Goal: Task Accomplishment & Management: Complete application form

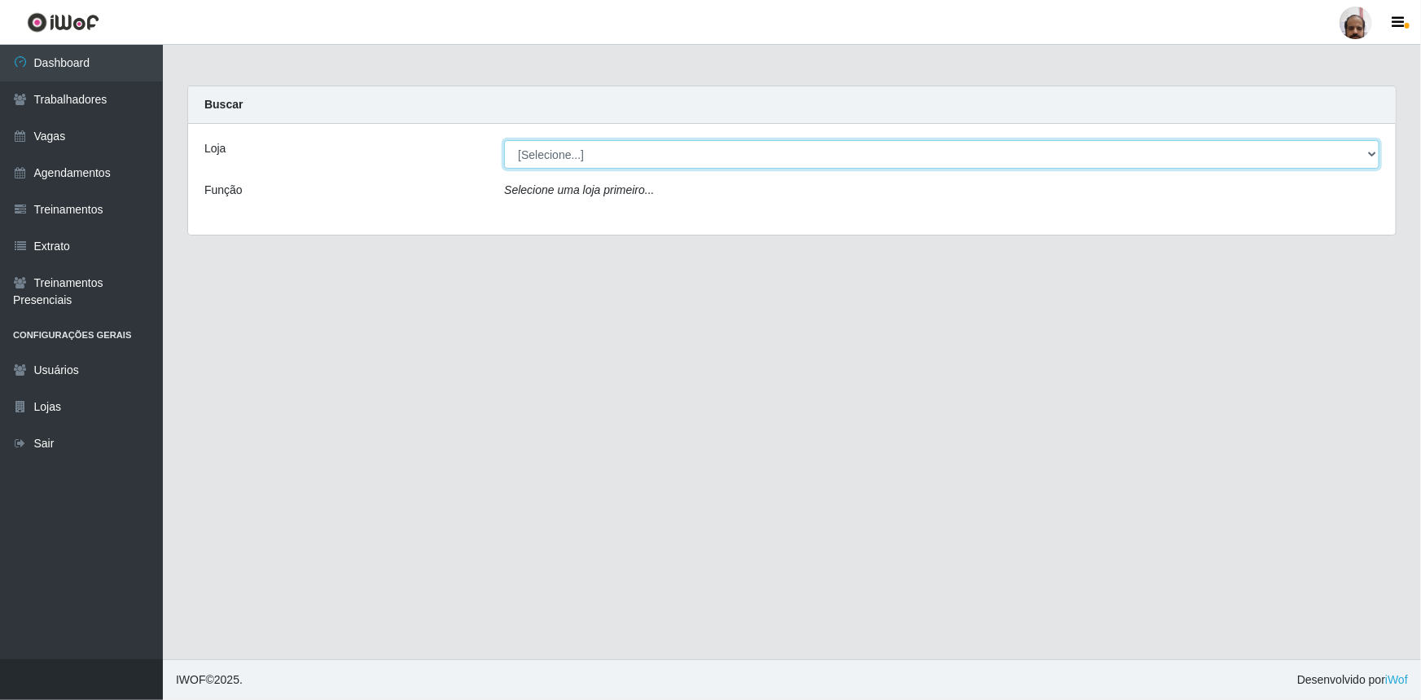
click at [529, 160] on select "[Selecione...] Mar Vermelho - Loja 05" at bounding box center [942, 154] width 876 height 29
click at [546, 160] on select "[Selecione...] Mar Vermelho - Loja 05" at bounding box center [942, 154] width 876 height 29
select select "252"
click at [504, 140] on select "[Selecione...] Mar Vermelho - Loja 05" at bounding box center [942, 154] width 876 height 29
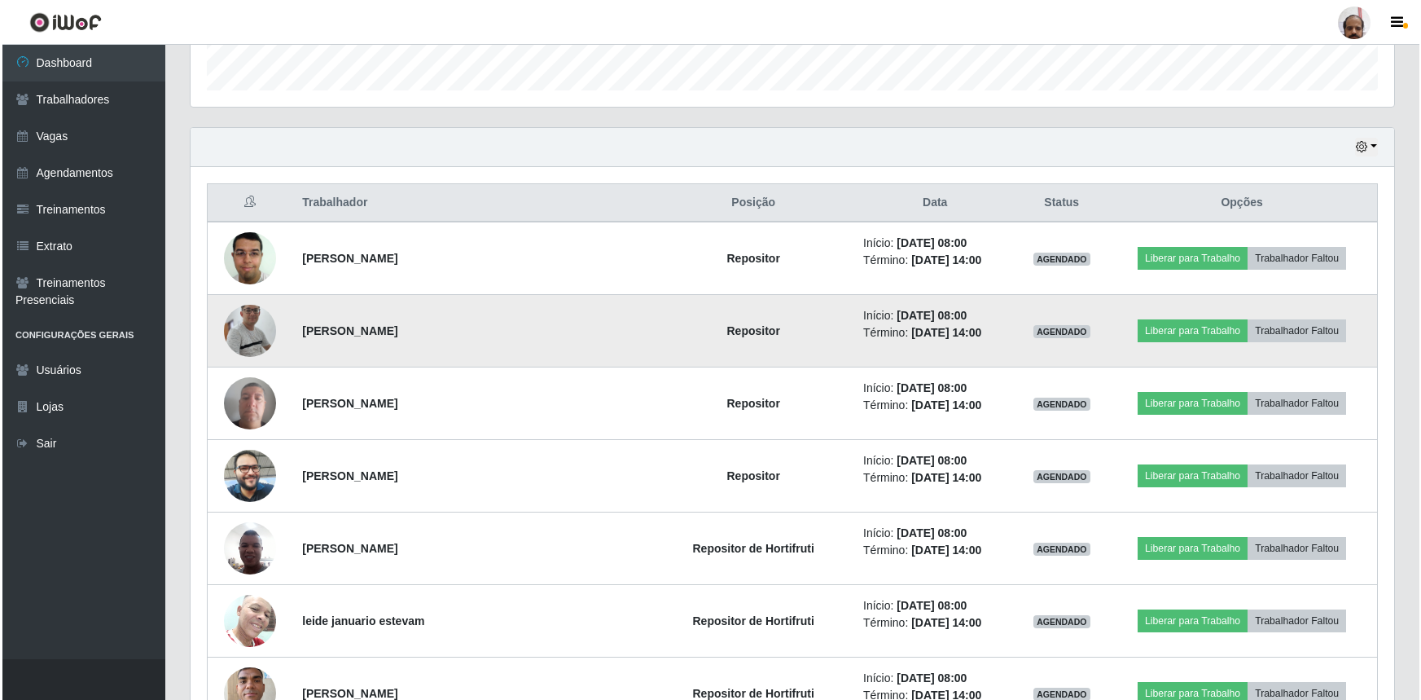
scroll to position [518, 0]
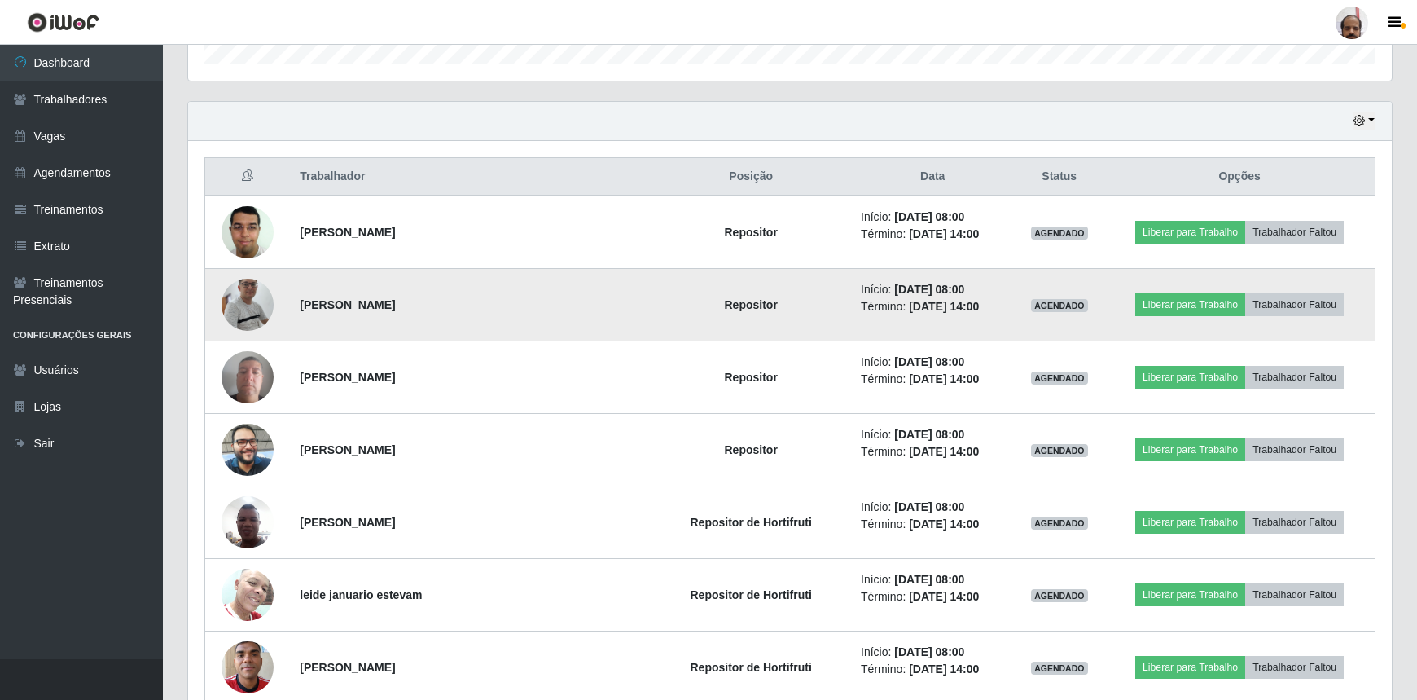
click at [247, 312] on img at bounding box center [248, 304] width 52 height 119
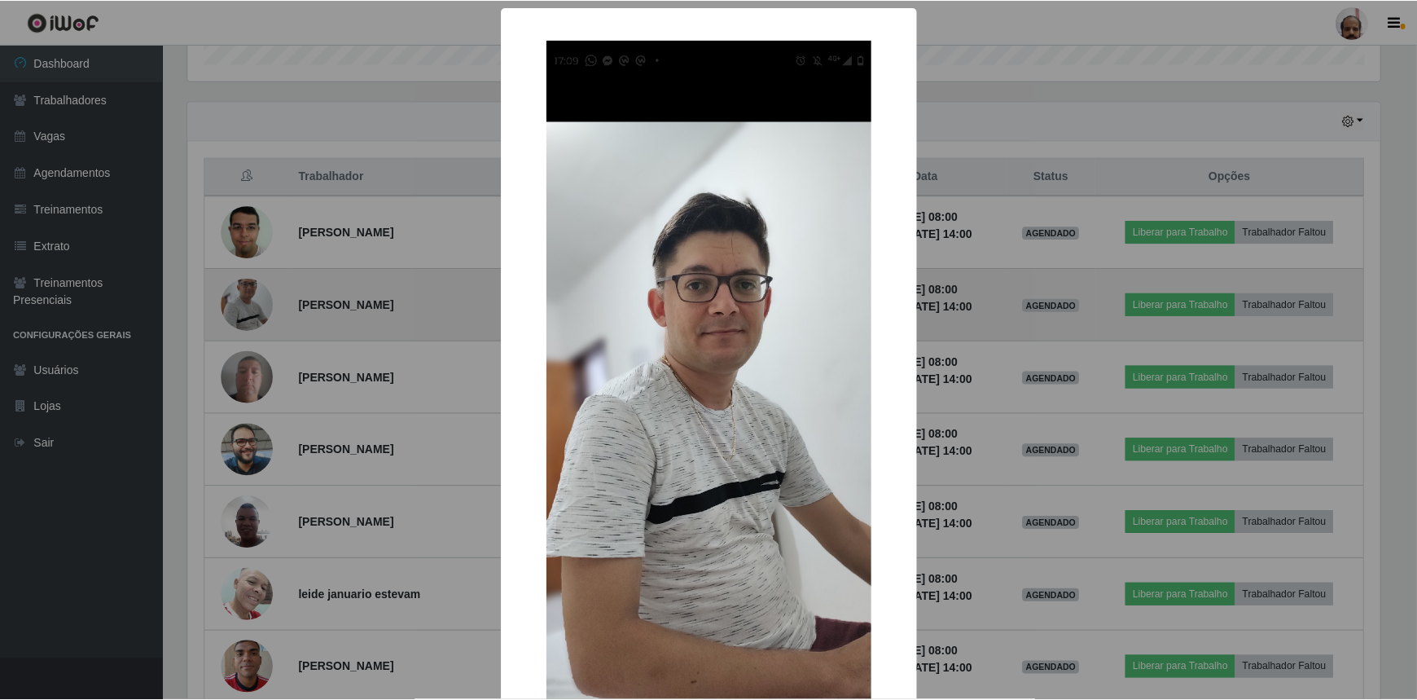
scroll to position [338, 1197]
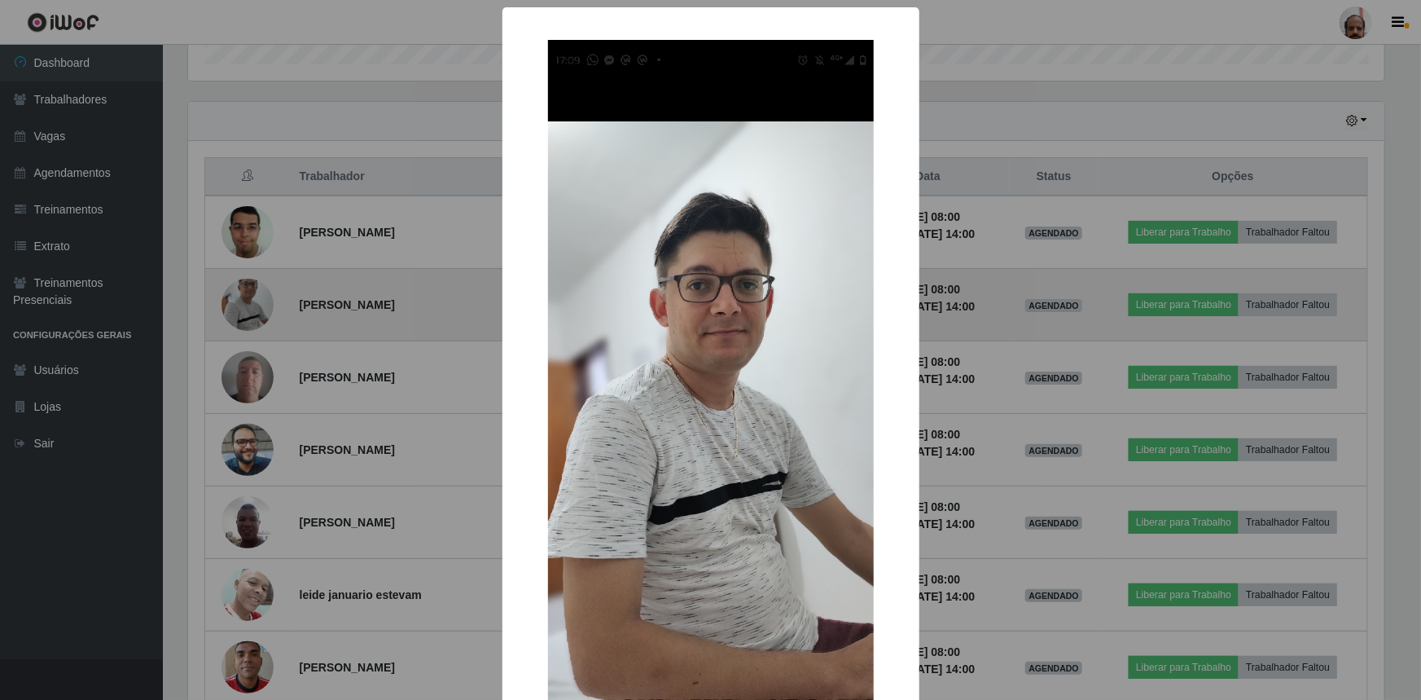
click at [247, 312] on div "× OK Cancel" at bounding box center [710, 350] width 1421 height 700
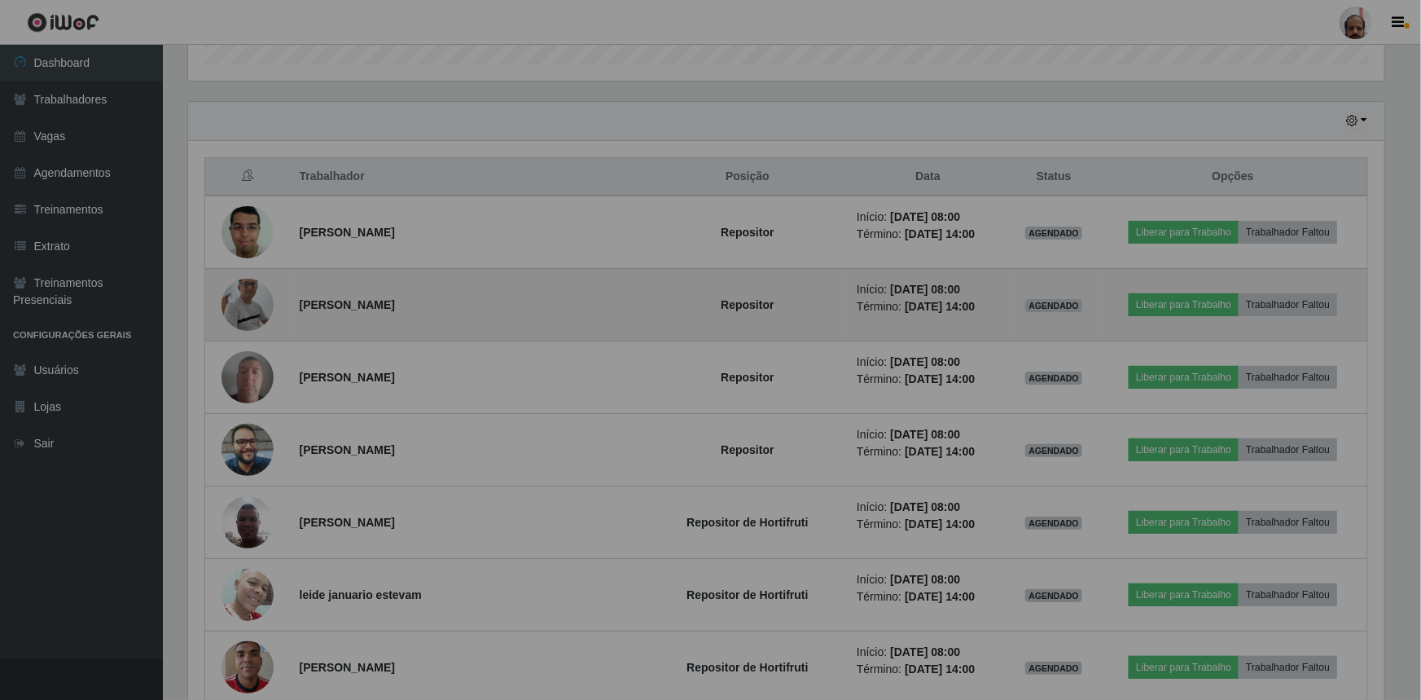
scroll to position [338, 1204]
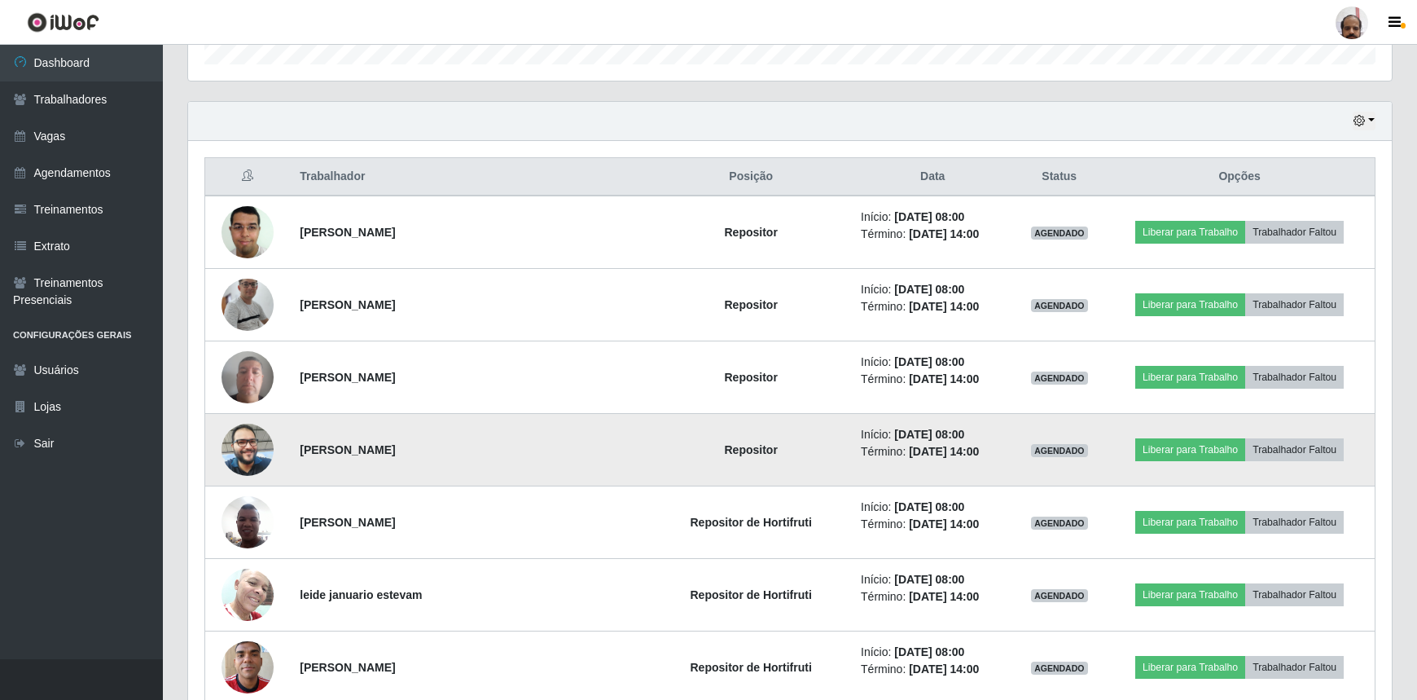
click at [249, 462] on img at bounding box center [248, 449] width 52 height 69
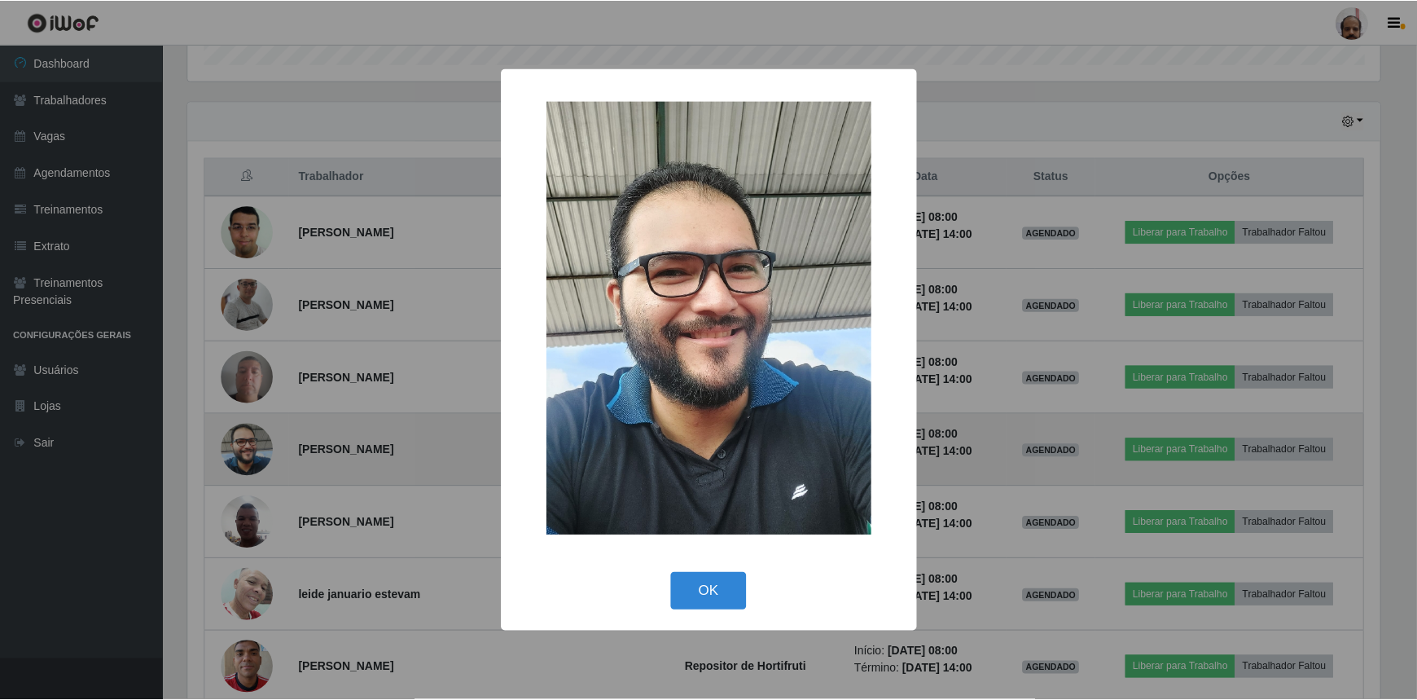
scroll to position [338, 1197]
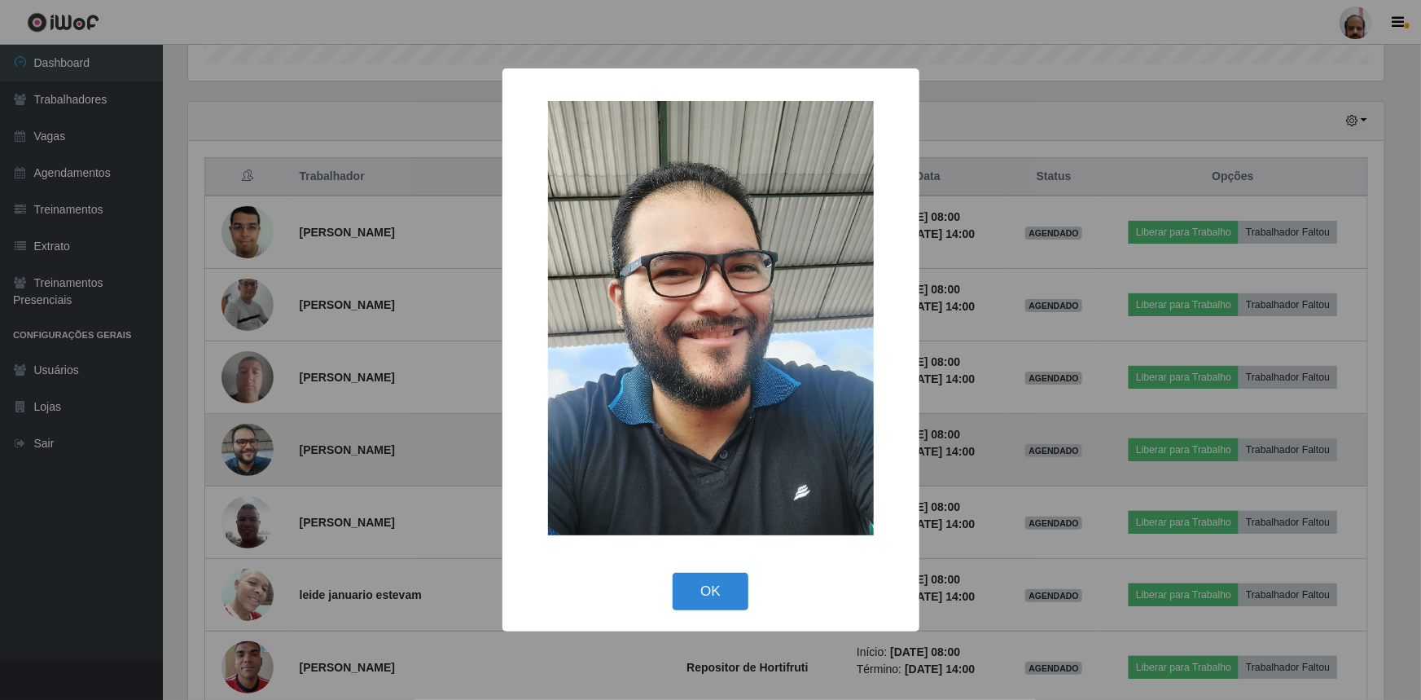
click at [249, 462] on div "× OK Cancel" at bounding box center [710, 350] width 1421 height 700
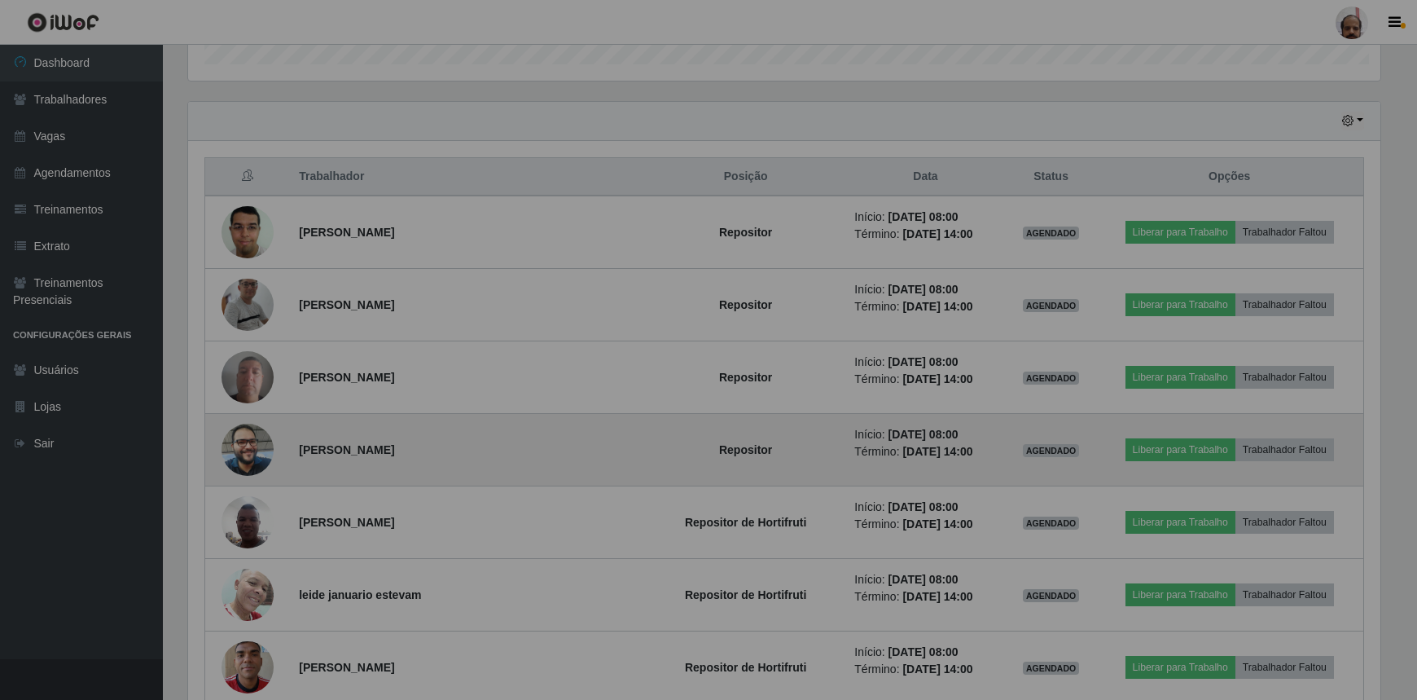
scroll to position [338, 1204]
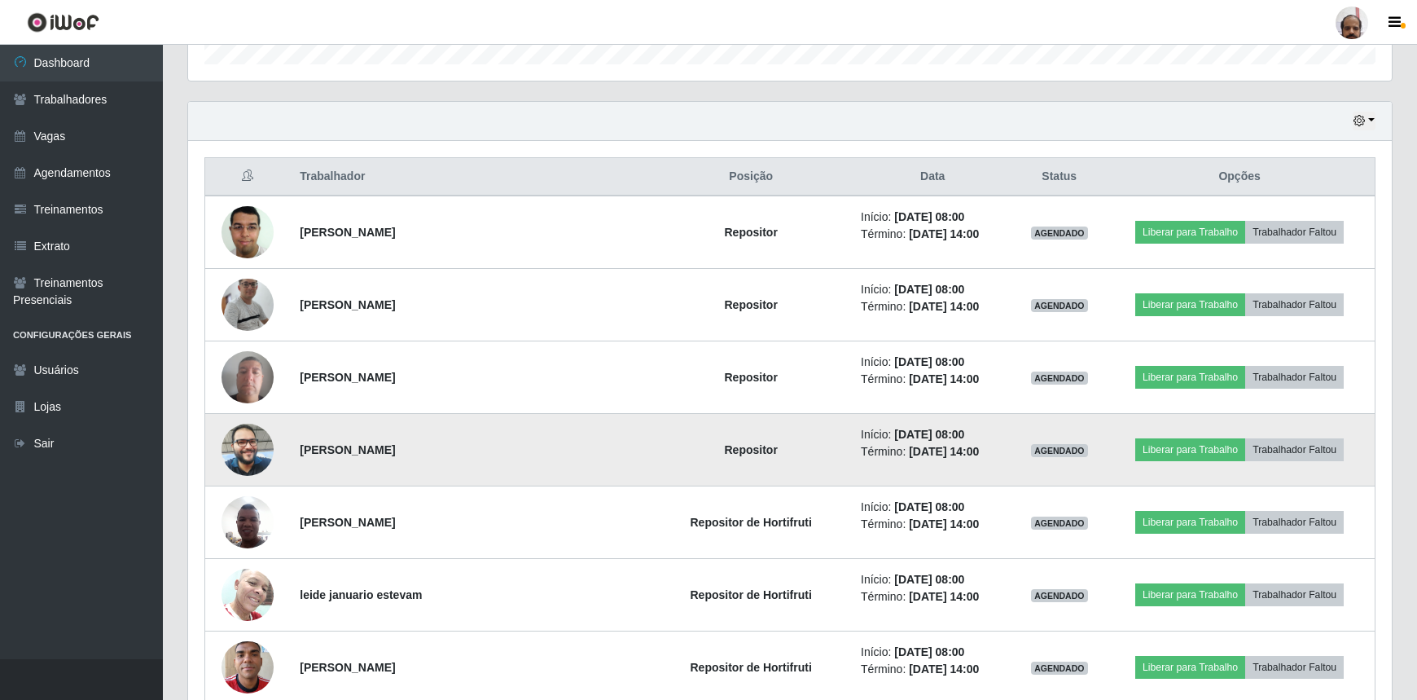
click at [244, 456] on img at bounding box center [248, 449] width 52 height 69
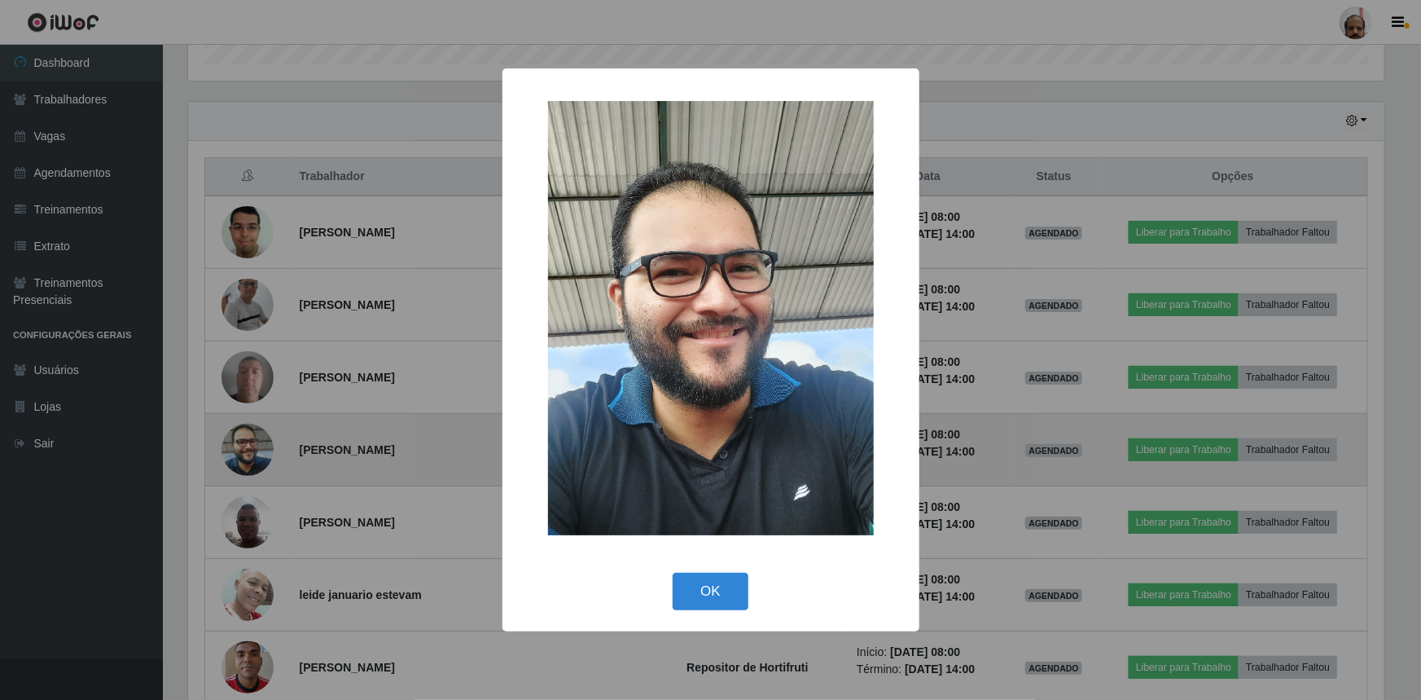
click at [244, 456] on div "× OK Cancel" at bounding box center [710, 350] width 1421 height 700
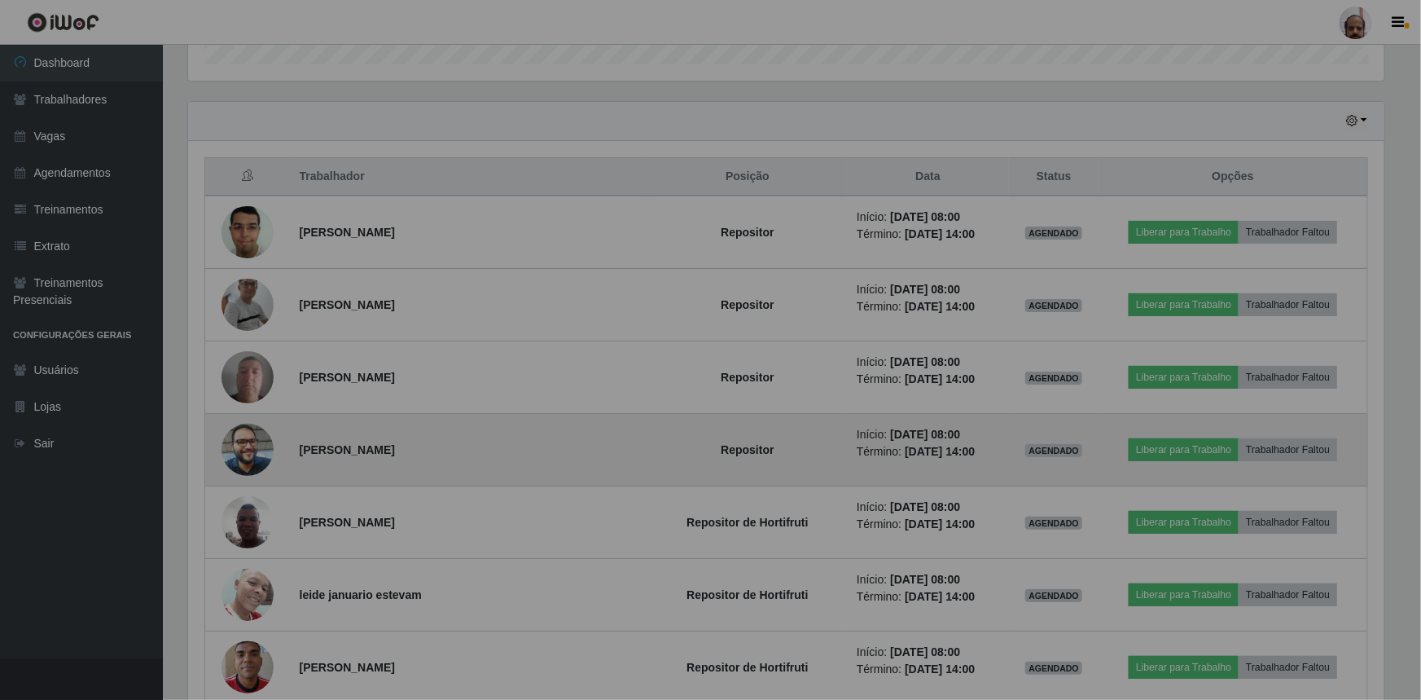
scroll to position [338, 1204]
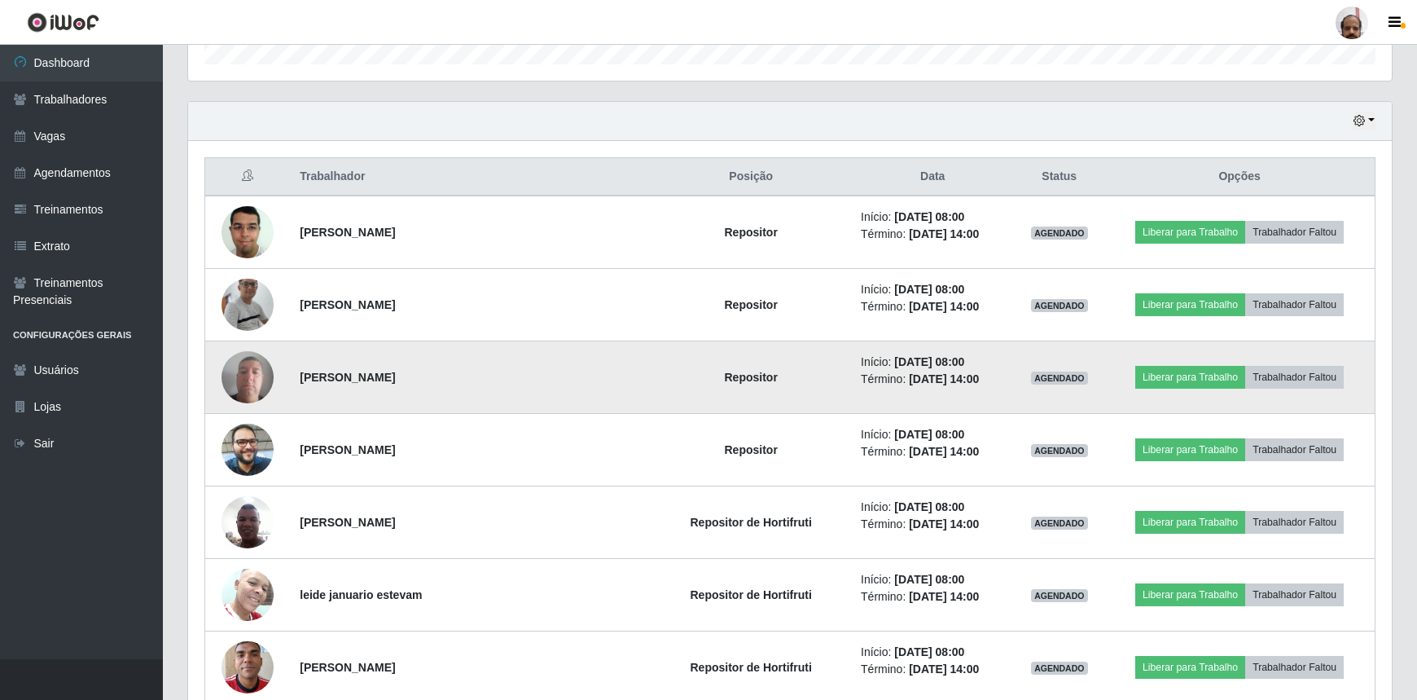
click at [244, 385] on img at bounding box center [248, 376] width 52 height 69
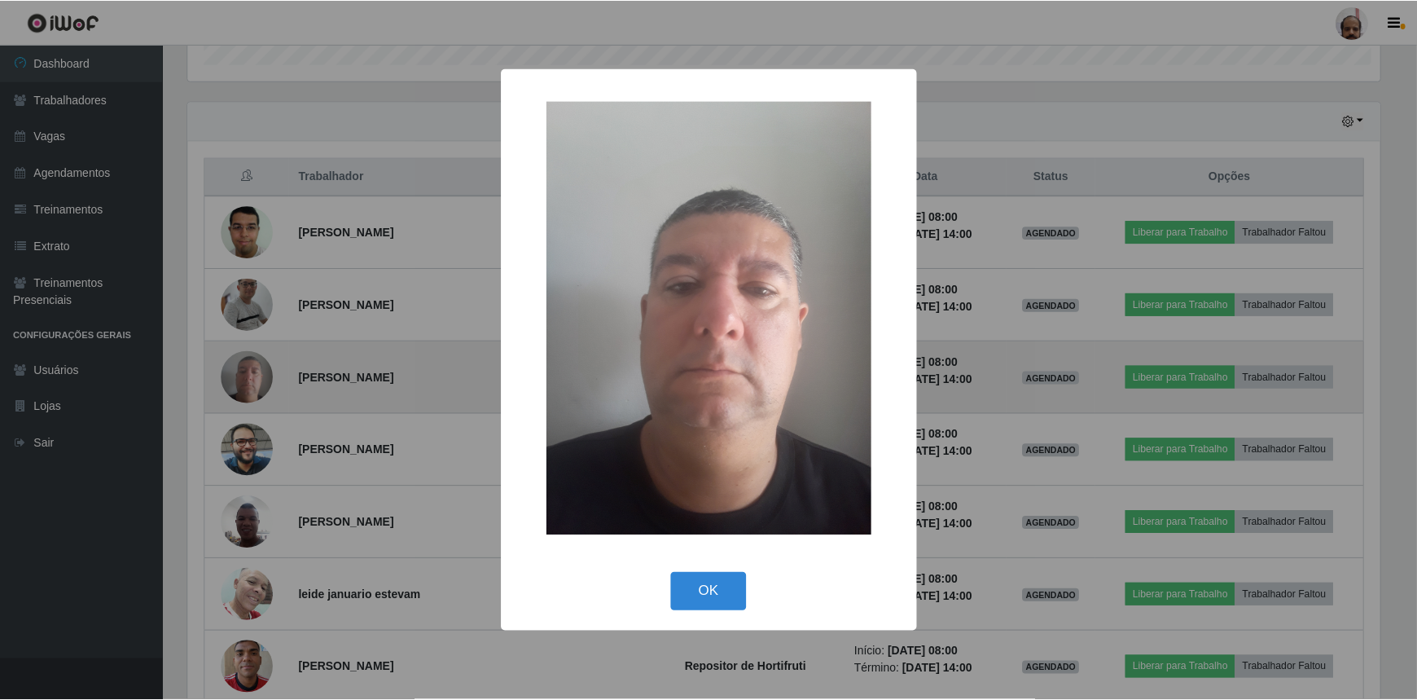
scroll to position [338, 1197]
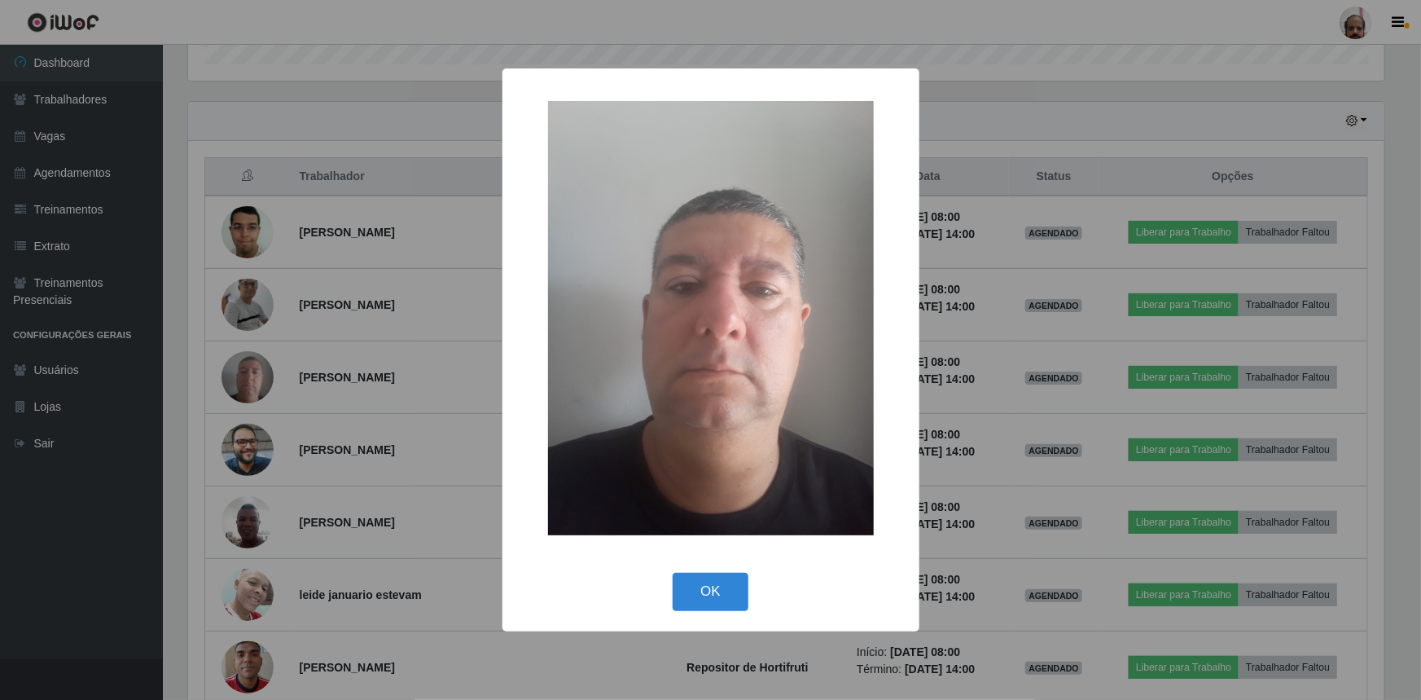
click at [240, 308] on div "× OK Cancel" at bounding box center [710, 350] width 1421 height 700
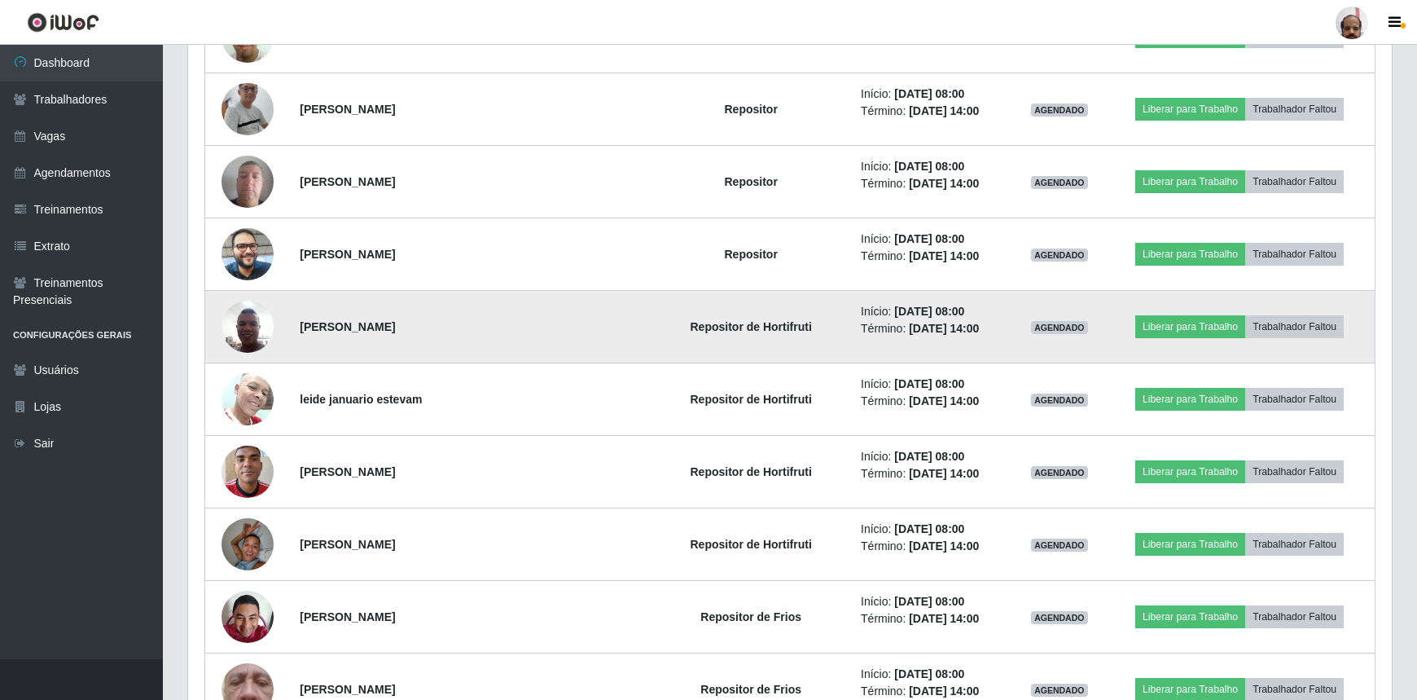
scroll to position [740, 0]
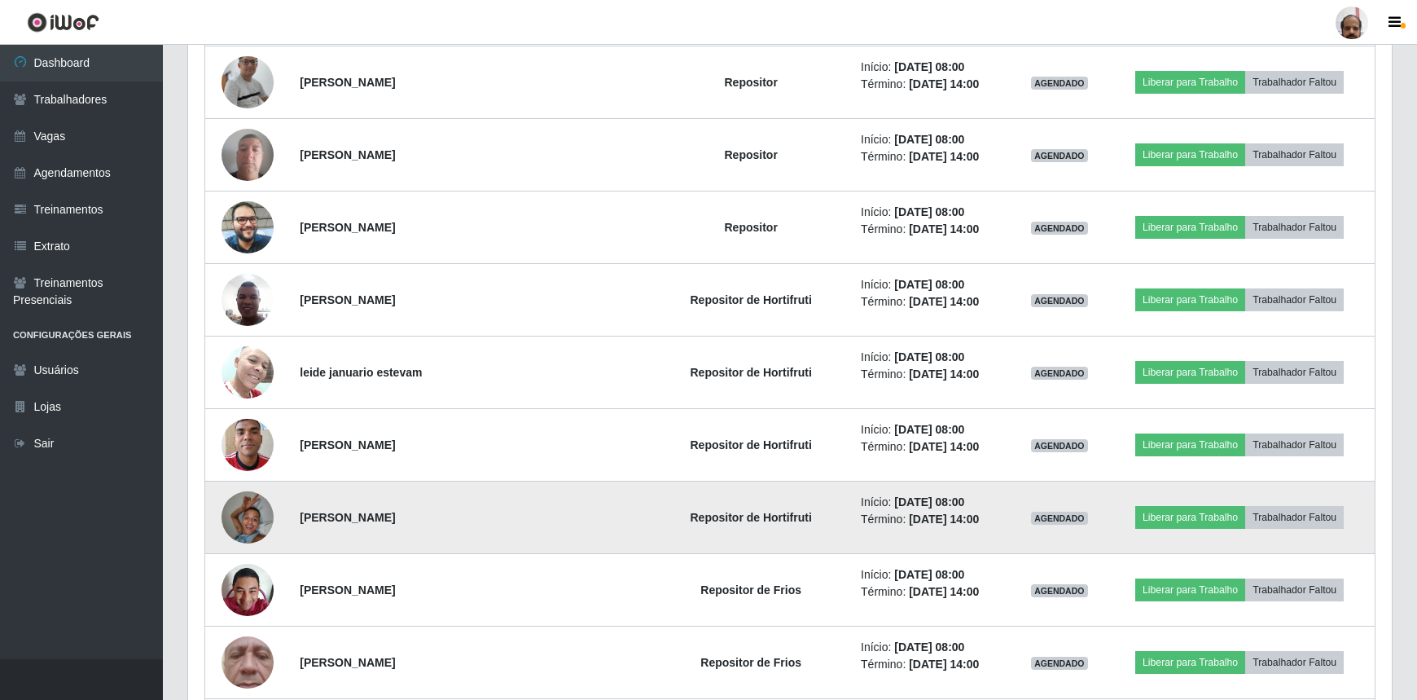
click at [240, 529] on img at bounding box center [248, 516] width 52 height 69
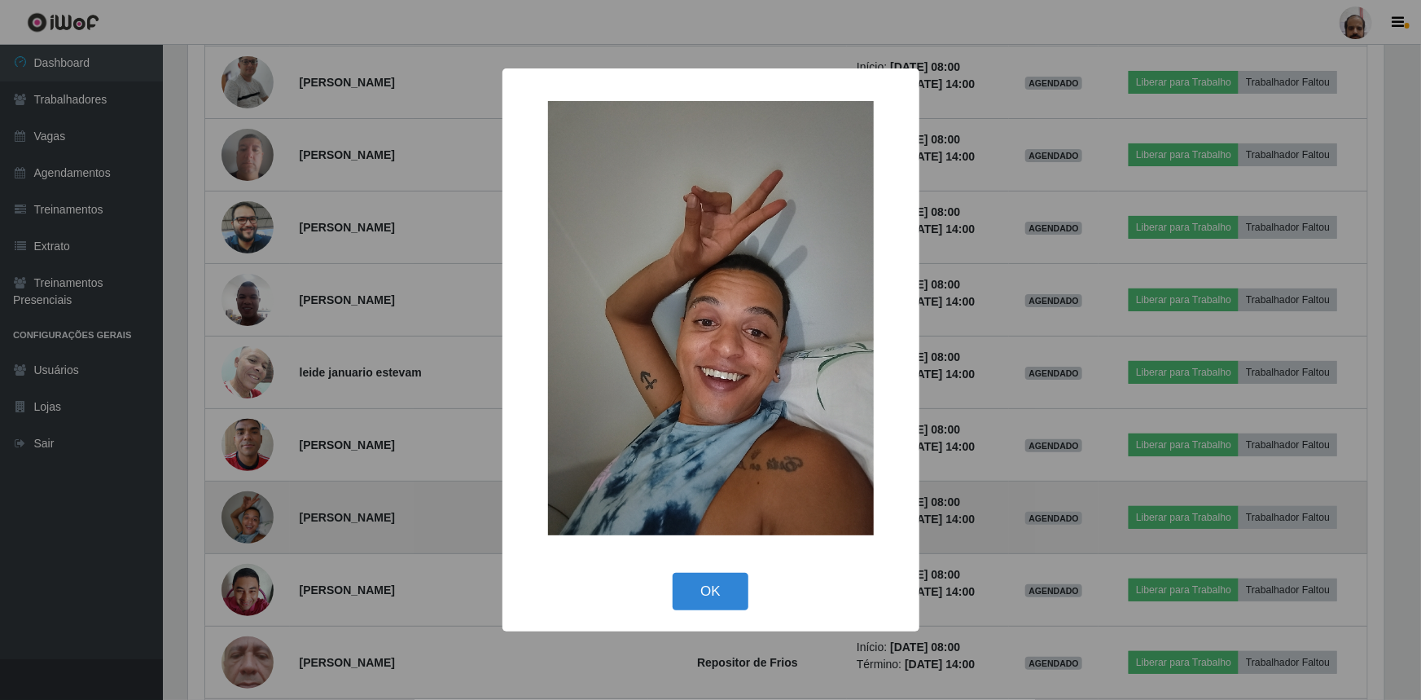
click at [240, 529] on div "× OK Cancel" at bounding box center [710, 350] width 1421 height 700
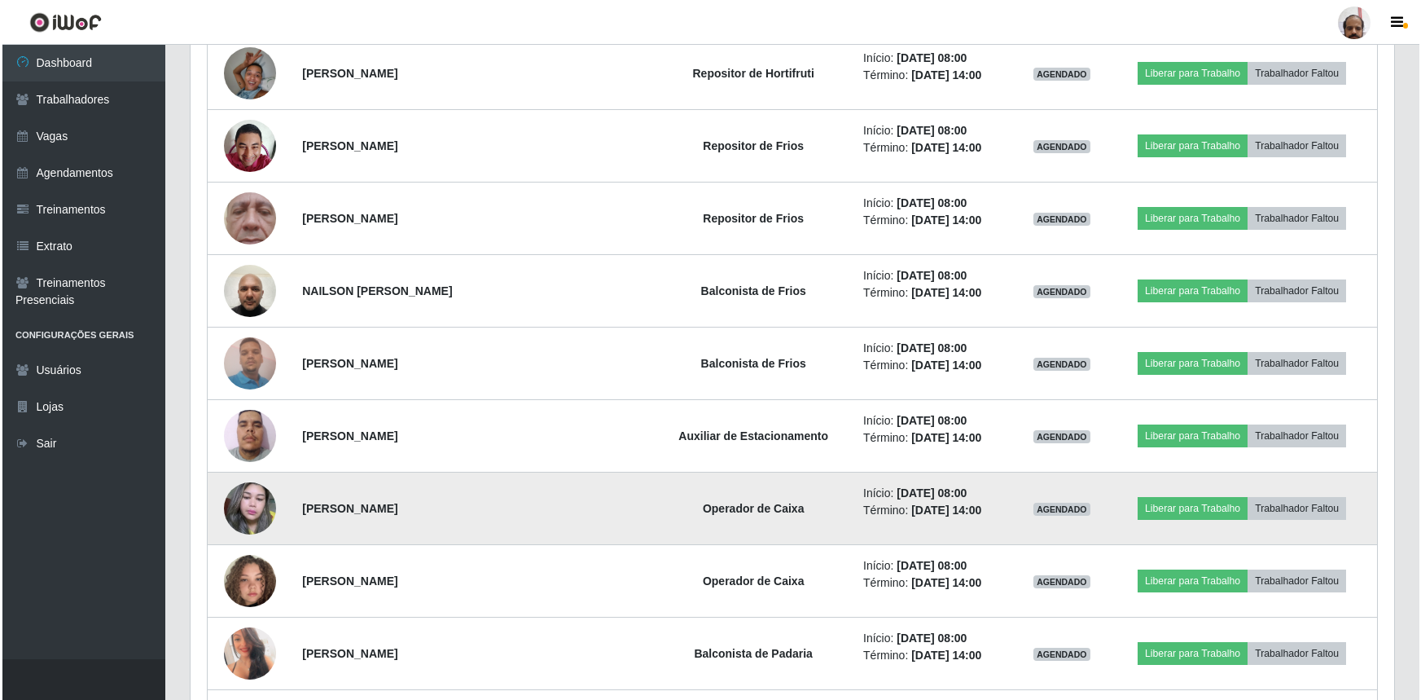
scroll to position [1259, 0]
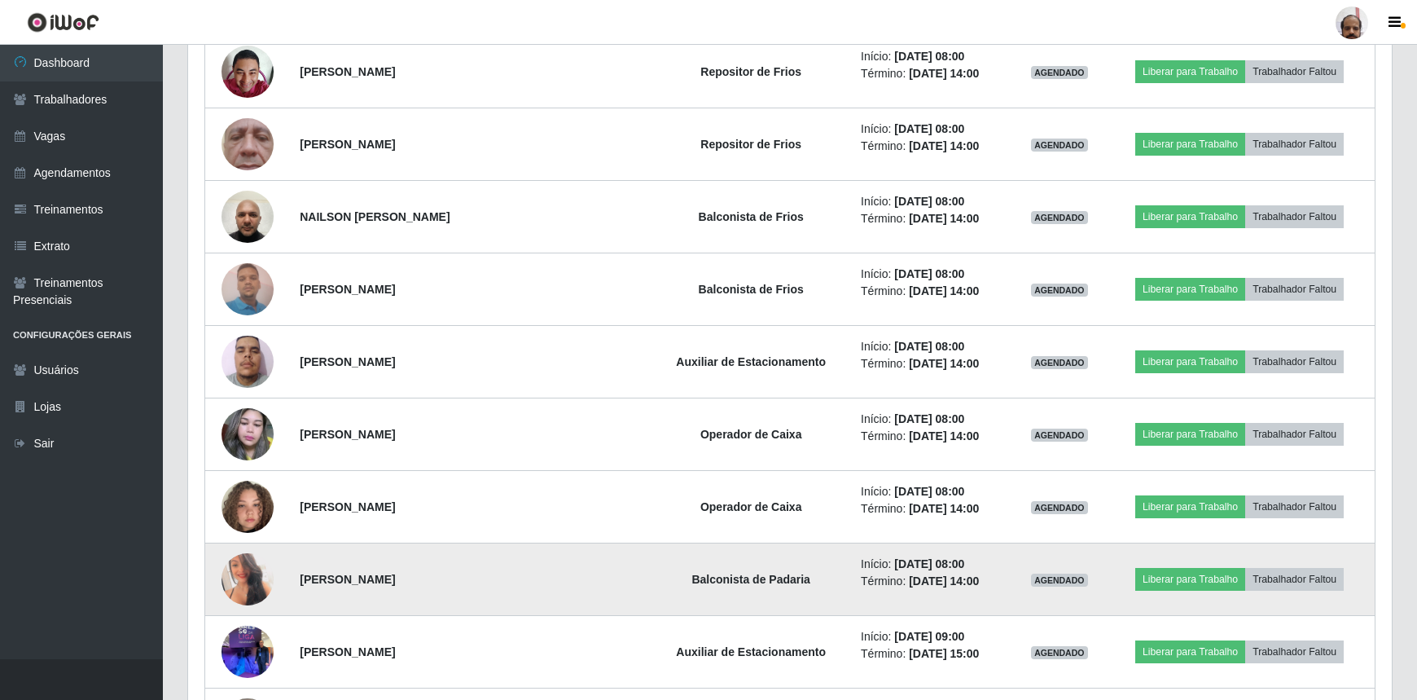
click at [247, 578] on img at bounding box center [248, 579] width 52 height 73
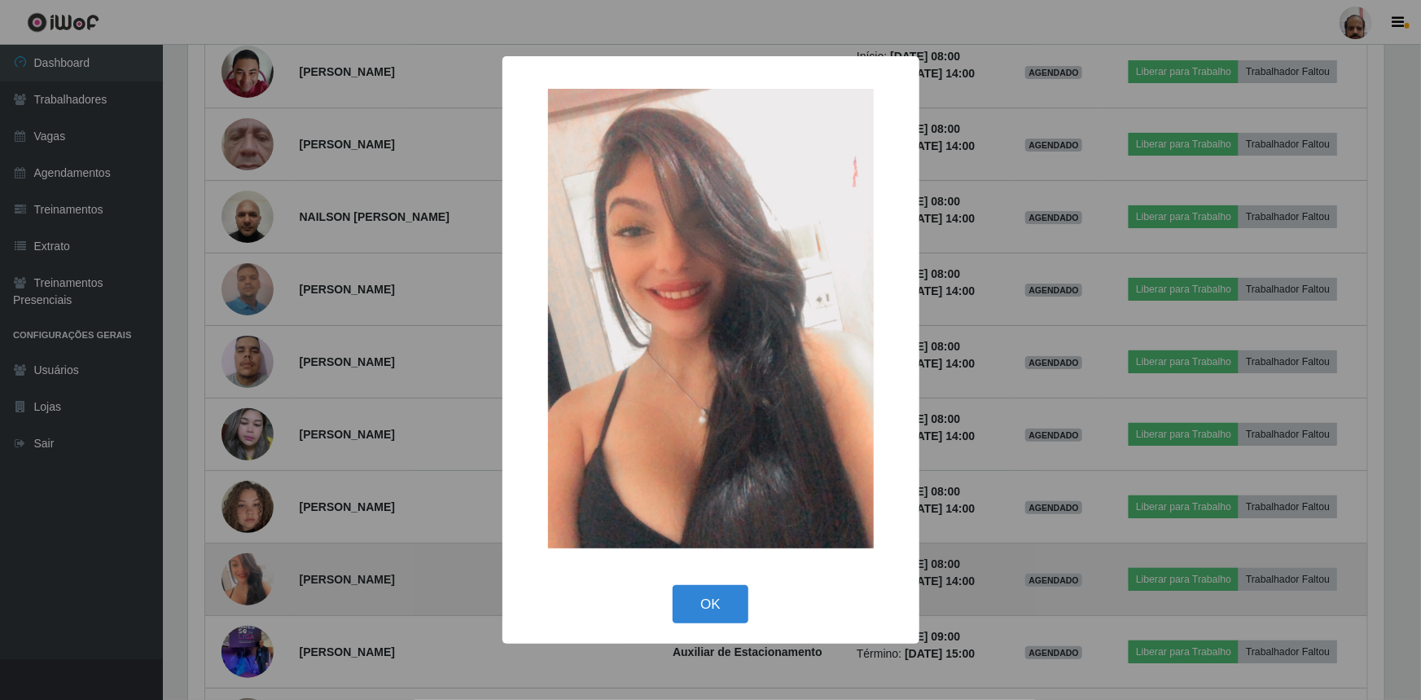
click at [247, 578] on div "× OK Cancel" at bounding box center [710, 350] width 1421 height 700
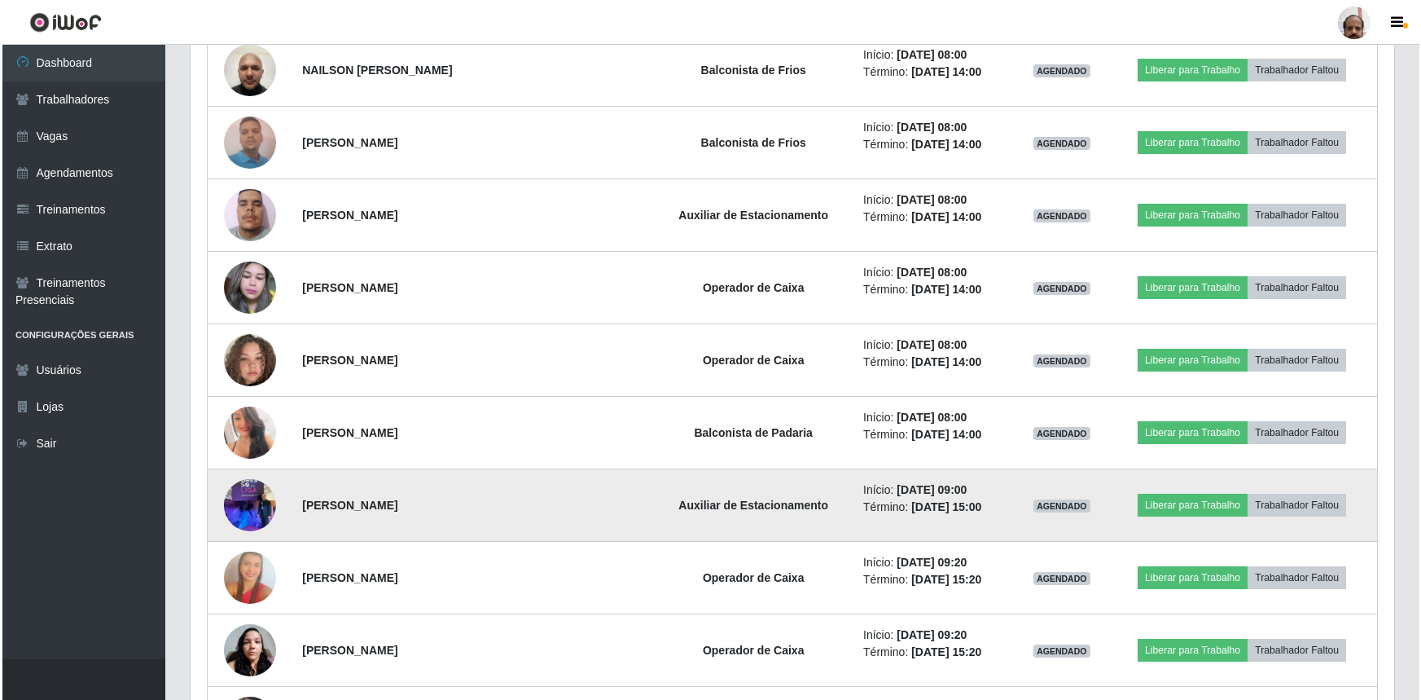
scroll to position [1407, 0]
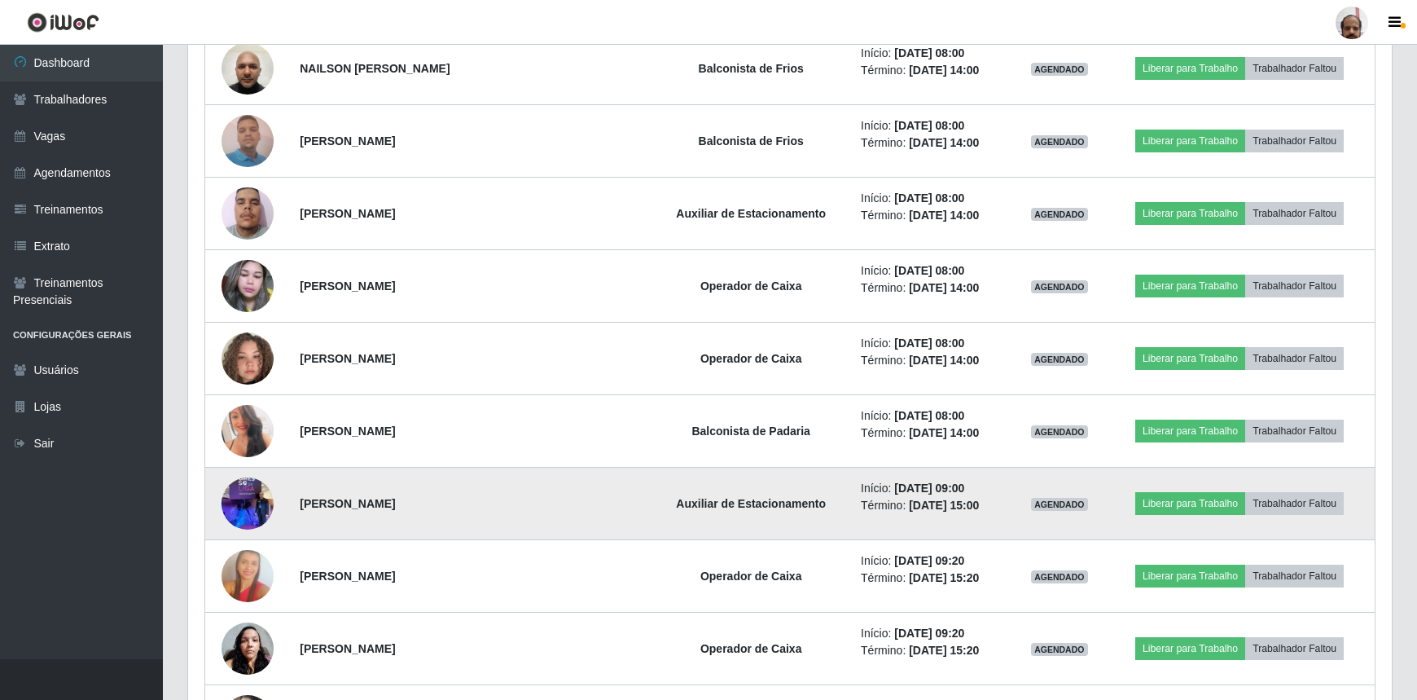
click at [248, 494] on img at bounding box center [248, 502] width 52 height 69
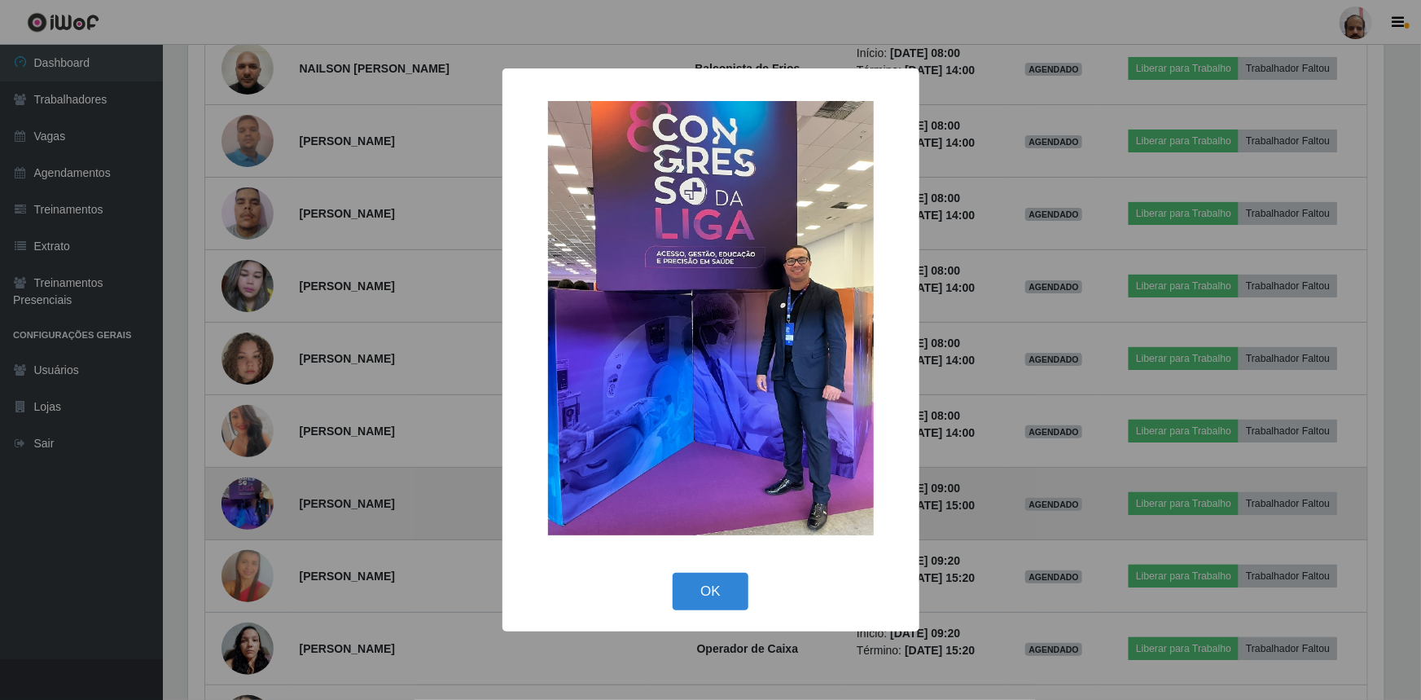
click at [248, 494] on div "× OK Cancel" at bounding box center [710, 350] width 1421 height 700
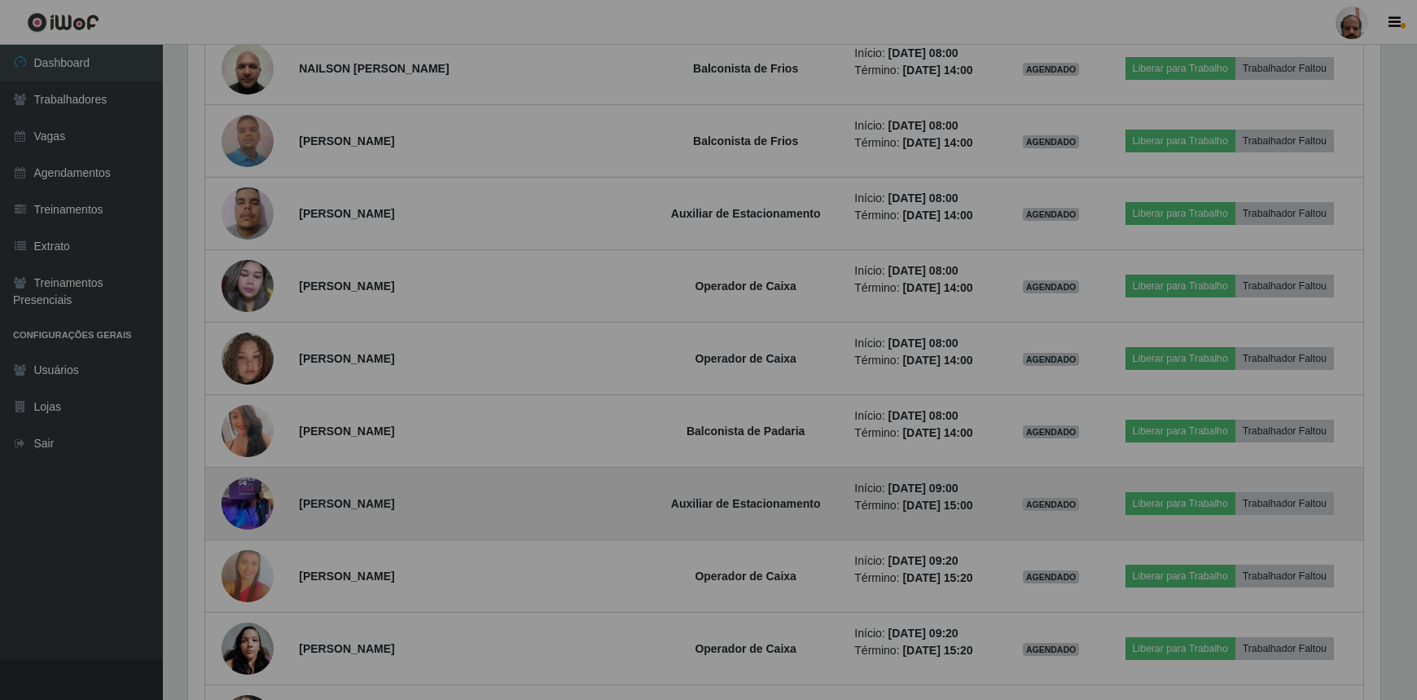
scroll to position [338, 1204]
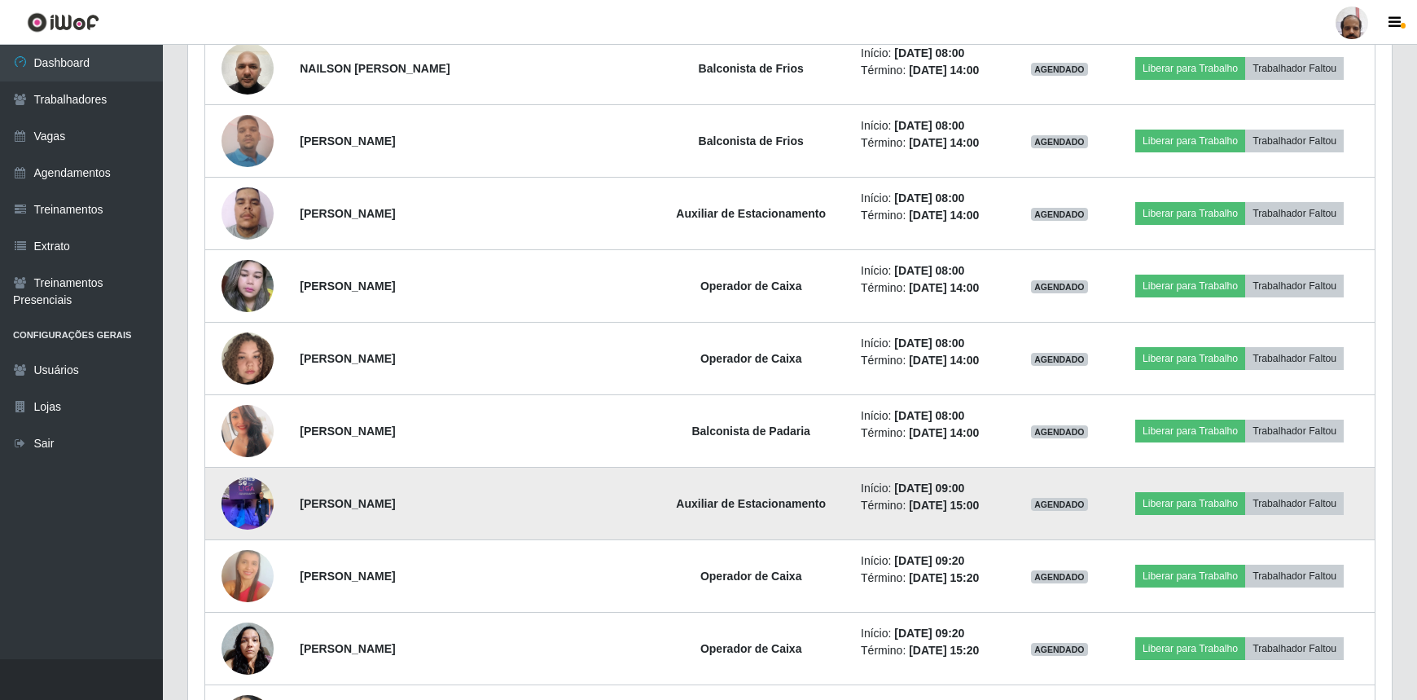
click at [261, 498] on img at bounding box center [248, 502] width 52 height 69
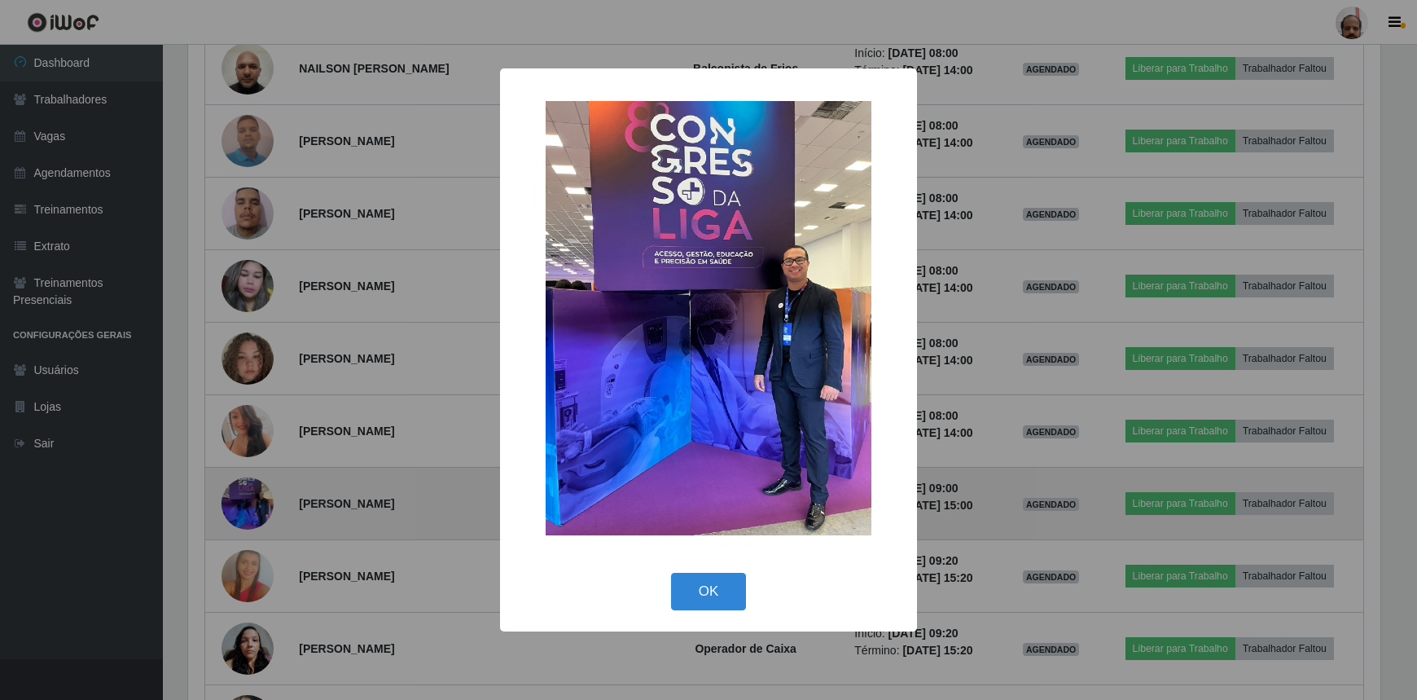
scroll to position [0, 0]
click at [260, 499] on div "× OK Cancel" at bounding box center [710, 350] width 1421 height 700
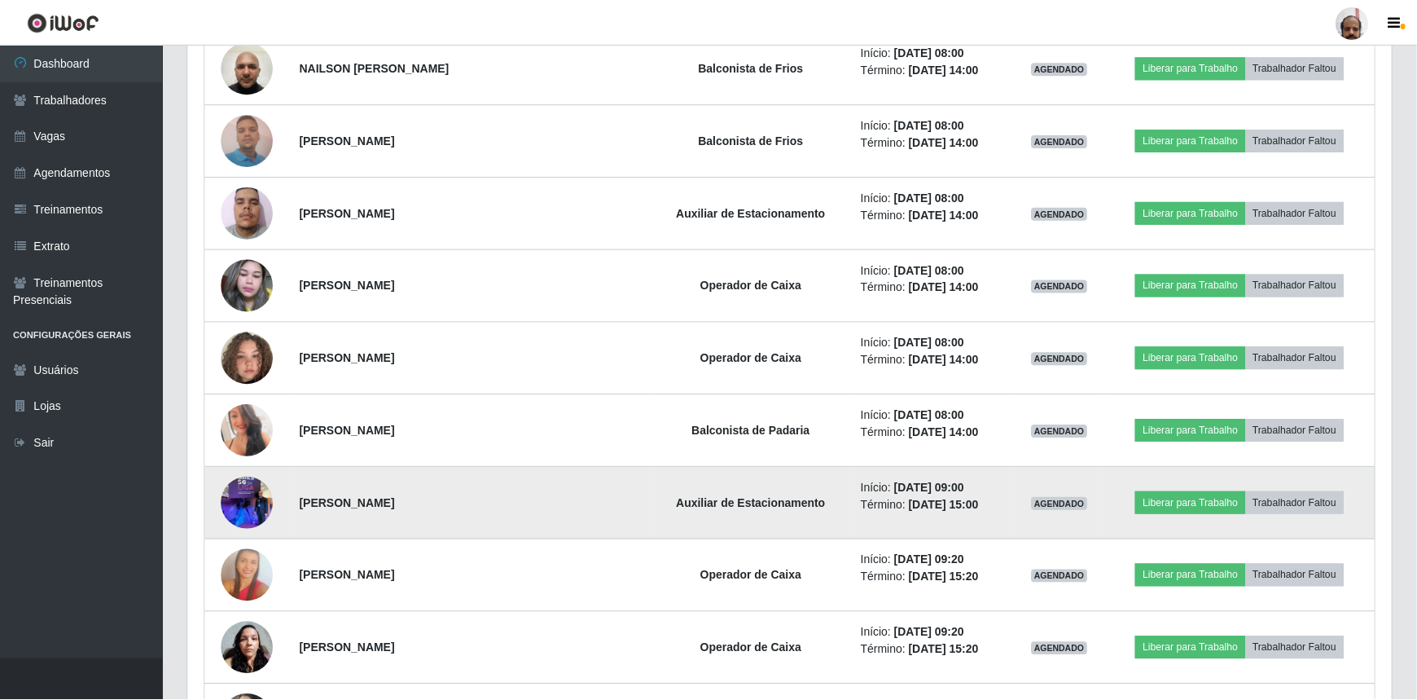
scroll to position [338, 1204]
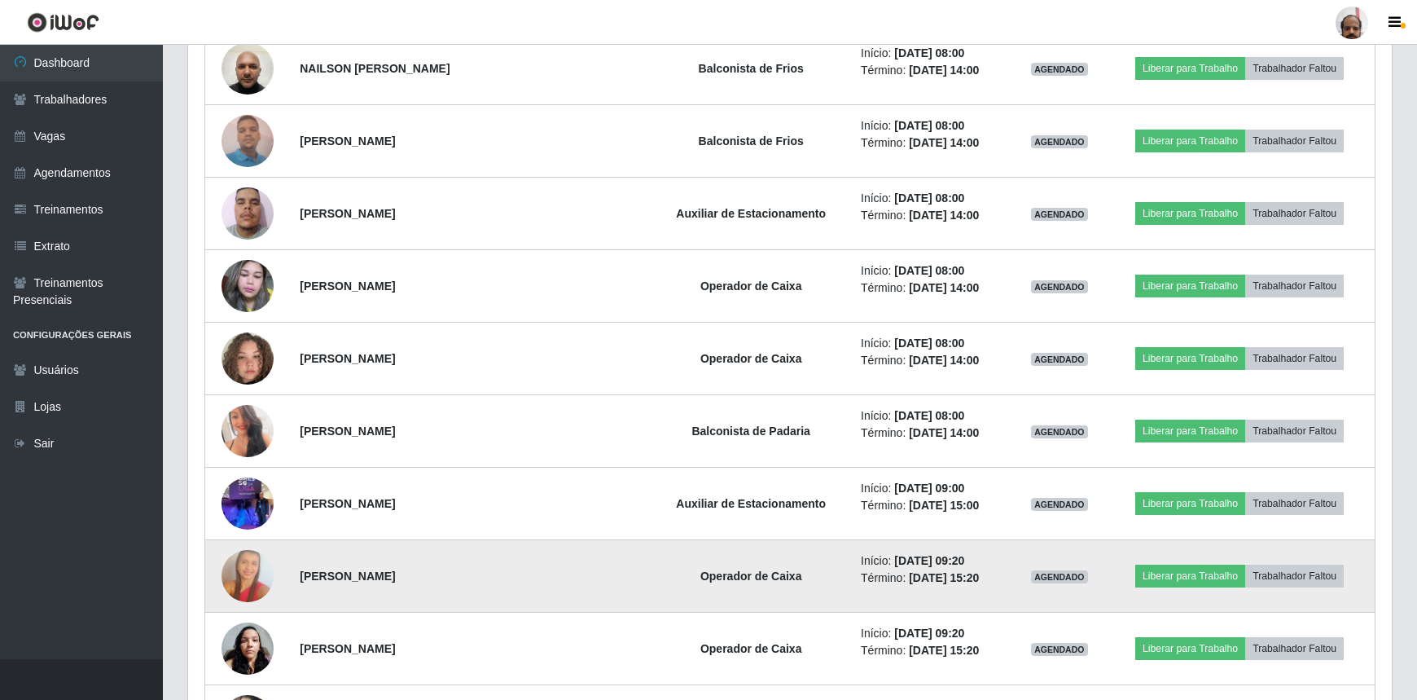
click at [236, 577] on img at bounding box center [248, 576] width 52 height 79
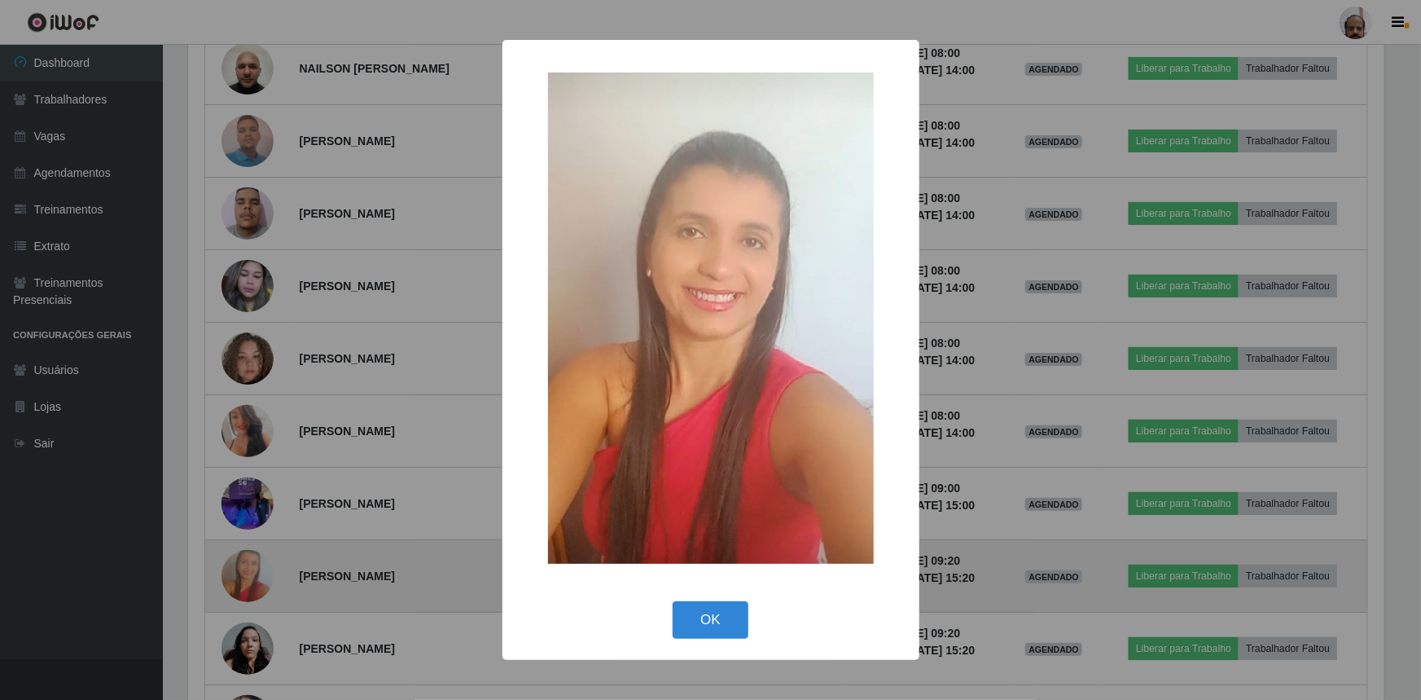
click at [236, 577] on div "× OK Cancel" at bounding box center [710, 350] width 1421 height 700
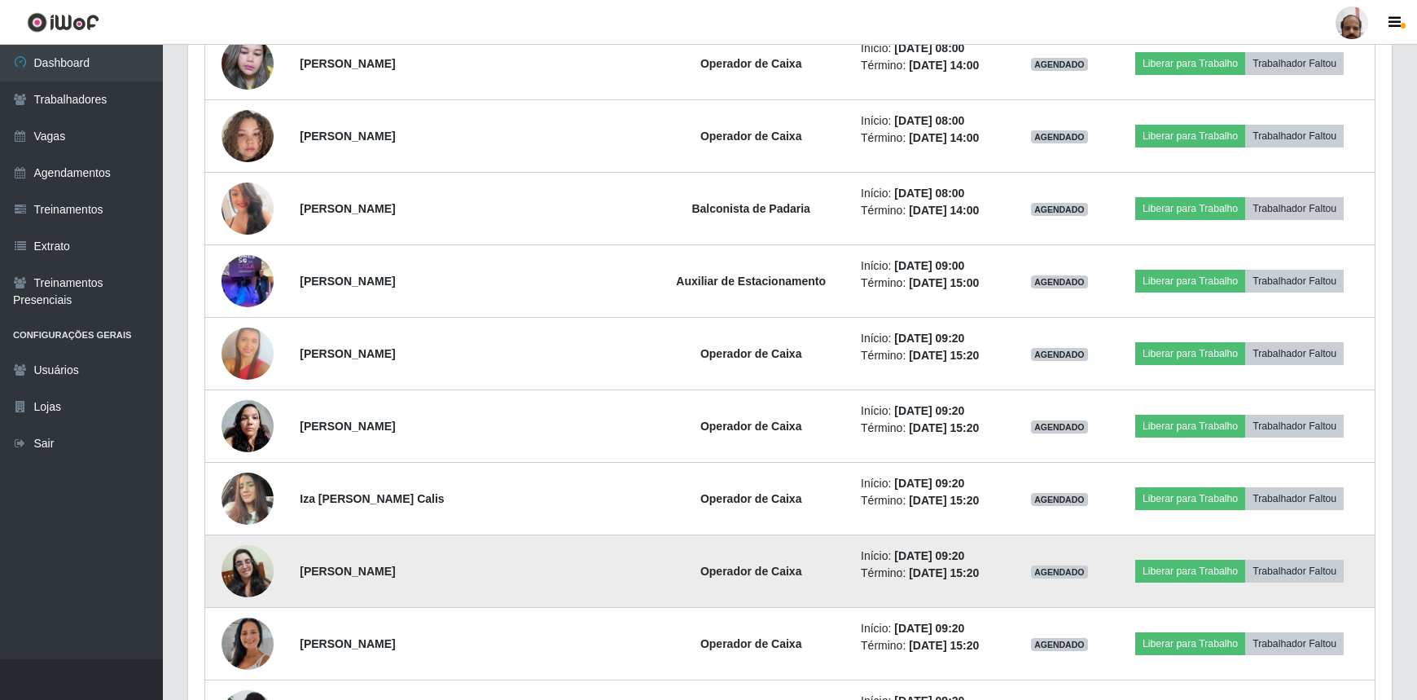
click at [253, 567] on img at bounding box center [248, 571] width 52 height 52
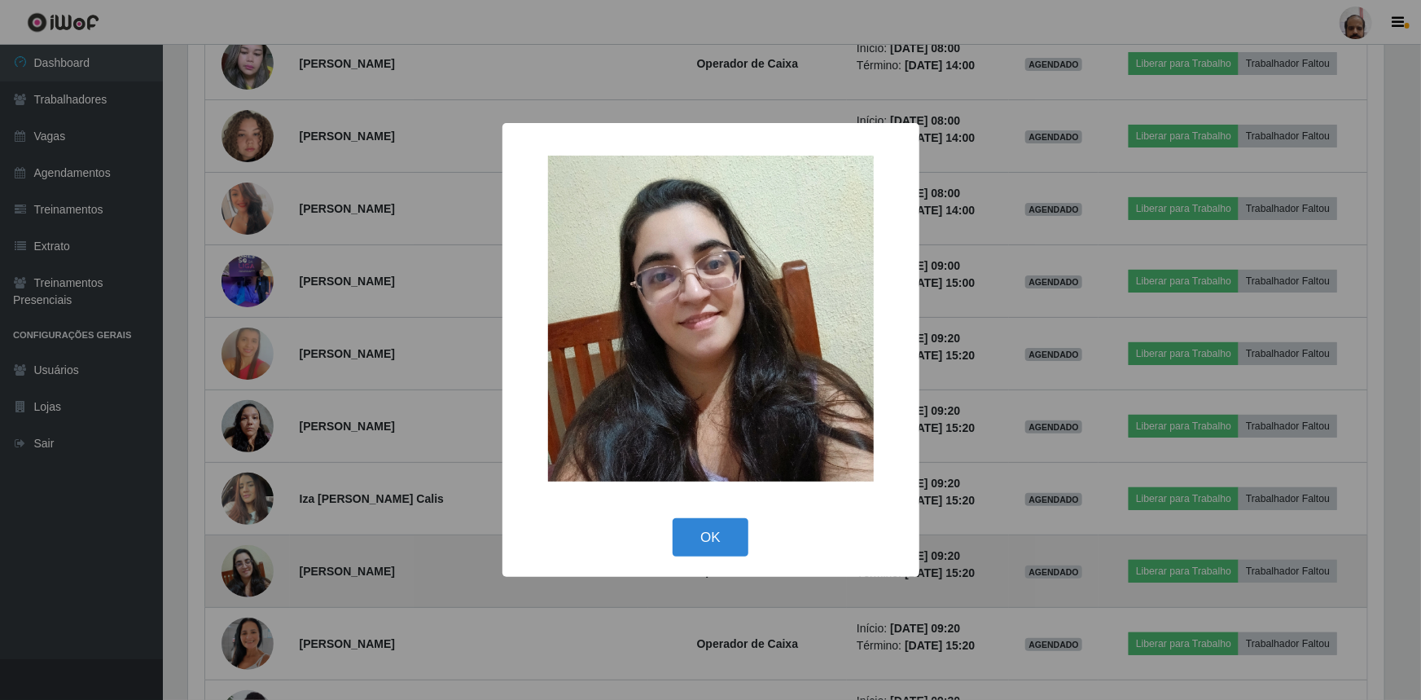
click at [253, 567] on div "× OK Cancel" at bounding box center [710, 350] width 1421 height 700
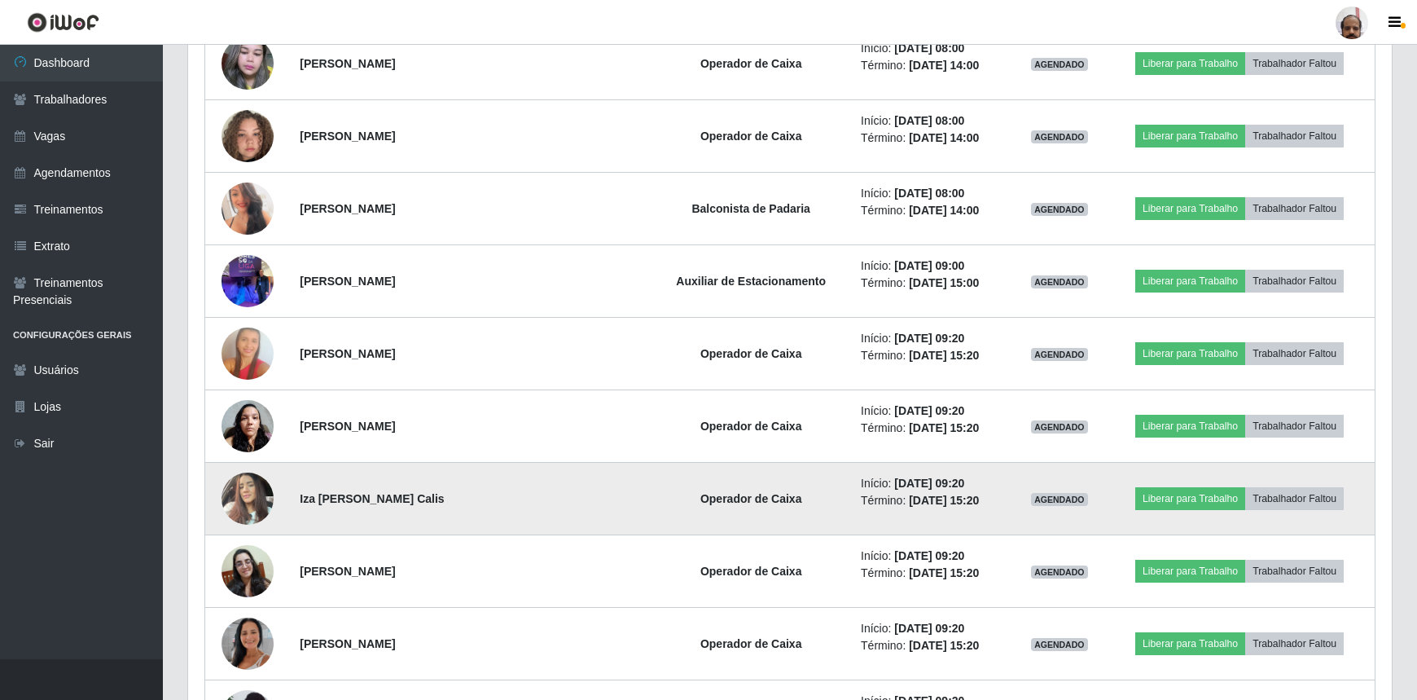
click at [251, 513] on img at bounding box center [248, 497] width 52 height 69
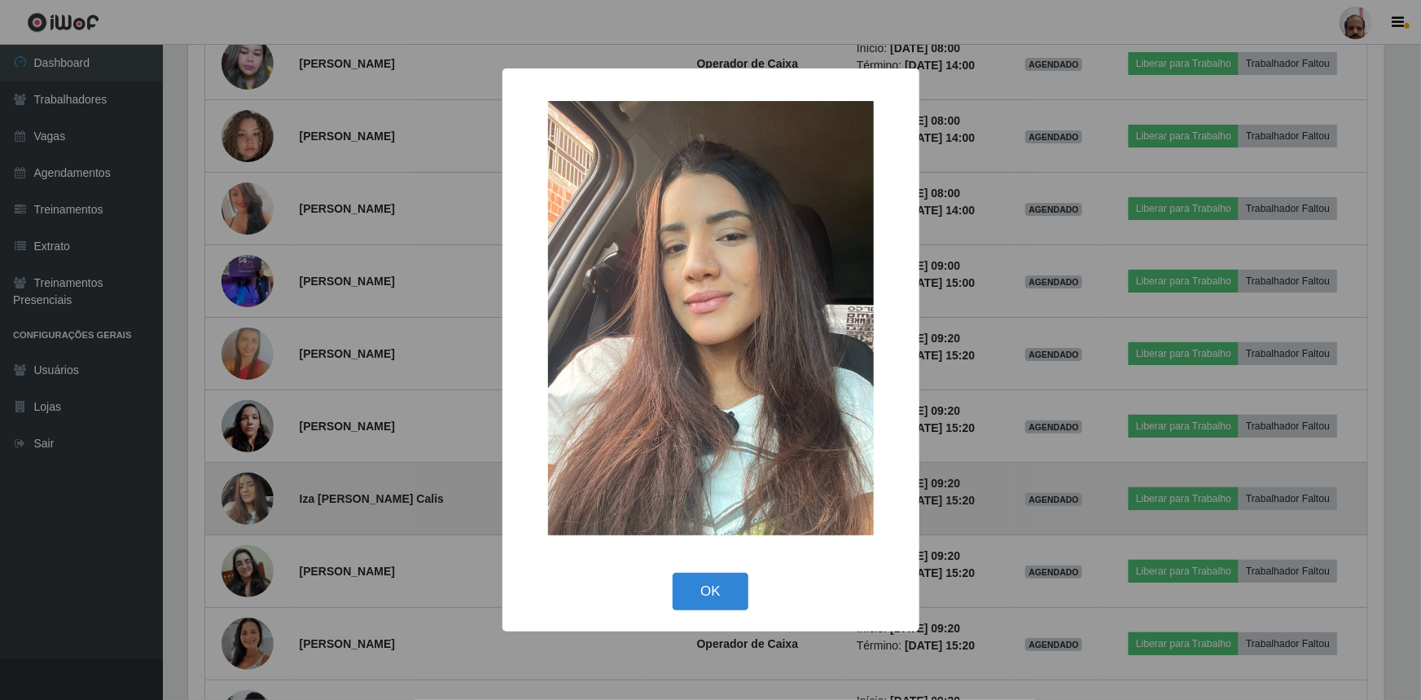
click at [251, 513] on div "× OK Cancel" at bounding box center [710, 350] width 1421 height 700
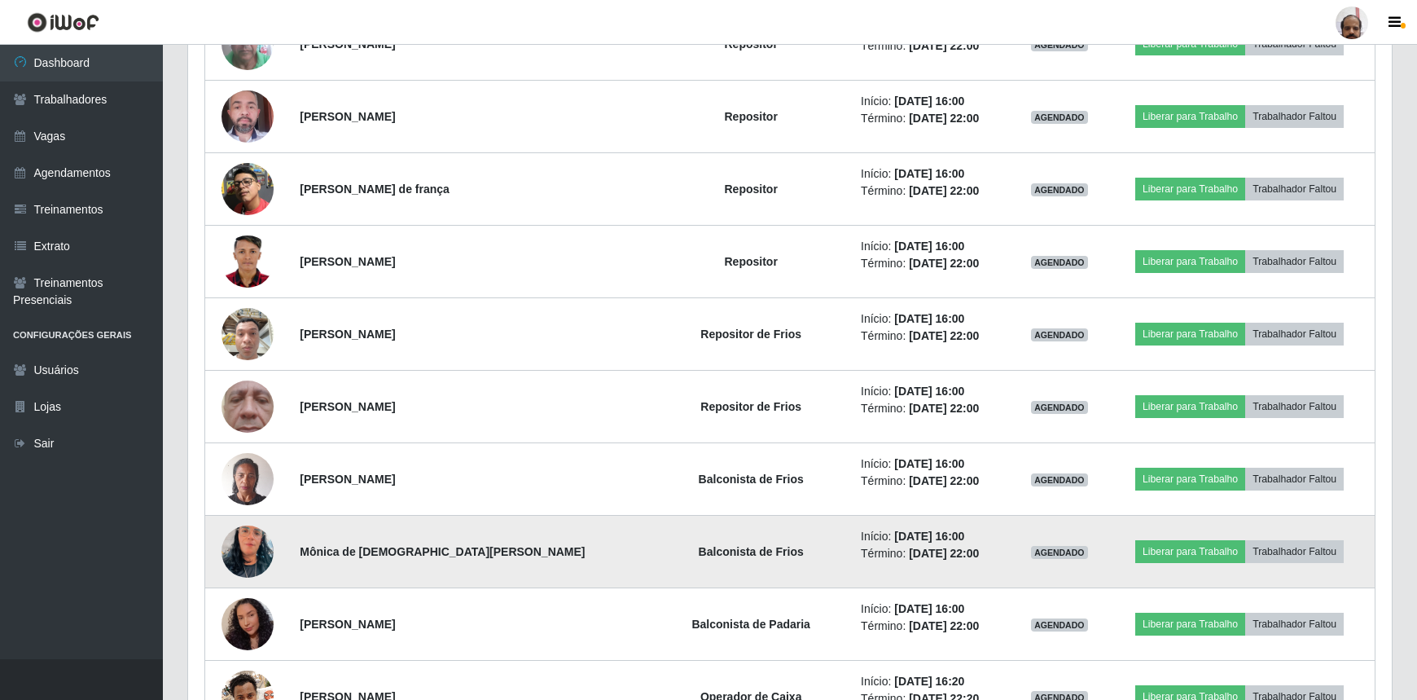
click at [248, 551] on img at bounding box center [248, 551] width 52 height 93
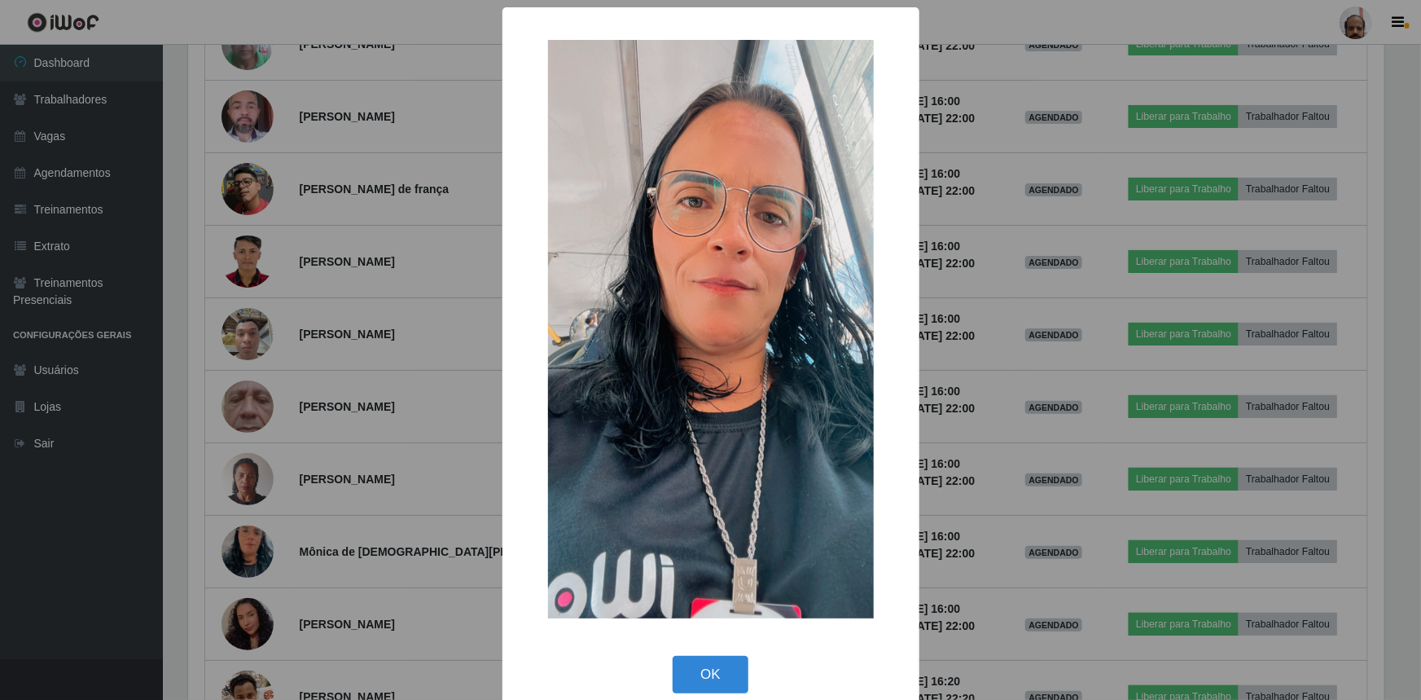
click at [249, 550] on div "× OK Cancel" at bounding box center [710, 350] width 1421 height 700
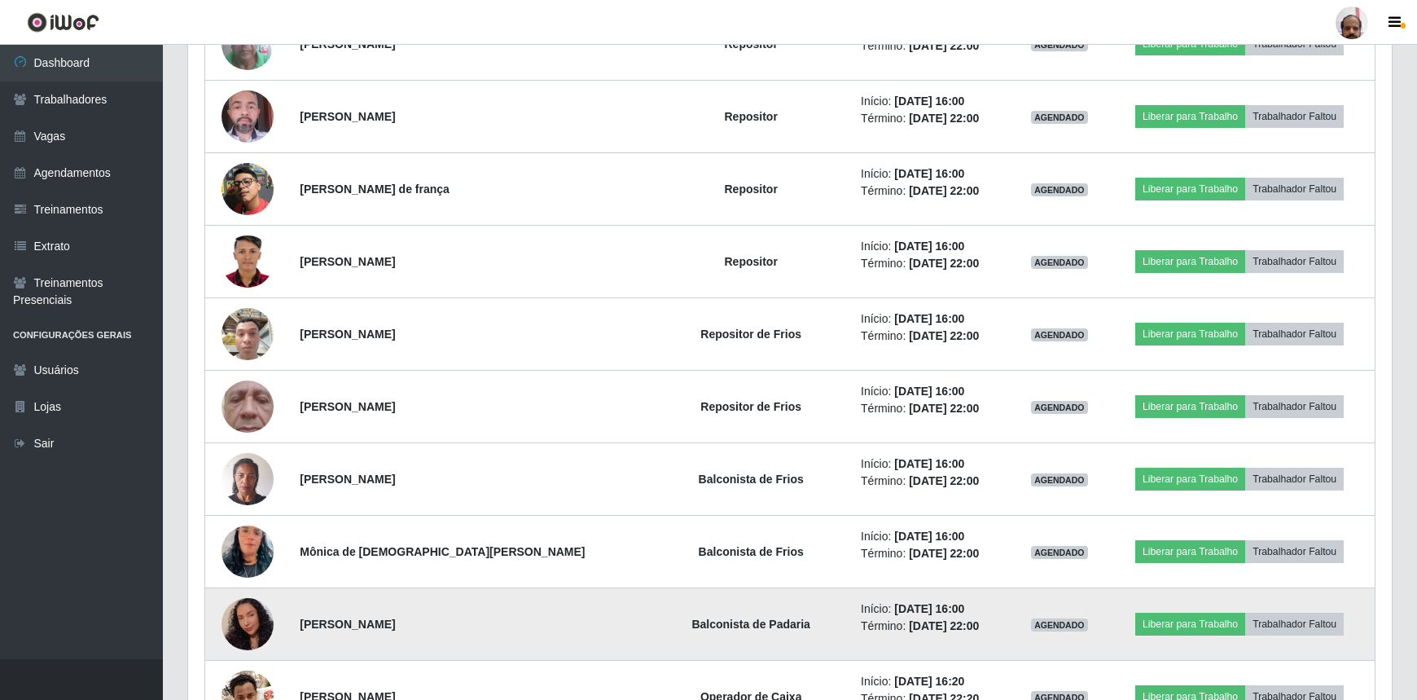
click at [254, 621] on img at bounding box center [248, 624] width 52 height 67
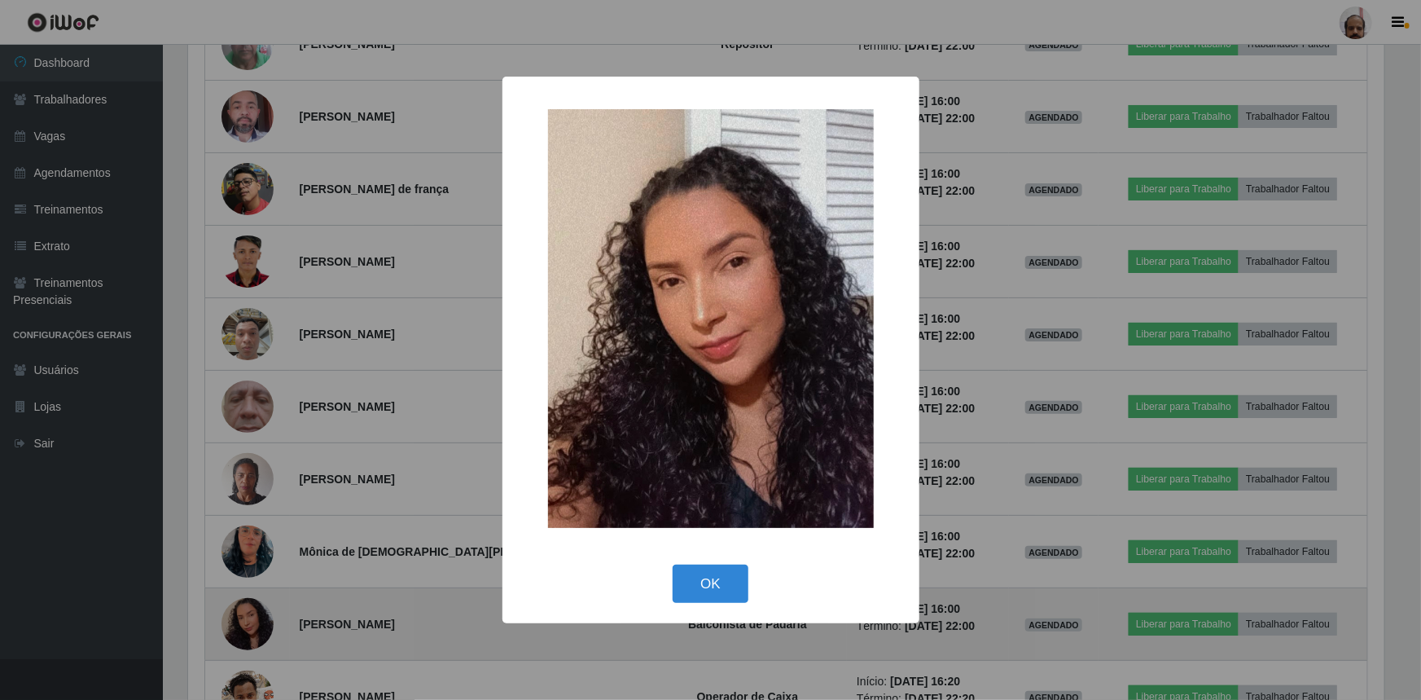
click at [254, 621] on div "× OK Cancel" at bounding box center [710, 350] width 1421 height 700
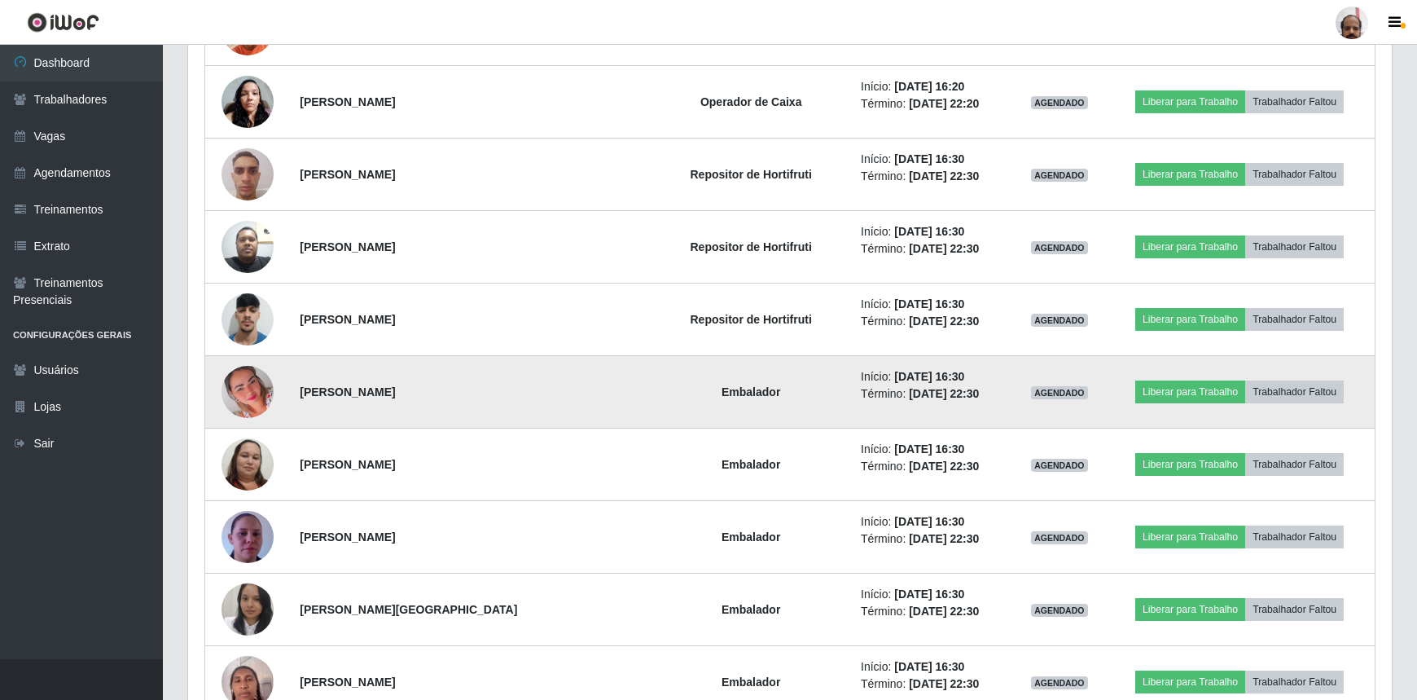
click at [241, 392] on img at bounding box center [248, 391] width 52 height 65
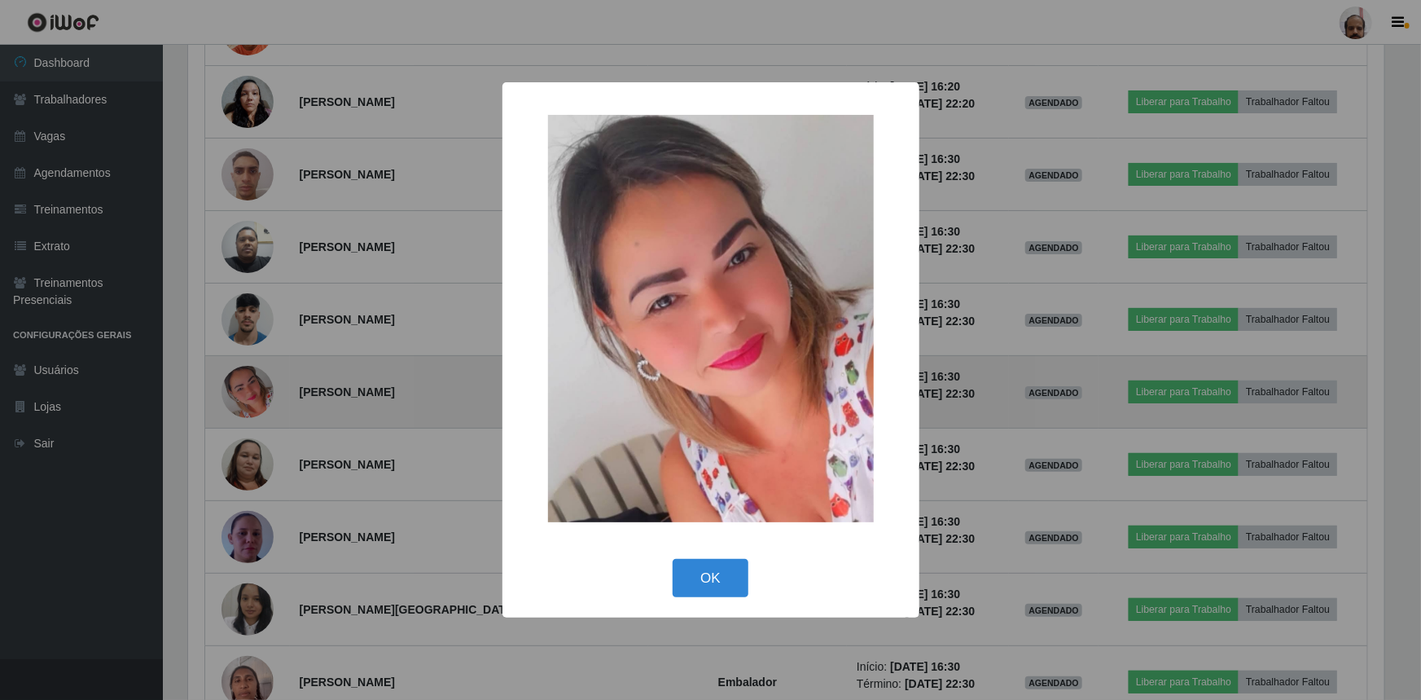
click at [241, 392] on div "× OK Cancel" at bounding box center [710, 350] width 1421 height 700
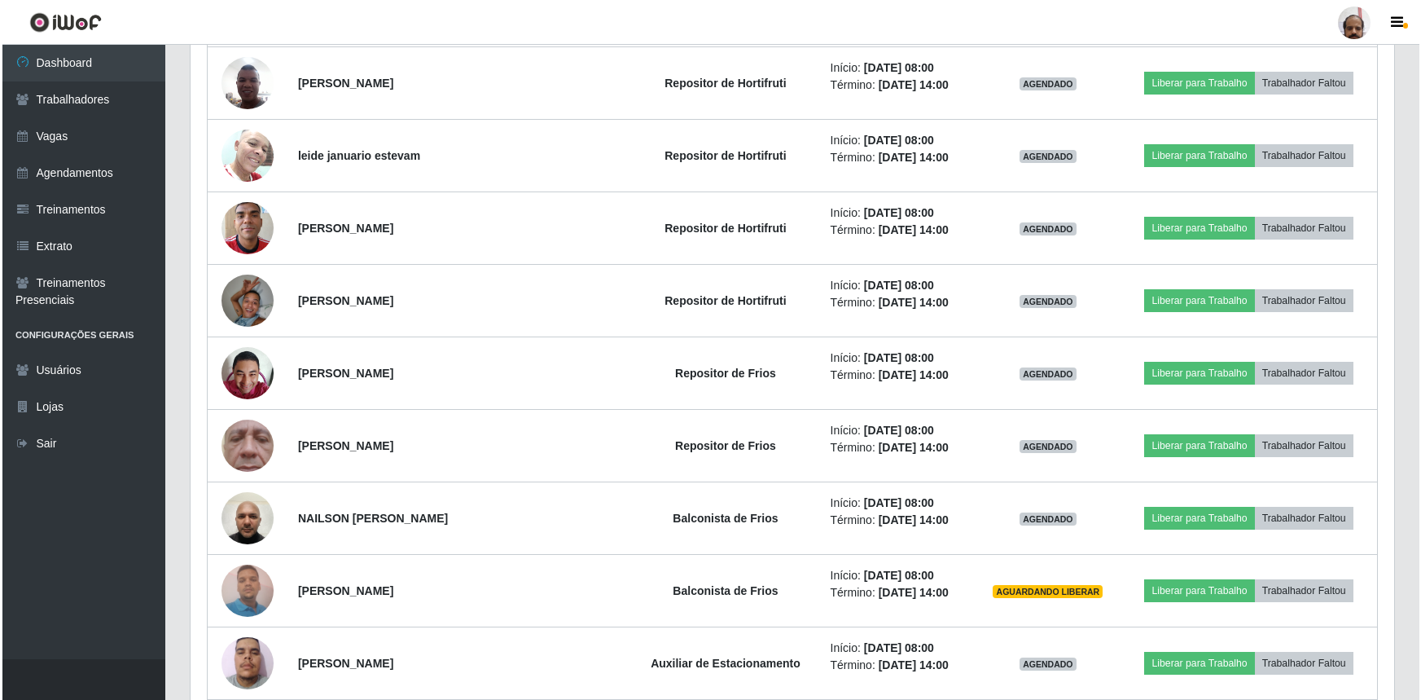
scroll to position [962, 0]
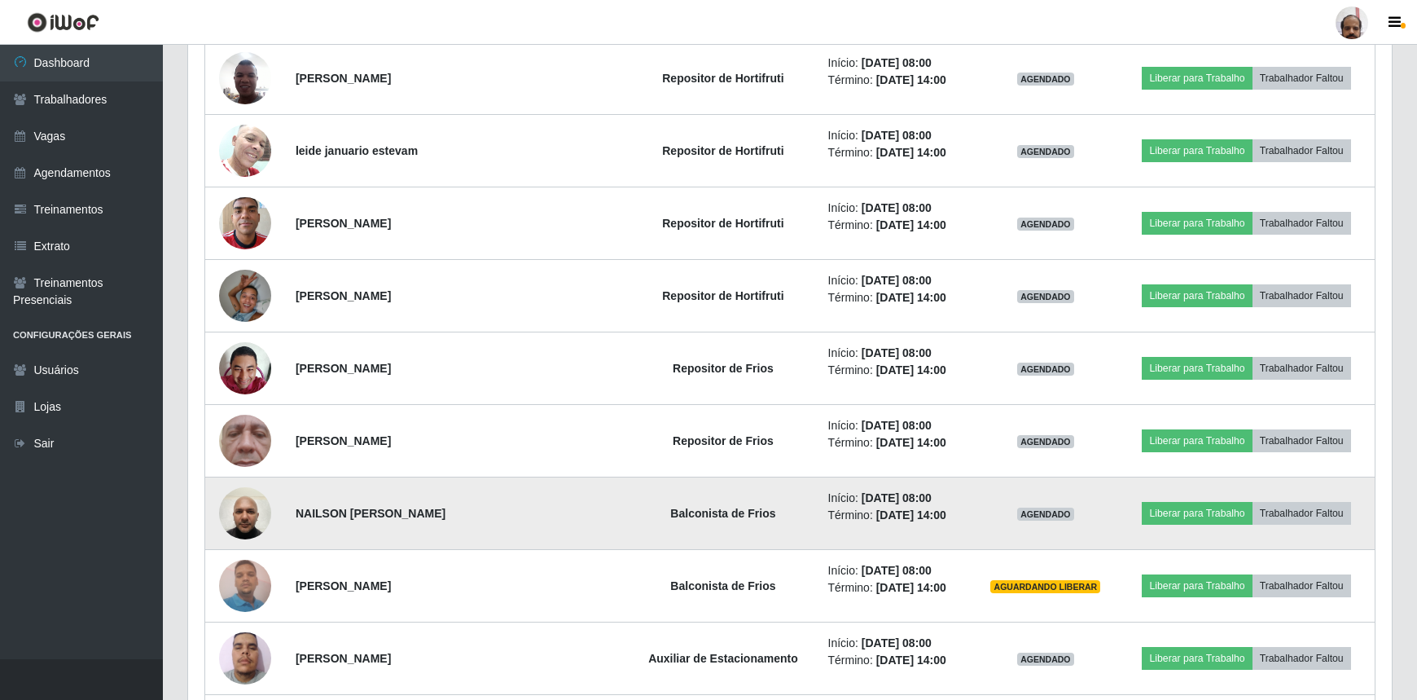
click at [259, 505] on img at bounding box center [245, 512] width 52 height 69
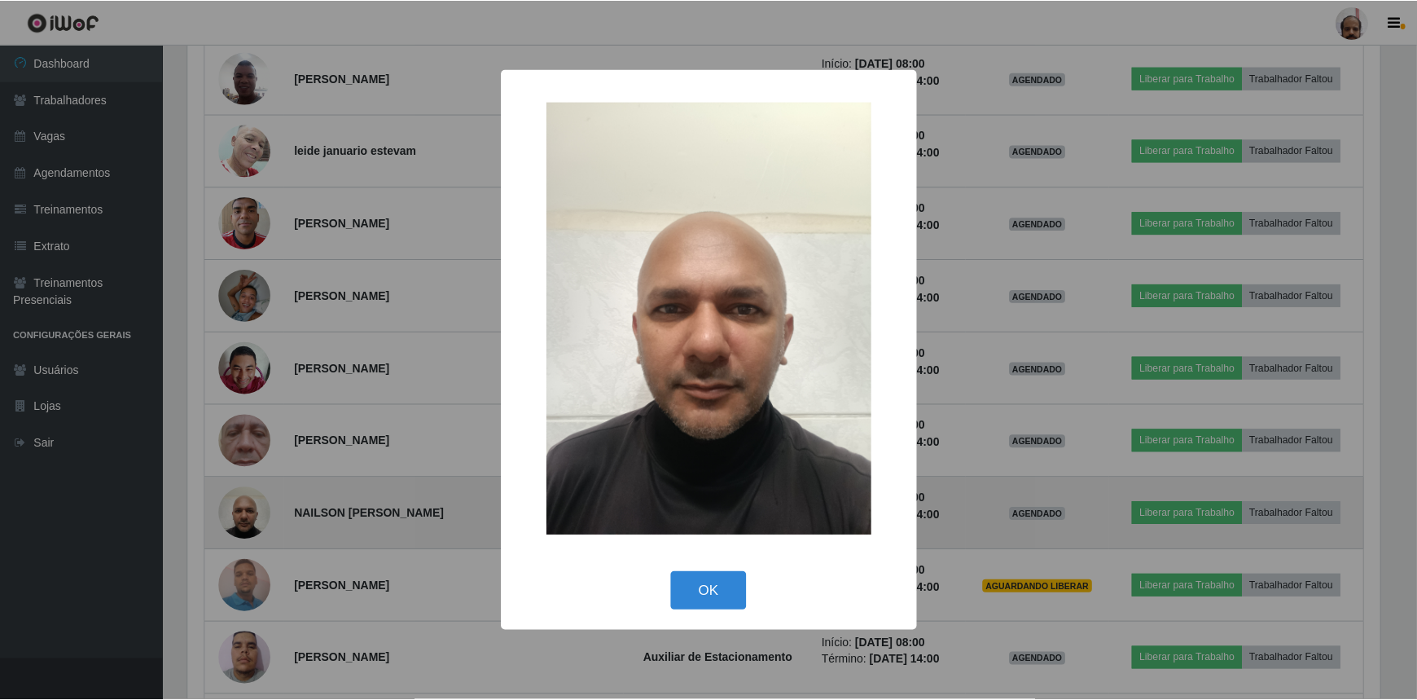
scroll to position [338, 1197]
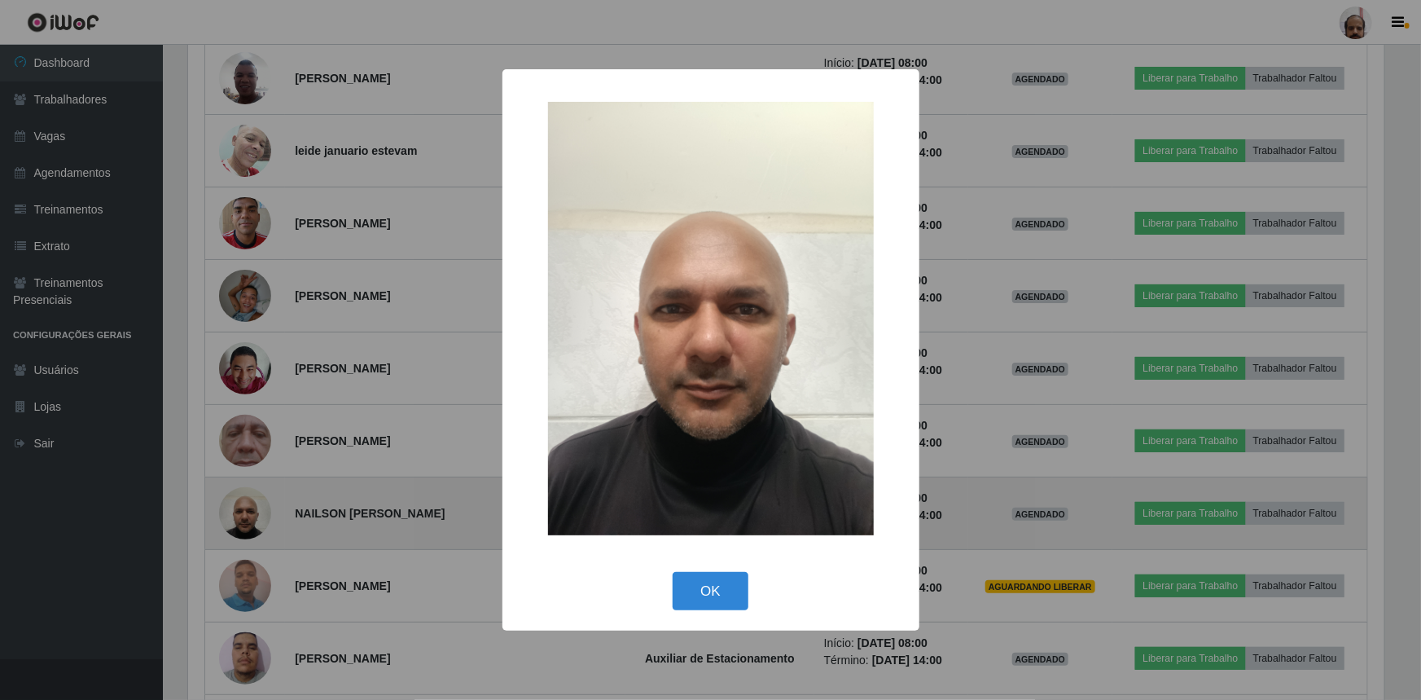
click at [259, 505] on div "× OK Cancel" at bounding box center [710, 350] width 1421 height 700
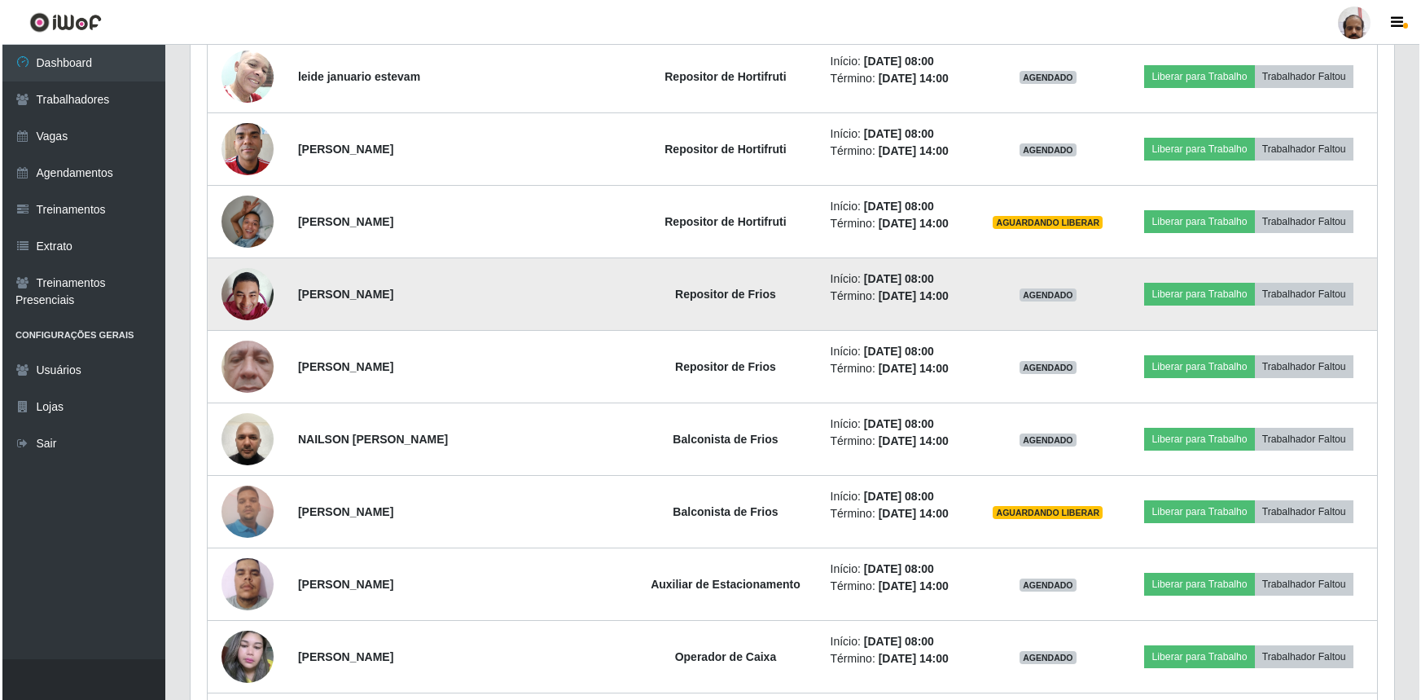
scroll to position [592, 0]
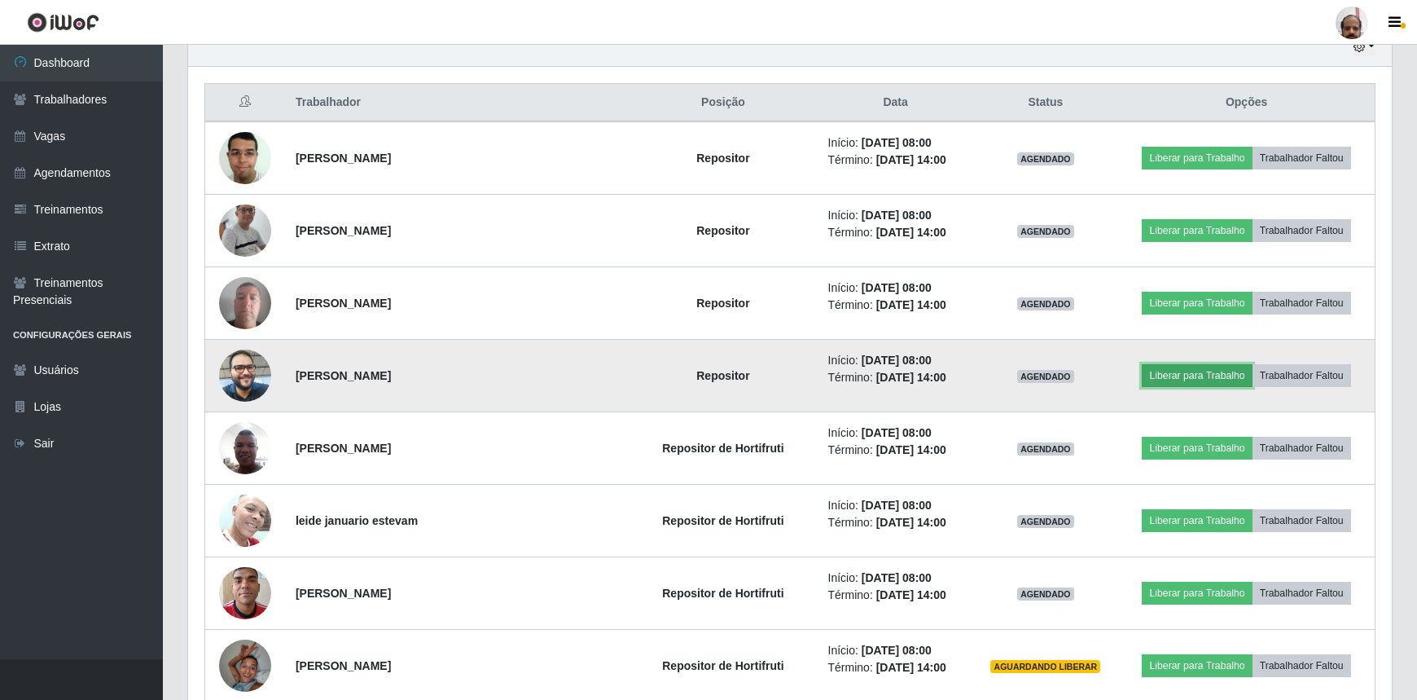
click at [1219, 380] on button "Liberar para Trabalho" at bounding box center [1197, 375] width 110 height 23
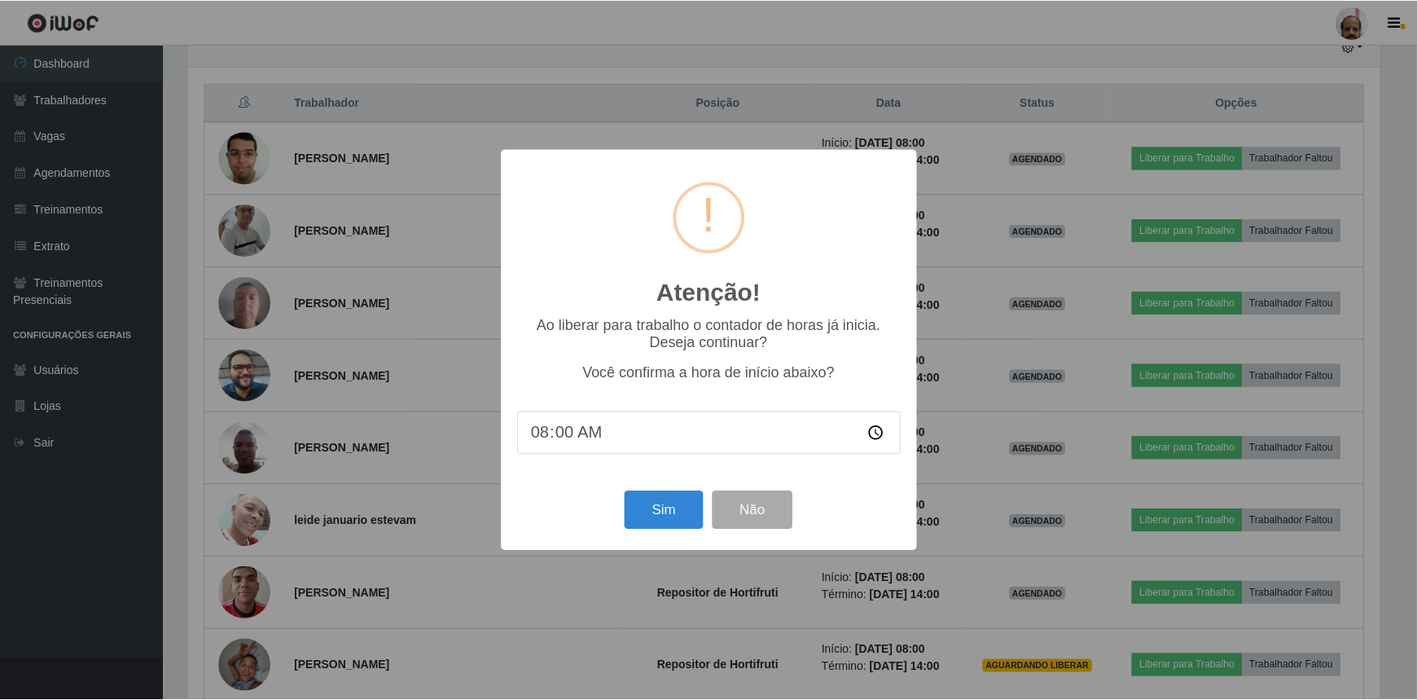
scroll to position [338, 1197]
click at [683, 507] on button "Sim" at bounding box center [665, 510] width 79 height 38
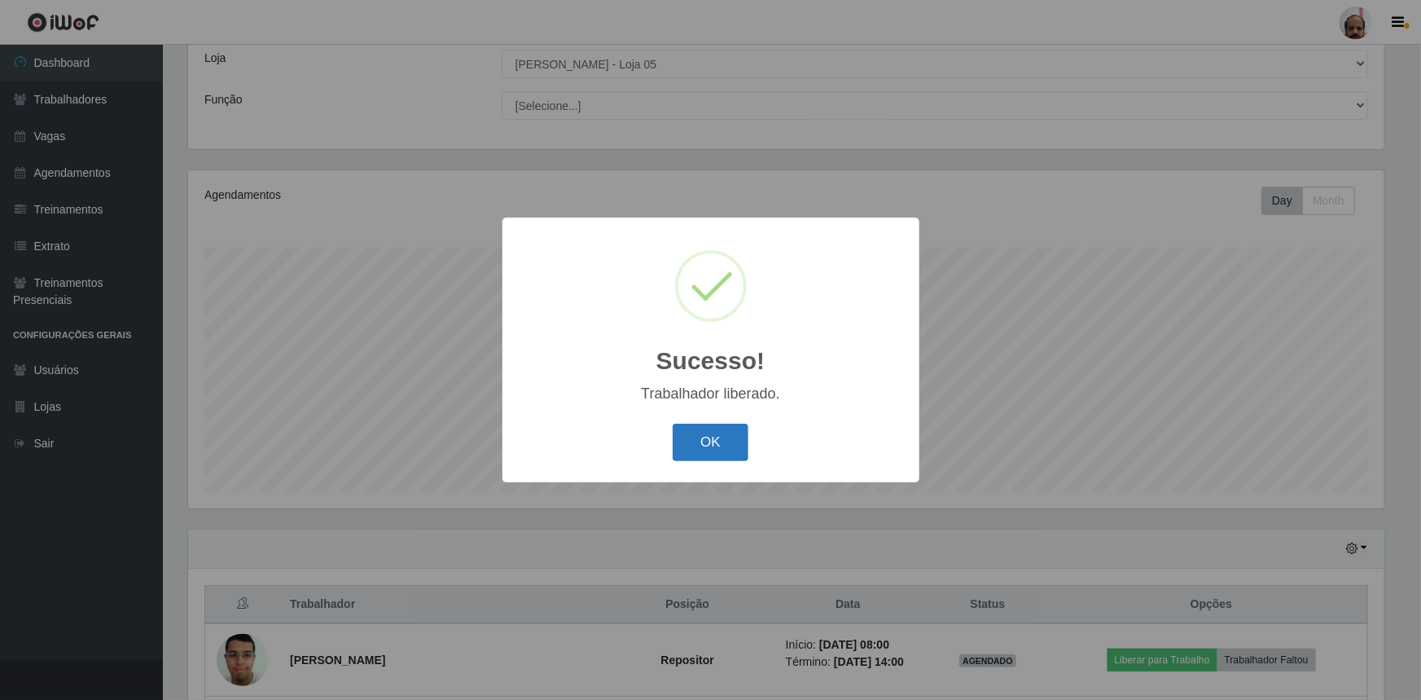
click at [725, 445] on button "OK" at bounding box center [711, 443] width 76 height 38
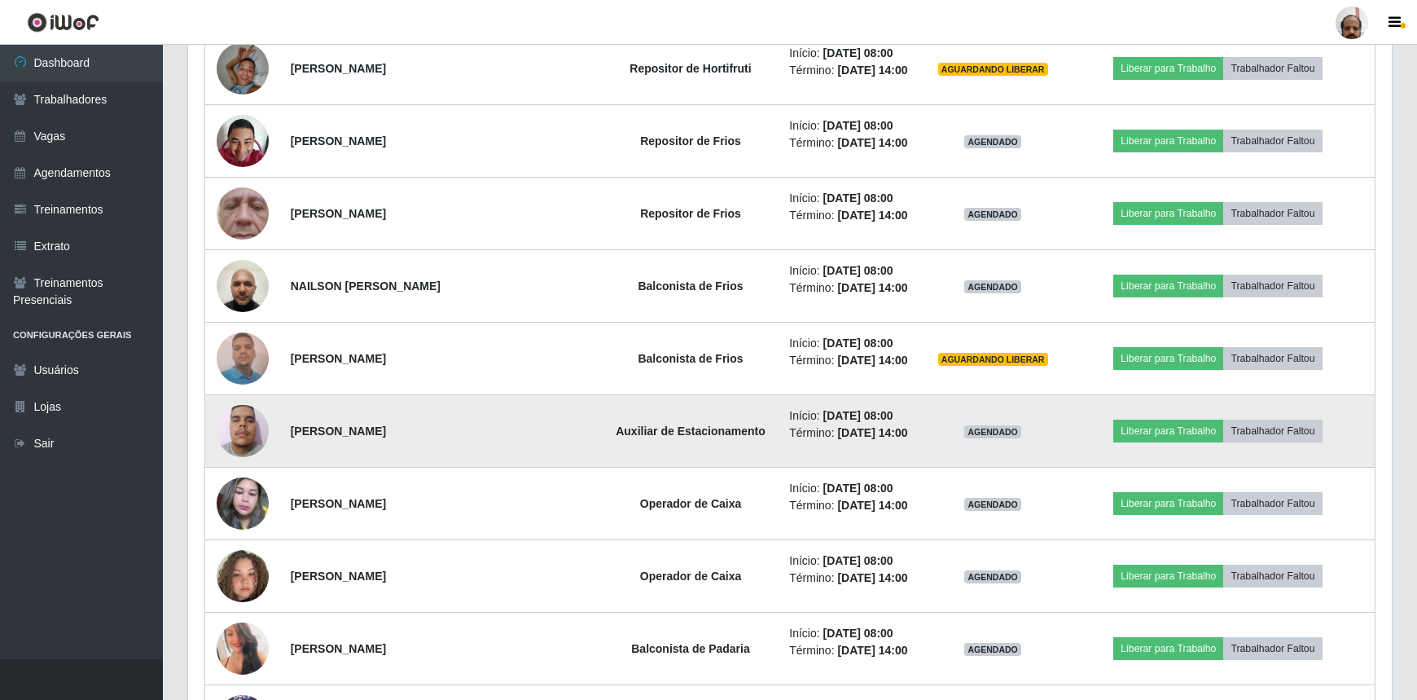
scroll to position [1127, 0]
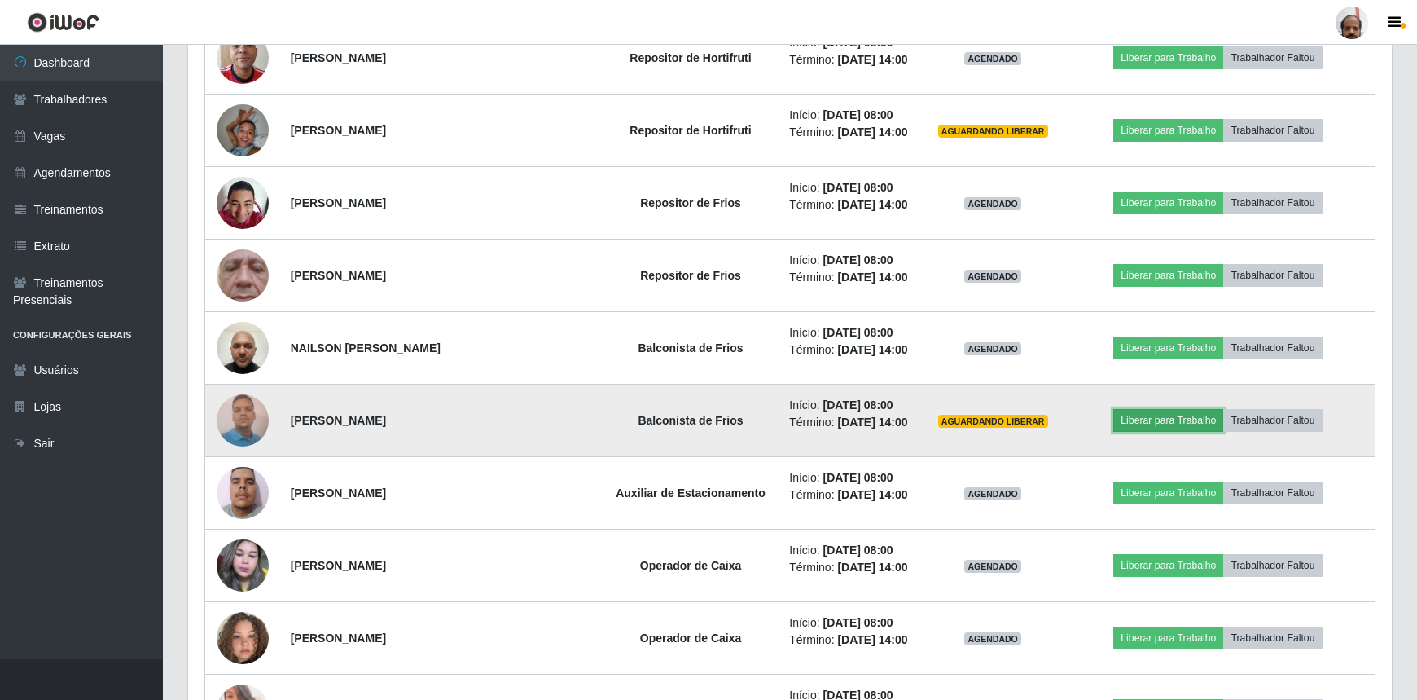
click at [1180, 415] on button "Liberar para Trabalho" at bounding box center [1169, 420] width 110 height 23
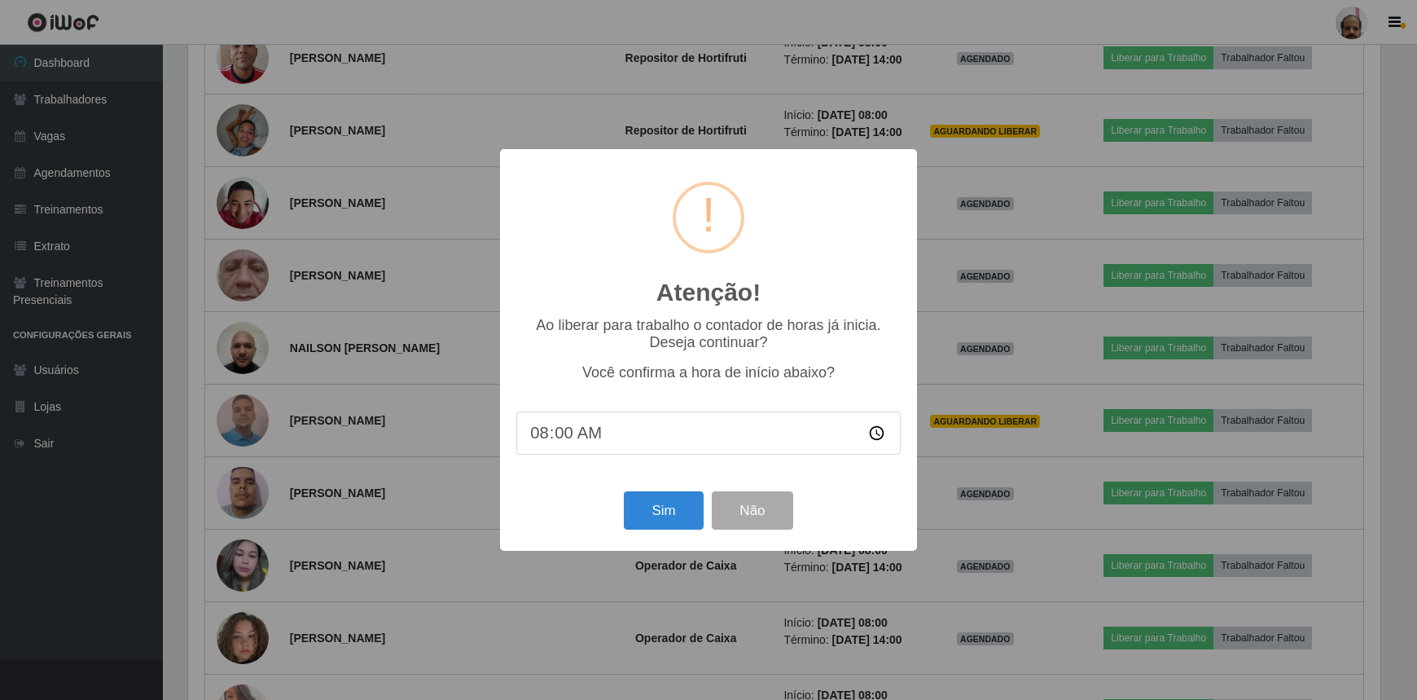
scroll to position [338, 1197]
click at [672, 502] on button "Sim" at bounding box center [665, 510] width 79 height 38
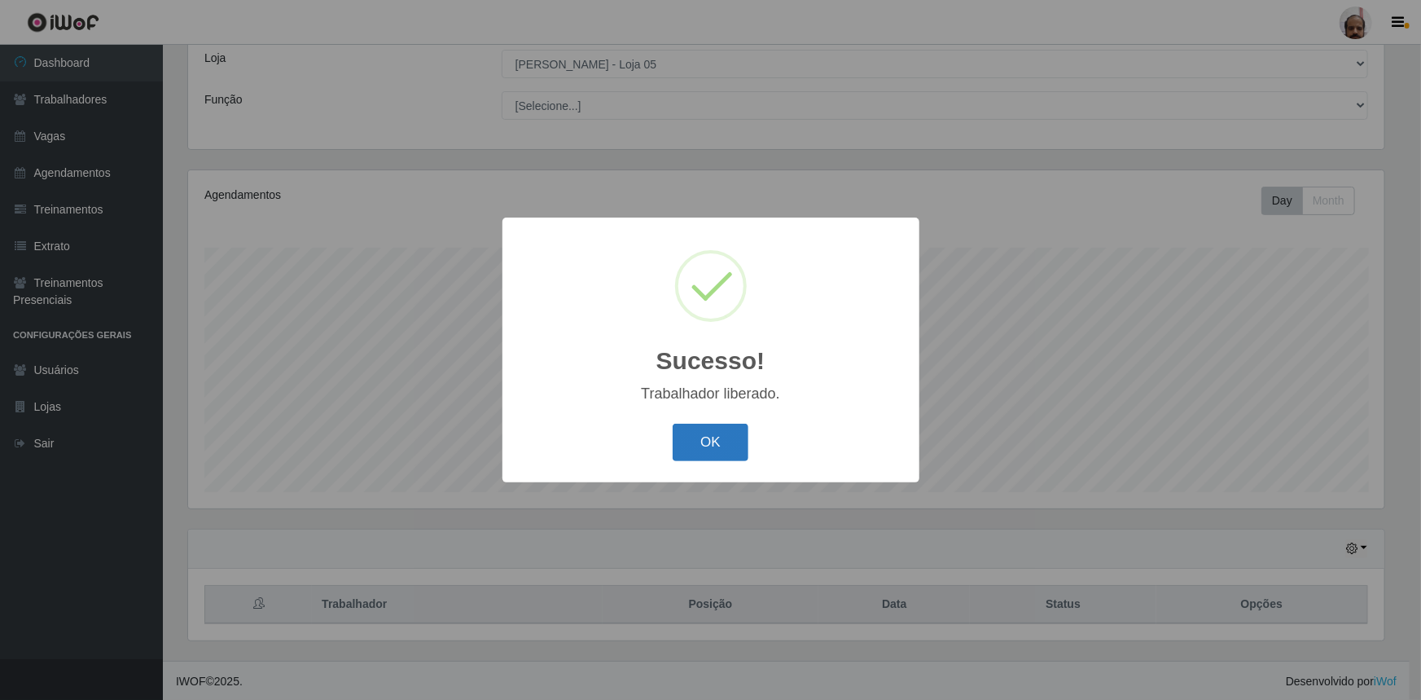
click at [697, 446] on button "OK" at bounding box center [711, 443] width 76 height 38
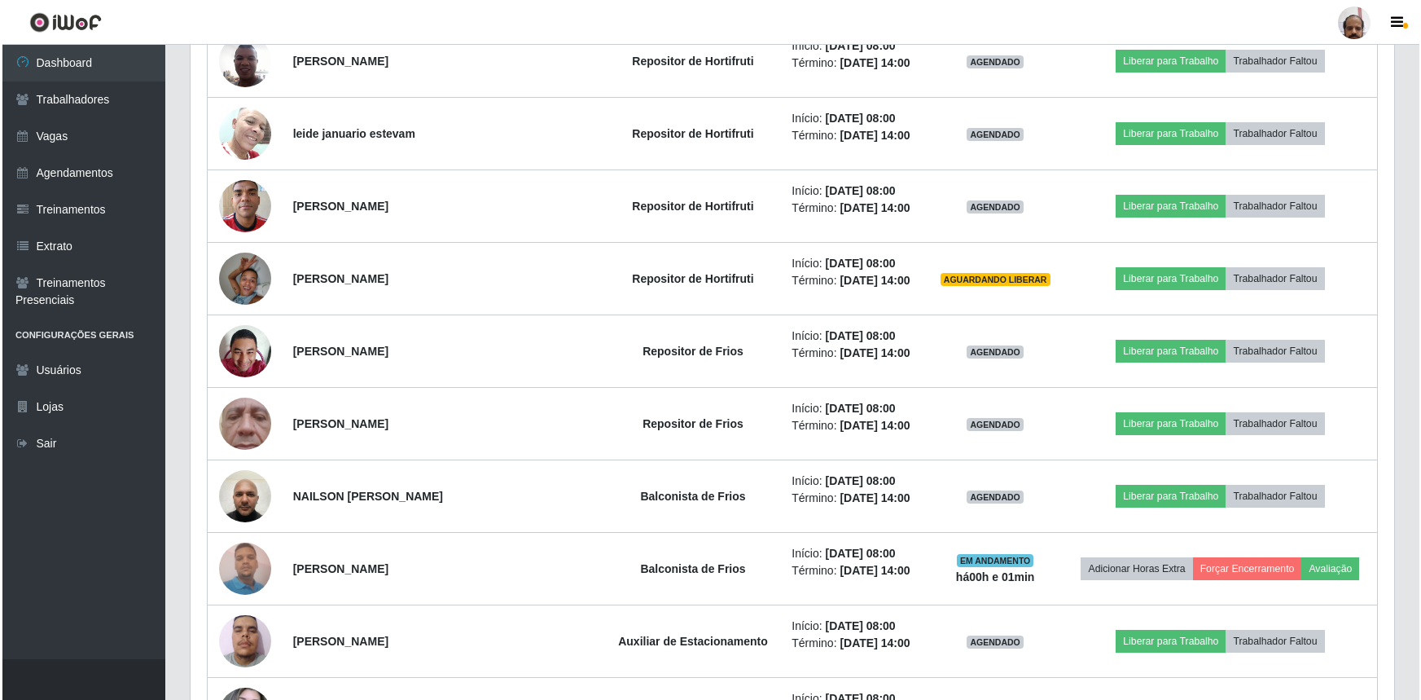
scroll to position [905, 0]
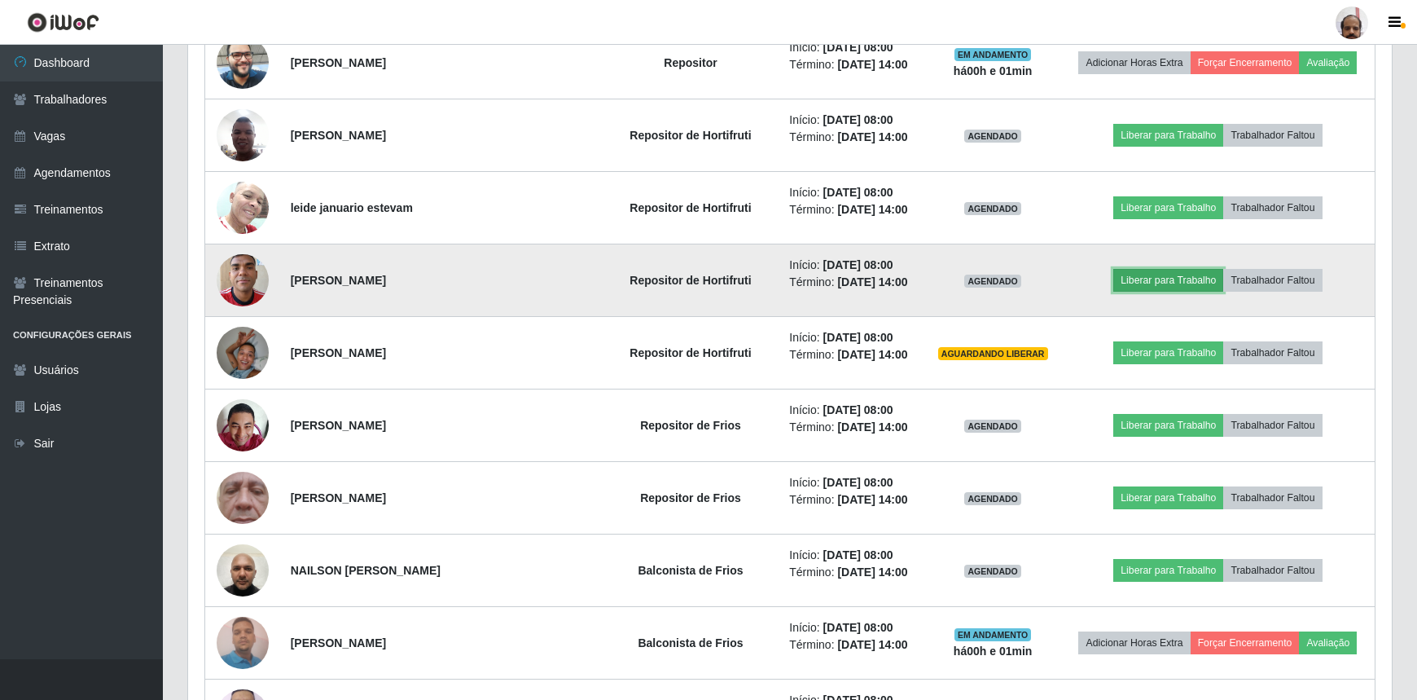
click at [1150, 277] on button "Liberar para Trabalho" at bounding box center [1169, 280] width 110 height 23
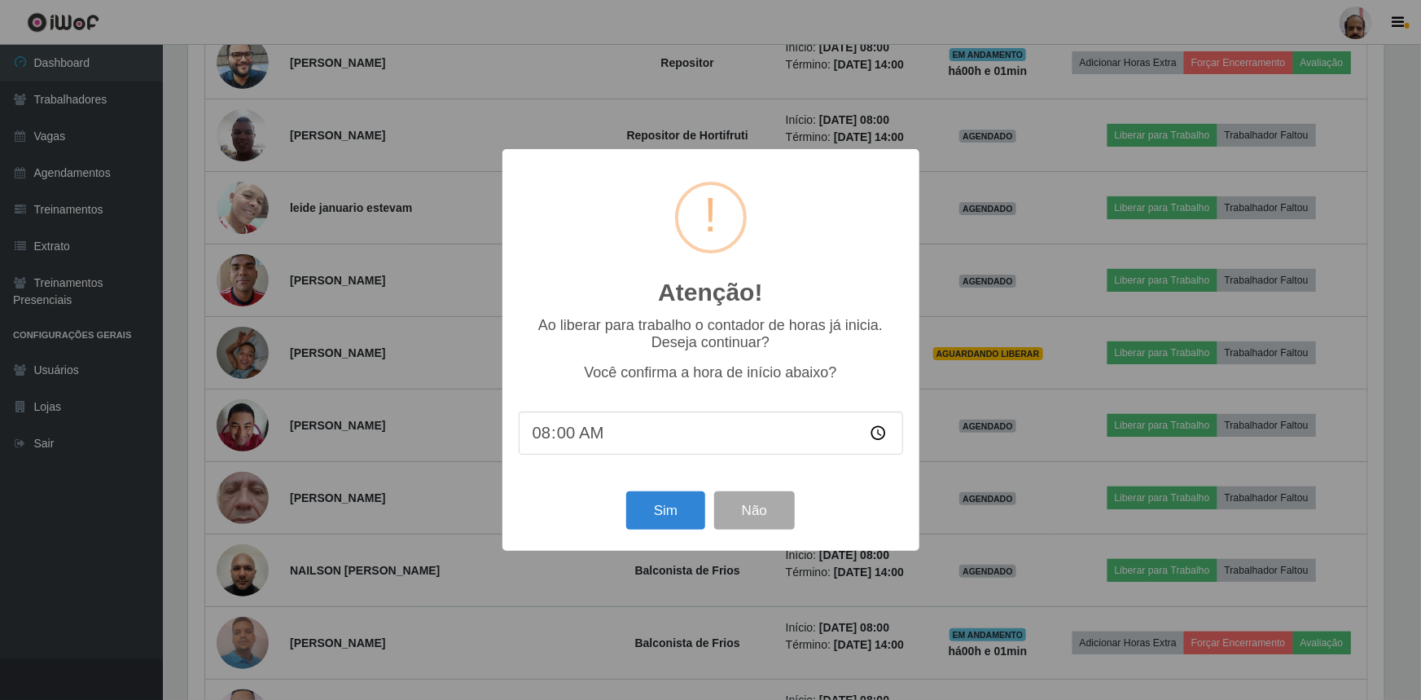
scroll to position [814239, 813379]
click at [660, 521] on button "Sim" at bounding box center [665, 510] width 79 height 38
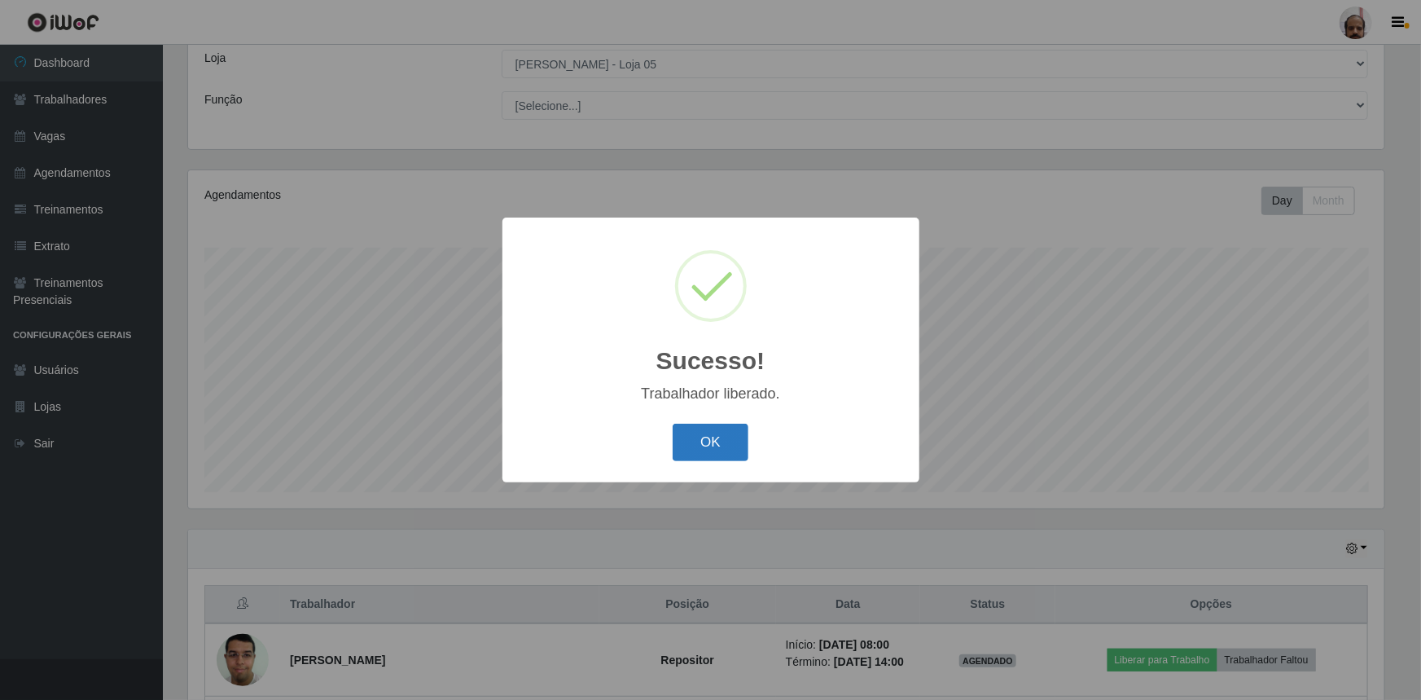
click at [686, 442] on button "OK" at bounding box center [711, 443] width 76 height 38
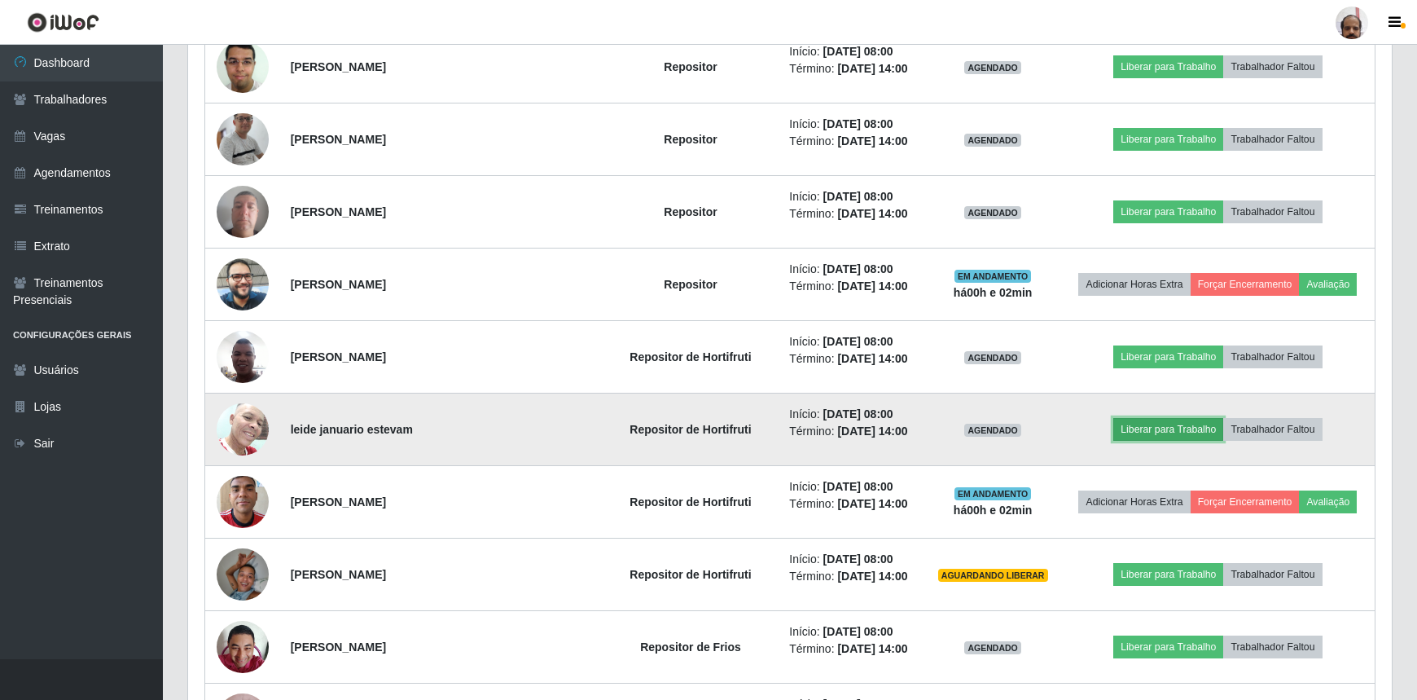
click at [1158, 431] on button "Liberar para Trabalho" at bounding box center [1169, 429] width 110 height 23
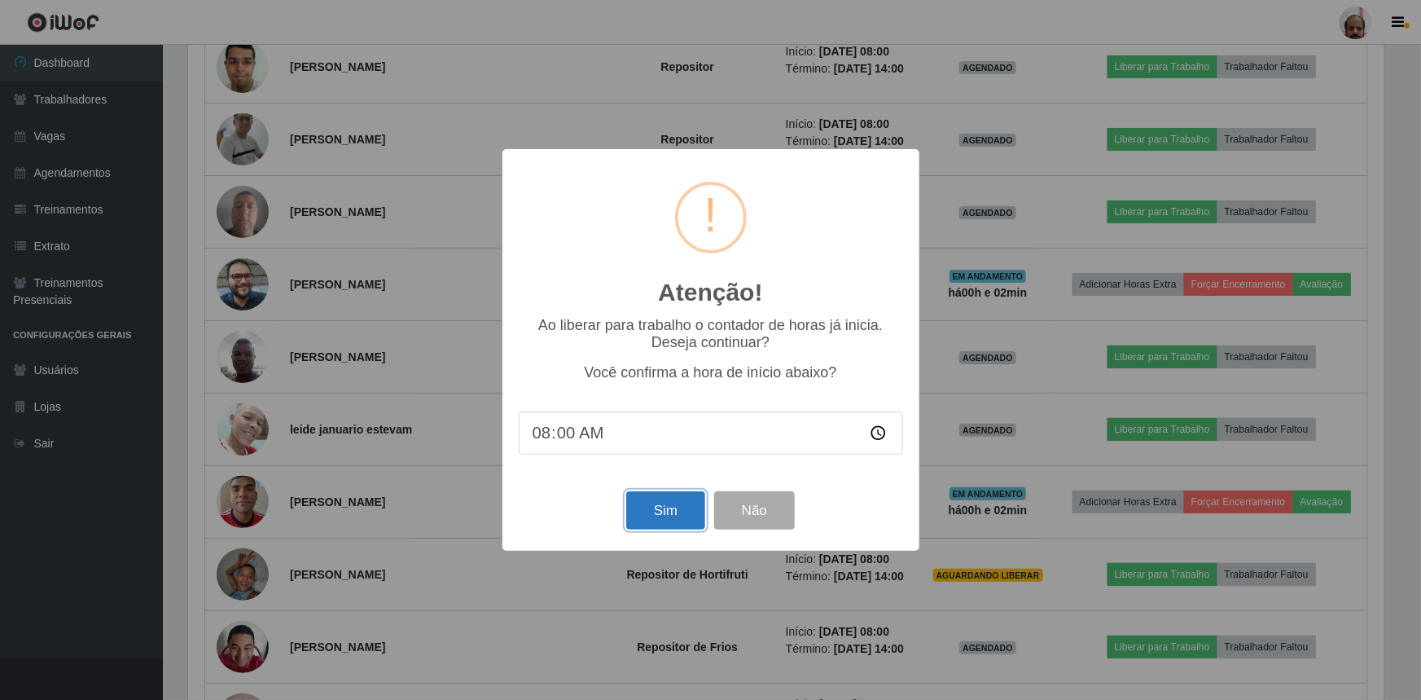
click at [688, 507] on button "Sim" at bounding box center [665, 510] width 79 height 38
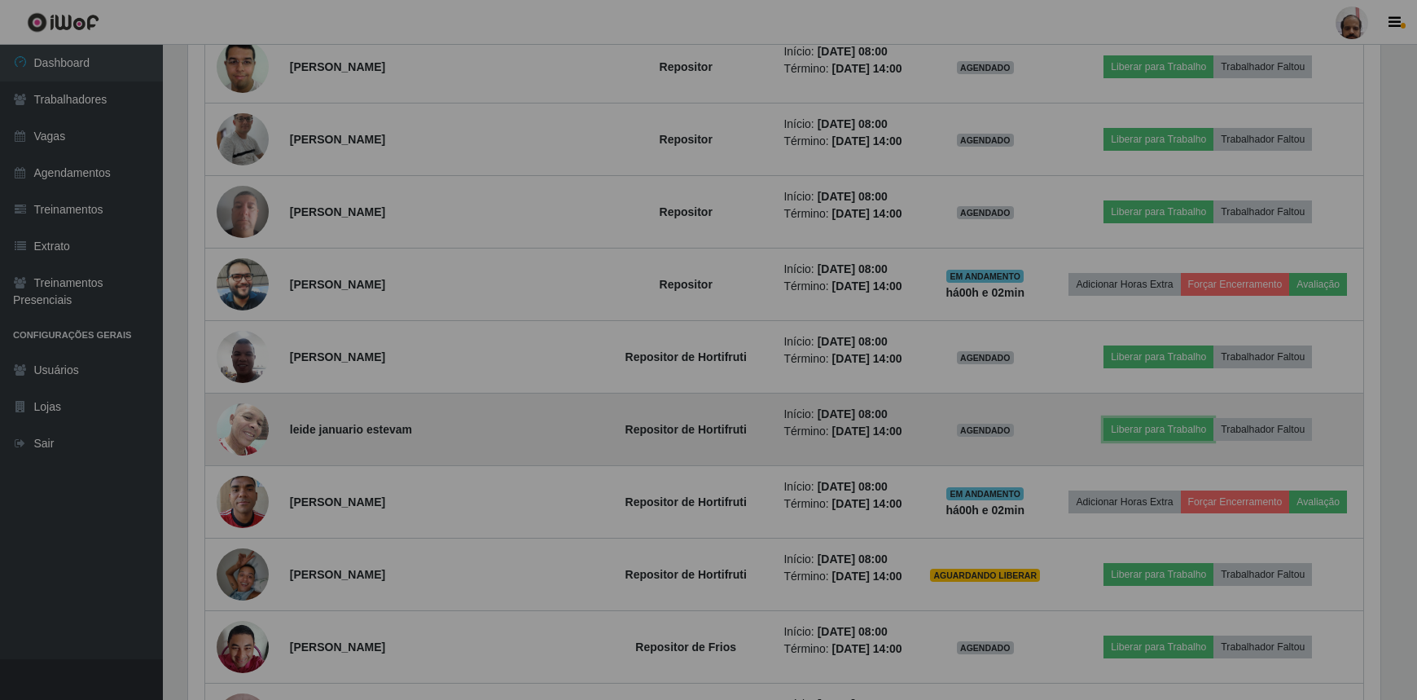
scroll to position [814239, 813372]
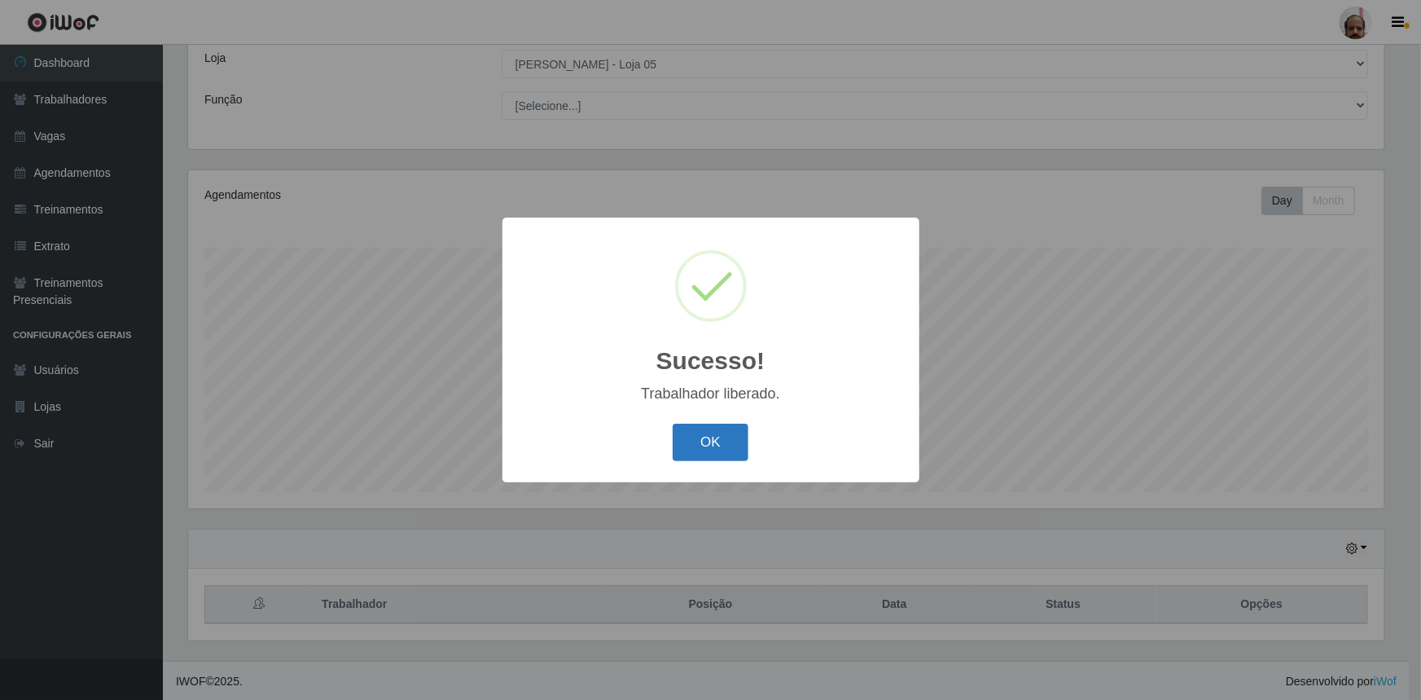
click at [710, 445] on button "OK" at bounding box center [711, 443] width 76 height 38
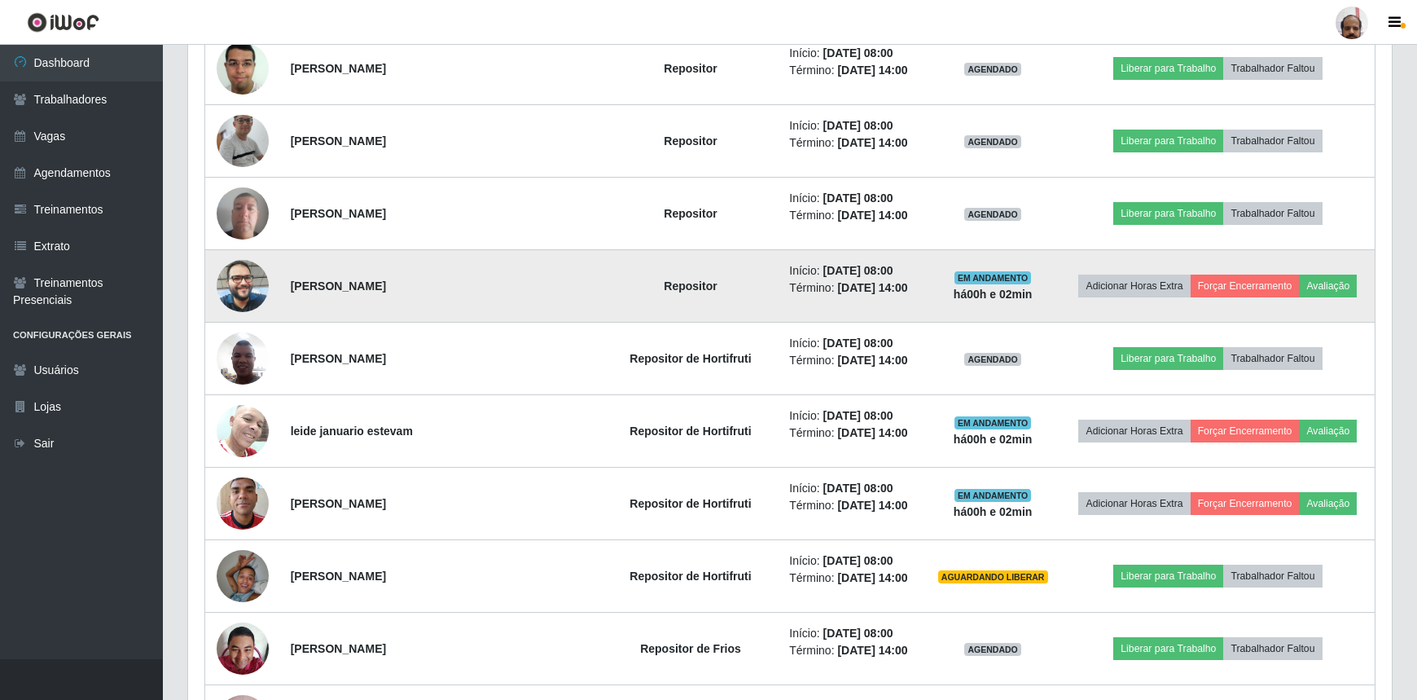
scroll to position [683, 0]
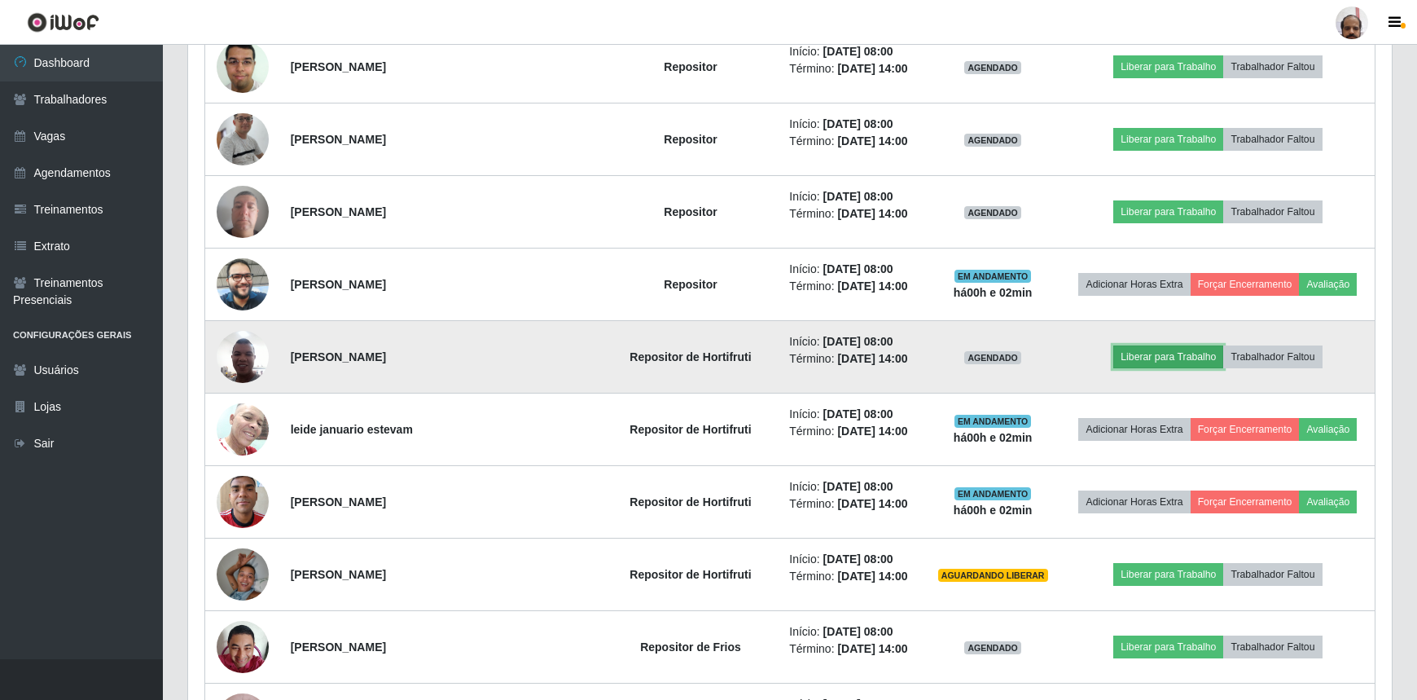
click at [1149, 357] on button "Liberar para Trabalho" at bounding box center [1169, 356] width 110 height 23
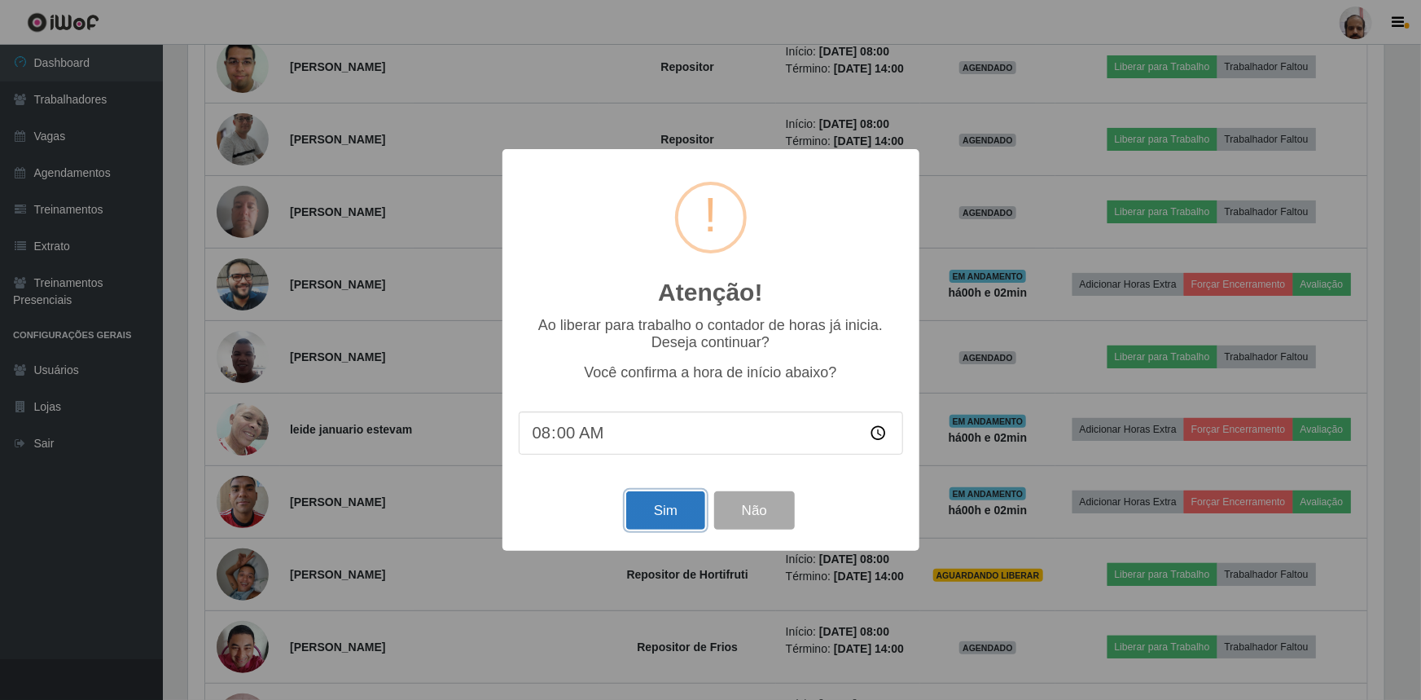
click at [686, 516] on button "Sim" at bounding box center [665, 510] width 79 height 38
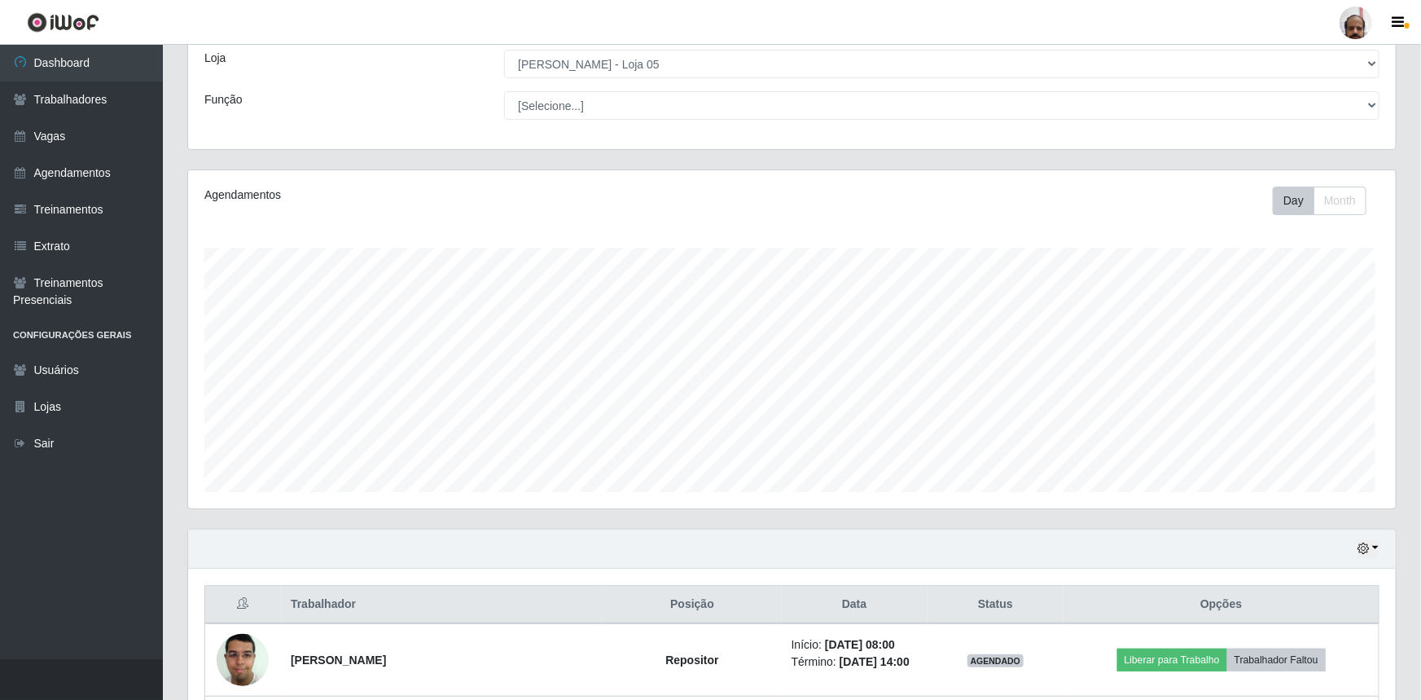
scroll to position [814239, 813379]
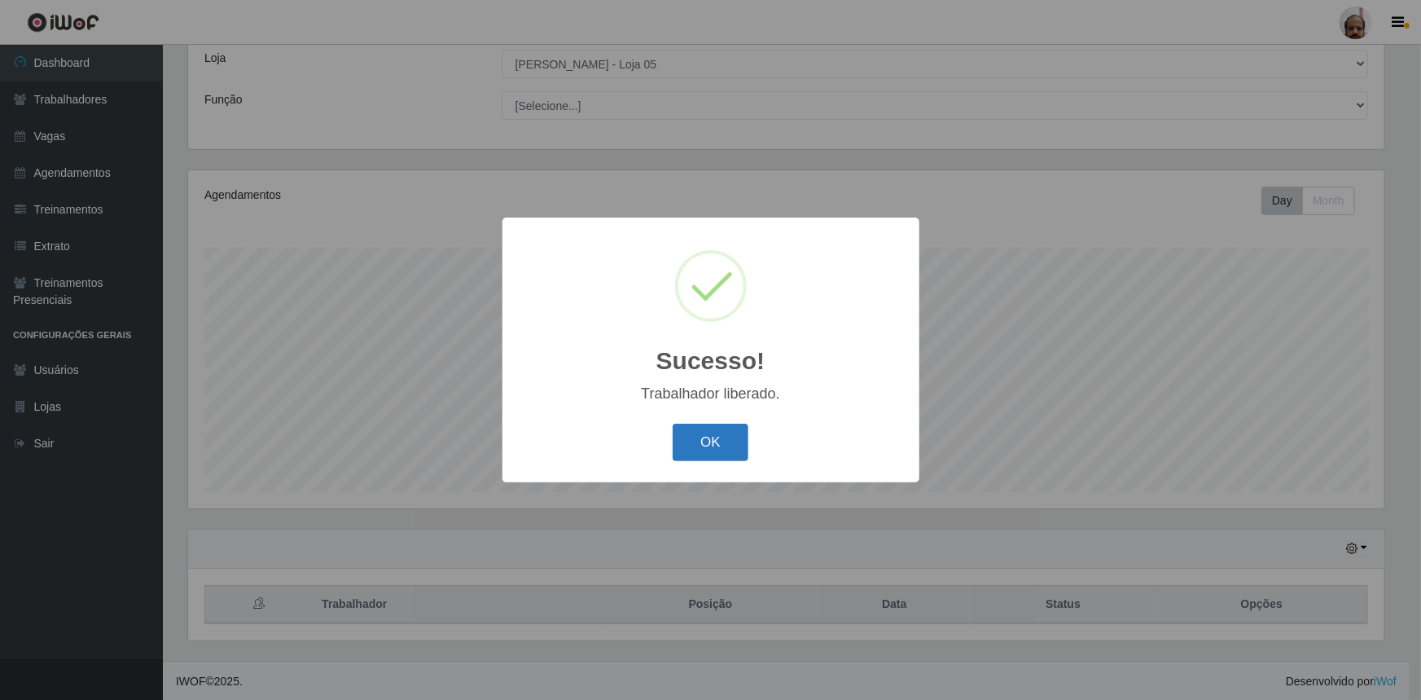
click at [694, 443] on button "OK" at bounding box center [711, 443] width 76 height 38
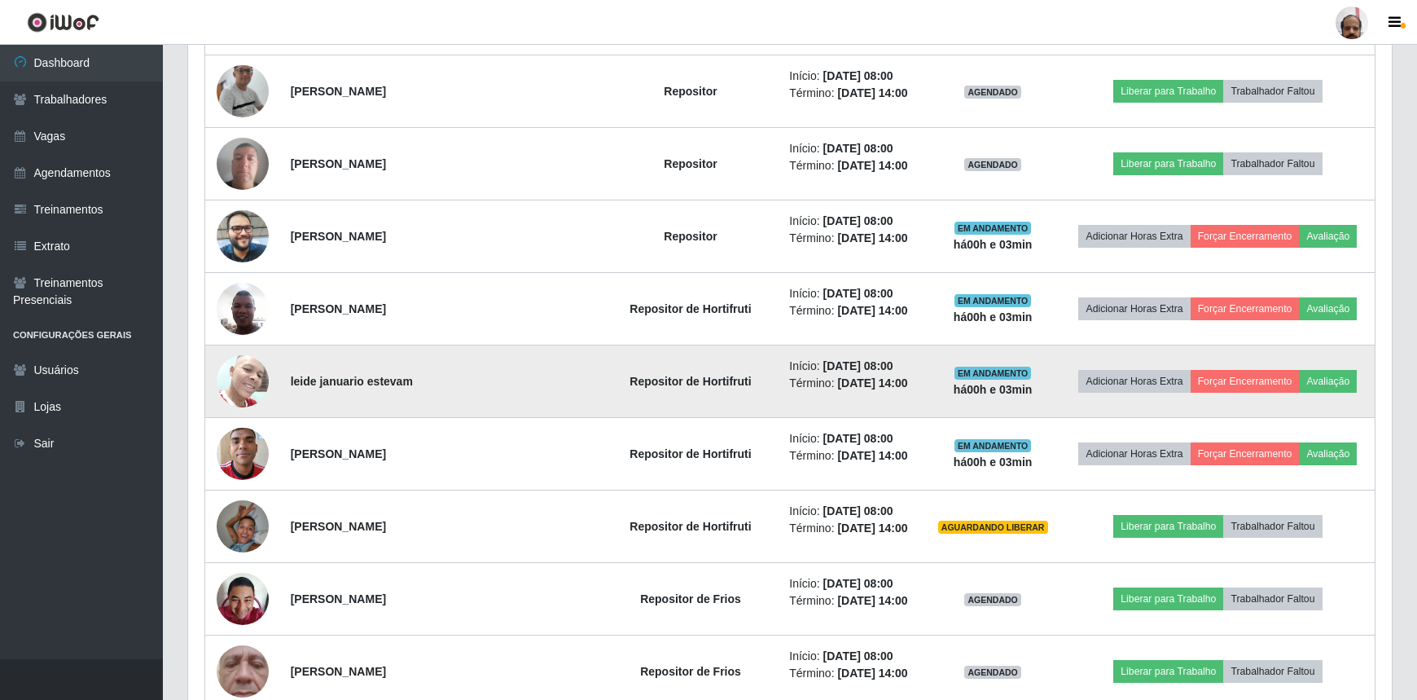
scroll to position [758, 0]
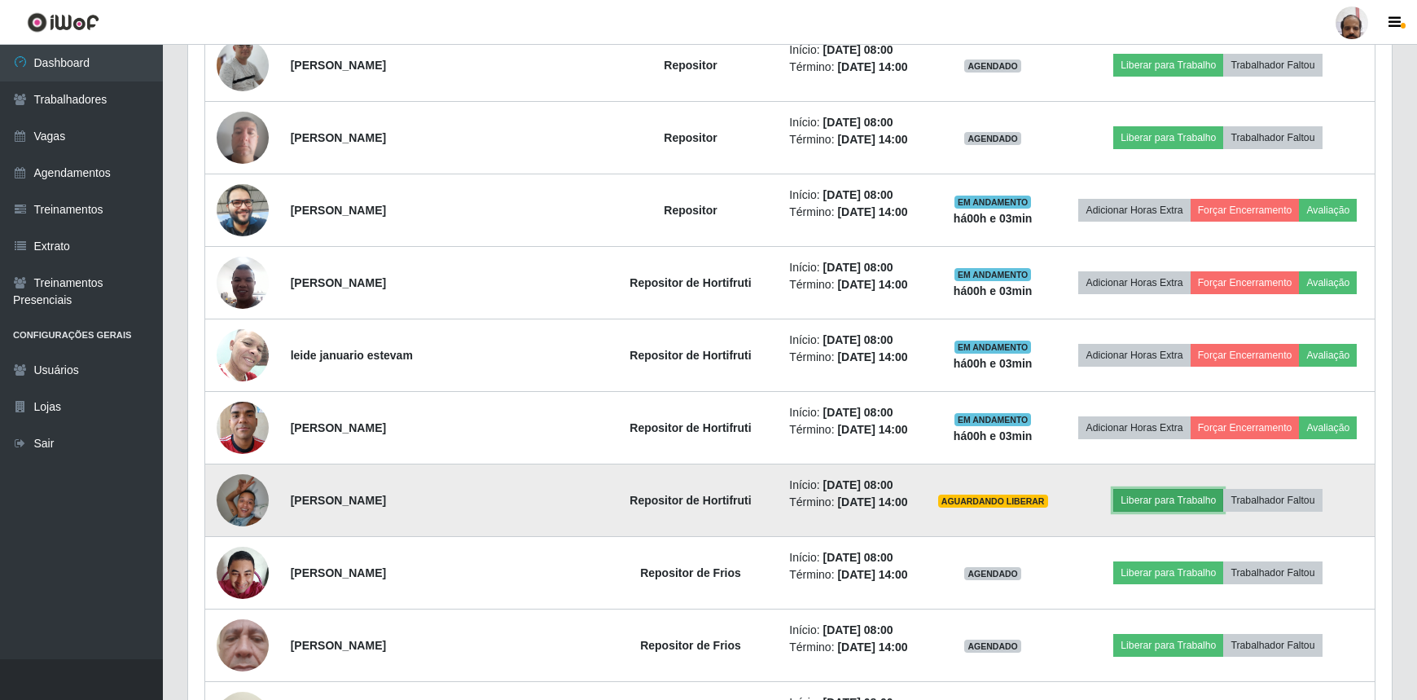
click at [1181, 503] on button "Liberar para Trabalho" at bounding box center [1169, 500] width 110 height 23
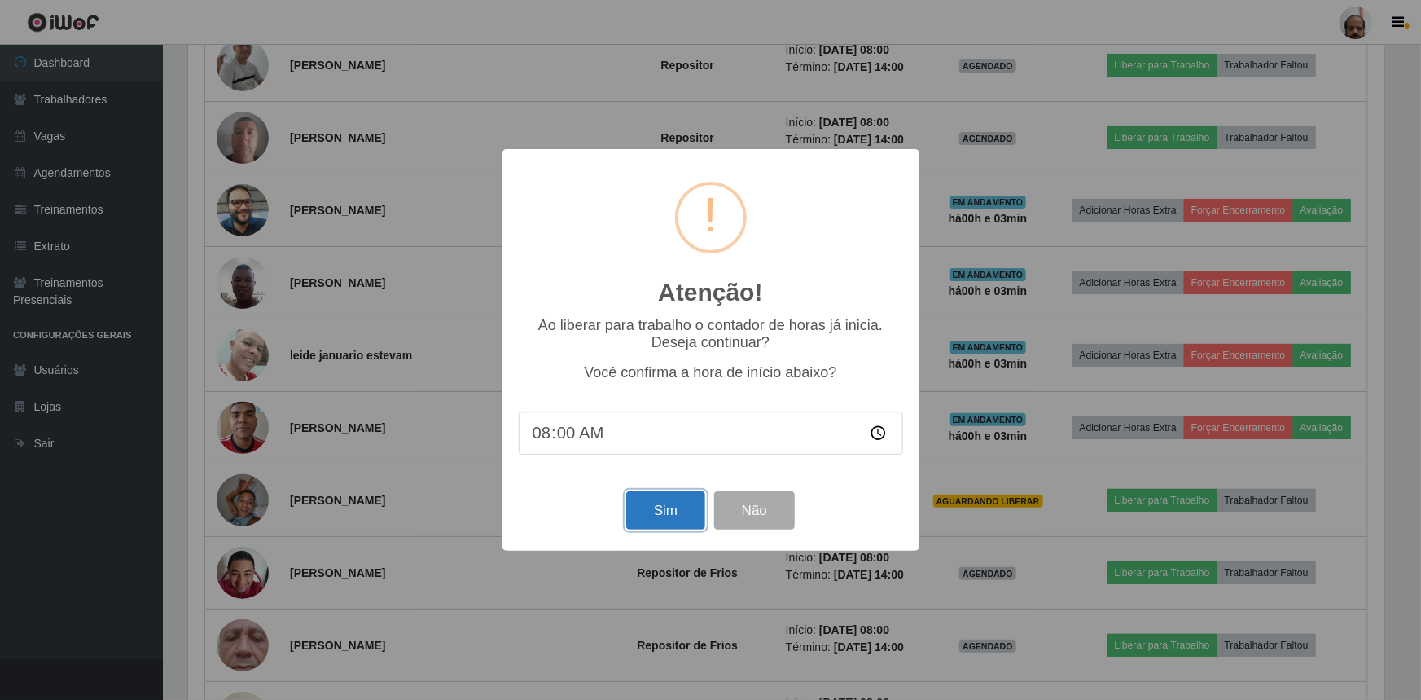
click at [659, 517] on button "Sim" at bounding box center [665, 510] width 79 height 38
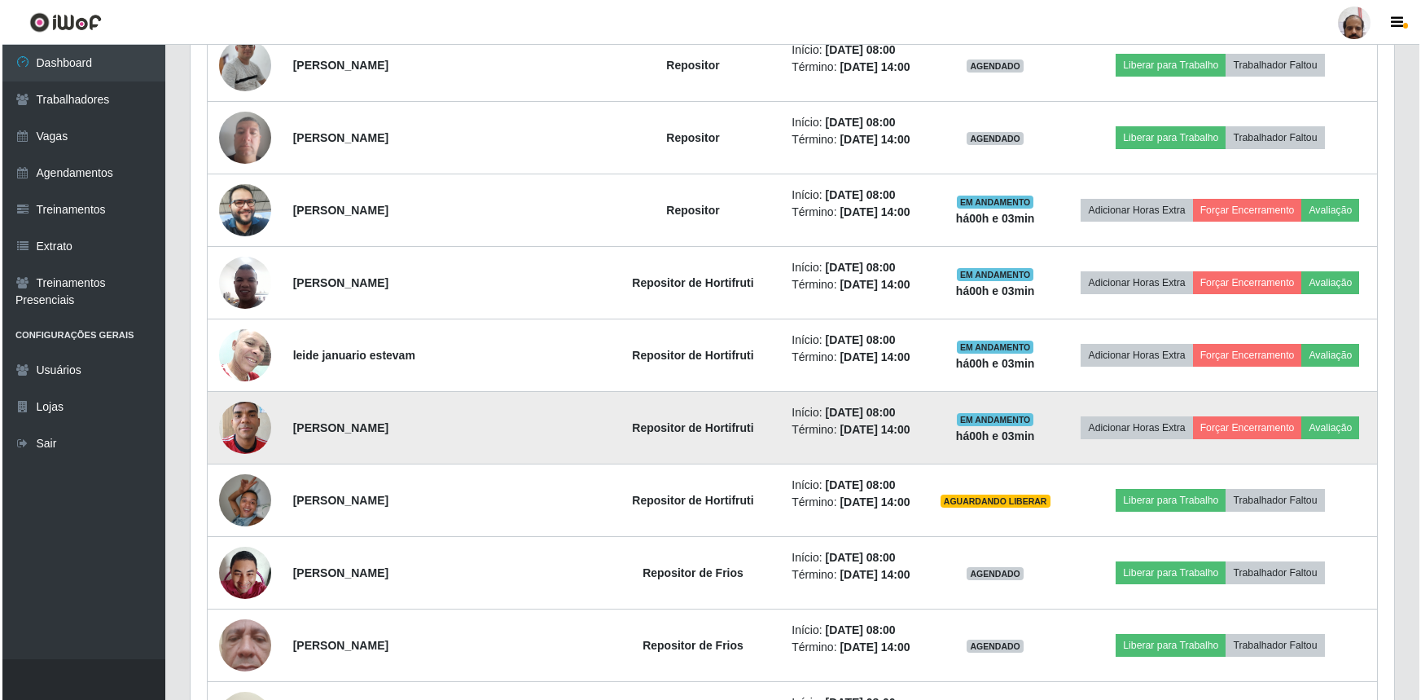
scroll to position [90, 0]
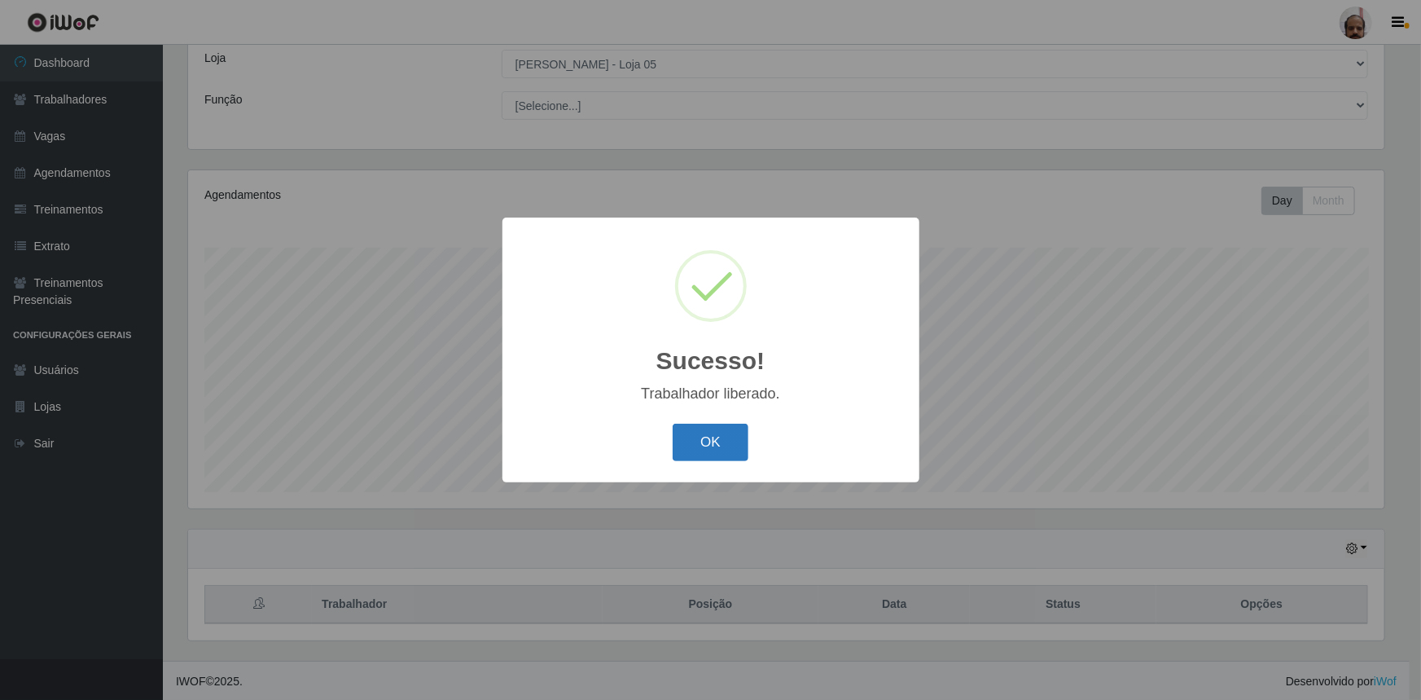
click at [732, 444] on button "OK" at bounding box center [711, 443] width 76 height 38
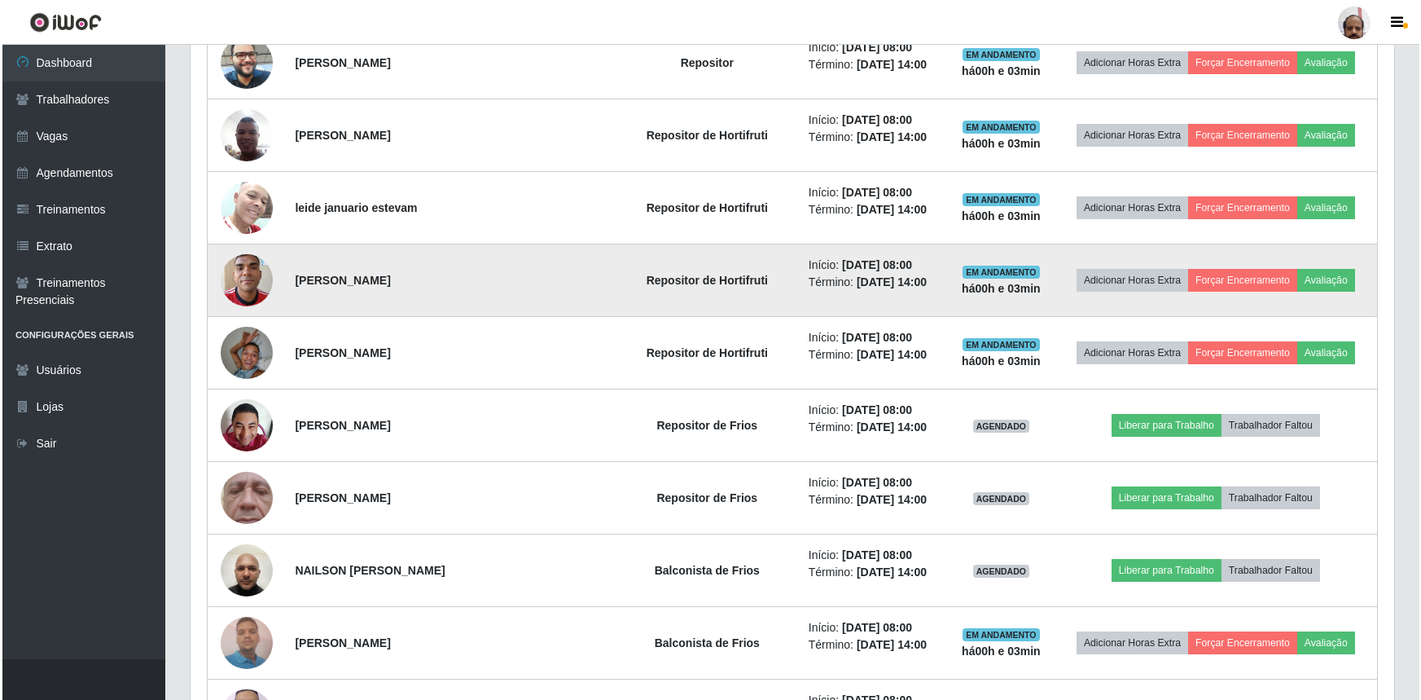
scroll to position [979, 0]
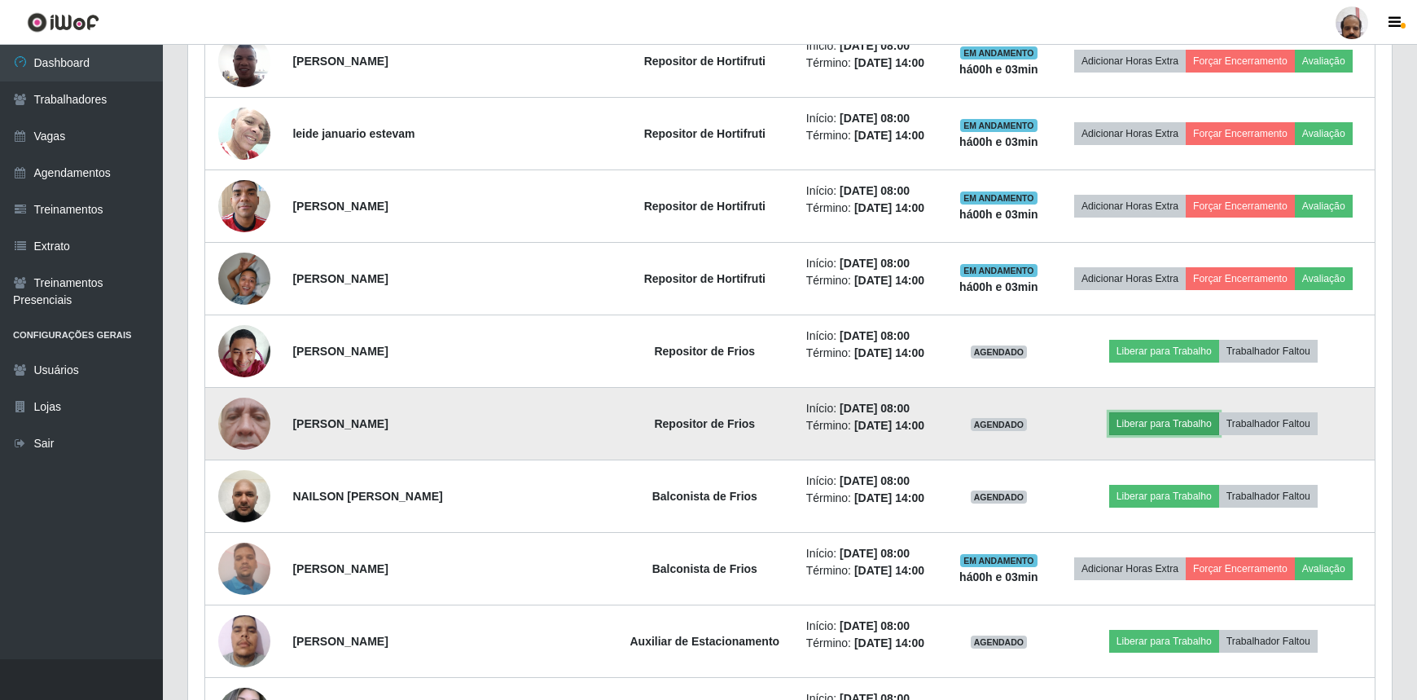
click at [1121, 421] on button "Liberar para Trabalho" at bounding box center [1164, 423] width 110 height 23
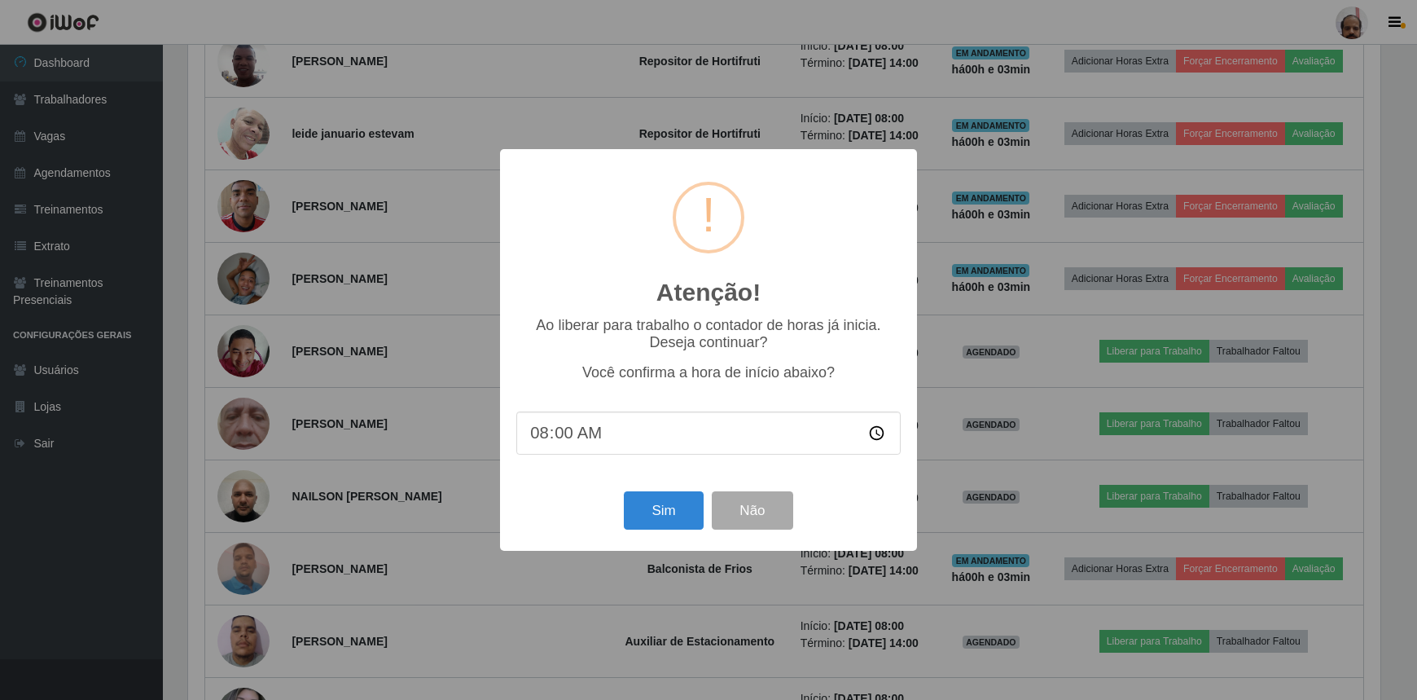
scroll to position [338, 1197]
click at [689, 512] on button "Sim" at bounding box center [665, 510] width 79 height 38
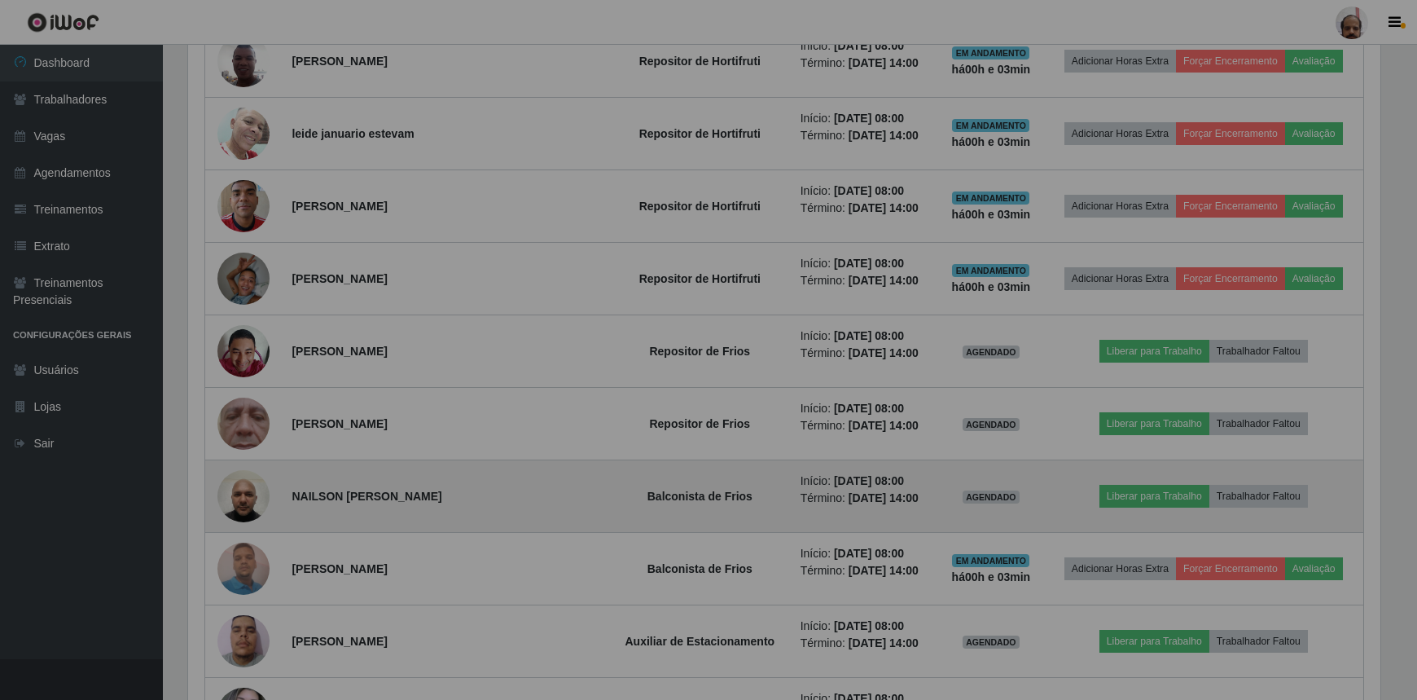
scroll to position [814239, 813372]
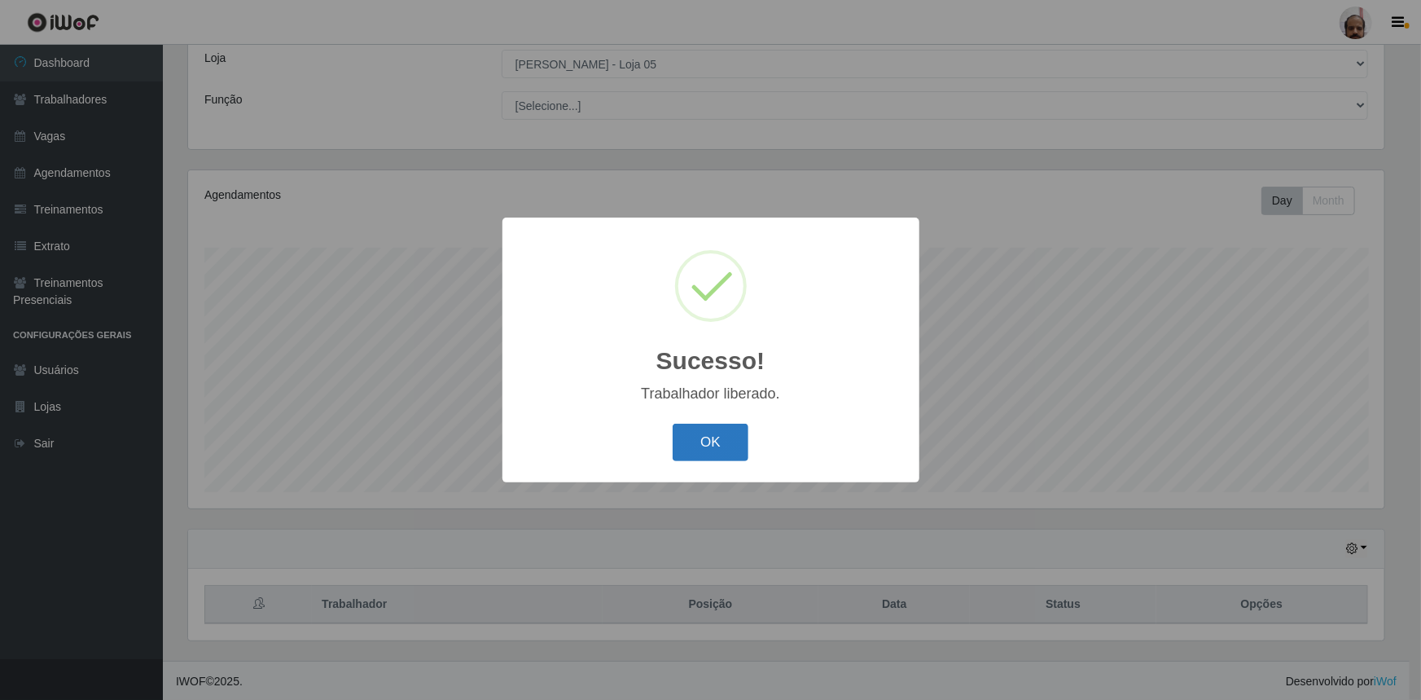
click at [712, 442] on button "OK" at bounding box center [711, 443] width 76 height 38
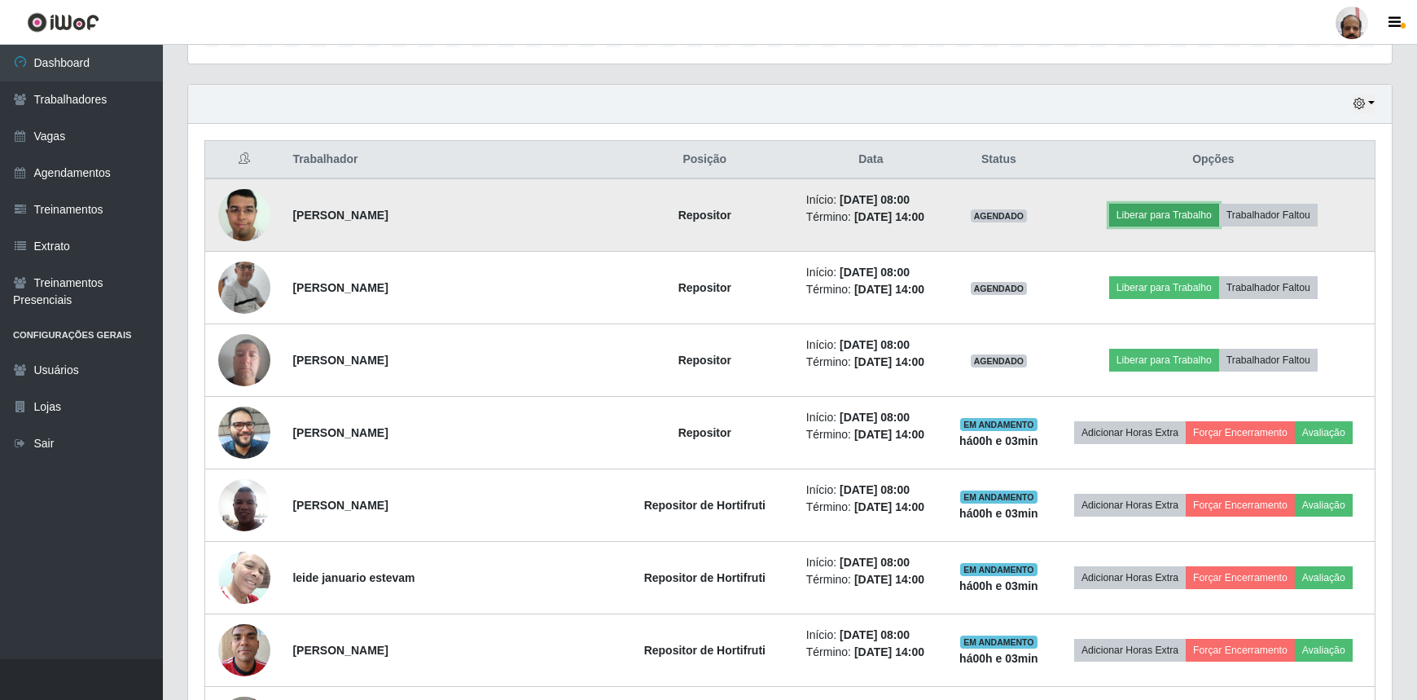
click at [1160, 217] on button "Liberar para Trabalho" at bounding box center [1164, 215] width 110 height 23
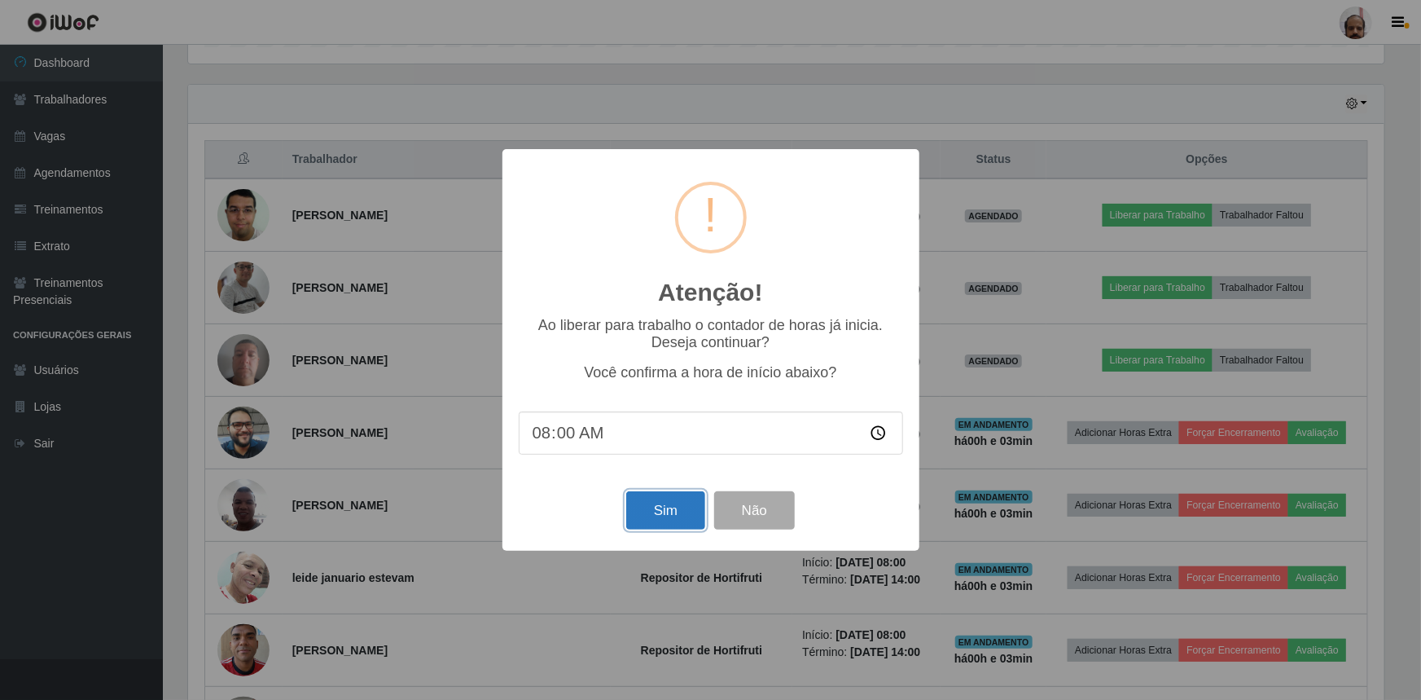
click at [686, 518] on button "Sim" at bounding box center [665, 510] width 79 height 38
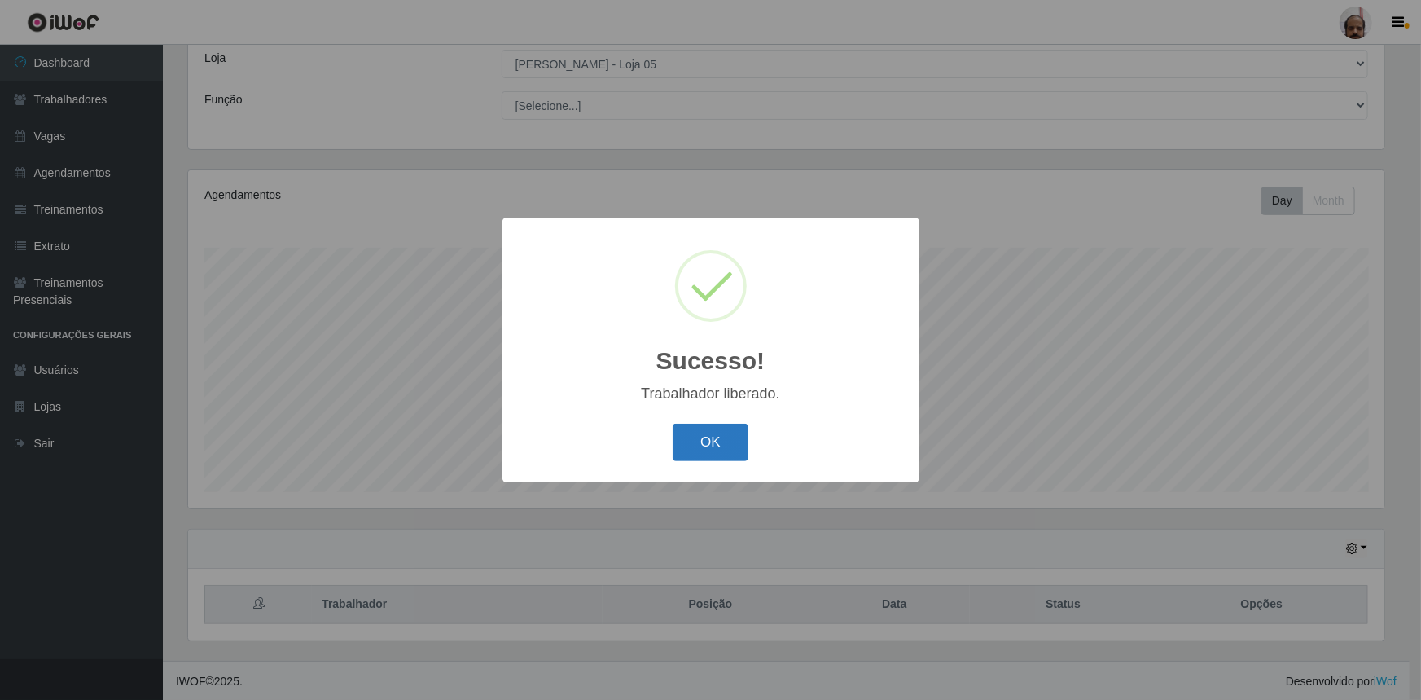
click at [724, 444] on button "OK" at bounding box center [711, 443] width 76 height 38
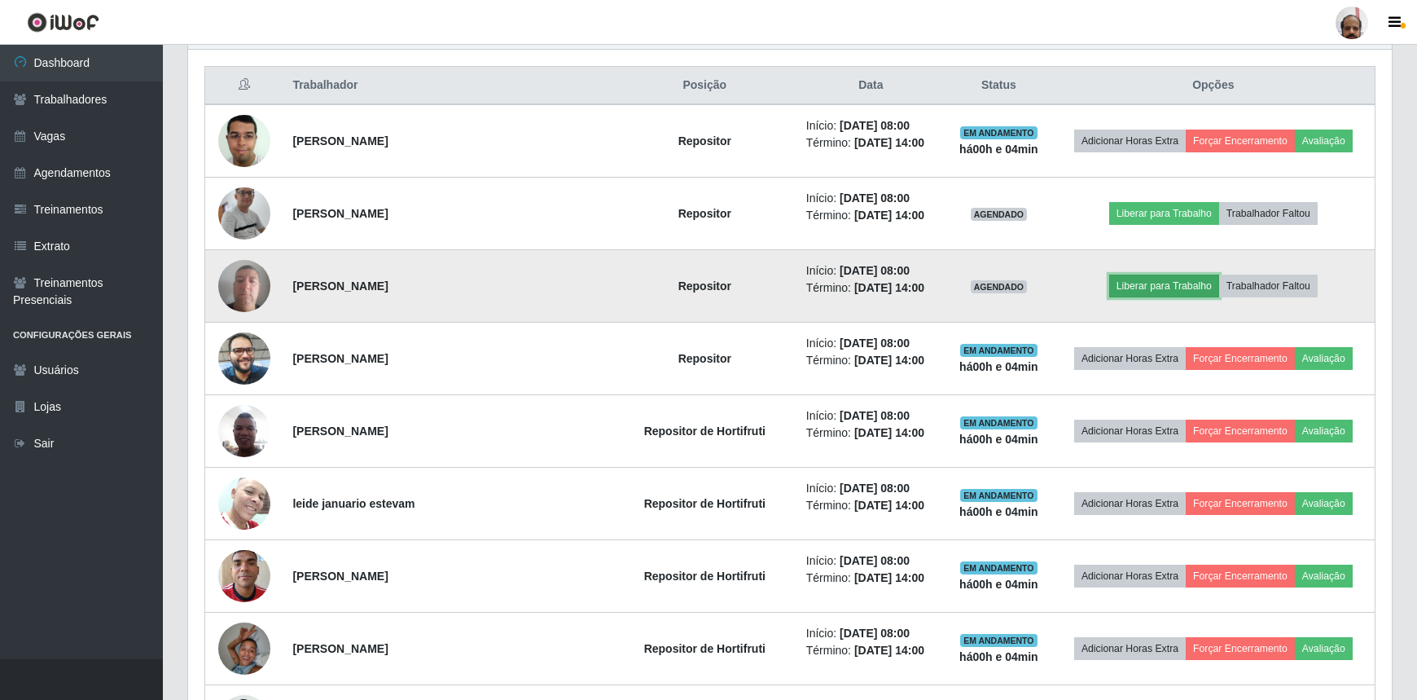
click at [1173, 285] on button "Liberar para Trabalho" at bounding box center [1164, 286] width 110 height 23
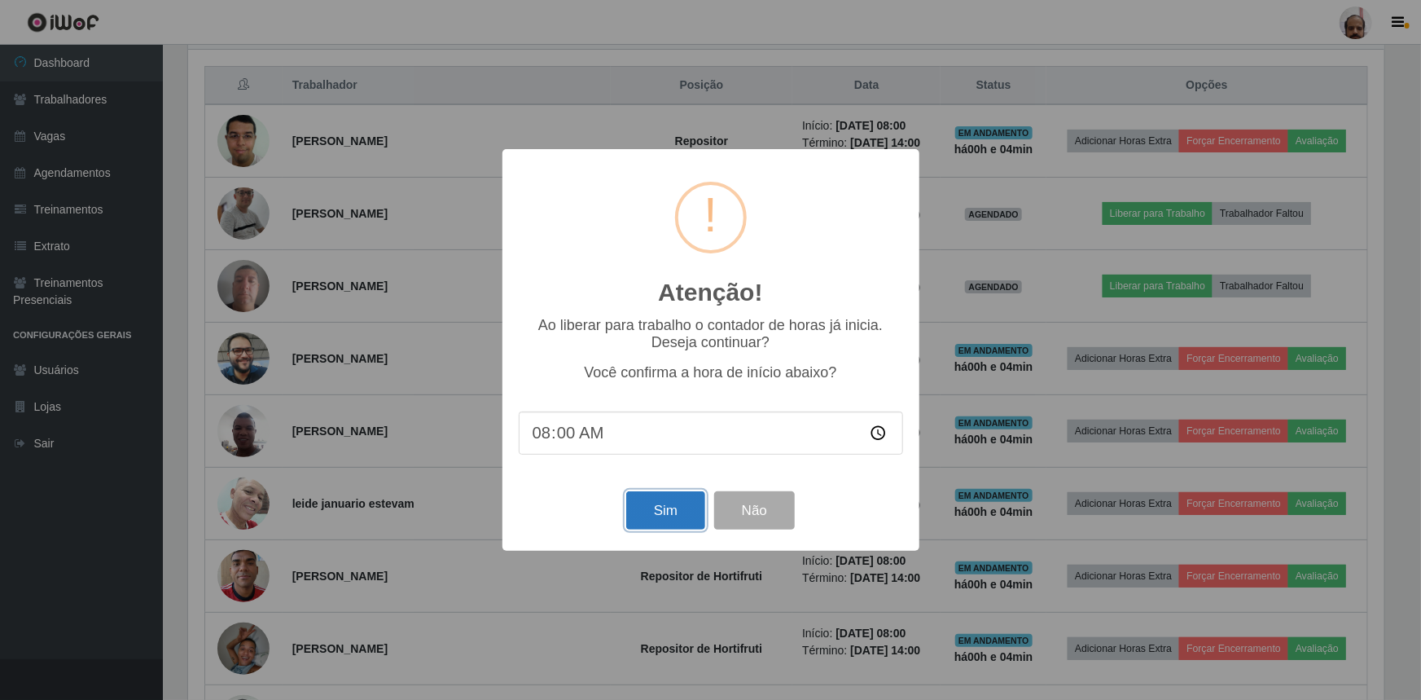
click at [659, 512] on button "Sim" at bounding box center [665, 510] width 79 height 38
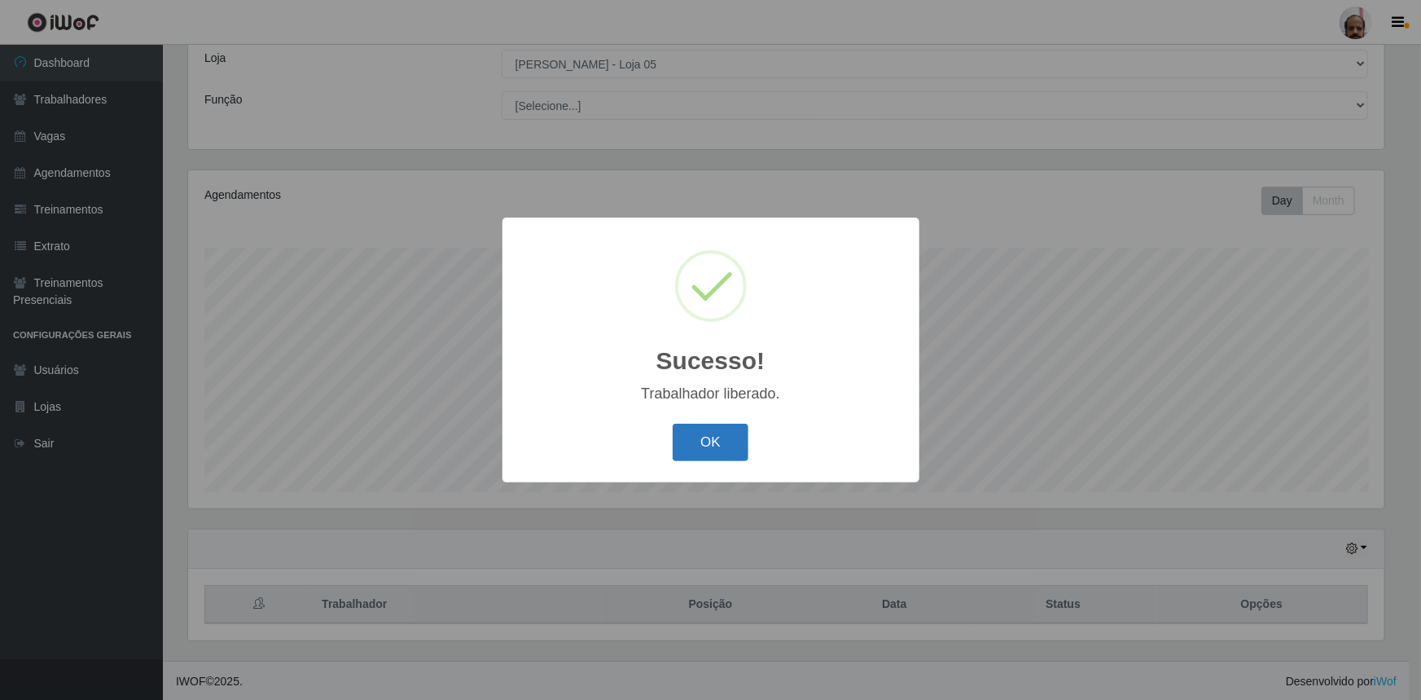
click at [739, 437] on button "OK" at bounding box center [711, 443] width 76 height 38
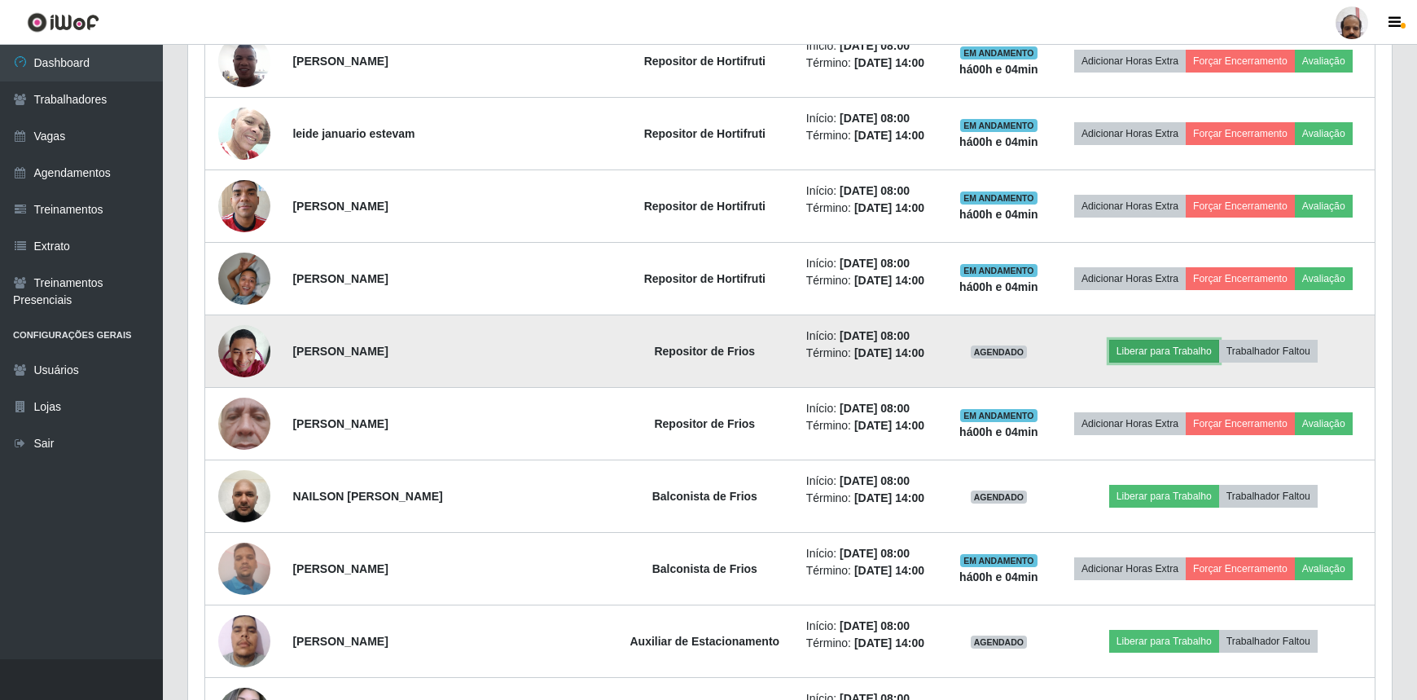
click at [1129, 349] on button "Liberar para Trabalho" at bounding box center [1164, 351] width 110 height 23
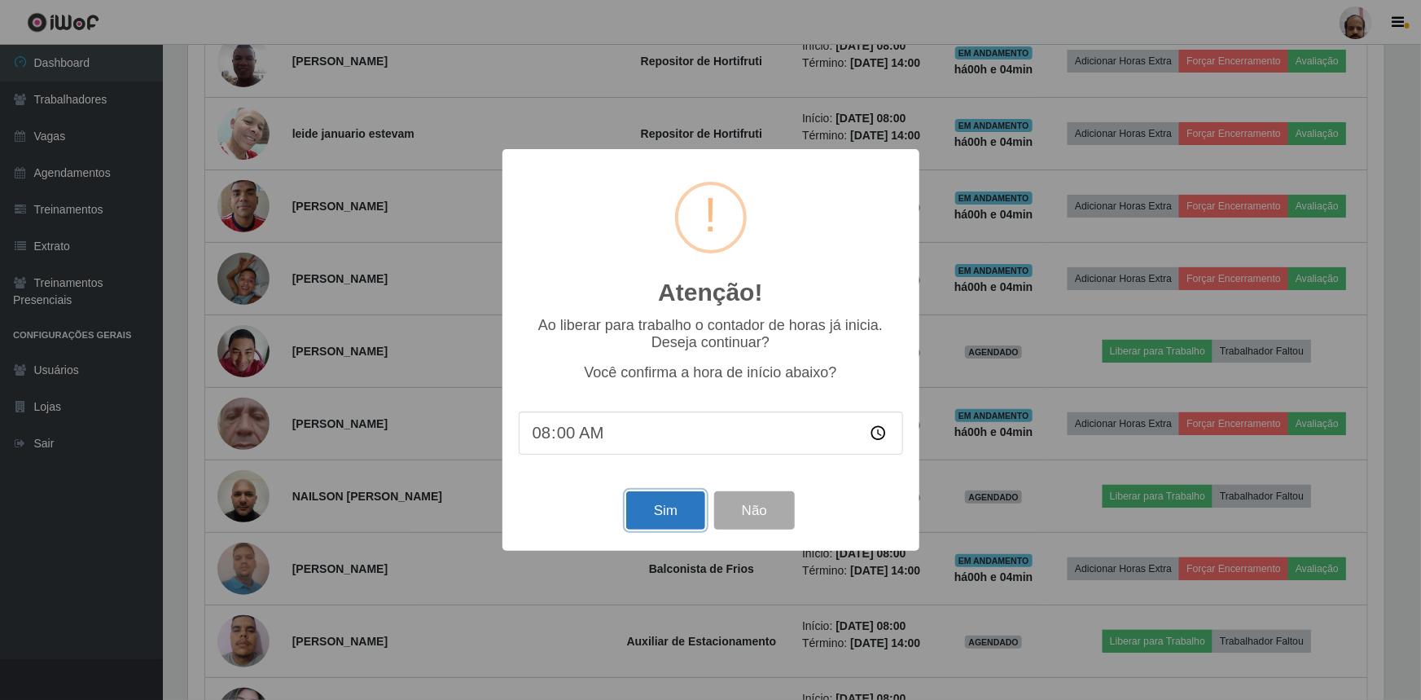
click at [695, 512] on button "Sim" at bounding box center [665, 510] width 79 height 38
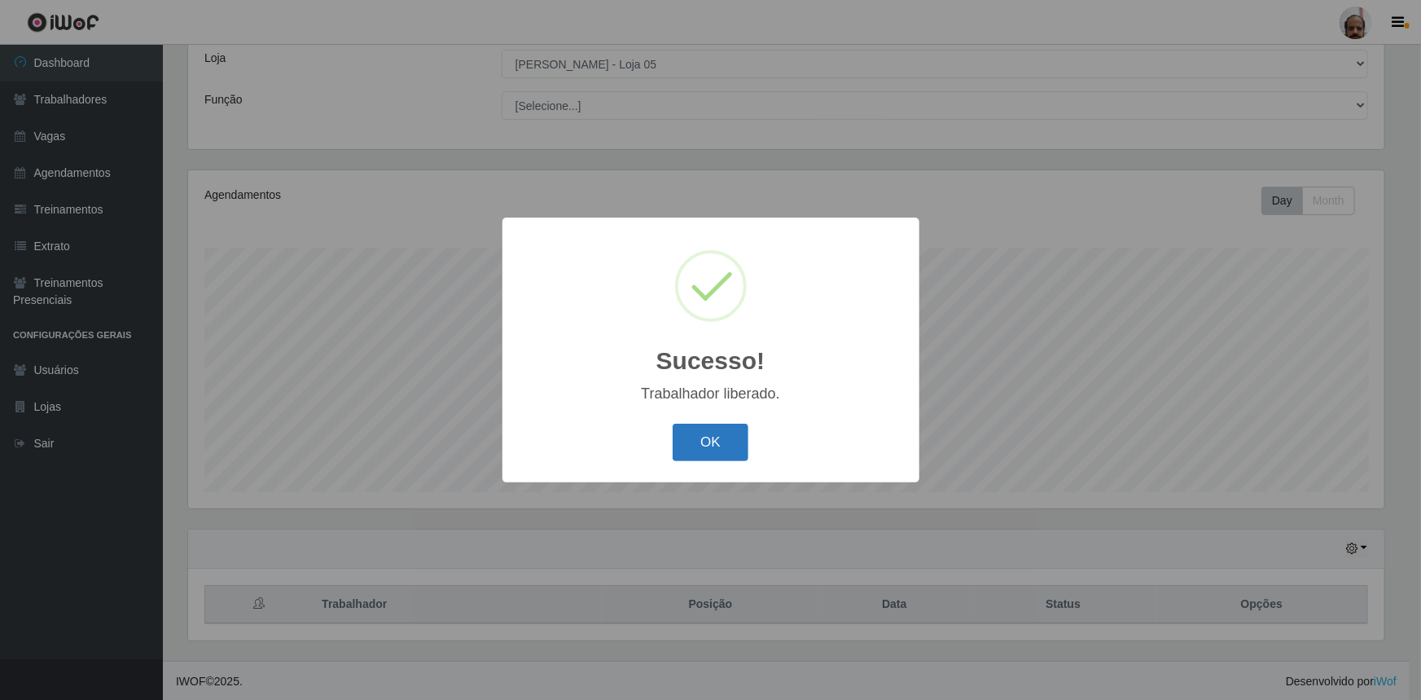
click at [714, 446] on button "OK" at bounding box center [711, 443] width 76 height 38
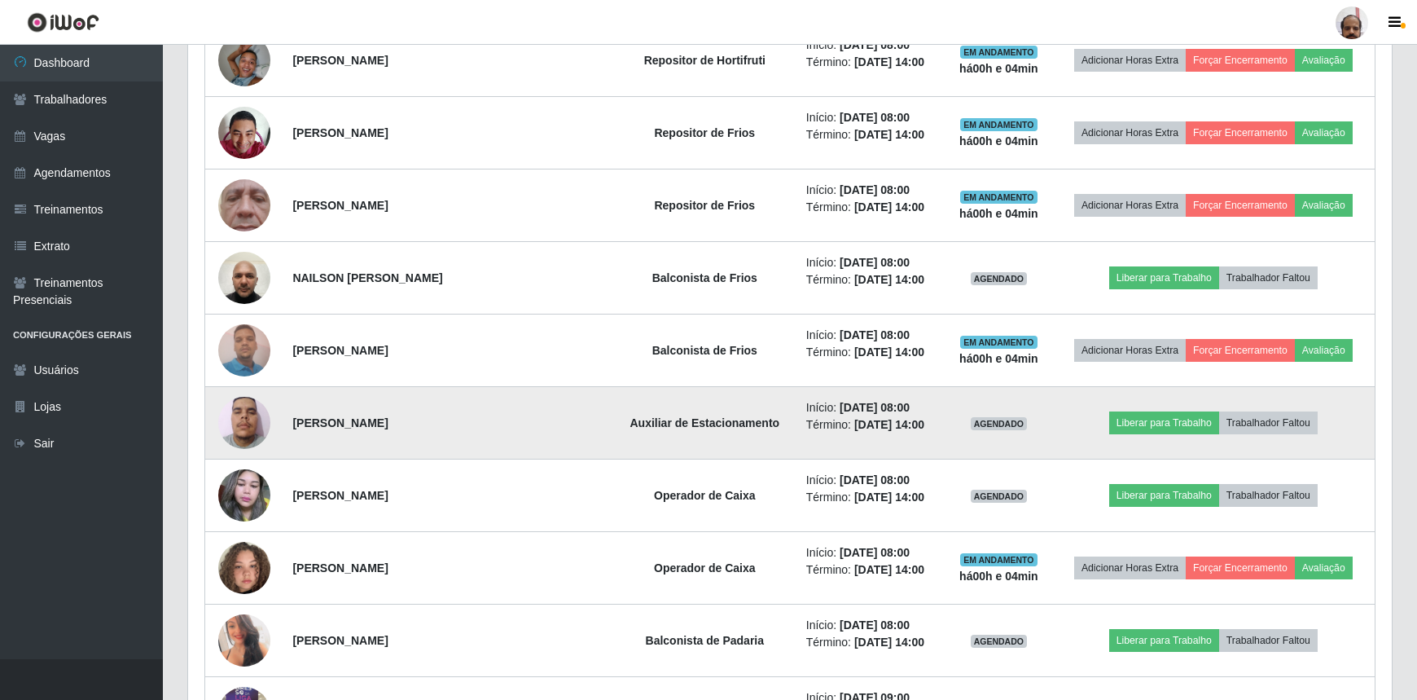
scroll to position [1202, 0]
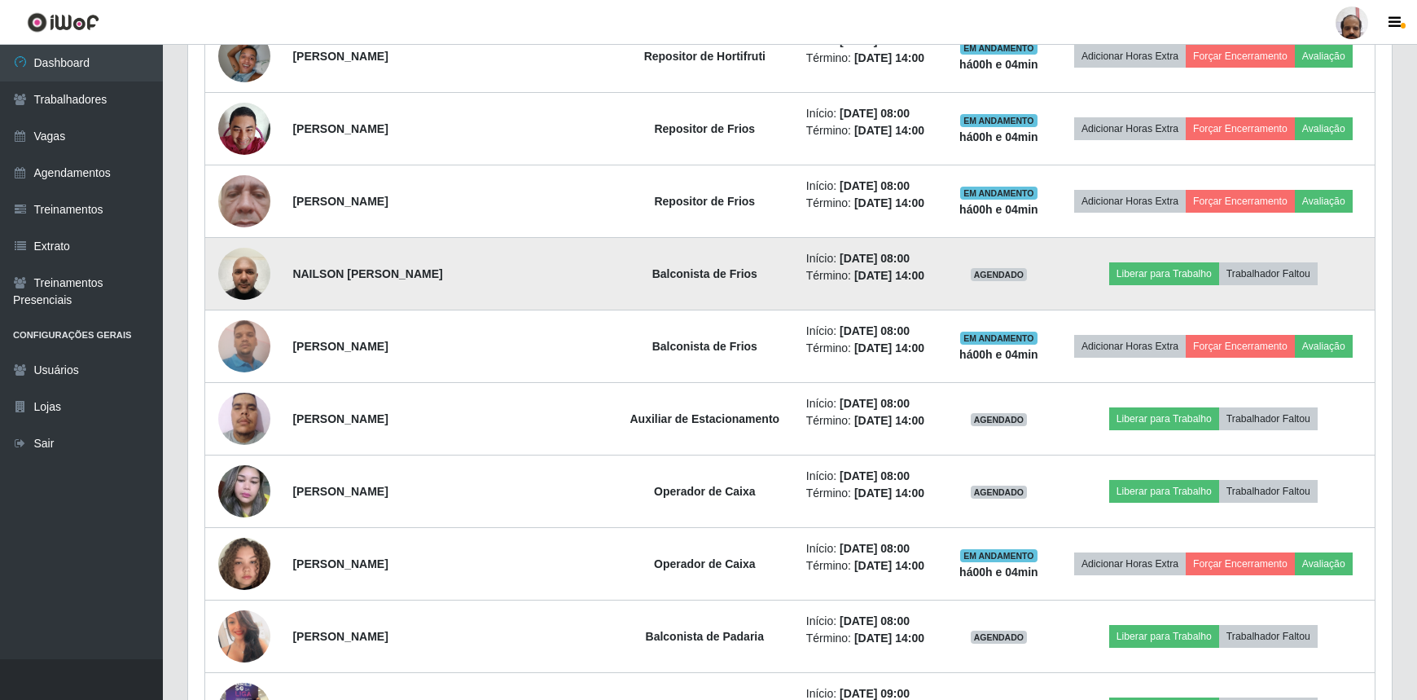
click at [248, 261] on img at bounding box center [244, 273] width 52 height 69
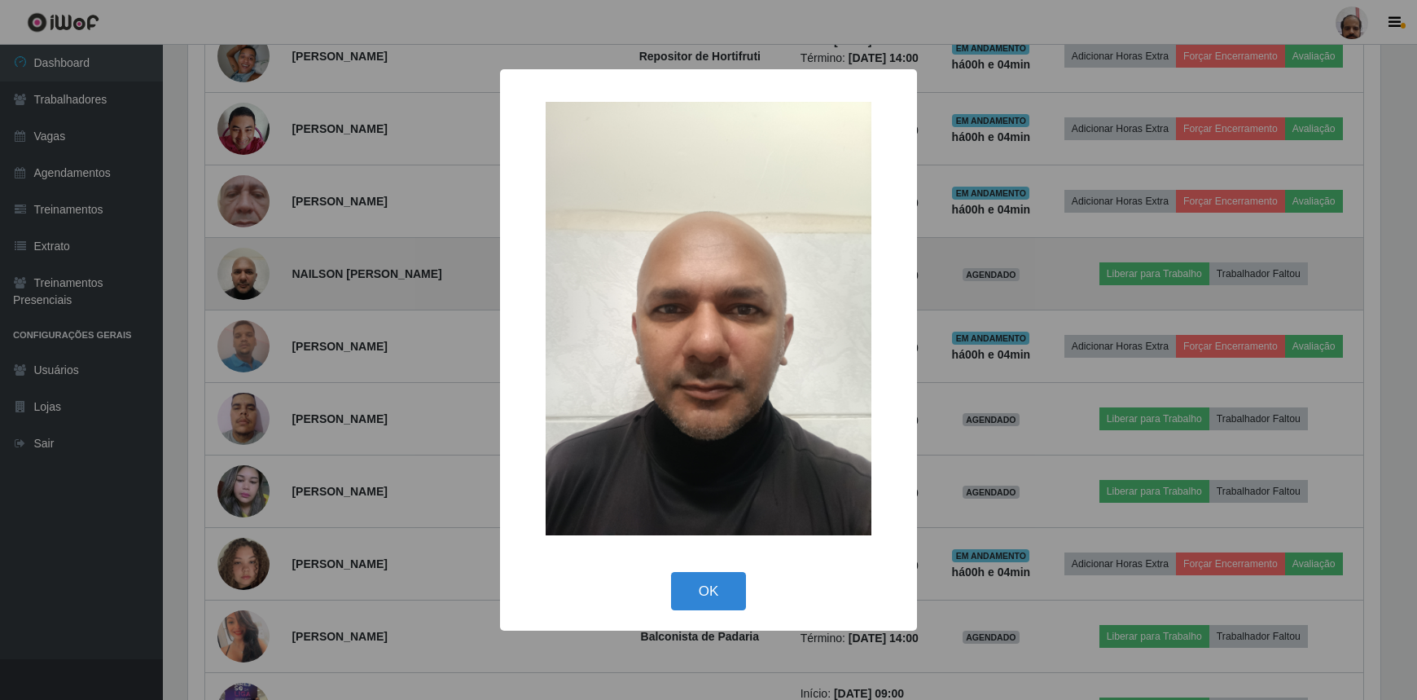
scroll to position [338, 1197]
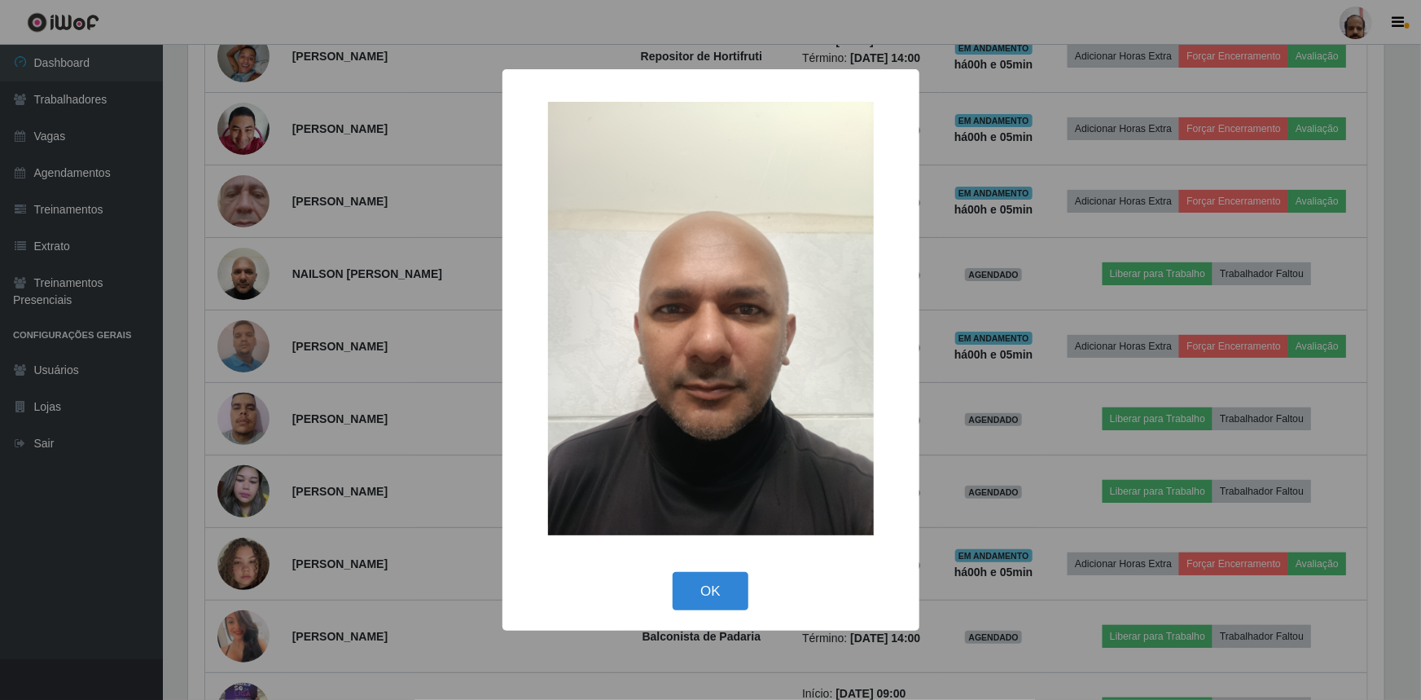
click at [955, 261] on div "× OK Cancel" at bounding box center [710, 350] width 1421 height 700
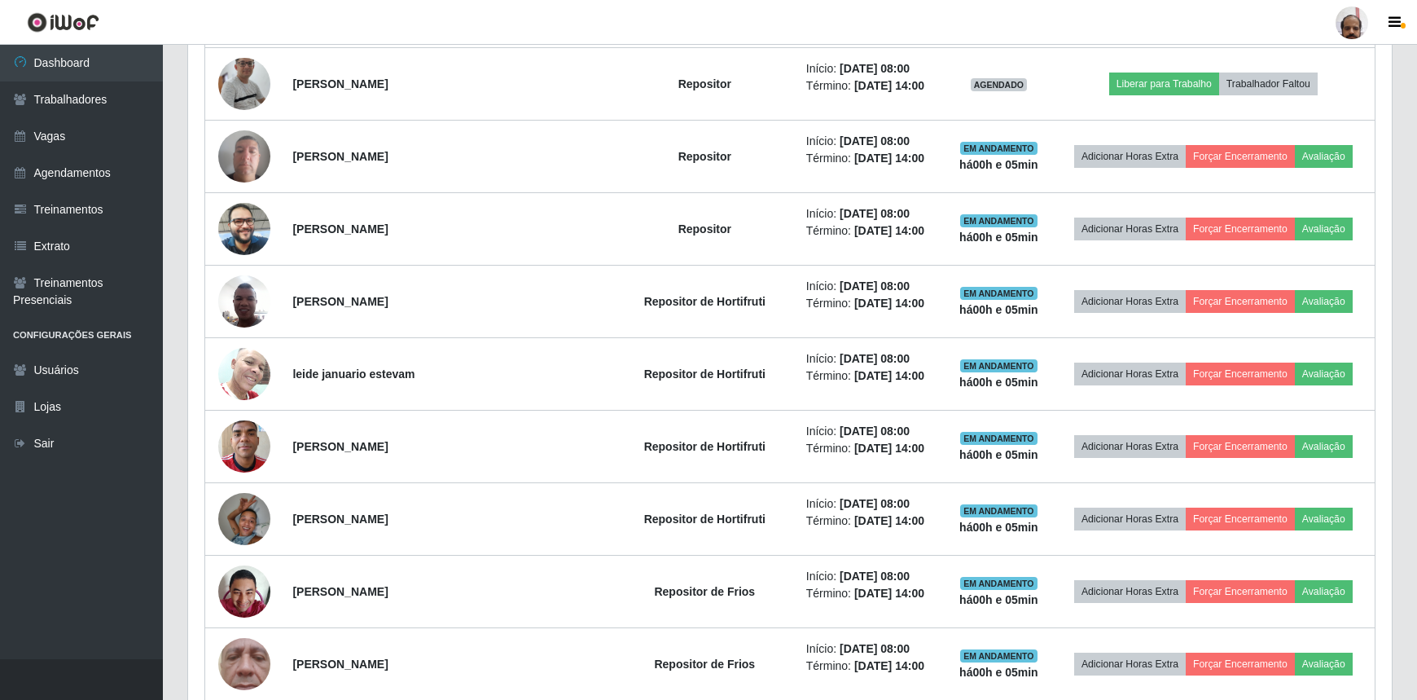
scroll to position [683, 0]
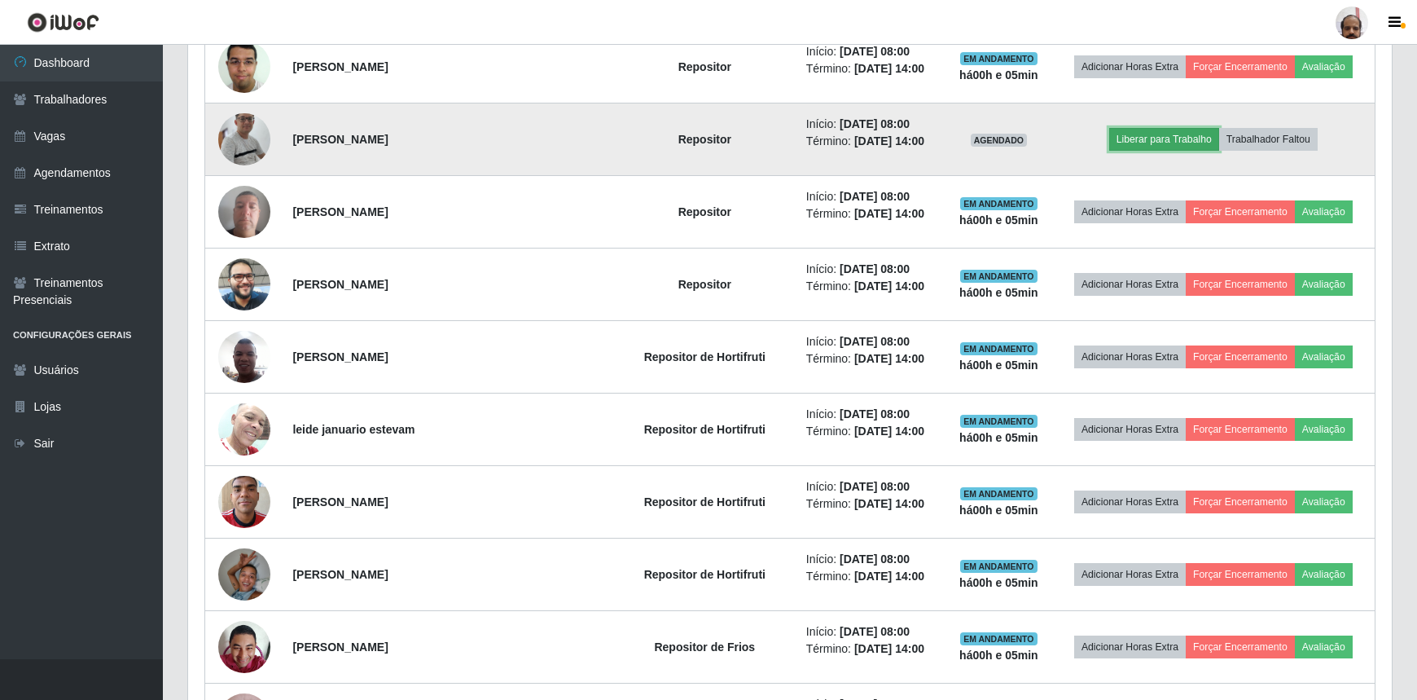
click at [1177, 139] on button "Liberar para Trabalho" at bounding box center [1164, 139] width 110 height 23
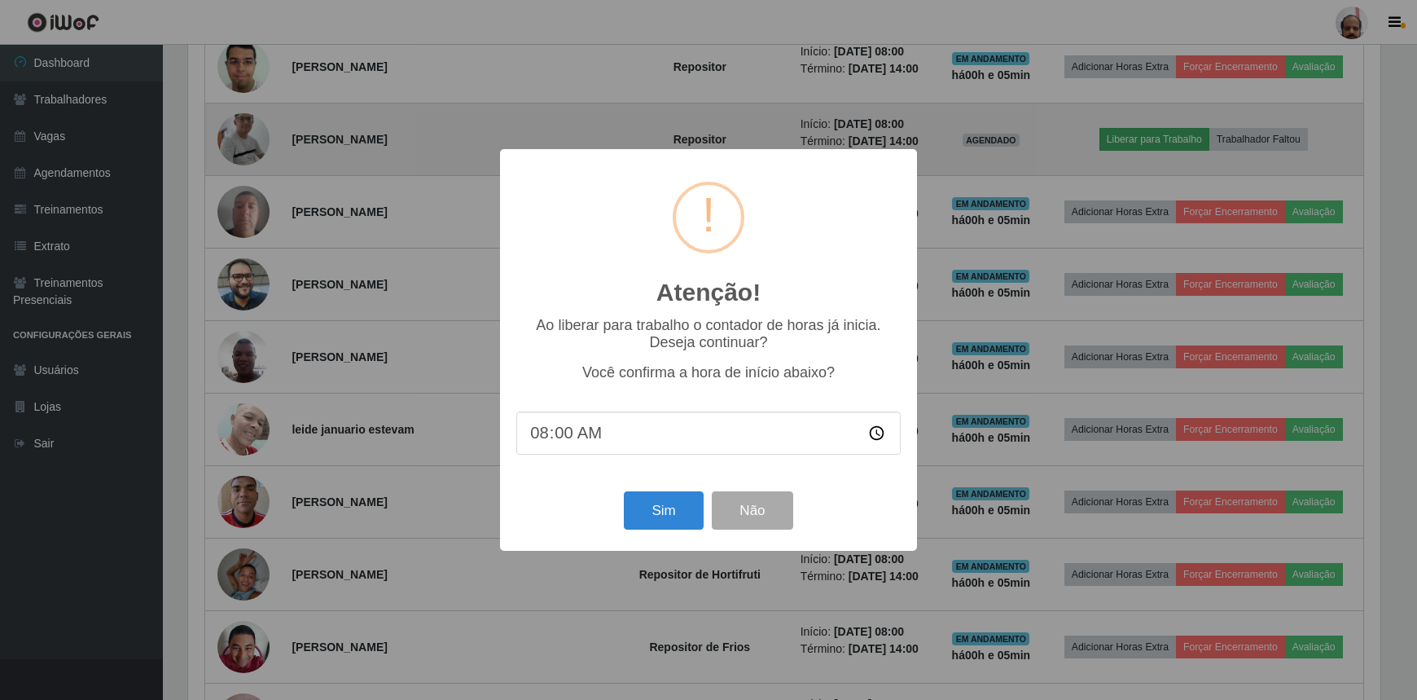
scroll to position [338, 1197]
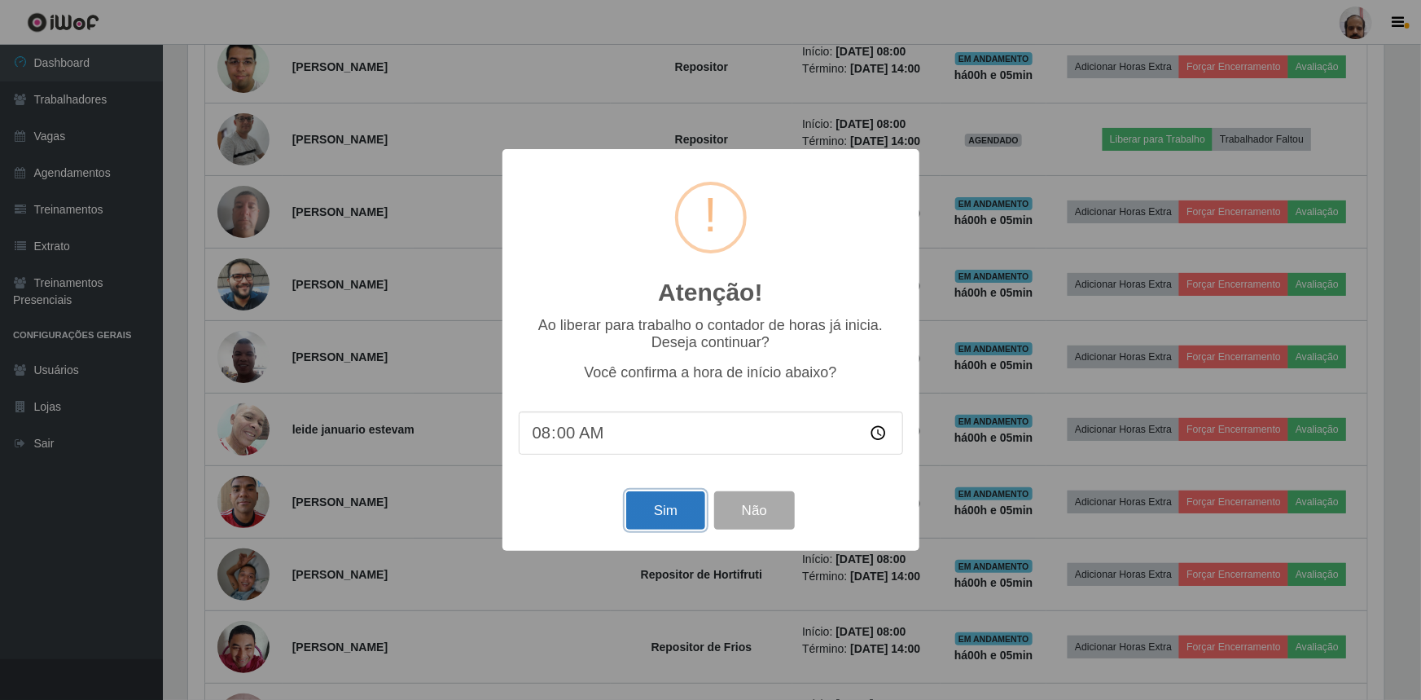
click at [669, 507] on button "Sim" at bounding box center [665, 510] width 79 height 38
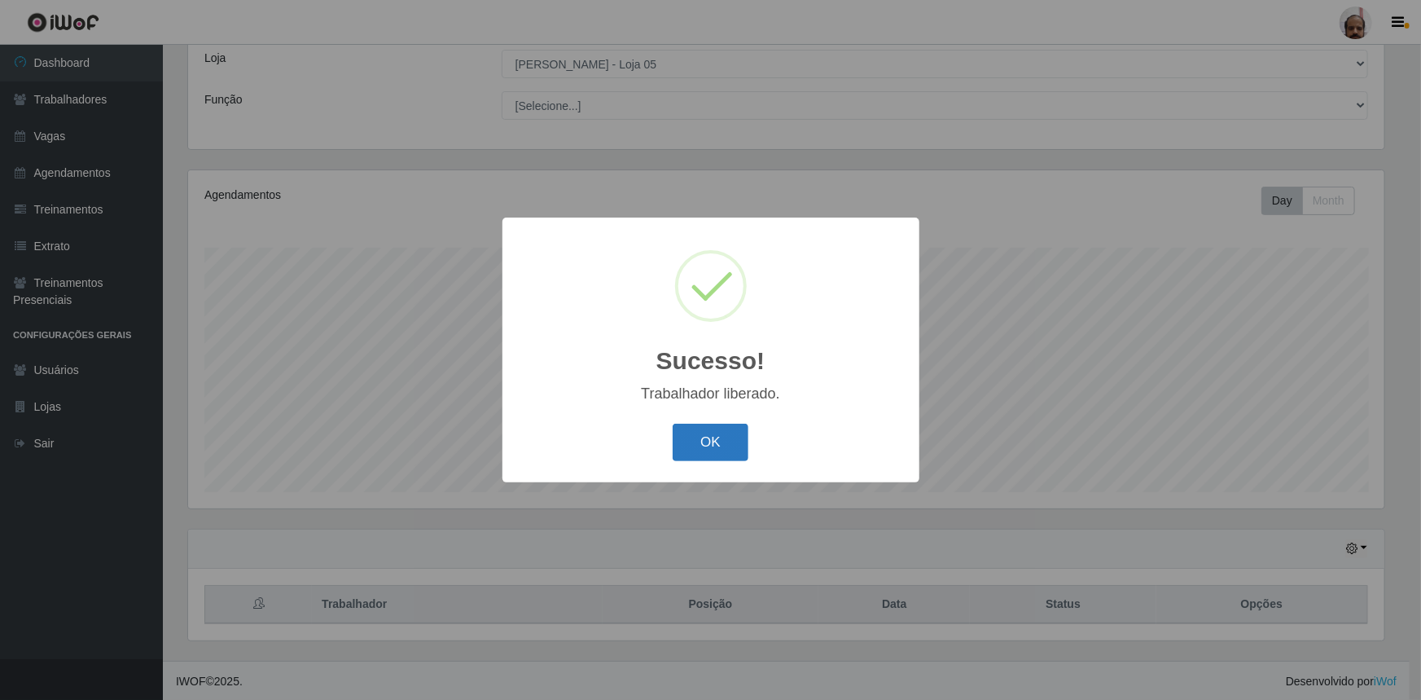
click at [733, 437] on button "OK" at bounding box center [711, 443] width 76 height 38
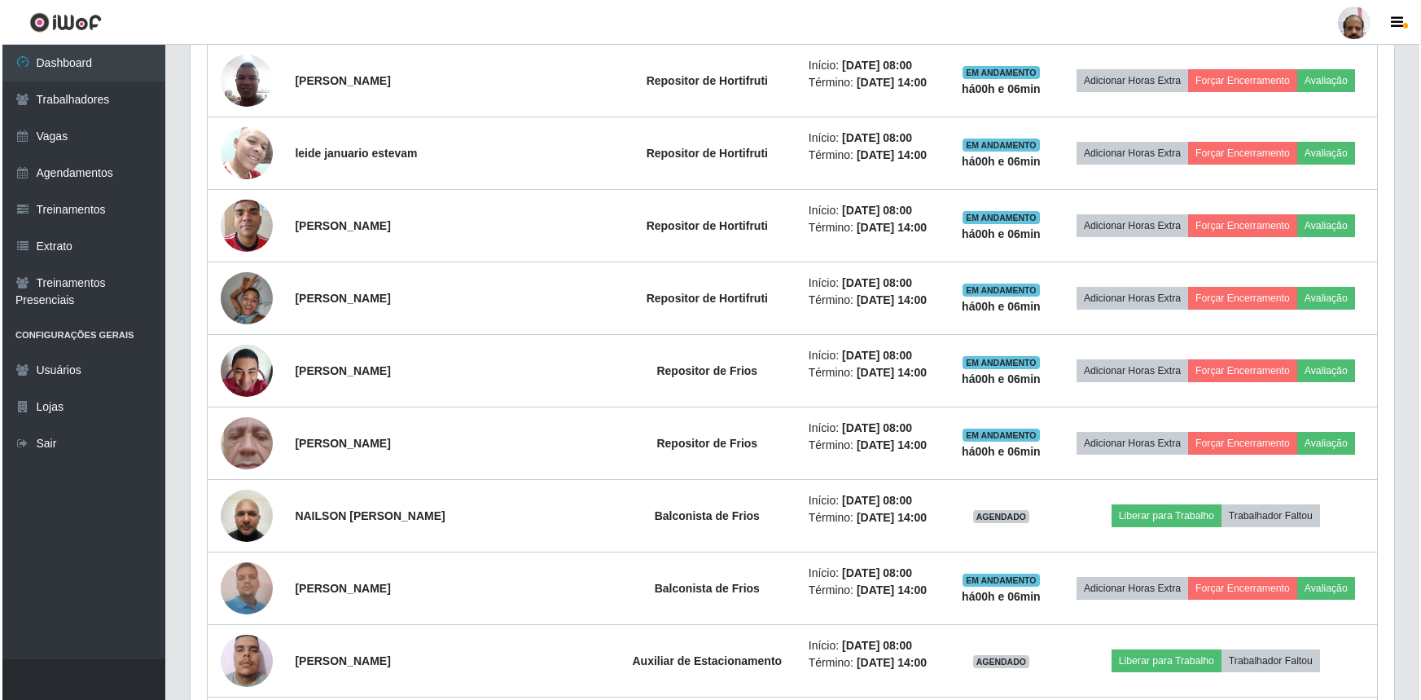
scroll to position [979, 0]
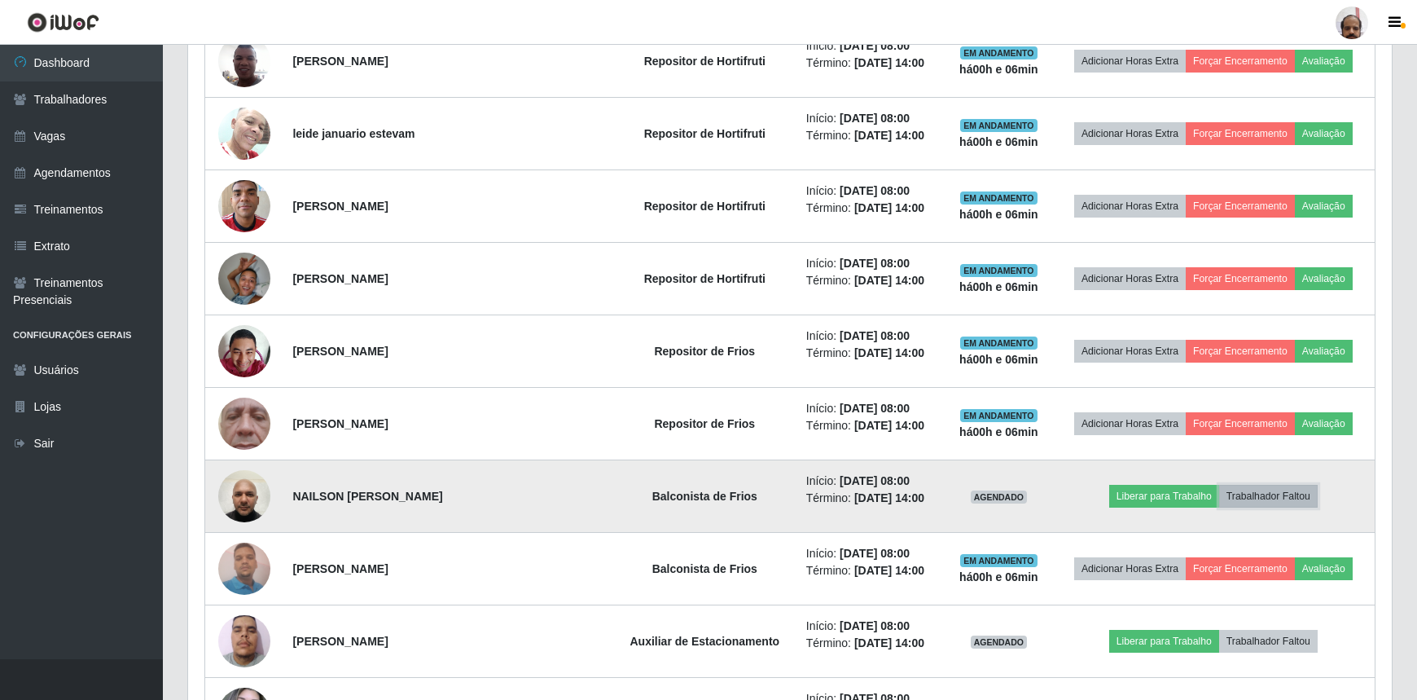
click at [1297, 494] on button "Trabalhador Faltou" at bounding box center [1268, 496] width 99 height 23
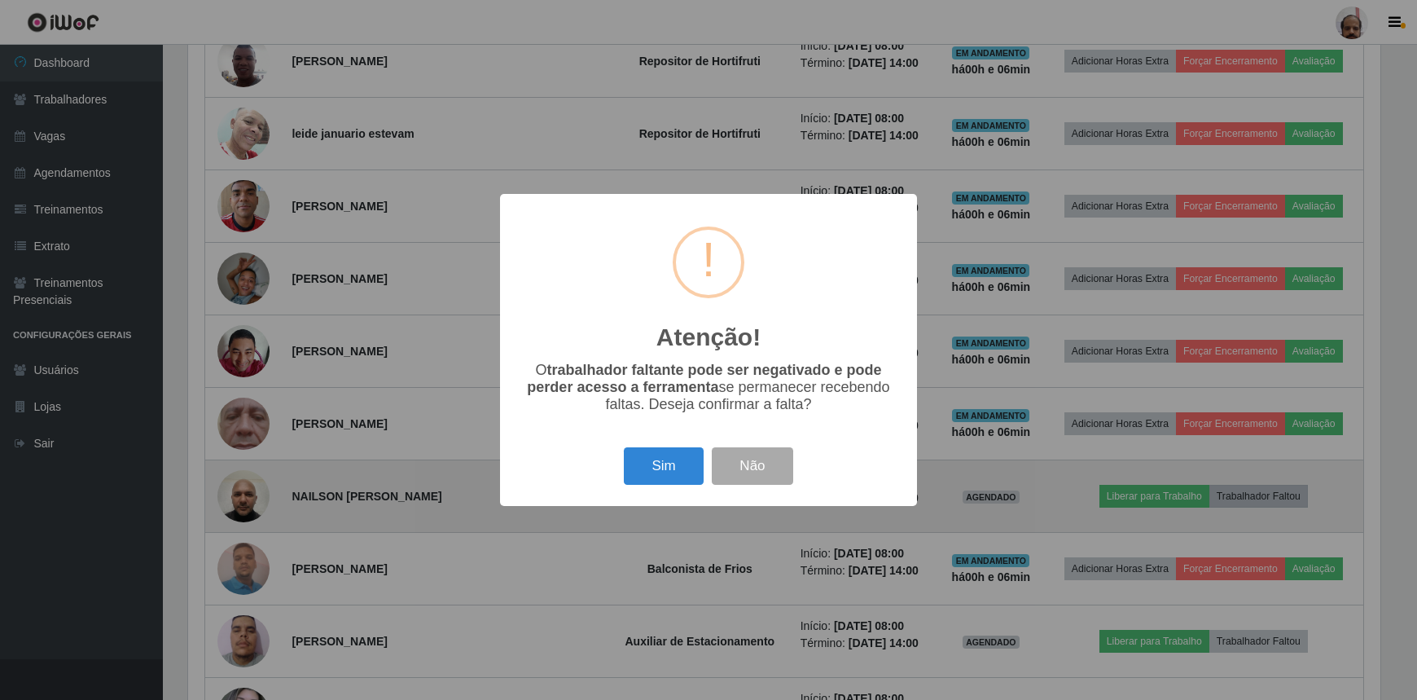
scroll to position [338, 1197]
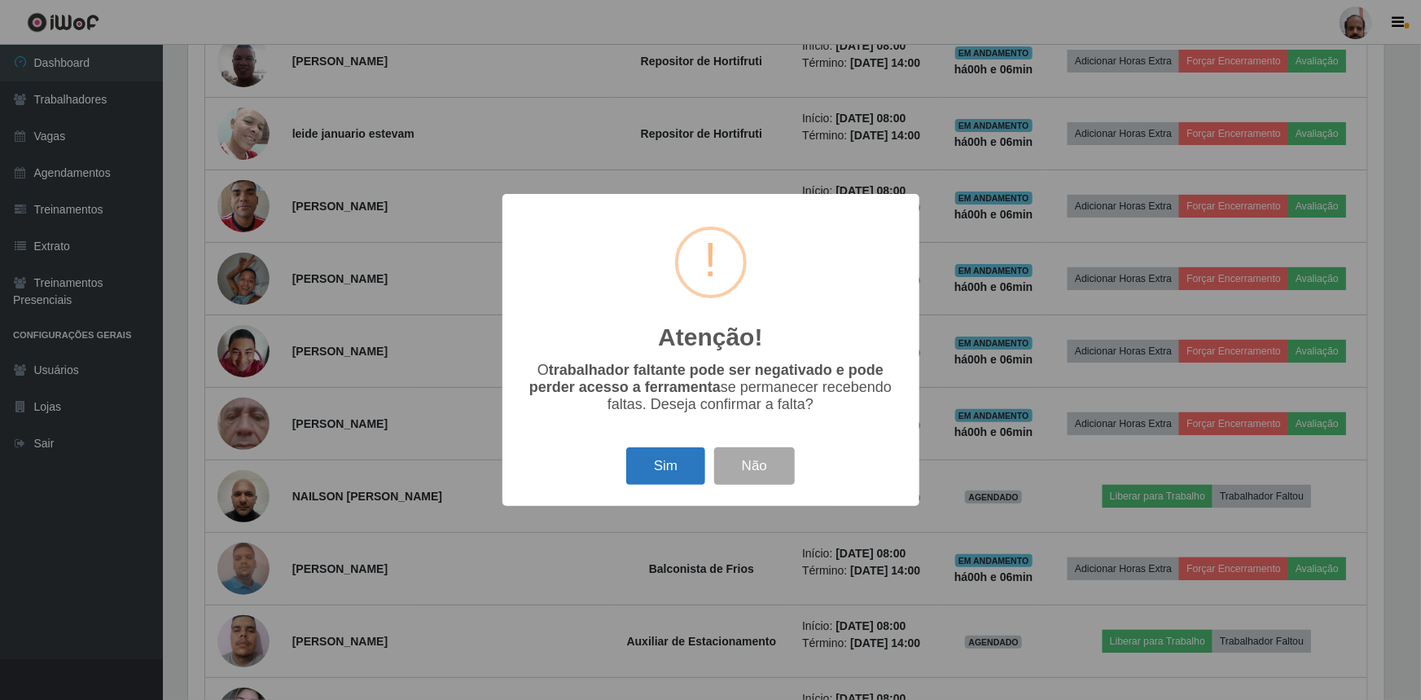
click at [671, 478] on button "Sim" at bounding box center [665, 466] width 79 height 38
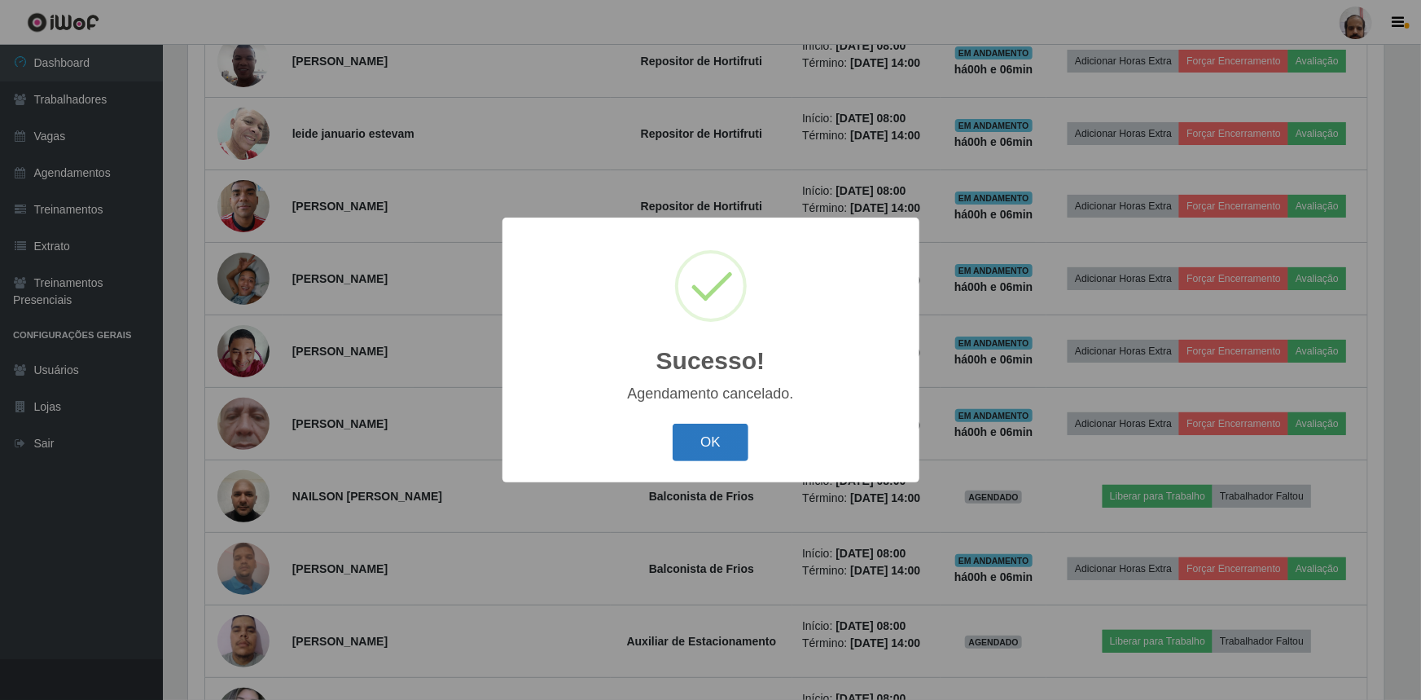
click at [736, 450] on button "OK" at bounding box center [711, 443] width 76 height 38
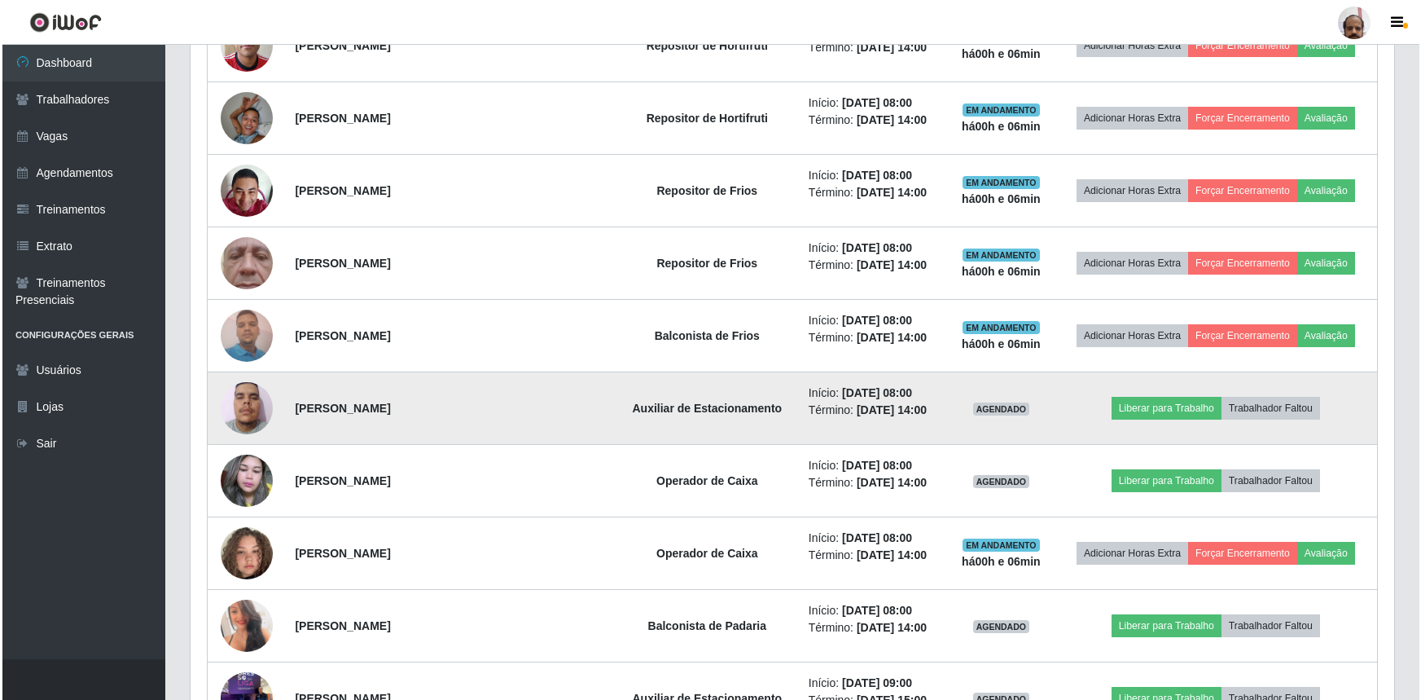
scroll to position [1127, 0]
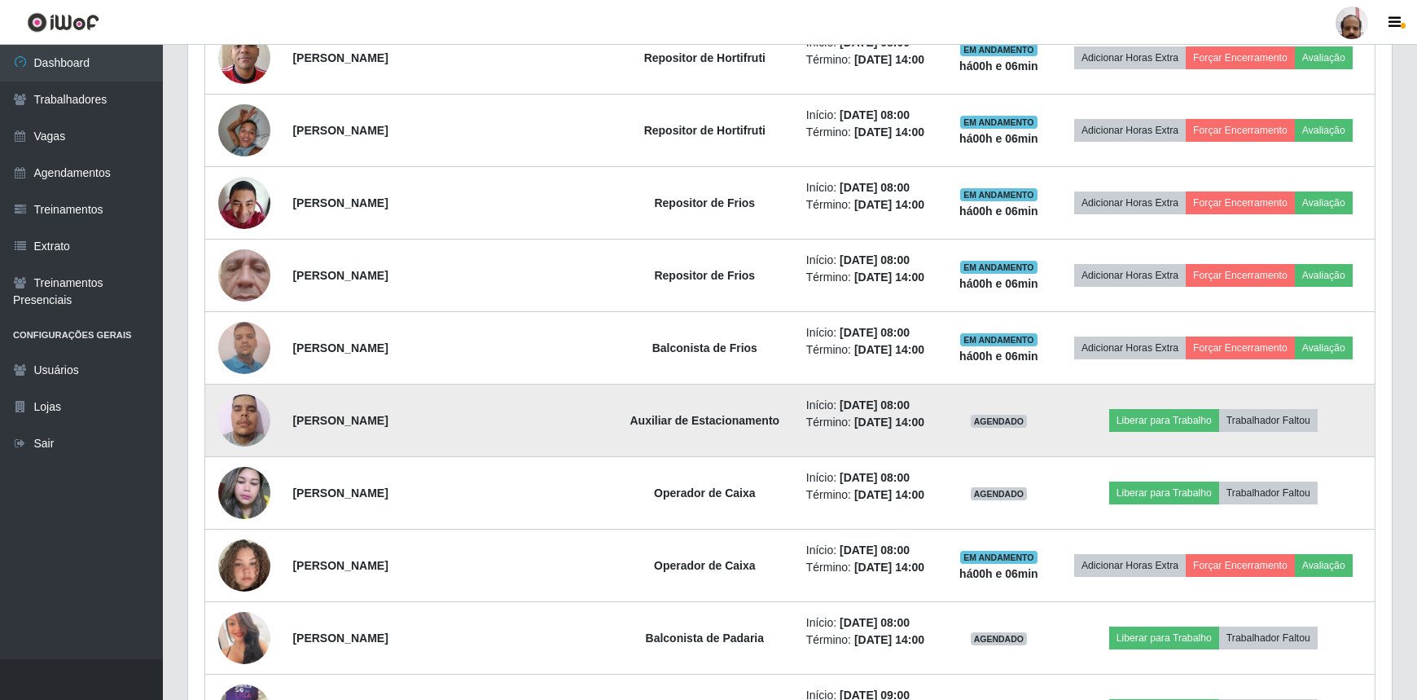
click at [228, 425] on img at bounding box center [244, 419] width 52 height 69
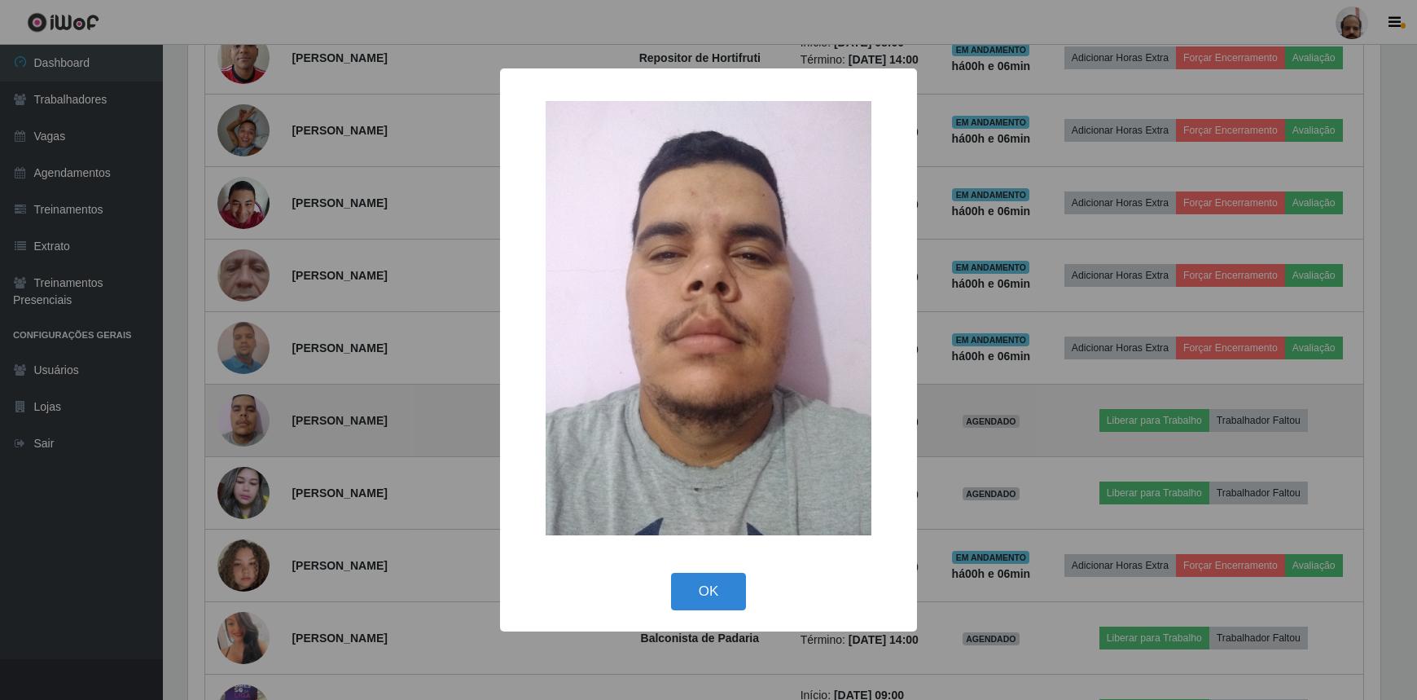
scroll to position [338, 1197]
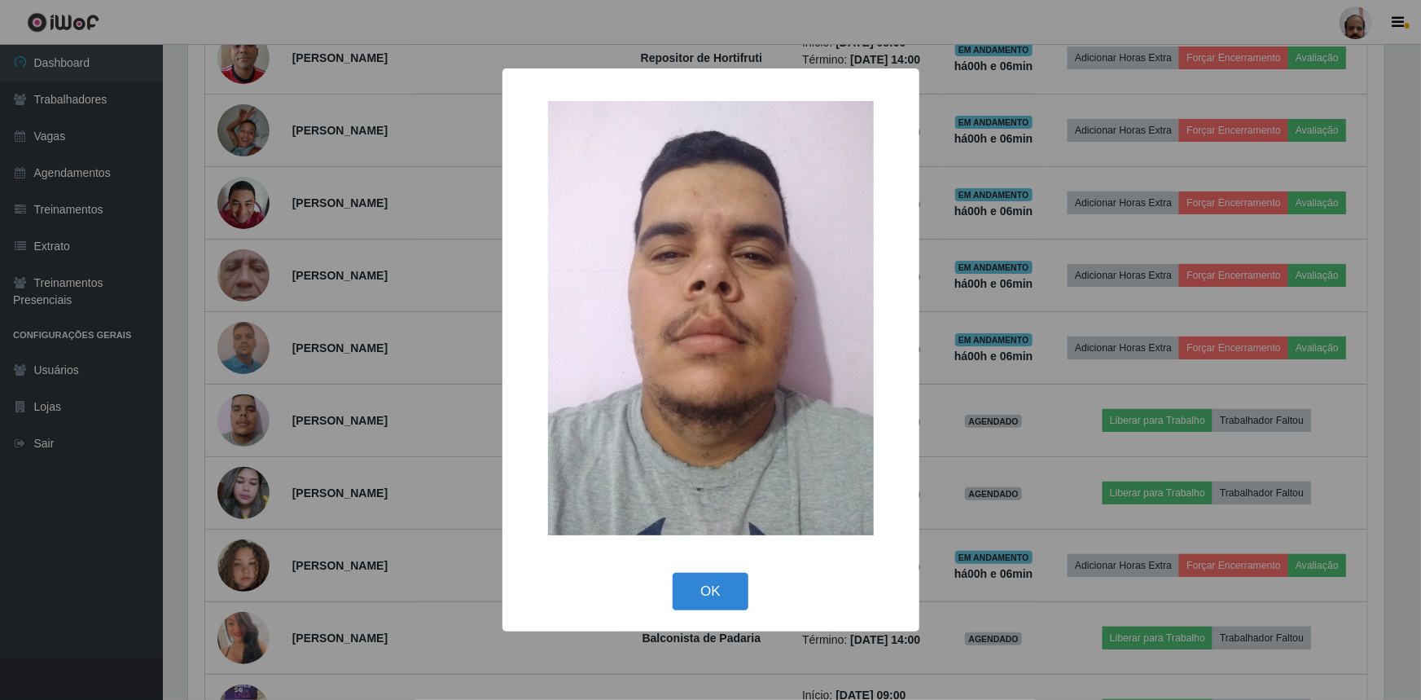
click at [228, 424] on div "× OK Cancel" at bounding box center [710, 350] width 1421 height 700
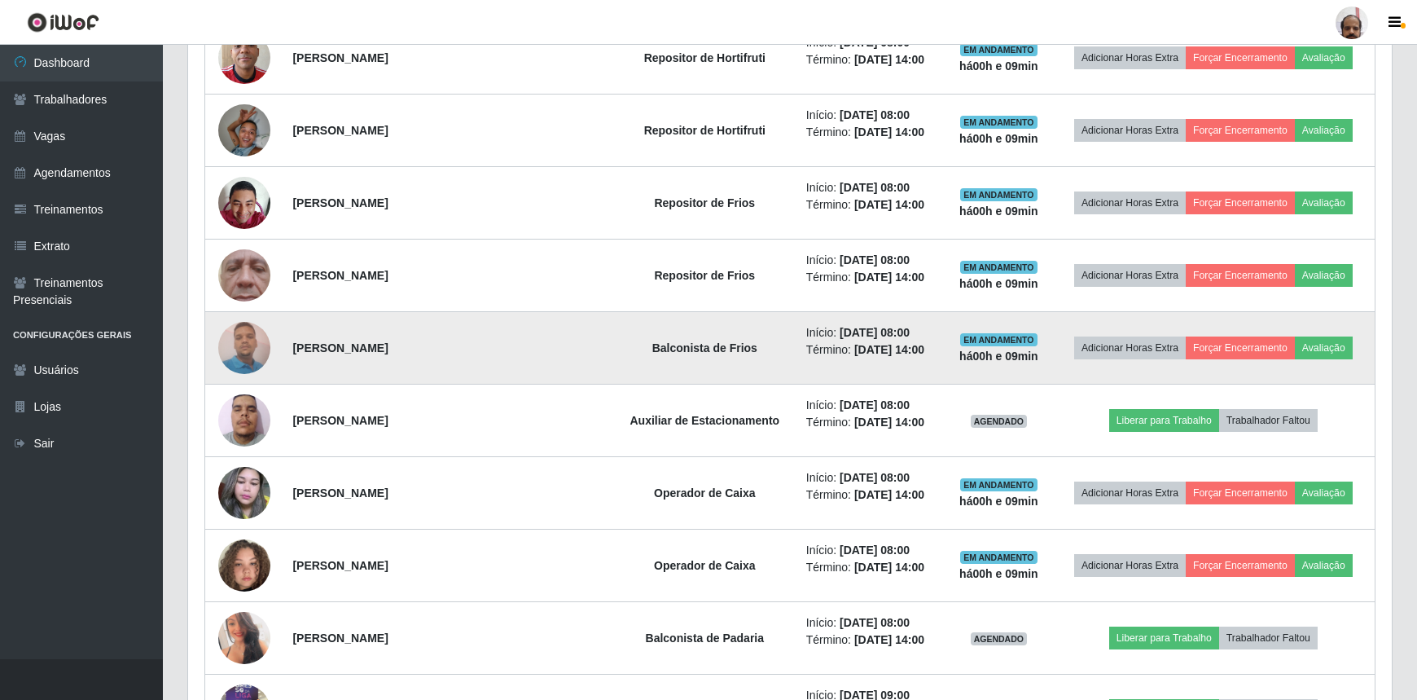
scroll to position [1350, 0]
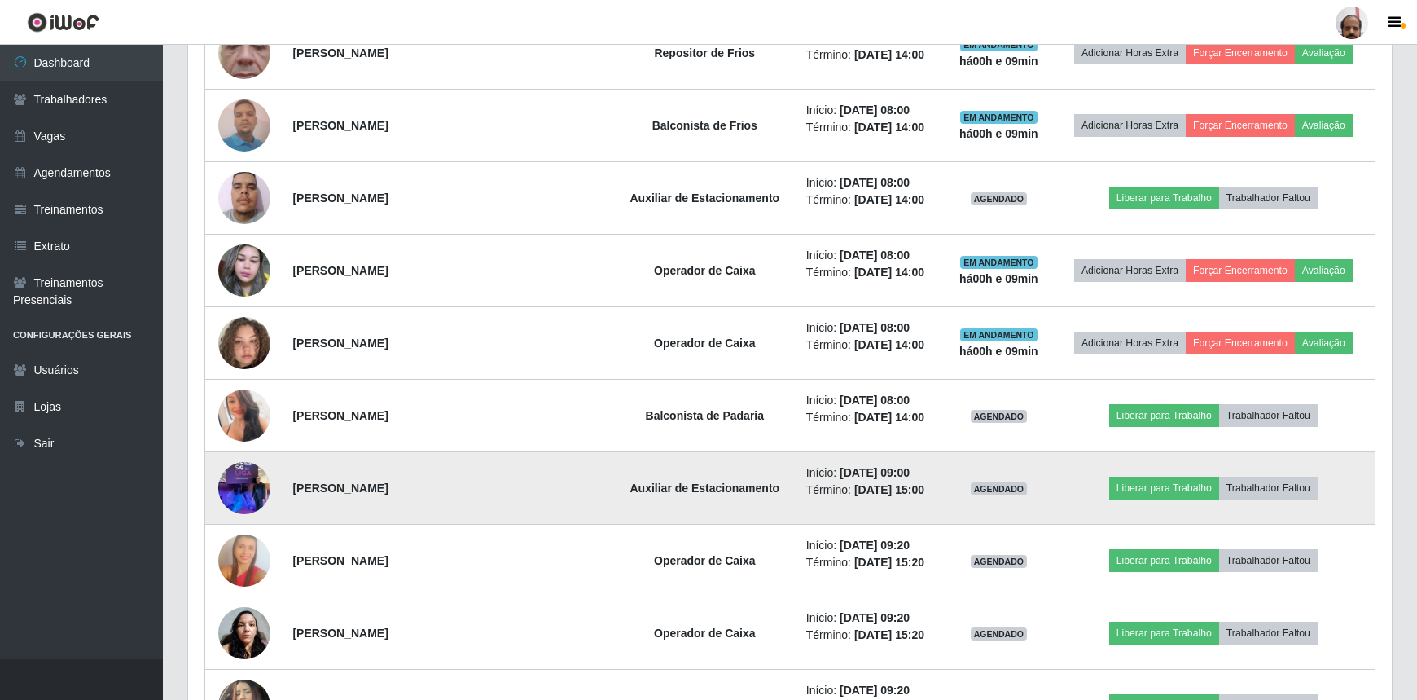
click at [253, 473] on img at bounding box center [244, 487] width 52 height 69
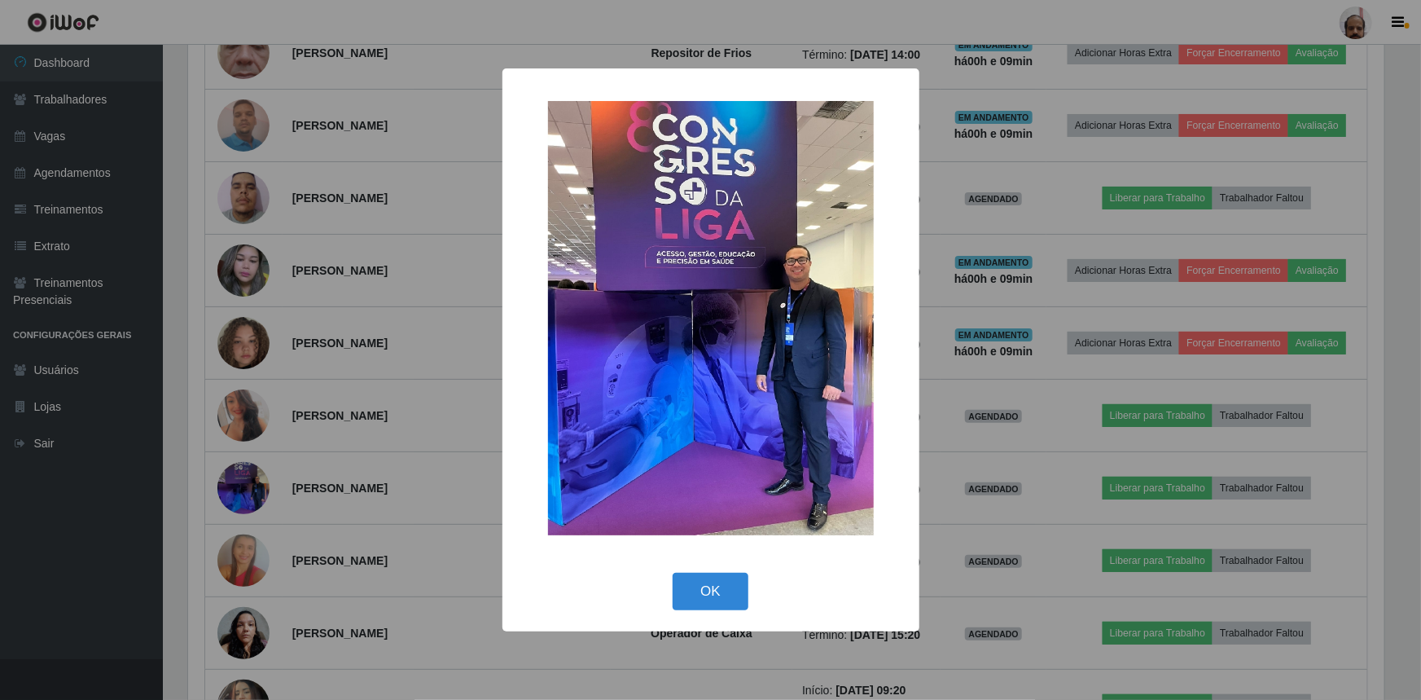
click at [259, 472] on div "× OK Cancel" at bounding box center [710, 350] width 1421 height 700
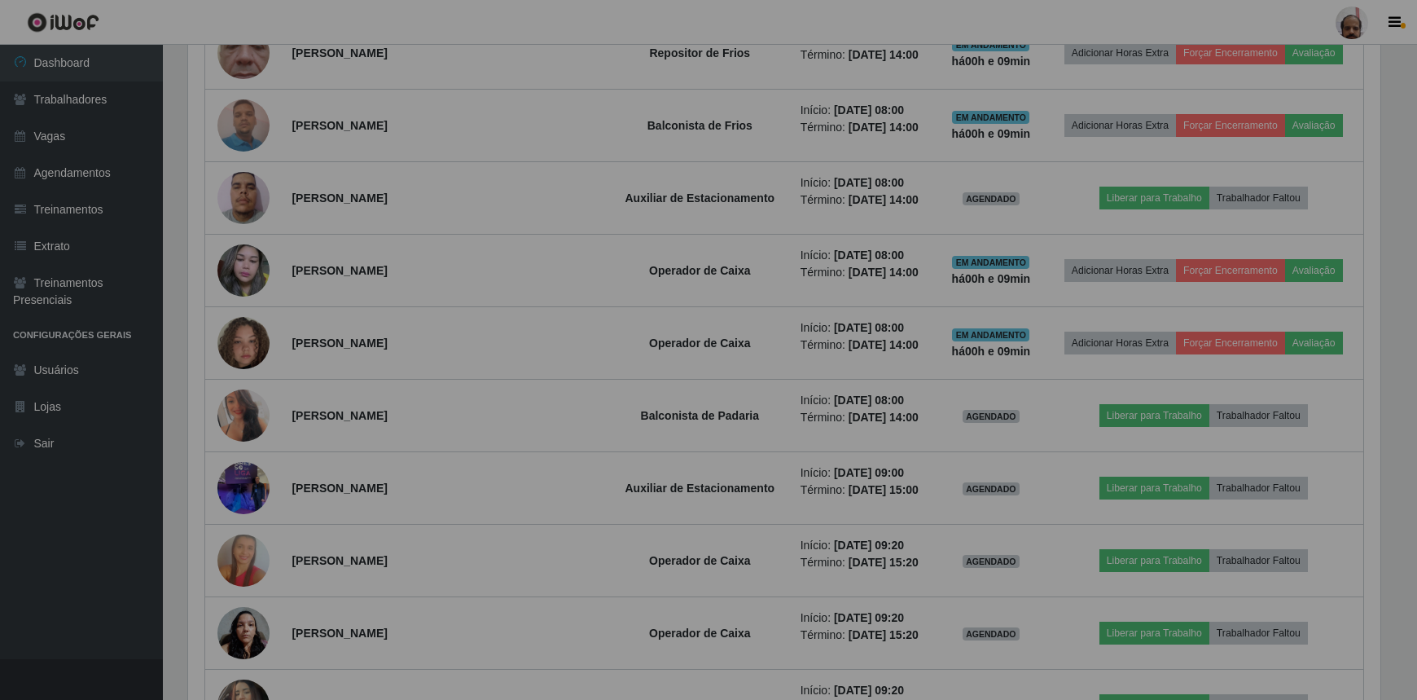
scroll to position [338, 1204]
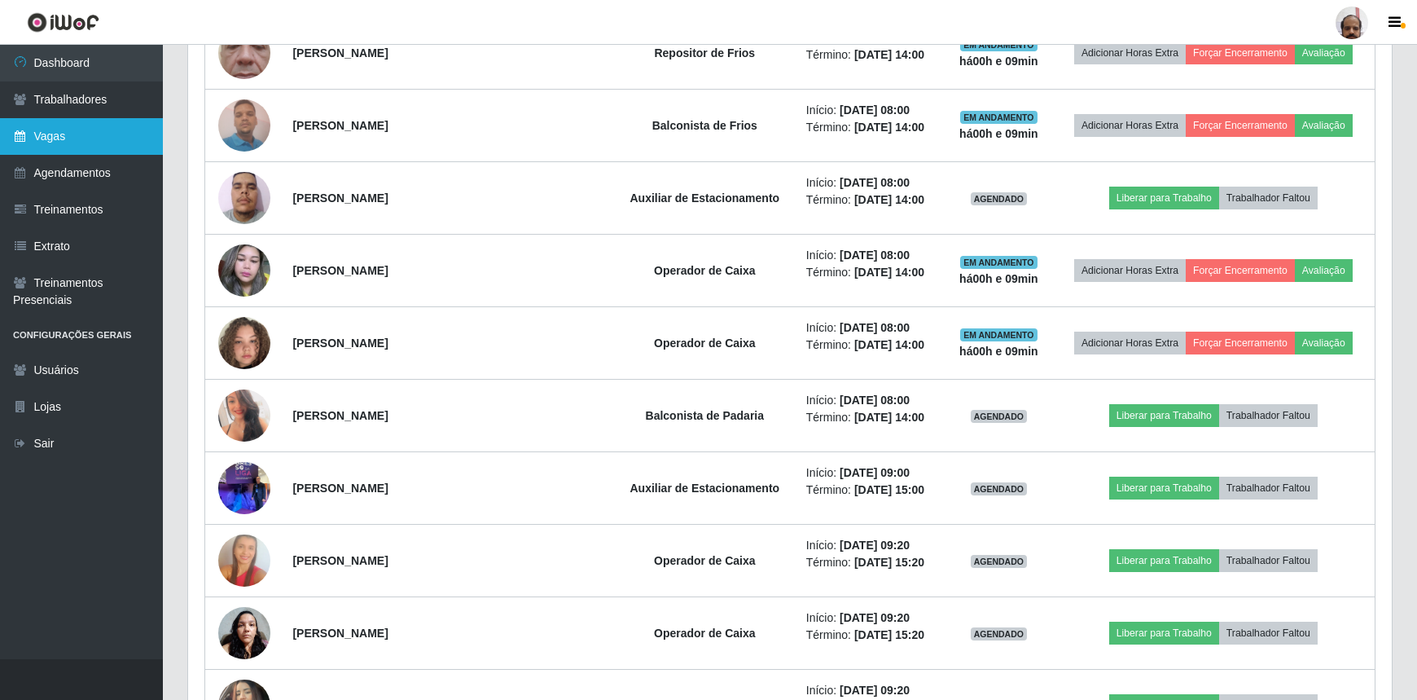
click at [62, 135] on link "Vagas" at bounding box center [81, 136] width 163 height 37
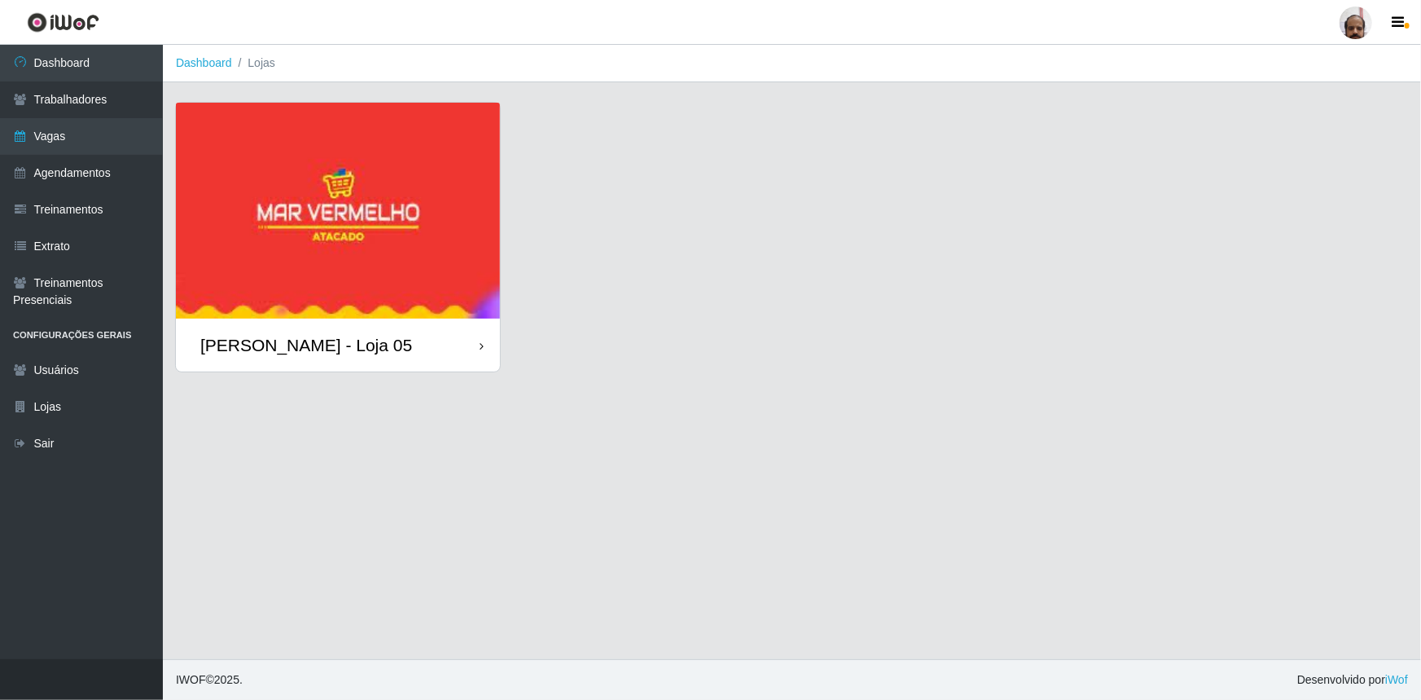
click at [358, 340] on div "[PERSON_NAME] - Loja 05" at bounding box center [306, 345] width 212 height 20
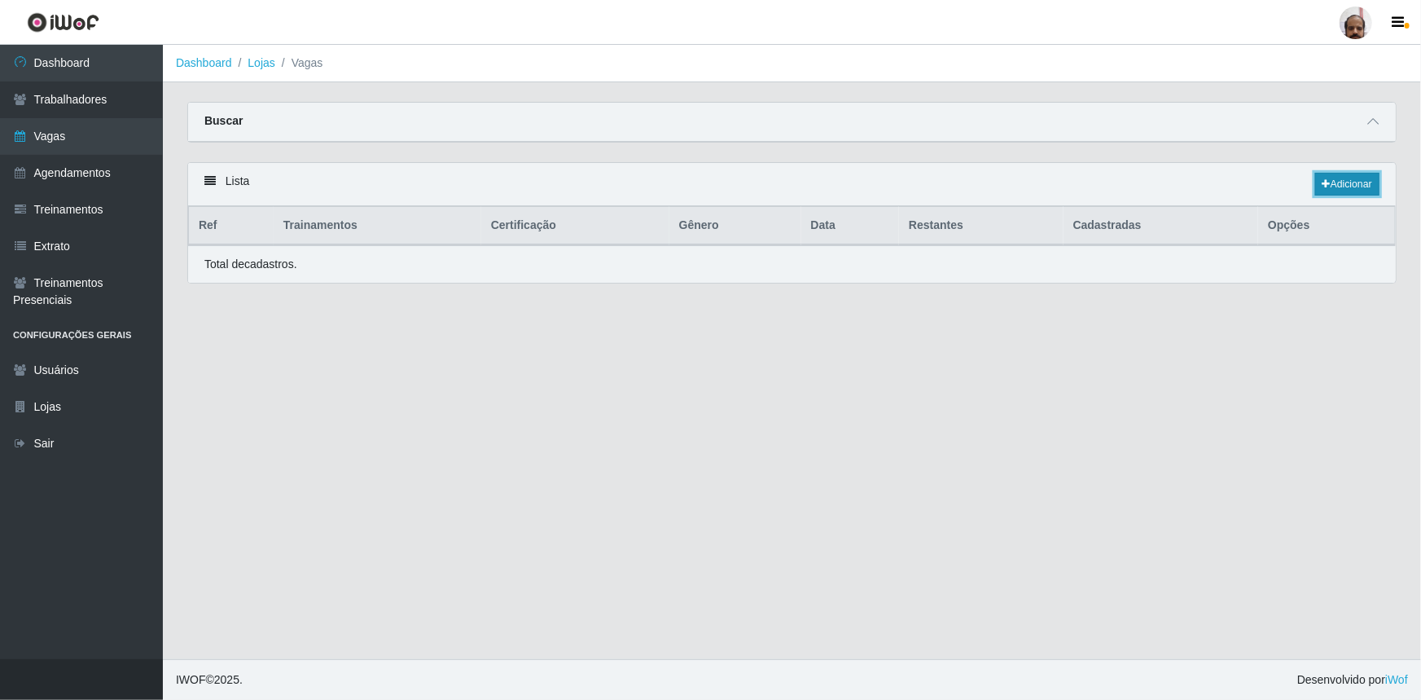
click at [1344, 187] on link "Adicionar" at bounding box center [1348, 184] width 64 height 23
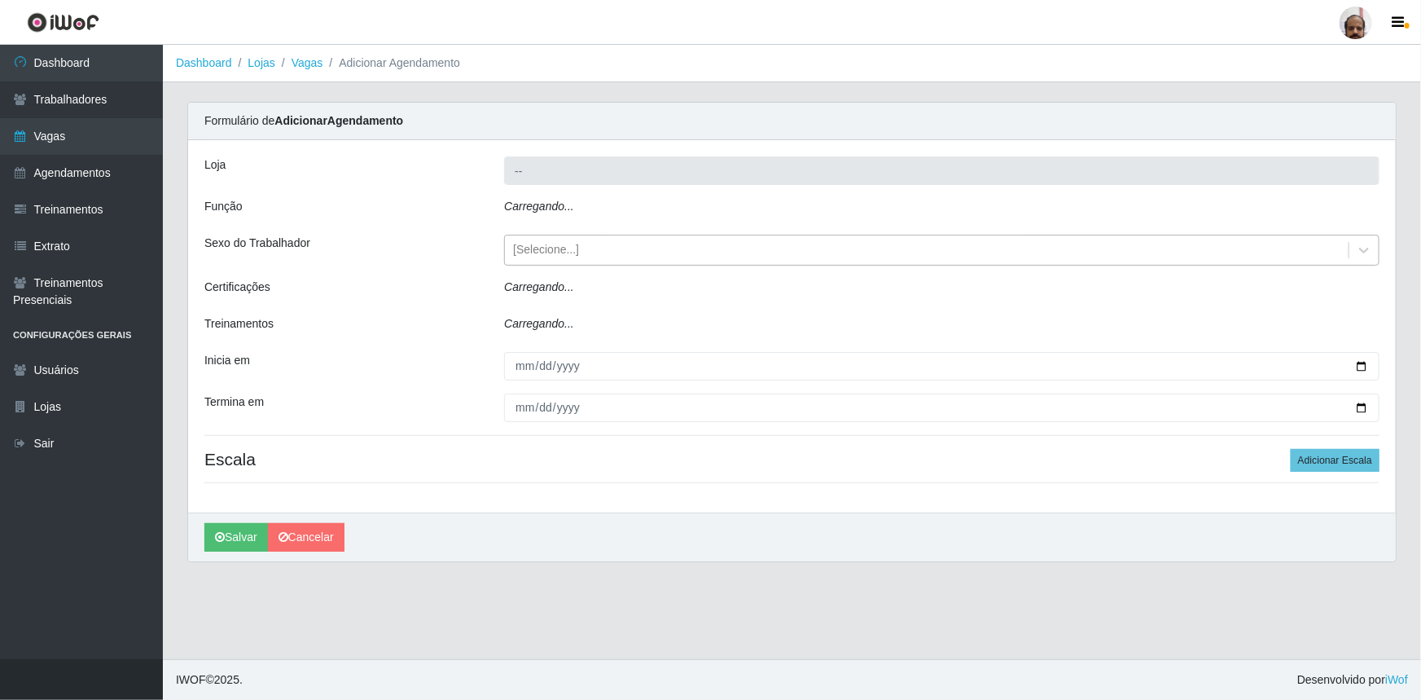
type input "[PERSON_NAME] - Loja 05"
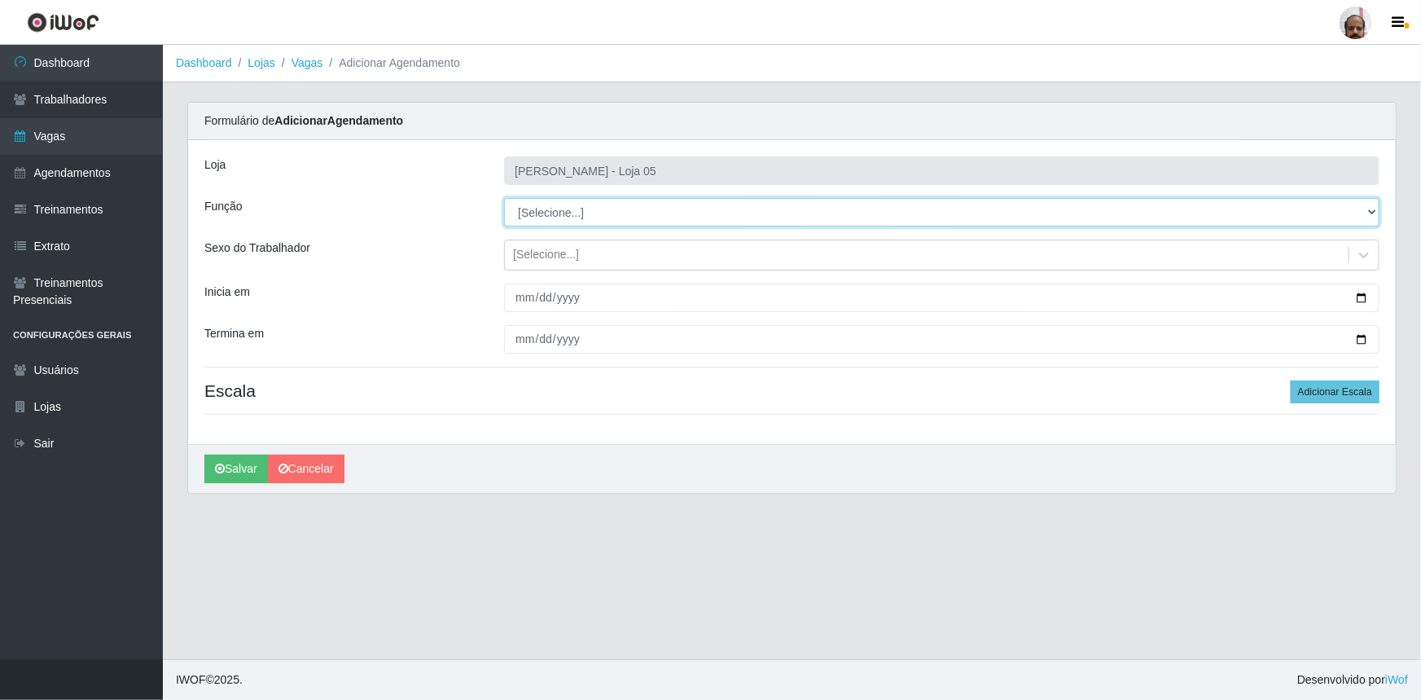
click at [1376, 214] on select "[Selecione...] ASG ASG + ASG ++ Auxiliar de Depósito Auxiliar de Depósito + Aux…" at bounding box center [942, 212] width 876 height 29
select select "24"
click at [504, 198] on select "[Selecione...] ASG ASG + ASG ++ Auxiliar de Depósito Auxiliar de Depósito + Aux…" at bounding box center [942, 212] width 876 height 29
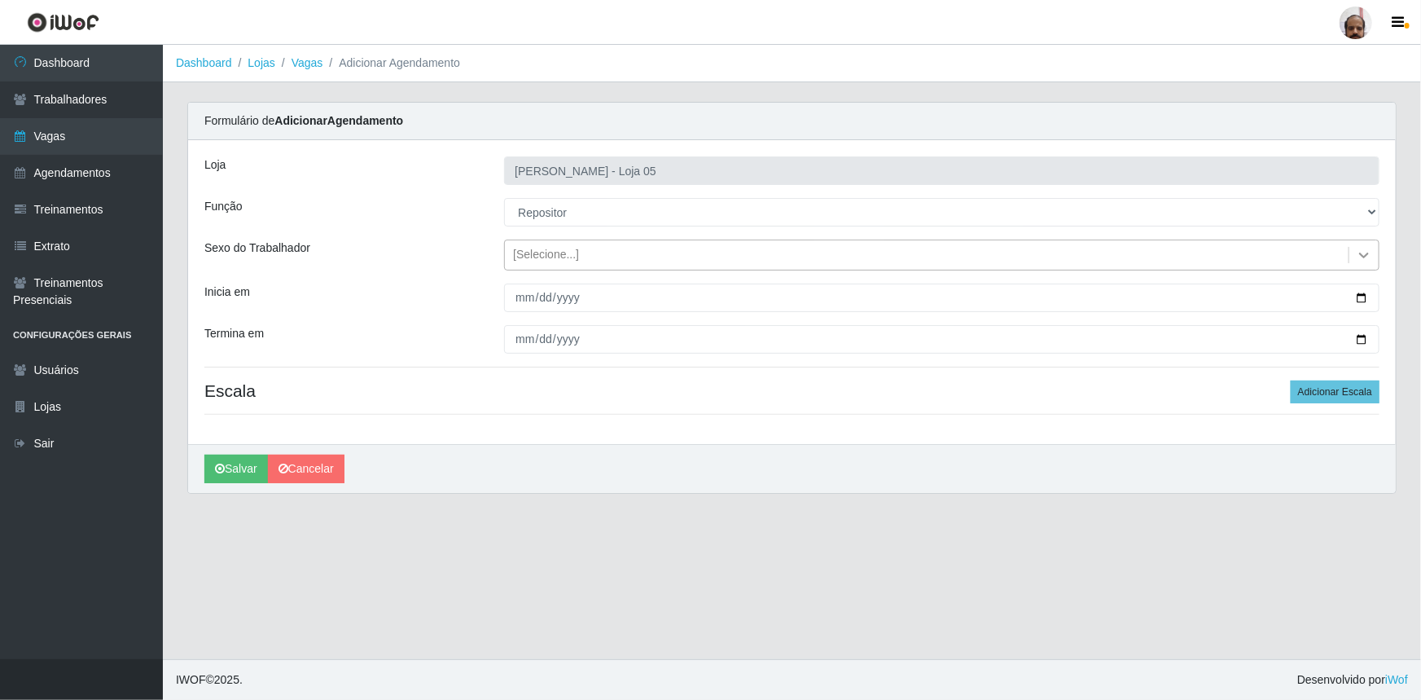
click at [1364, 255] on icon at bounding box center [1364, 255] width 16 height 16
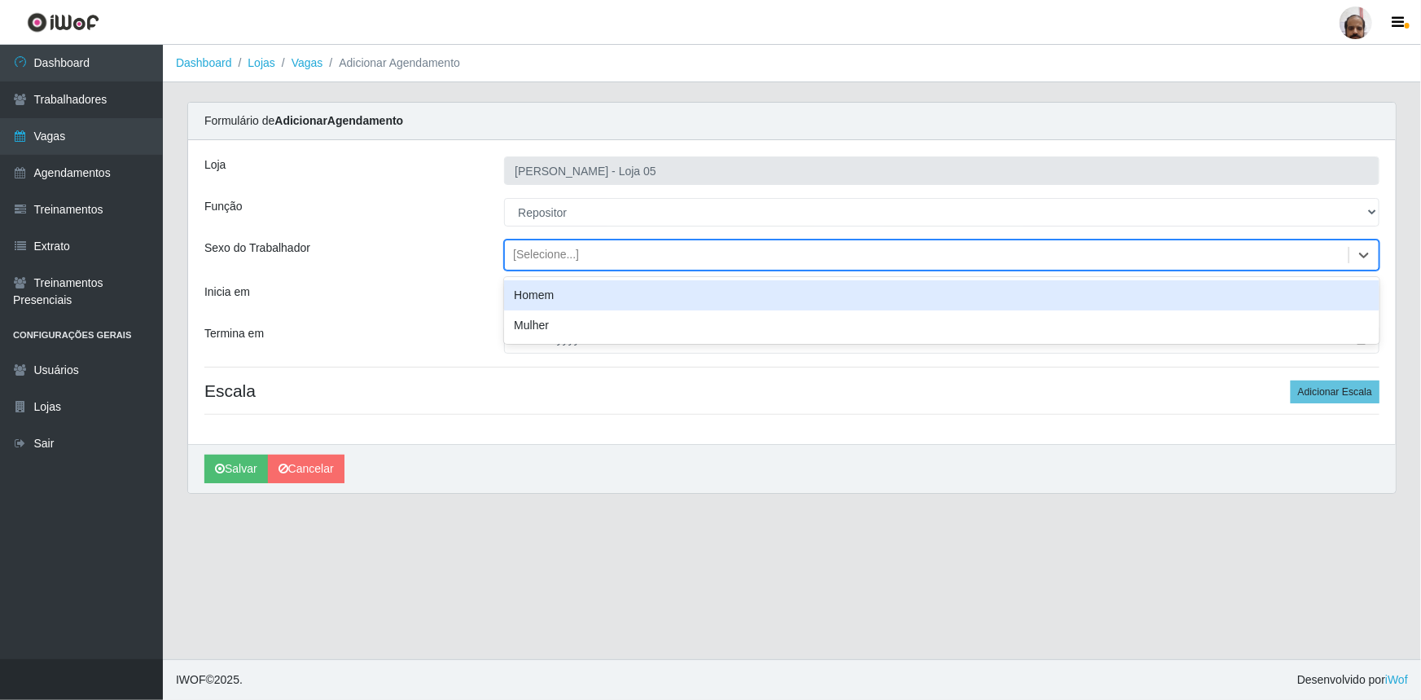
click at [613, 288] on div "Homem" at bounding box center [942, 295] width 876 height 30
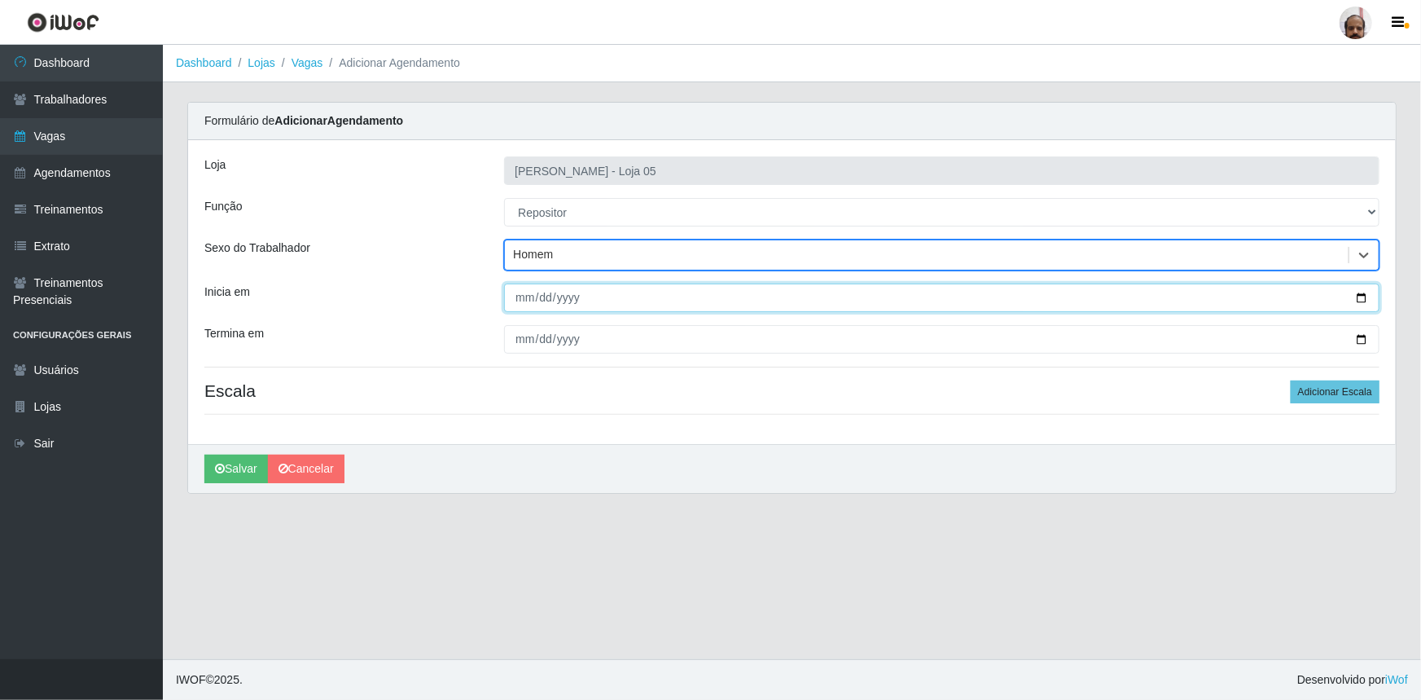
click at [1364, 298] on input "Inicia em" at bounding box center [942, 297] width 876 height 29
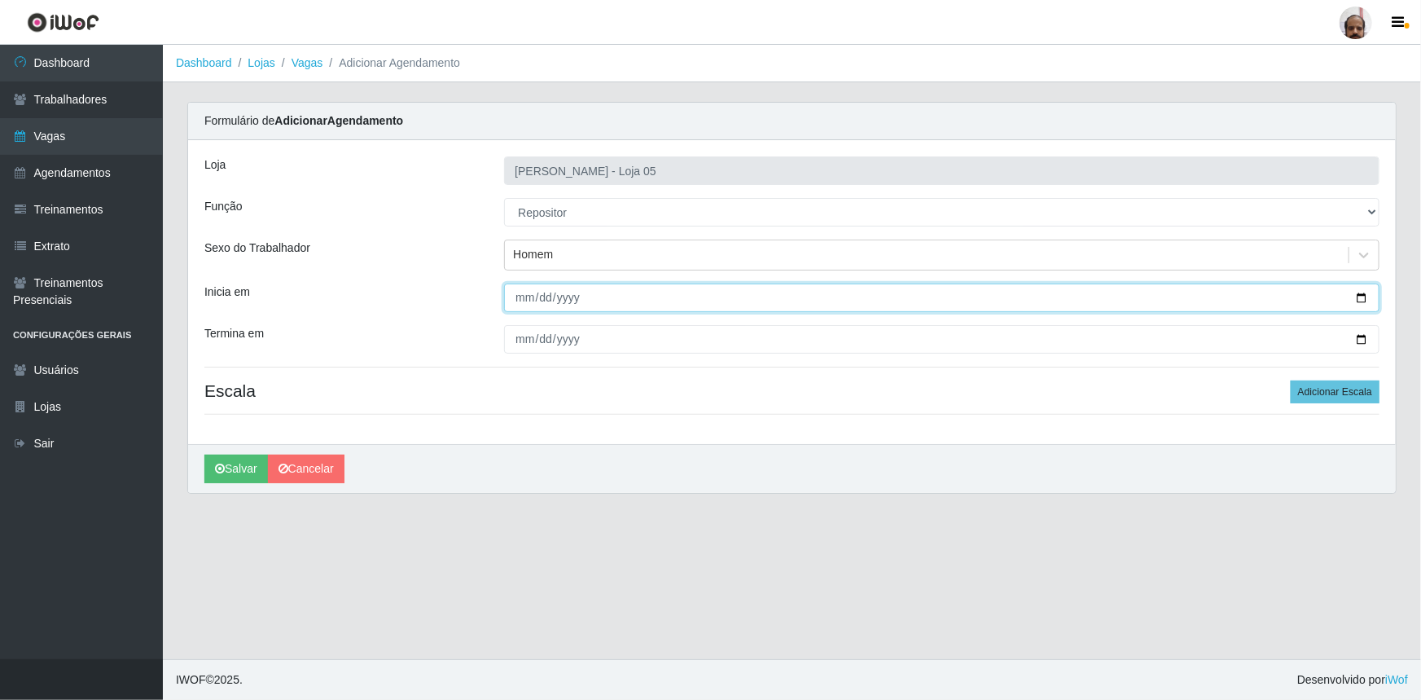
type input "[DATE]"
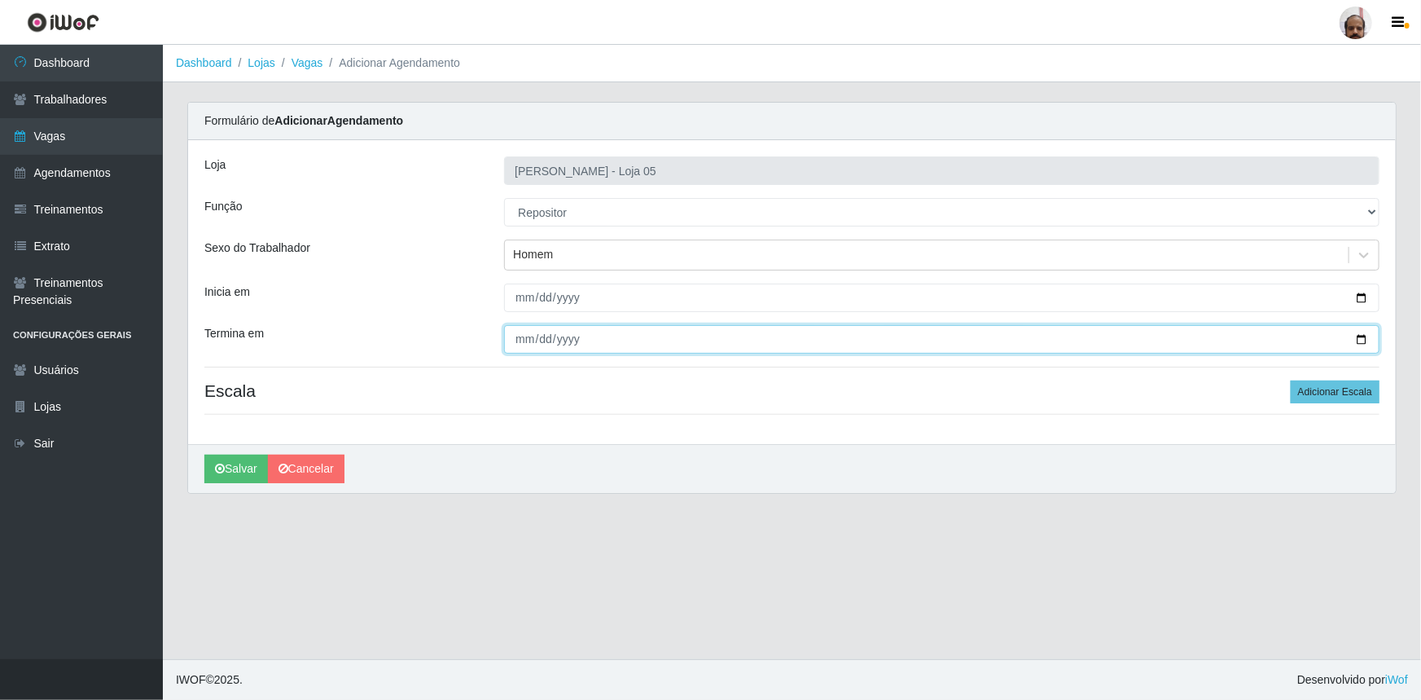
click at [1364, 342] on input "Termina em" at bounding box center [942, 339] width 876 height 29
type input "[DATE]"
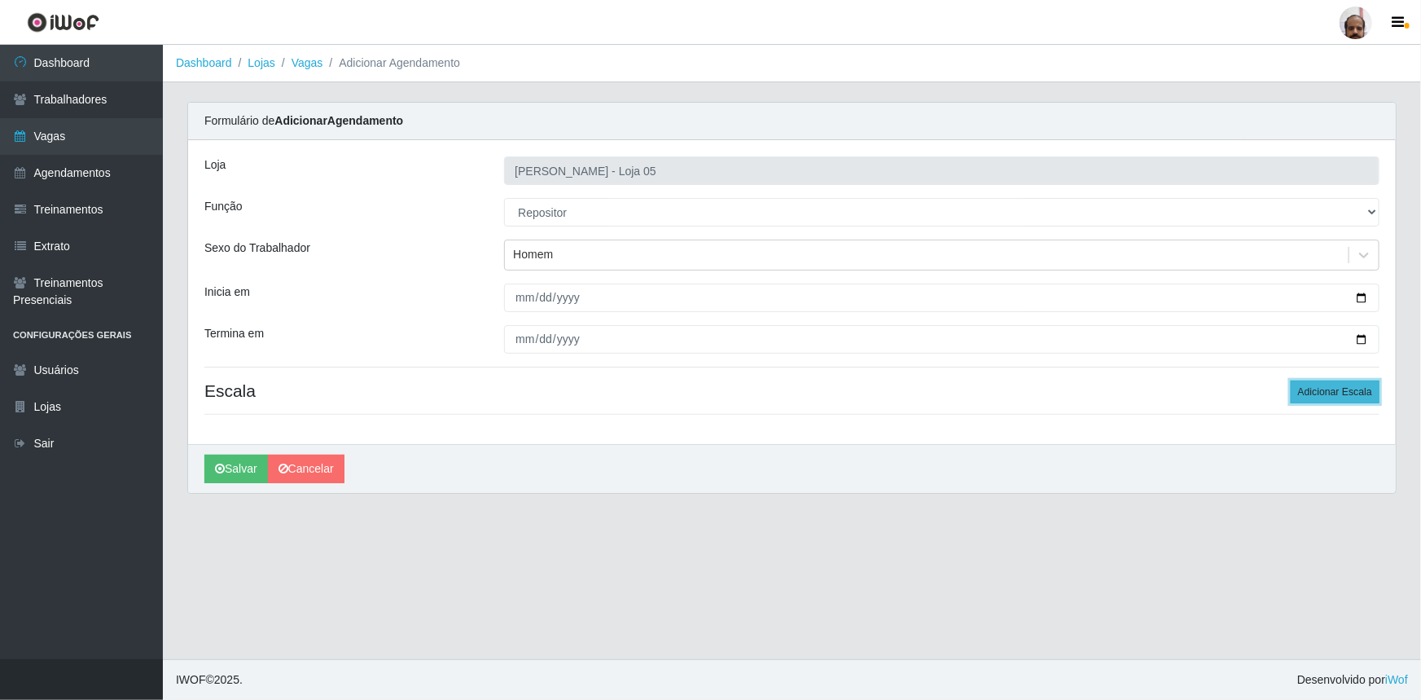
click at [1344, 396] on button "Adicionar Escala" at bounding box center [1335, 391] width 89 height 23
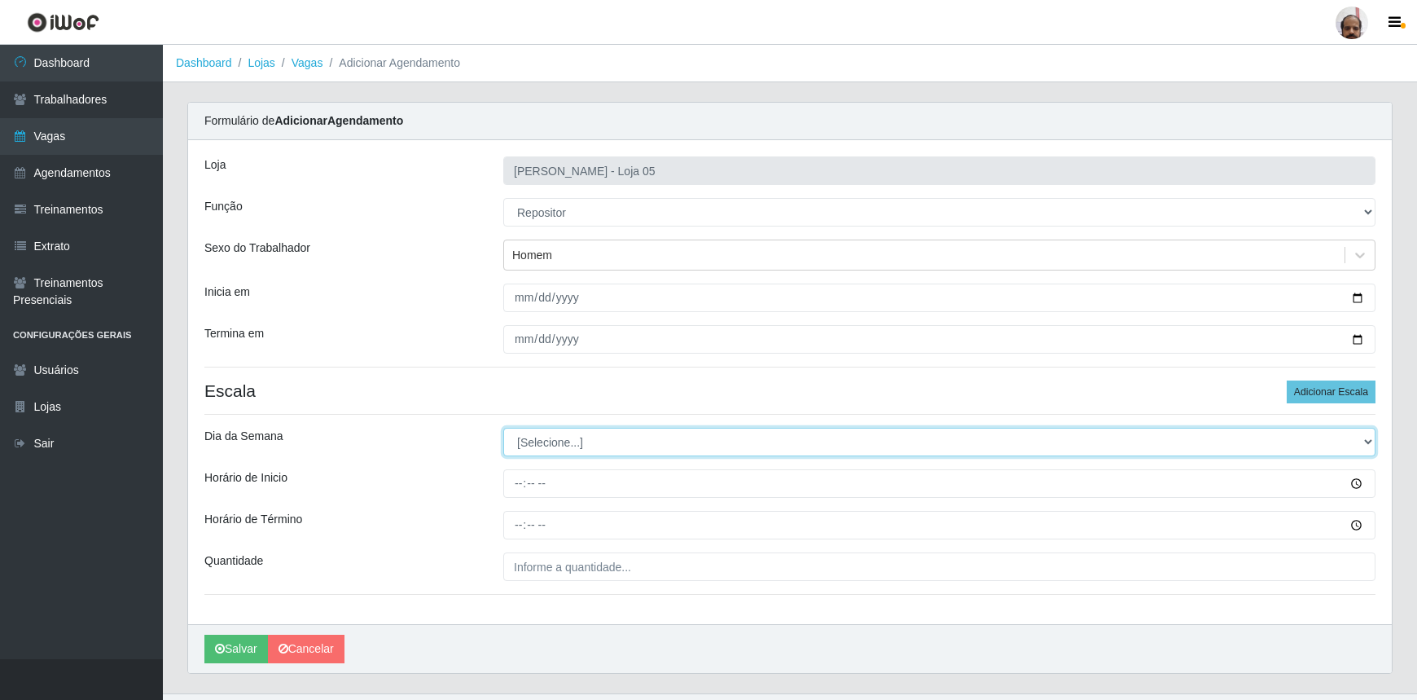
click at [1364, 440] on select "[Selecione...] Segunda Terça Quarta Quinta Sexta Sábado Domingo" at bounding box center [939, 442] width 872 height 29
select select "5"
click at [503, 428] on select "[Selecione...] Segunda Terça Quarta Quinta Sexta Sábado Domingo" at bounding box center [939, 442] width 872 height 29
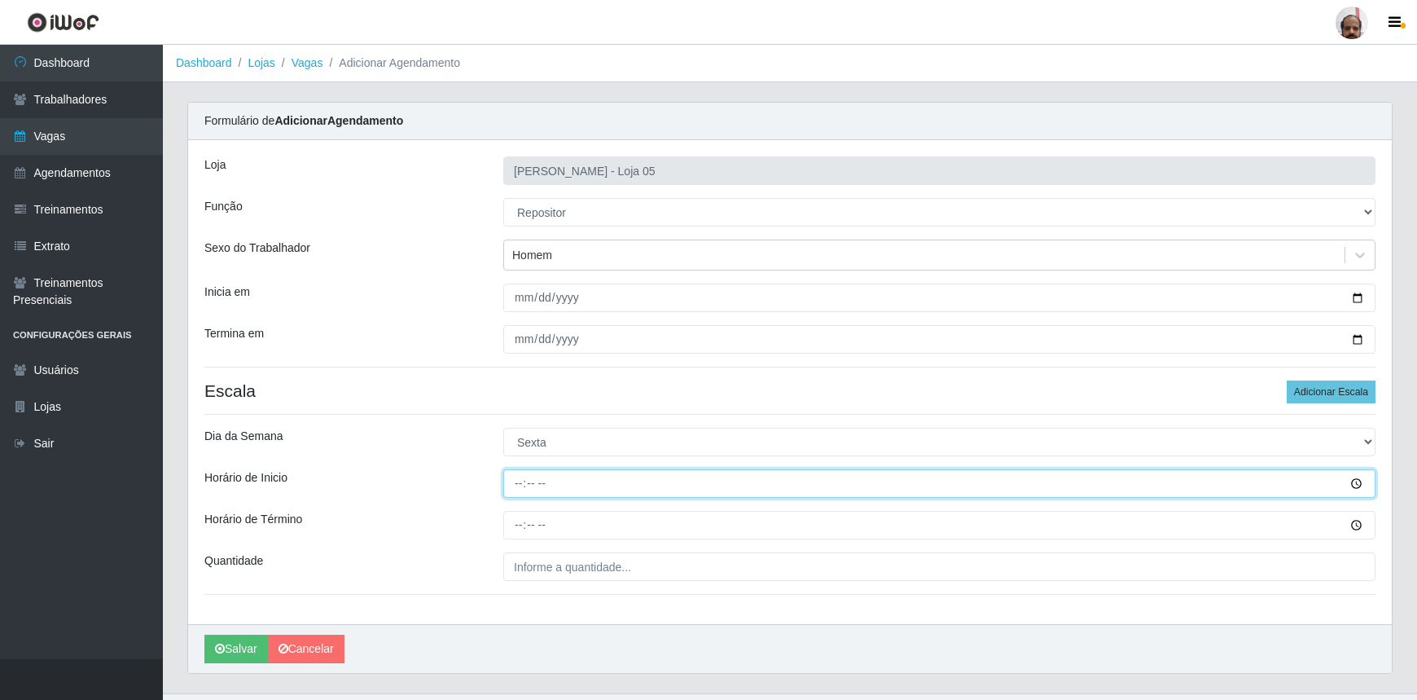
click at [514, 477] on input "Horário de Inicio" at bounding box center [939, 483] width 872 height 29
type input "08:00"
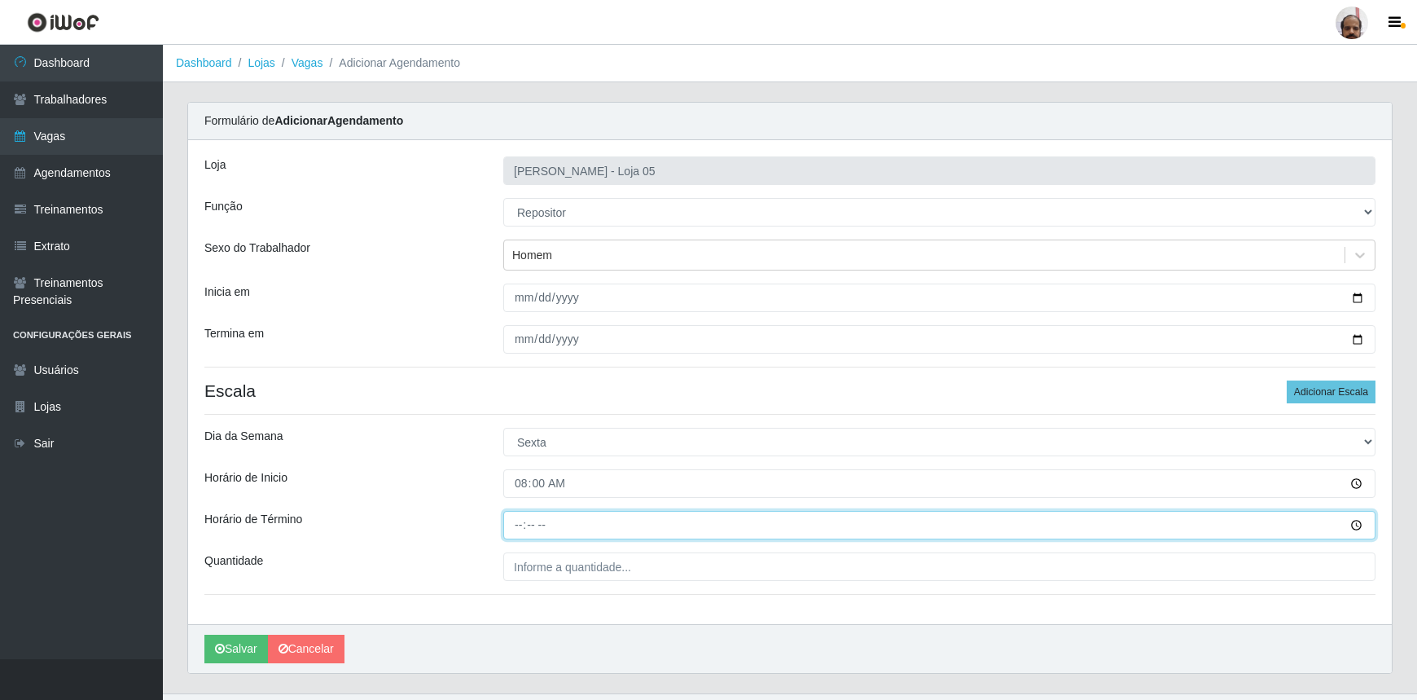
drag, startPoint x: 521, startPoint y: 516, endPoint x: 518, endPoint y: 528, distance: 12.5
click at [518, 528] on input "Horário de Término" at bounding box center [939, 525] width 872 height 29
type input "14:00"
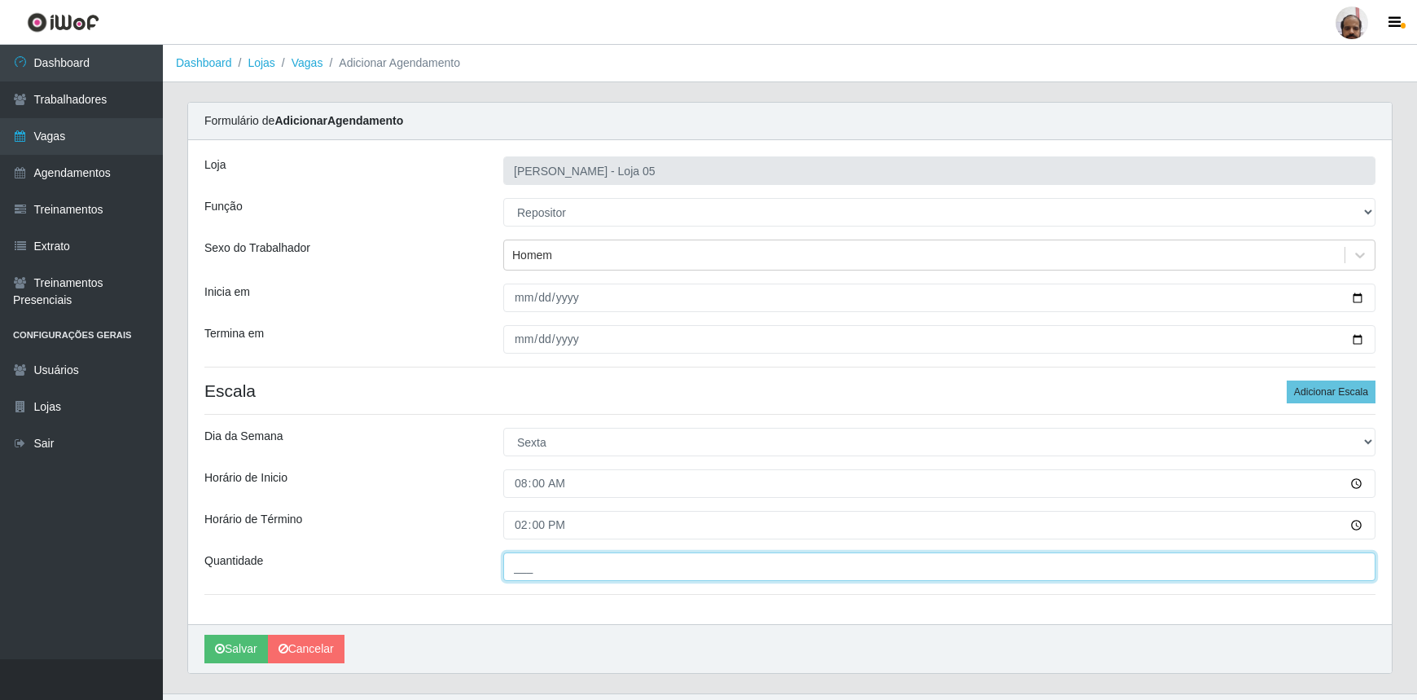
click at [521, 560] on input "___" at bounding box center [939, 566] width 872 height 29
type input "4__"
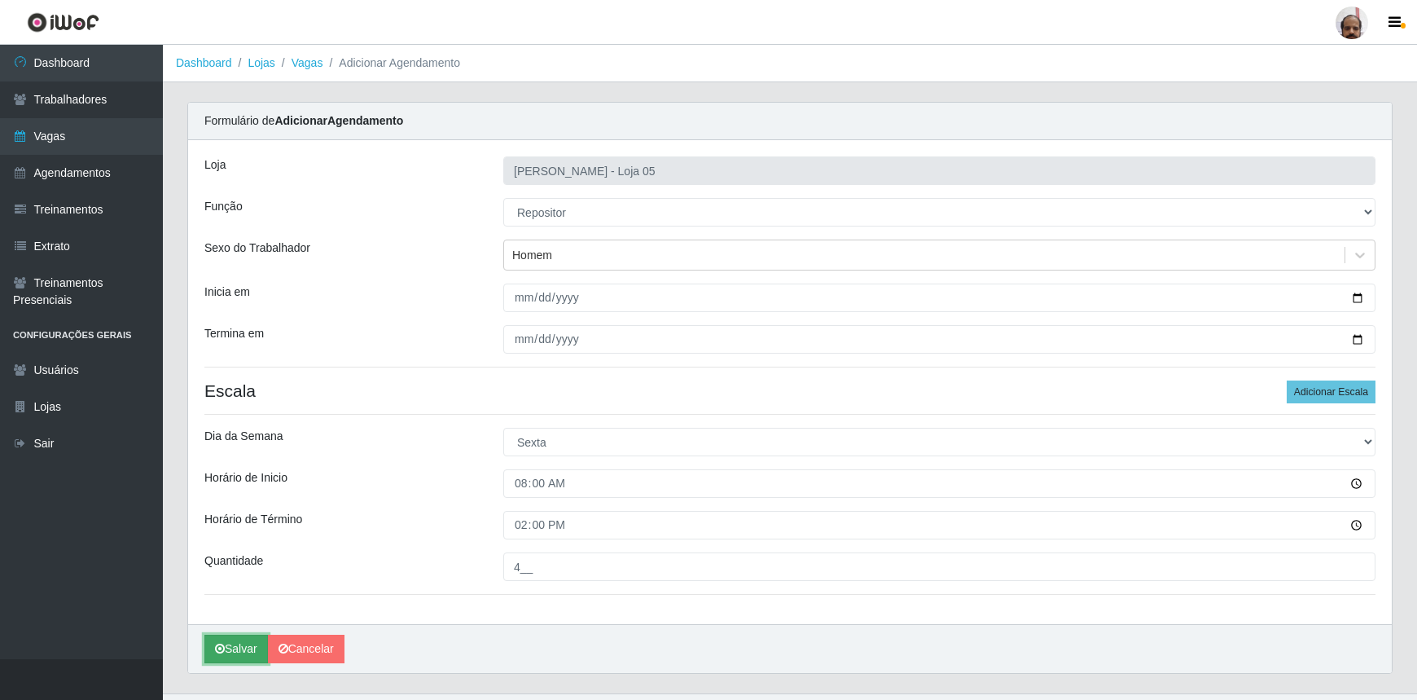
click at [227, 643] on button "Salvar" at bounding box center [236, 649] width 64 height 29
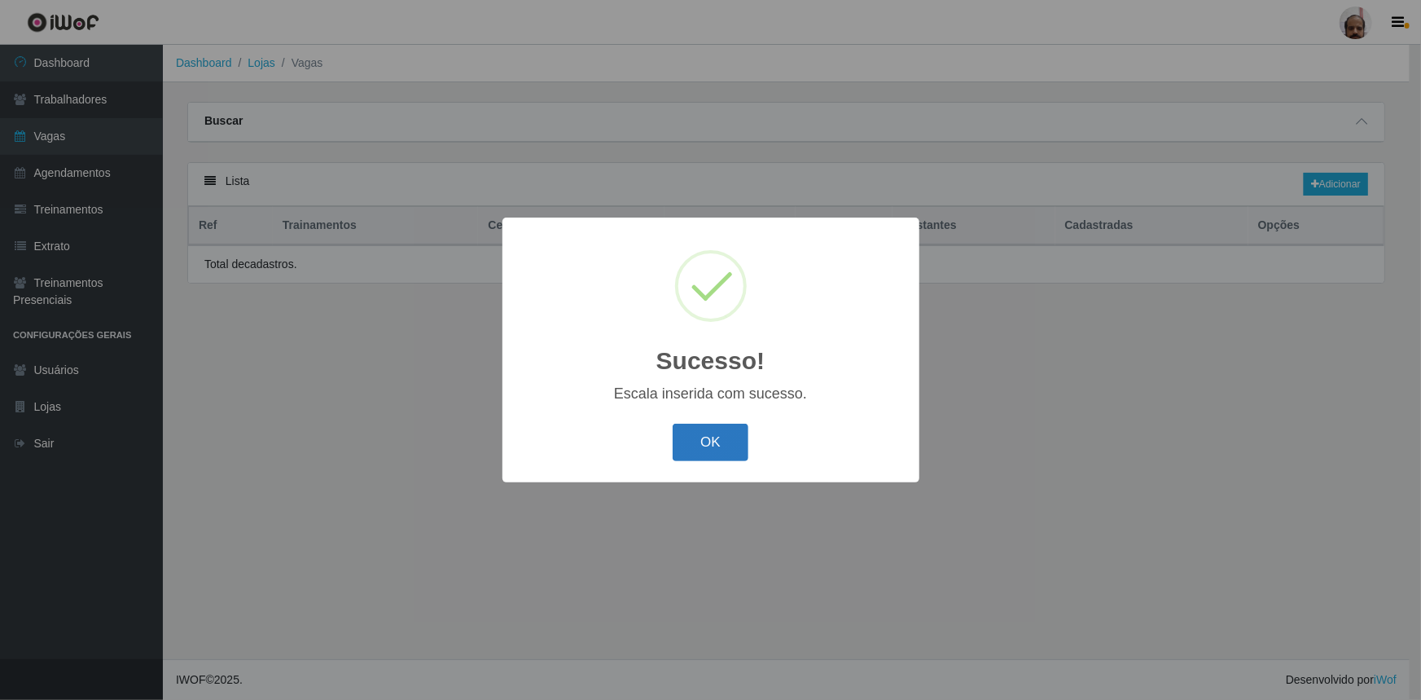
click at [686, 453] on button "OK" at bounding box center [711, 443] width 76 height 38
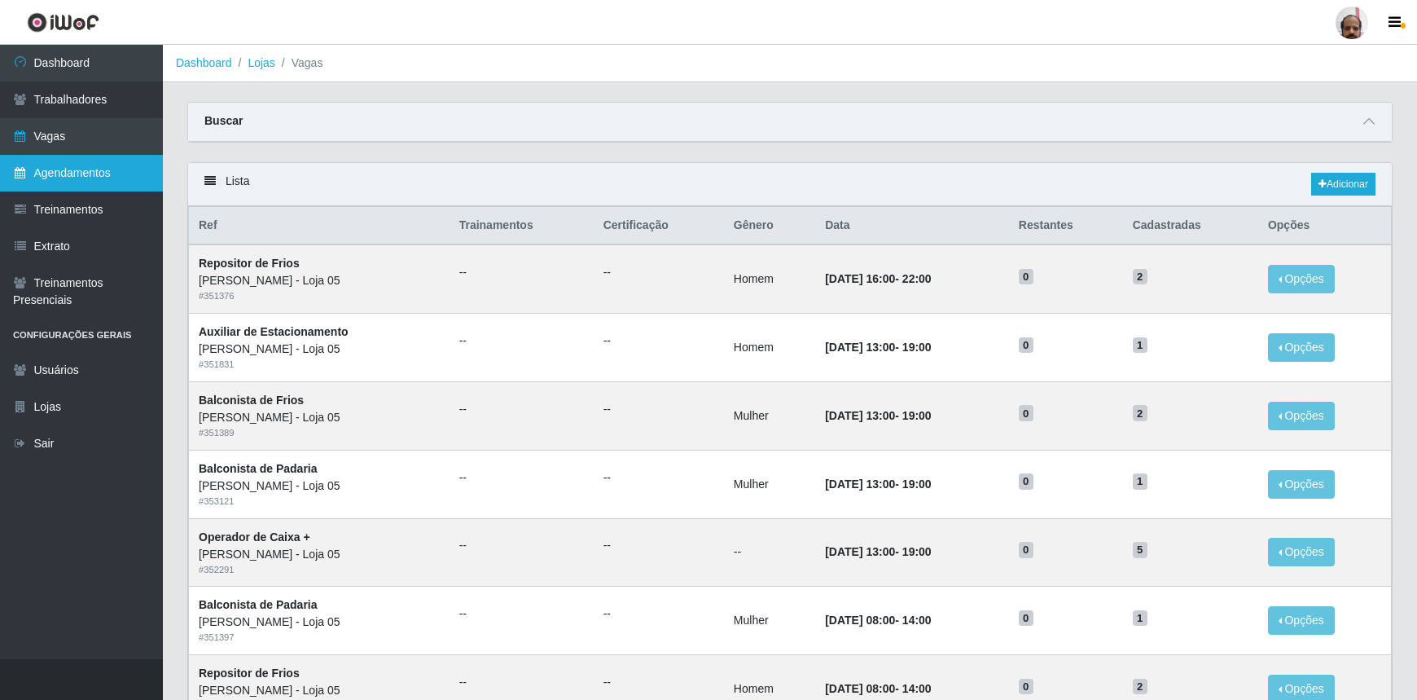
click at [91, 174] on link "Agendamentos" at bounding box center [81, 173] width 163 height 37
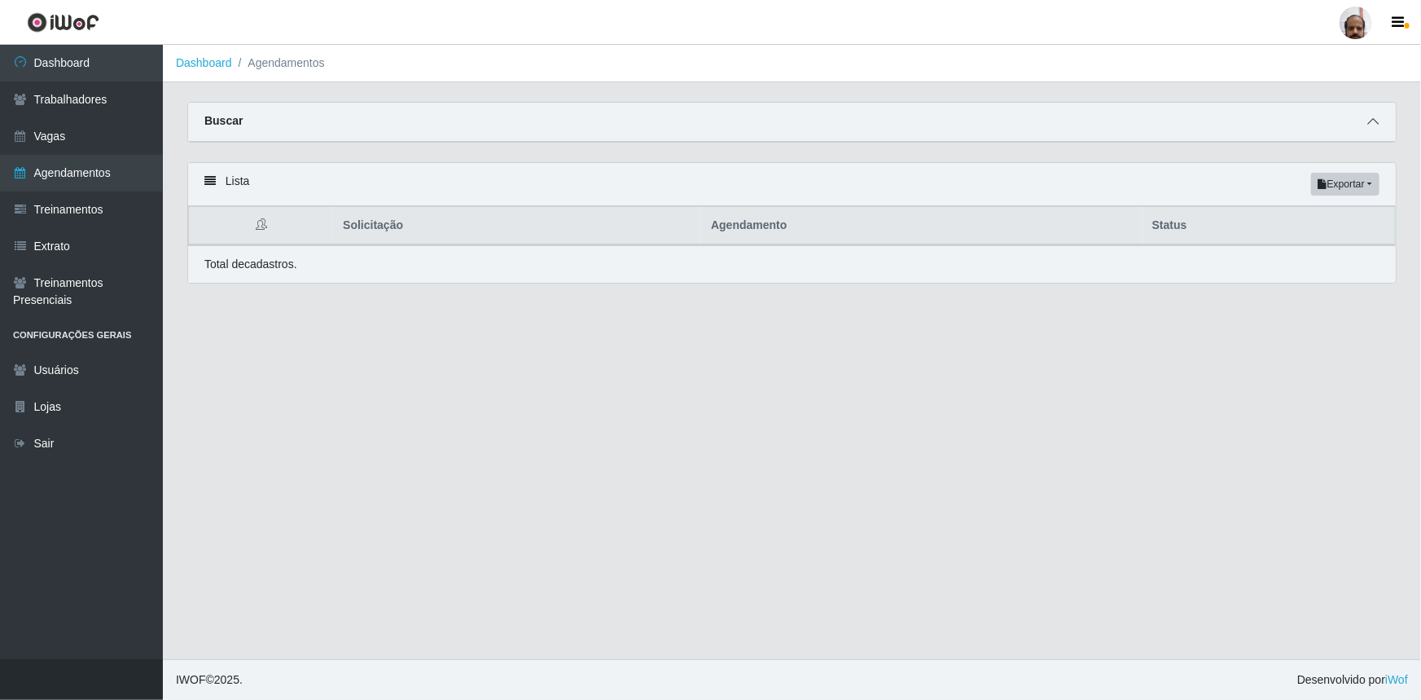
click at [1368, 125] on icon at bounding box center [1373, 121] width 11 height 11
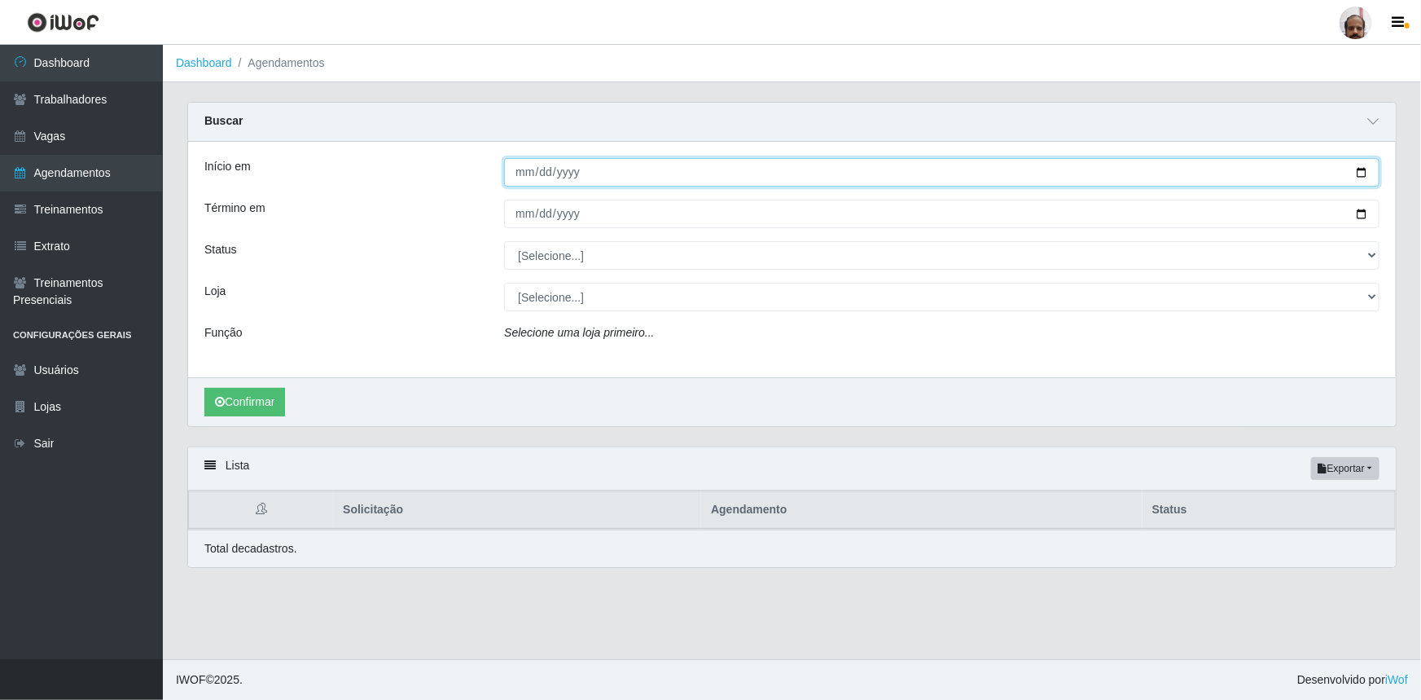
click at [1366, 173] on input "Início em" at bounding box center [942, 172] width 876 height 29
type input "[DATE]"
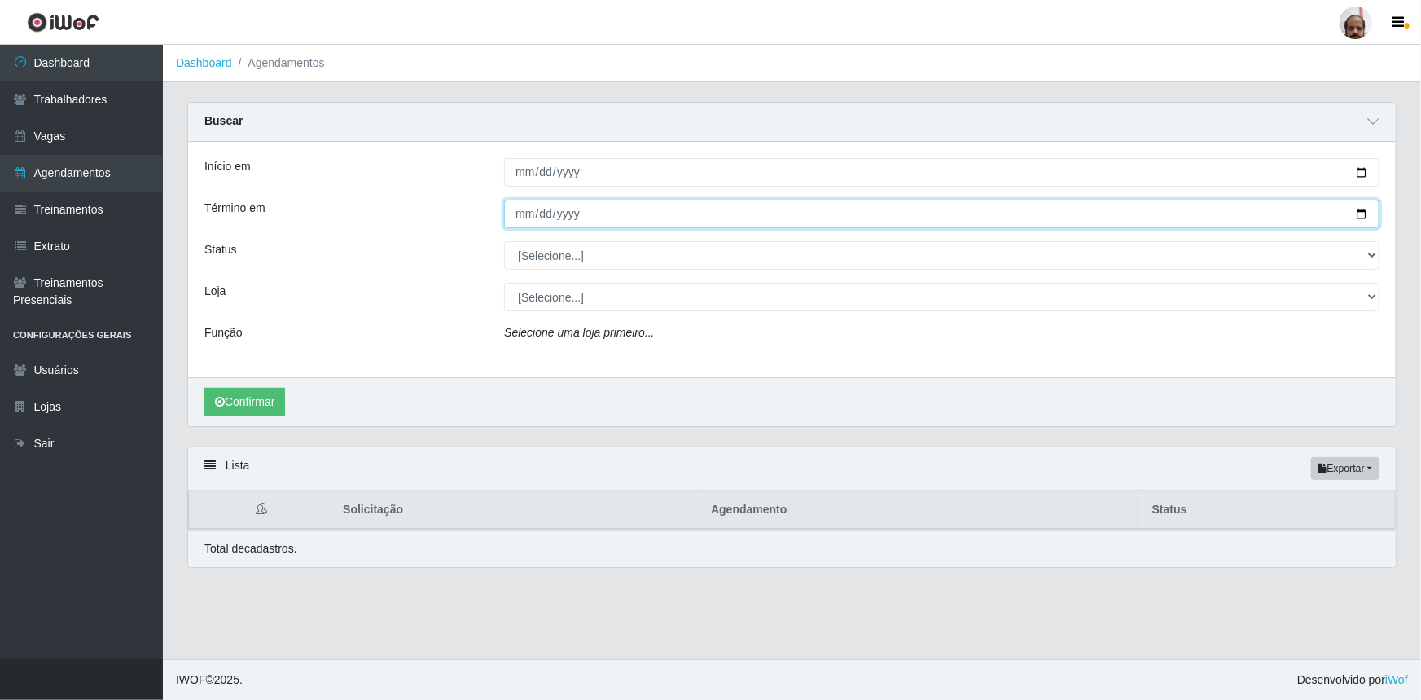
click at [1359, 212] on input "Término em" at bounding box center [942, 214] width 876 height 29
type input "[DATE]"
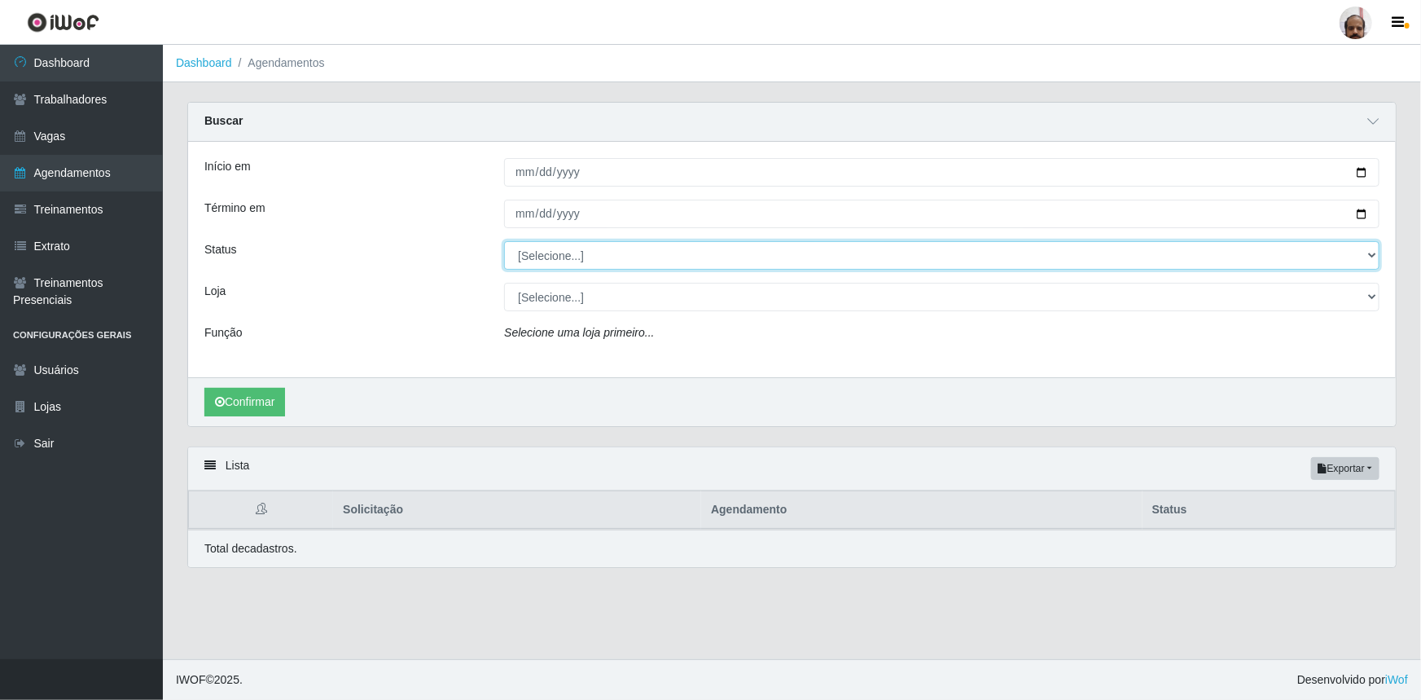
click at [1371, 253] on select "[Selecione...] AGENDADO AGUARDANDO LIBERAR EM ANDAMENTO EM REVISÃO FINALIZADO C…" at bounding box center [942, 255] width 876 height 29
select select "AGENDADO"
click at [504, 241] on select "[Selecione...] AGENDADO AGUARDANDO LIBERAR EM ANDAMENTO EM REVISÃO FINALIZADO C…" at bounding box center [942, 255] width 876 height 29
drag, startPoint x: 1371, startPoint y: 292, endPoint x: 1365, endPoint y: 303, distance: 12.8
click at [1371, 292] on select "[Selecione...] Mar Vermelho - Loja 05" at bounding box center [942, 297] width 876 height 29
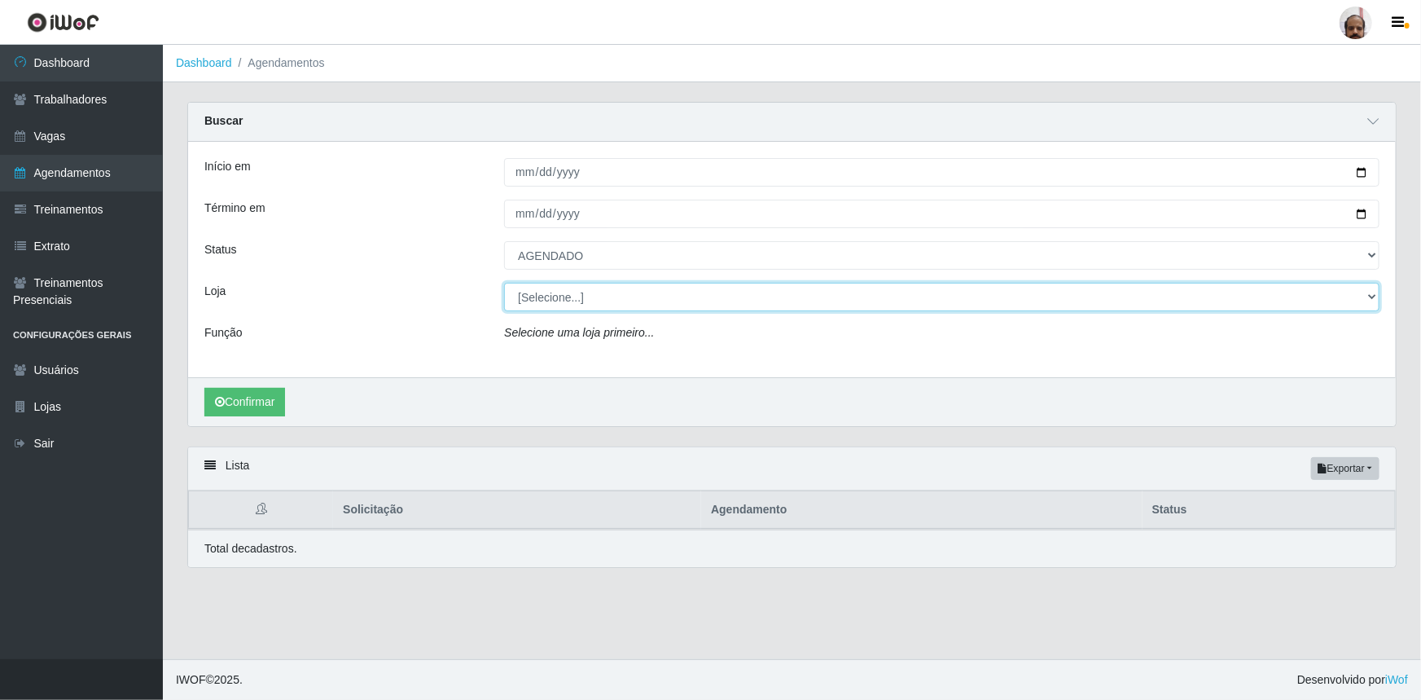
select select "252"
click at [504, 283] on select "[Selecione...] Mar Vermelho - Loja 05" at bounding box center [942, 297] width 876 height 29
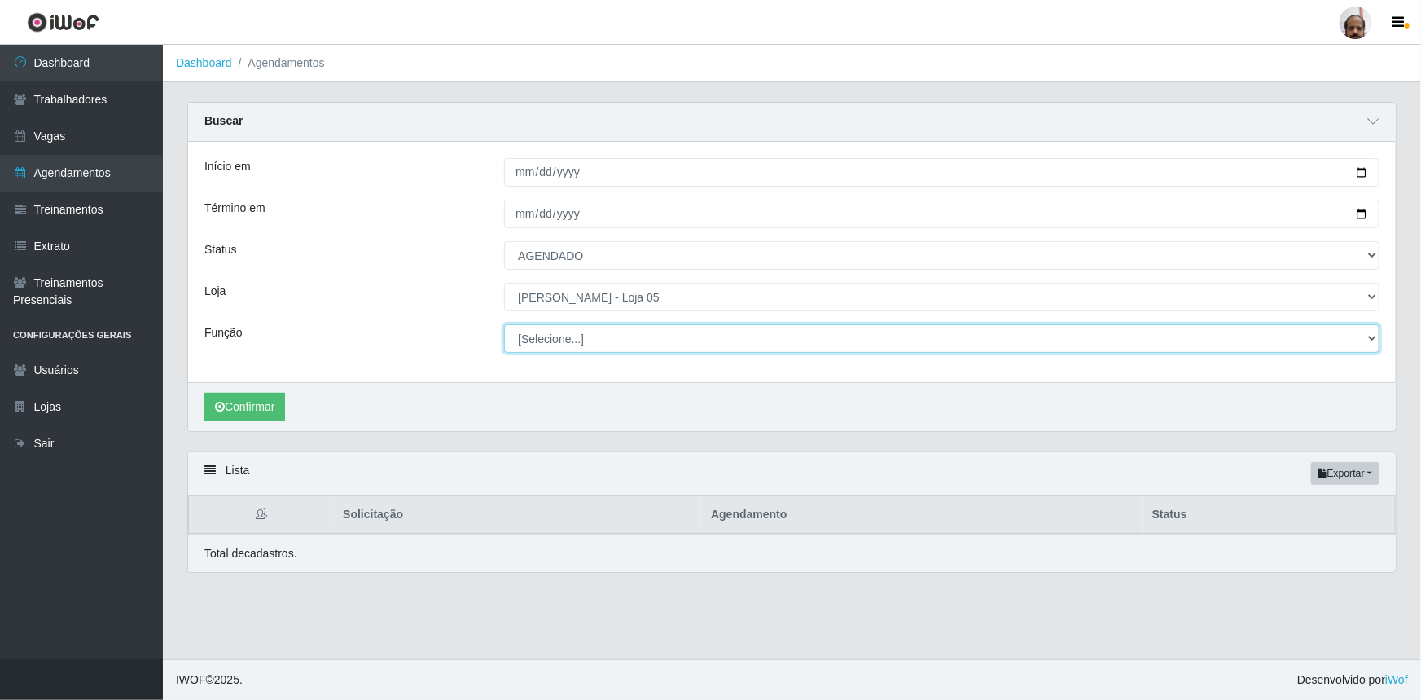
drag, startPoint x: 1369, startPoint y: 336, endPoint x: 1242, endPoint y: 361, distance: 129.4
click at [1369, 336] on select "[Selecione...] ASG ASG + ASG ++ Auxiliar de Depósito Auxiliar de Depósito + Aux…" at bounding box center [942, 338] width 876 height 29
select select "1"
click at [504, 324] on select "[Selecione...] ASG ASG + ASG ++ Auxiliar de Depósito Auxiliar de Depósito + Aux…" at bounding box center [942, 338] width 876 height 29
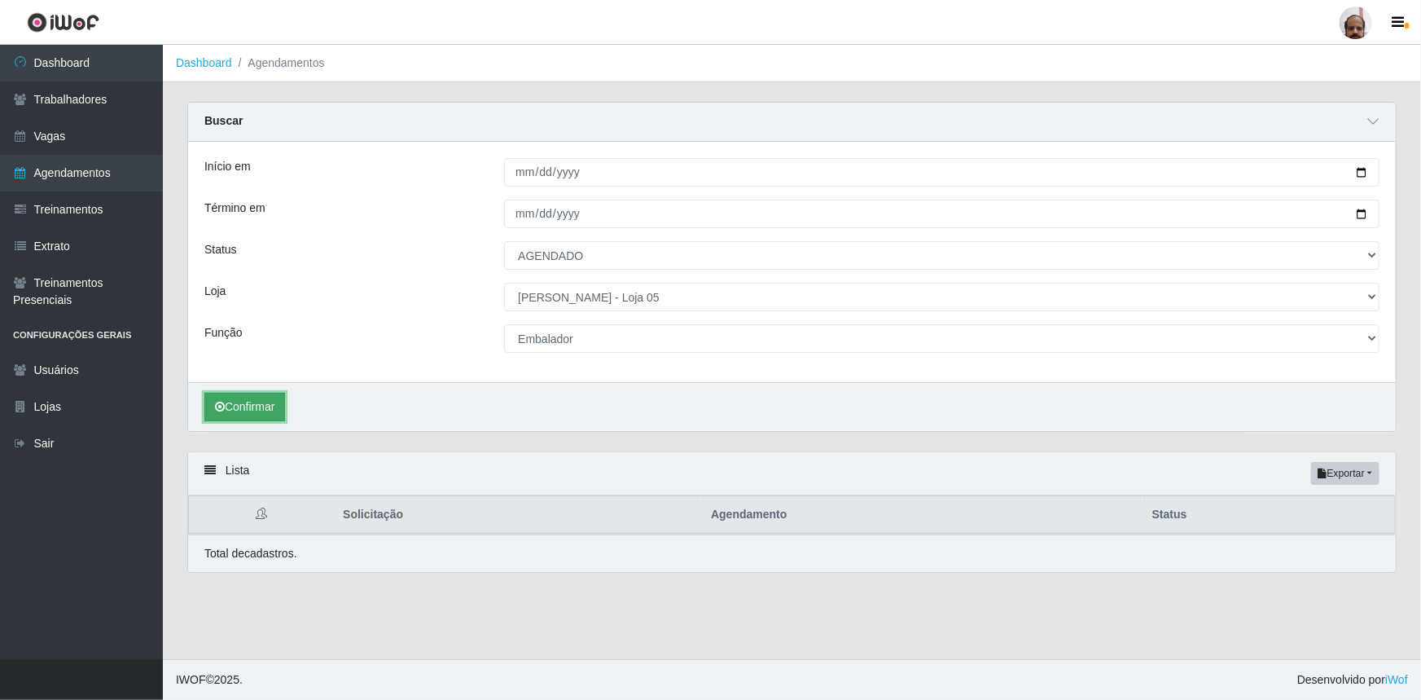
click at [279, 406] on button "Confirmar" at bounding box center [244, 407] width 81 height 29
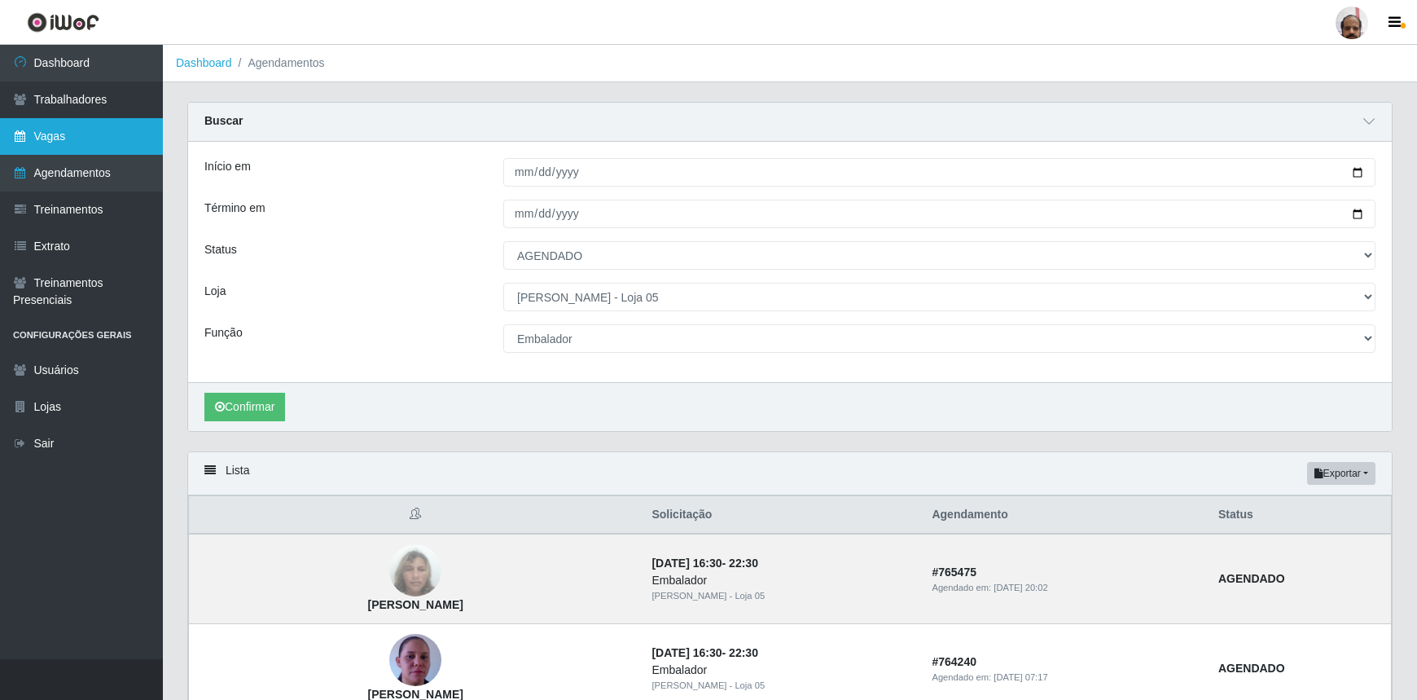
click at [90, 143] on link "Vagas" at bounding box center [81, 136] width 163 height 37
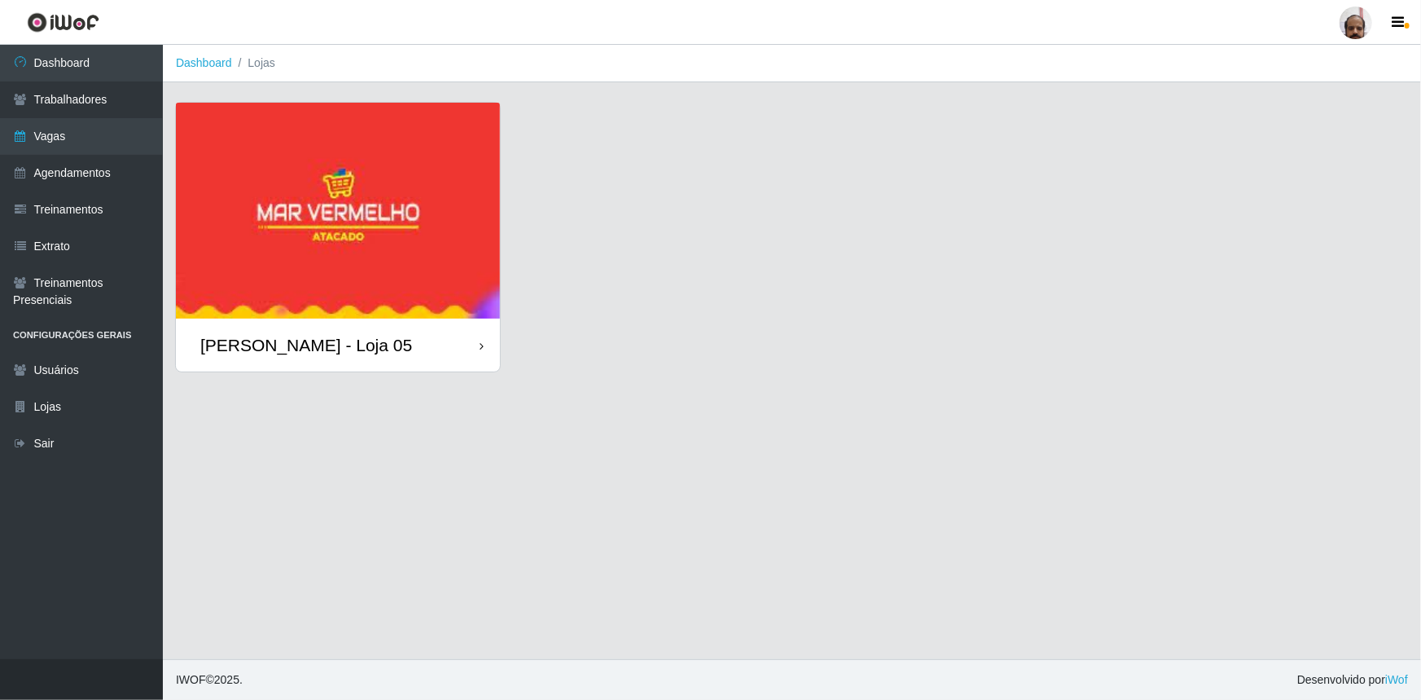
click at [339, 344] on div "[PERSON_NAME] - Loja 05" at bounding box center [306, 345] width 212 height 20
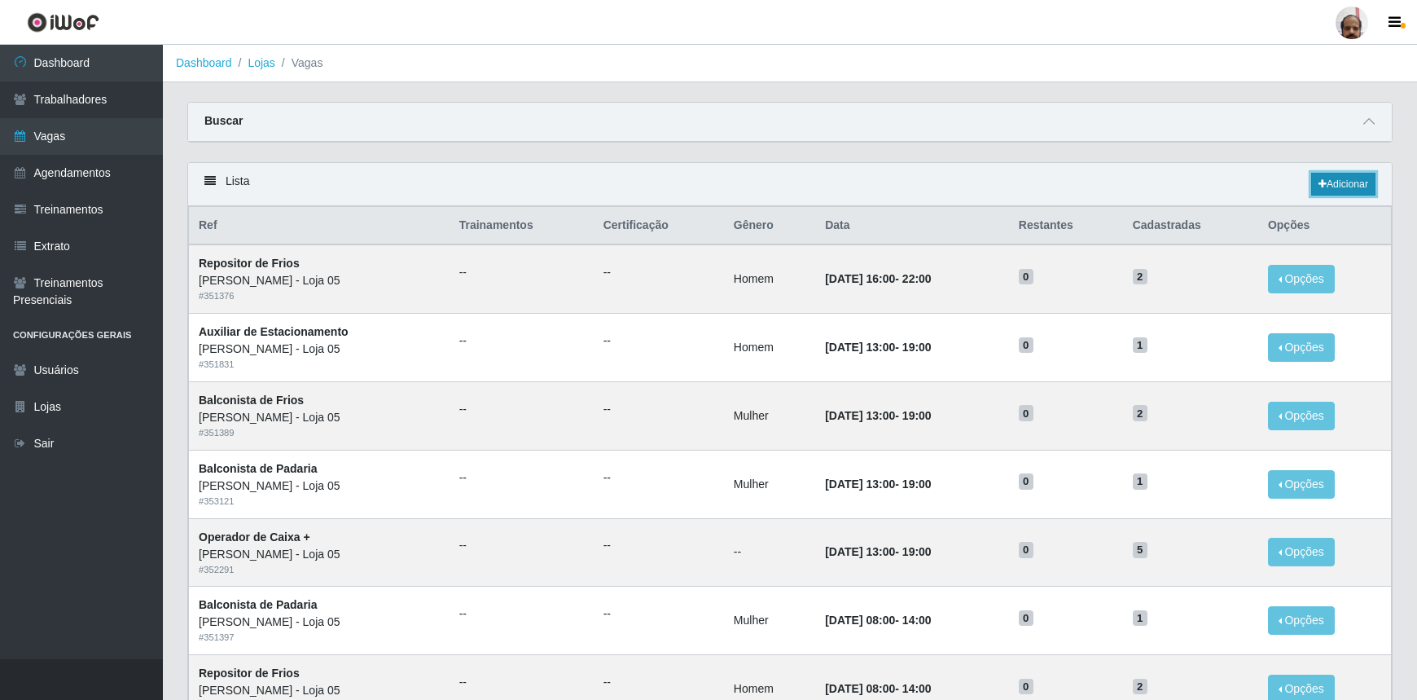
click at [1360, 188] on link "Adicionar" at bounding box center [1343, 184] width 64 height 23
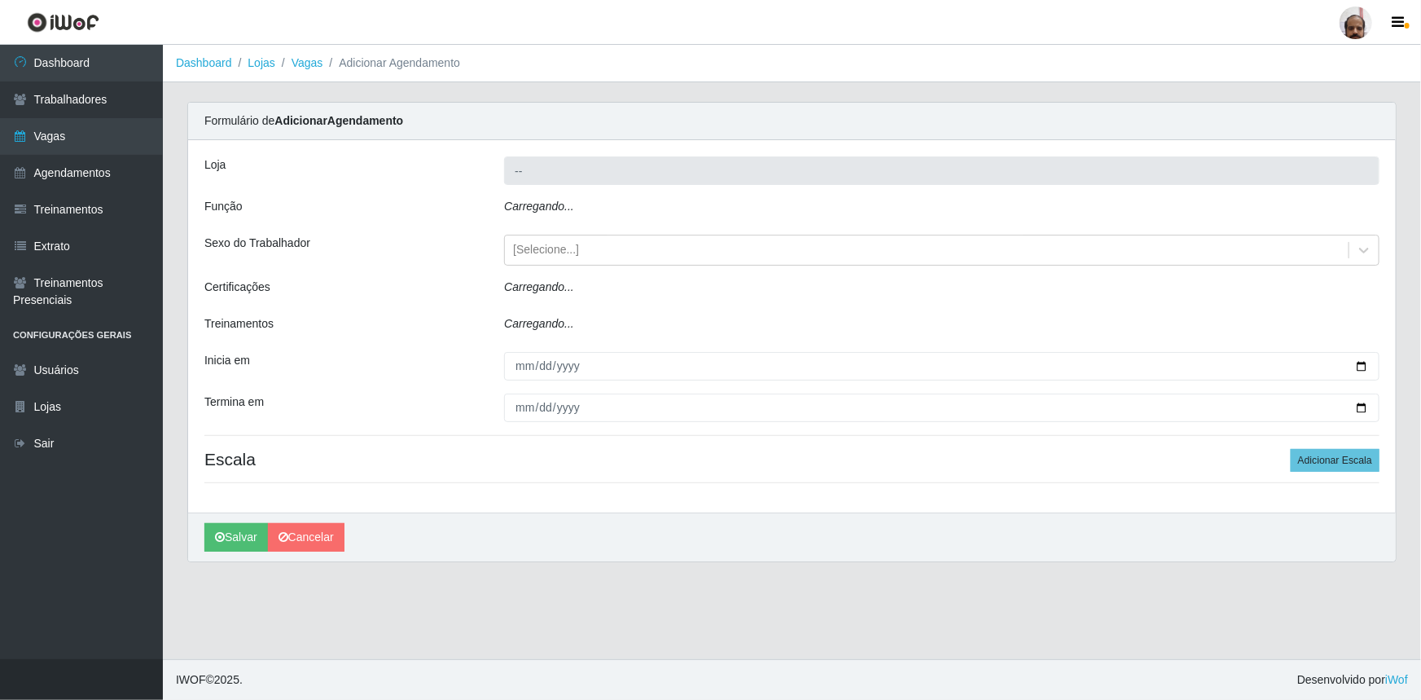
type input "[PERSON_NAME] - Loja 05"
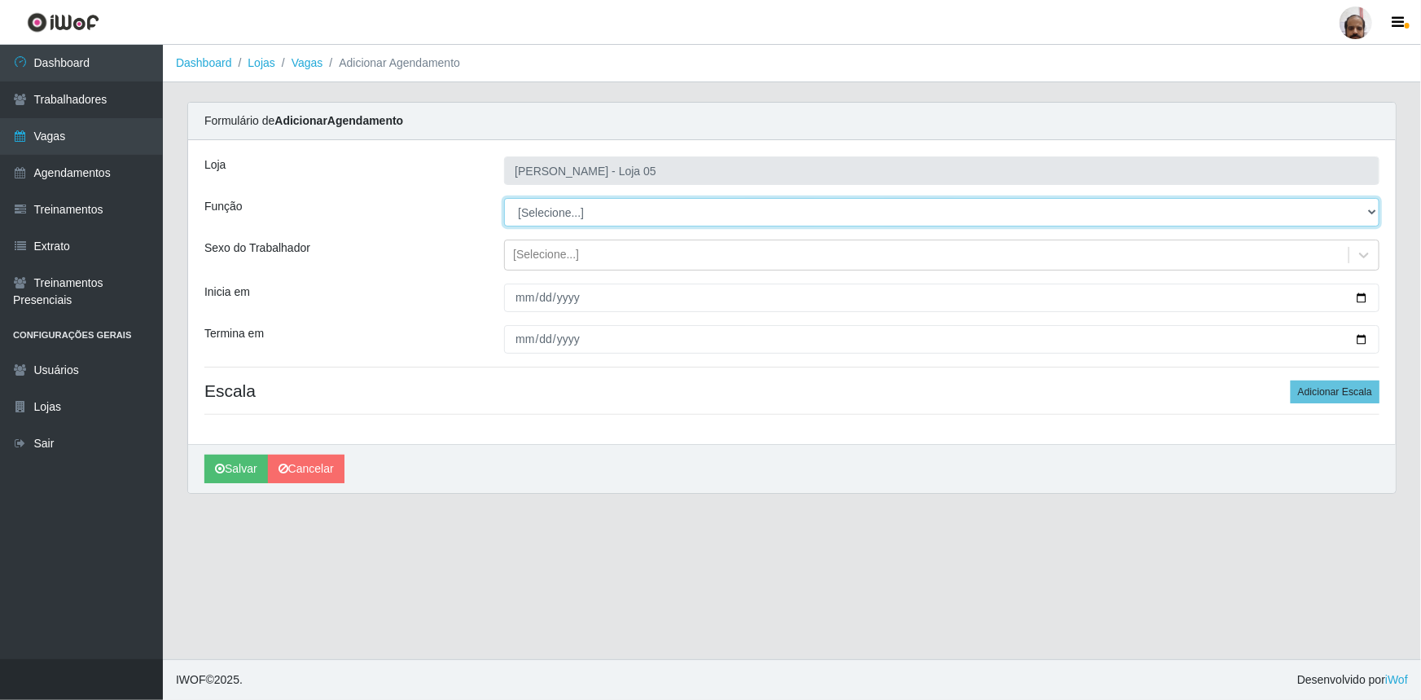
drag, startPoint x: 1374, startPoint y: 212, endPoint x: 1352, endPoint y: 225, distance: 25.6
click at [1374, 212] on select "[Selecione...] ASG ASG + ASG ++ Auxiliar de Depósito Auxiliar de Depósito + Aux…" at bounding box center [942, 212] width 876 height 29
select select "1"
click at [504, 198] on select "[Selecione...] ASG ASG + ASG ++ Auxiliar de Depósito Auxiliar de Depósito + Aux…" at bounding box center [942, 212] width 876 height 29
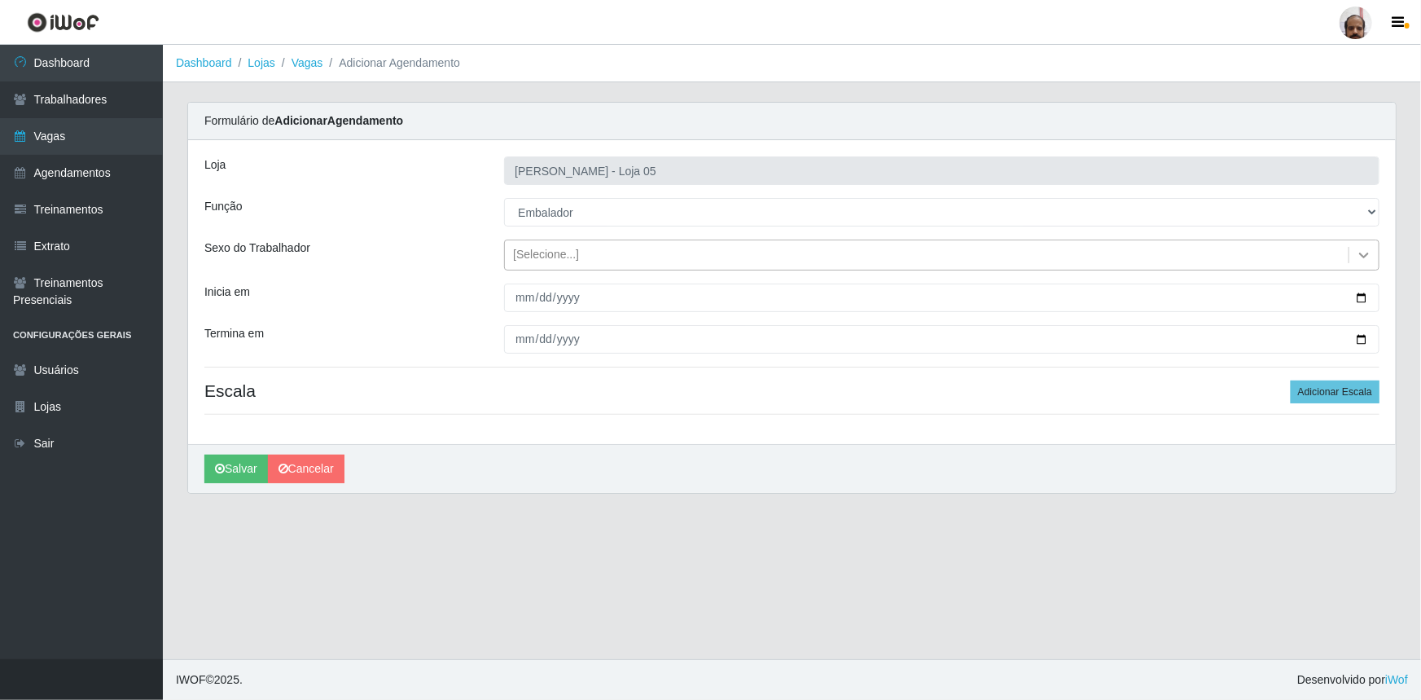
click at [1362, 255] on icon at bounding box center [1364, 255] width 16 height 16
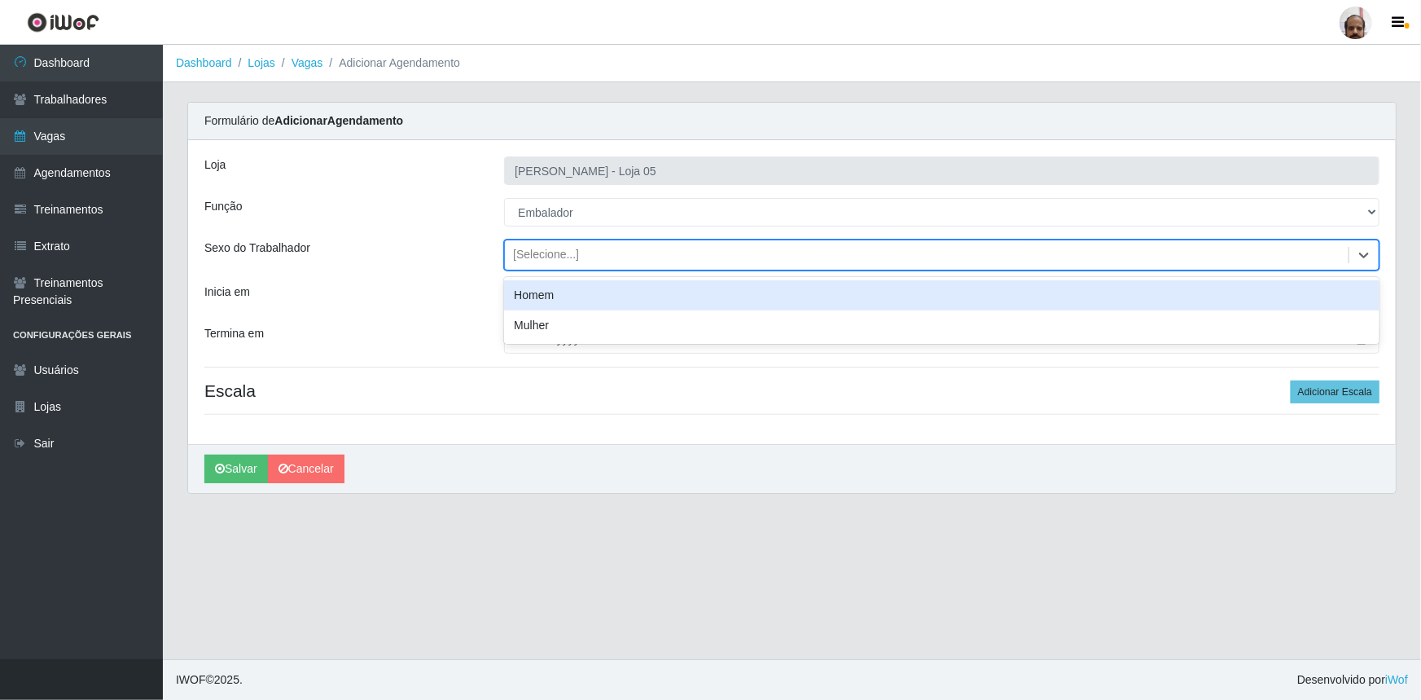
click at [684, 297] on div "Homem" at bounding box center [942, 295] width 876 height 30
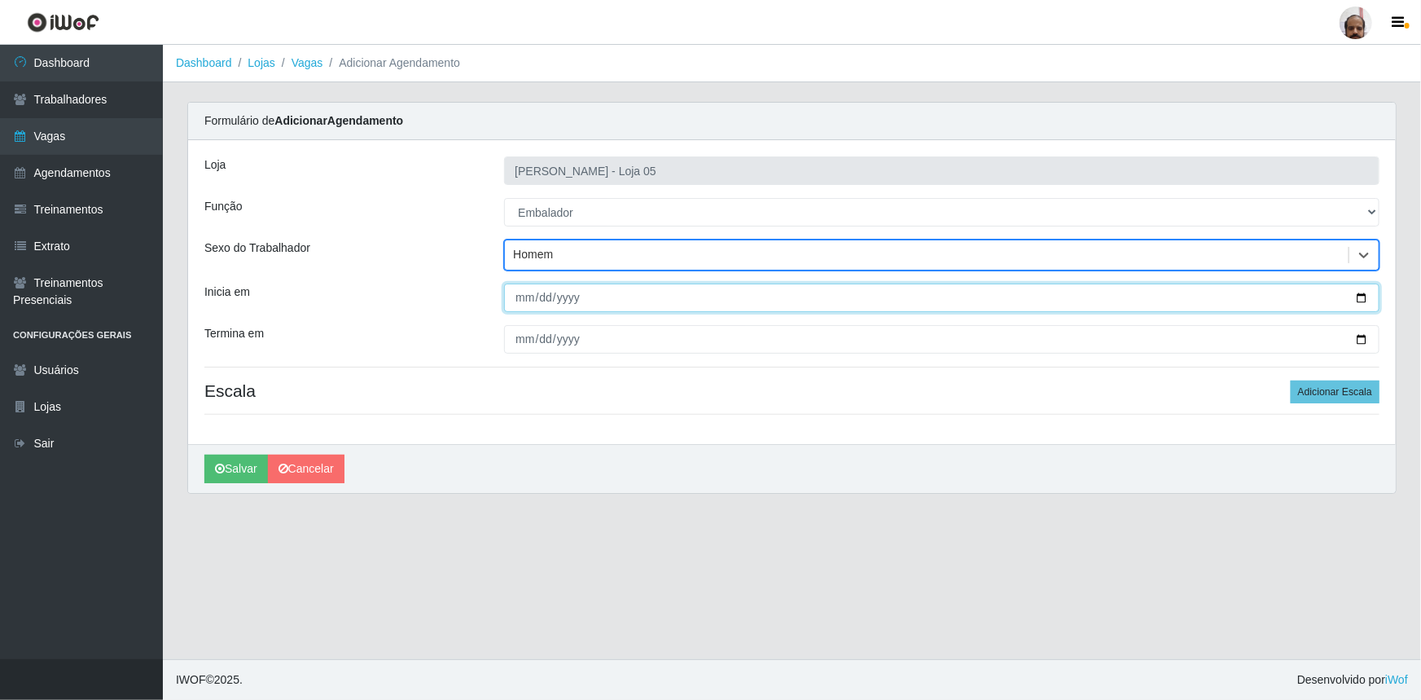
click at [1368, 299] on input "Inicia em" at bounding box center [942, 297] width 876 height 29
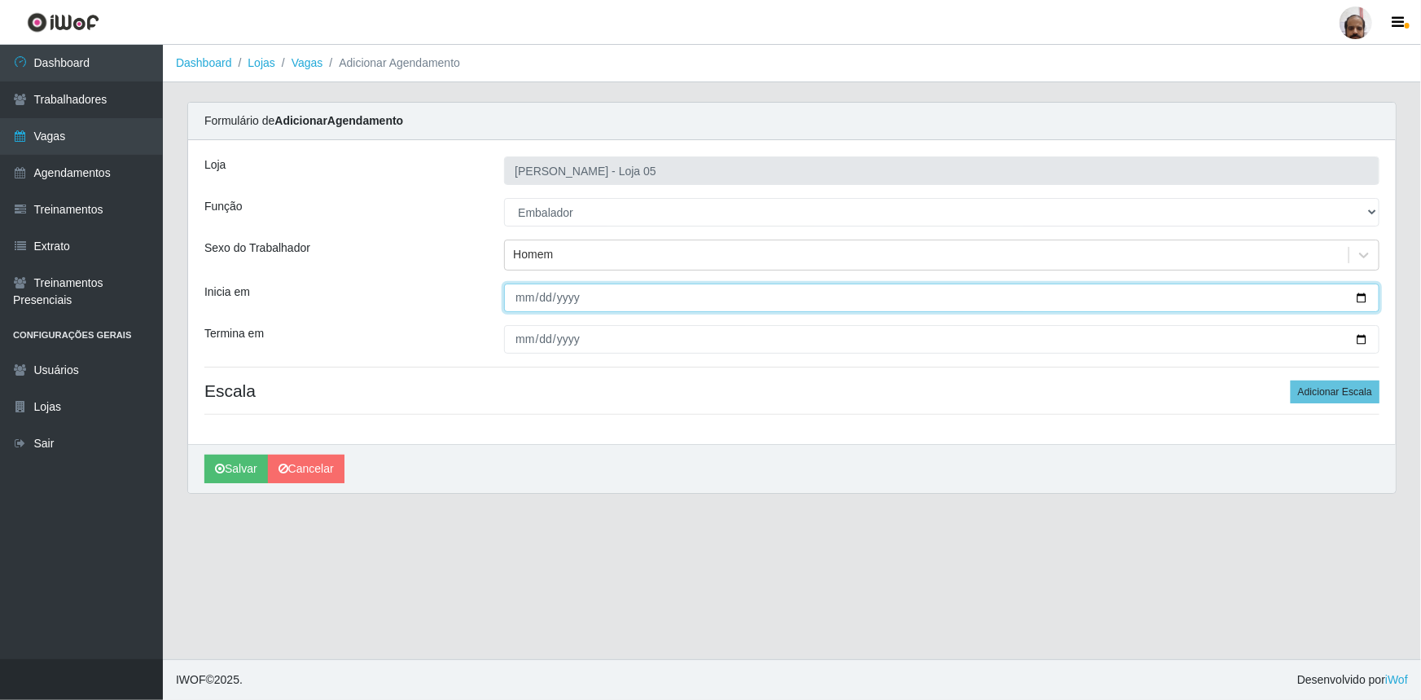
type input "[DATE]"
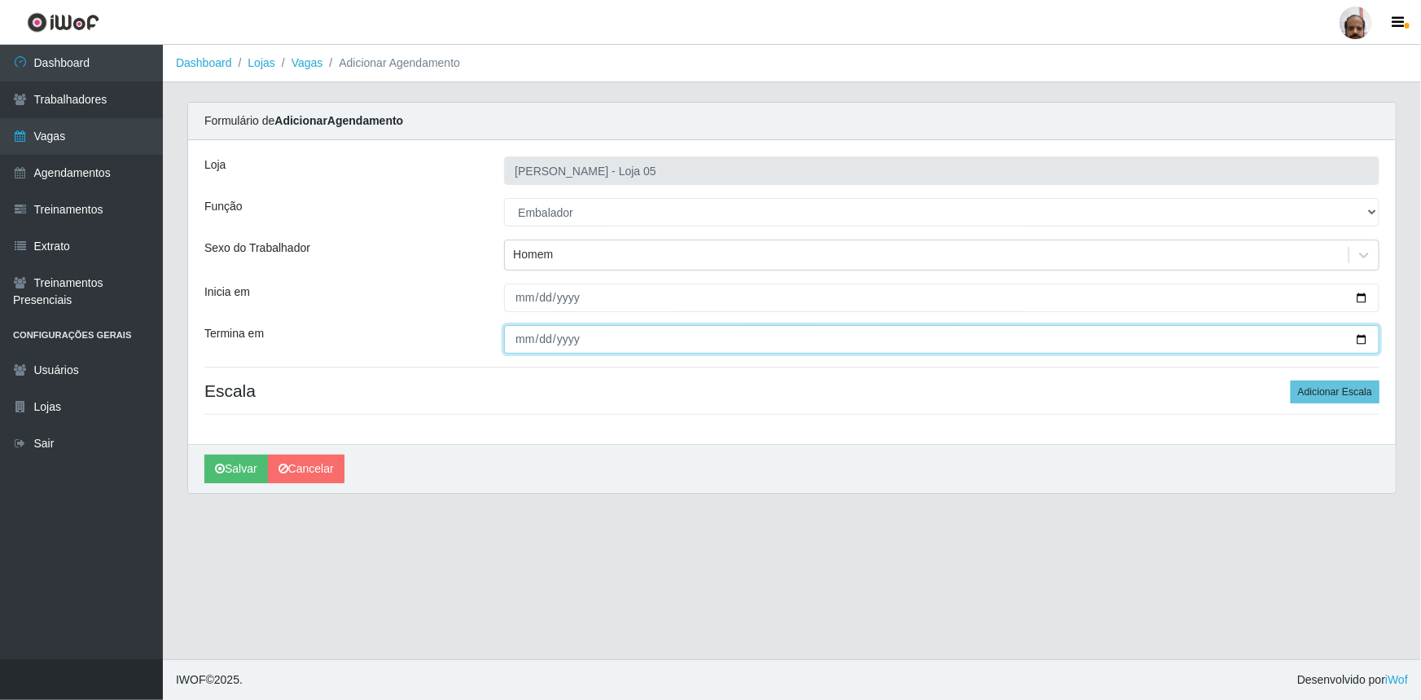
click at [1361, 335] on input "Termina em" at bounding box center [942, 339] width 876 height 29
type input "[DATE]"
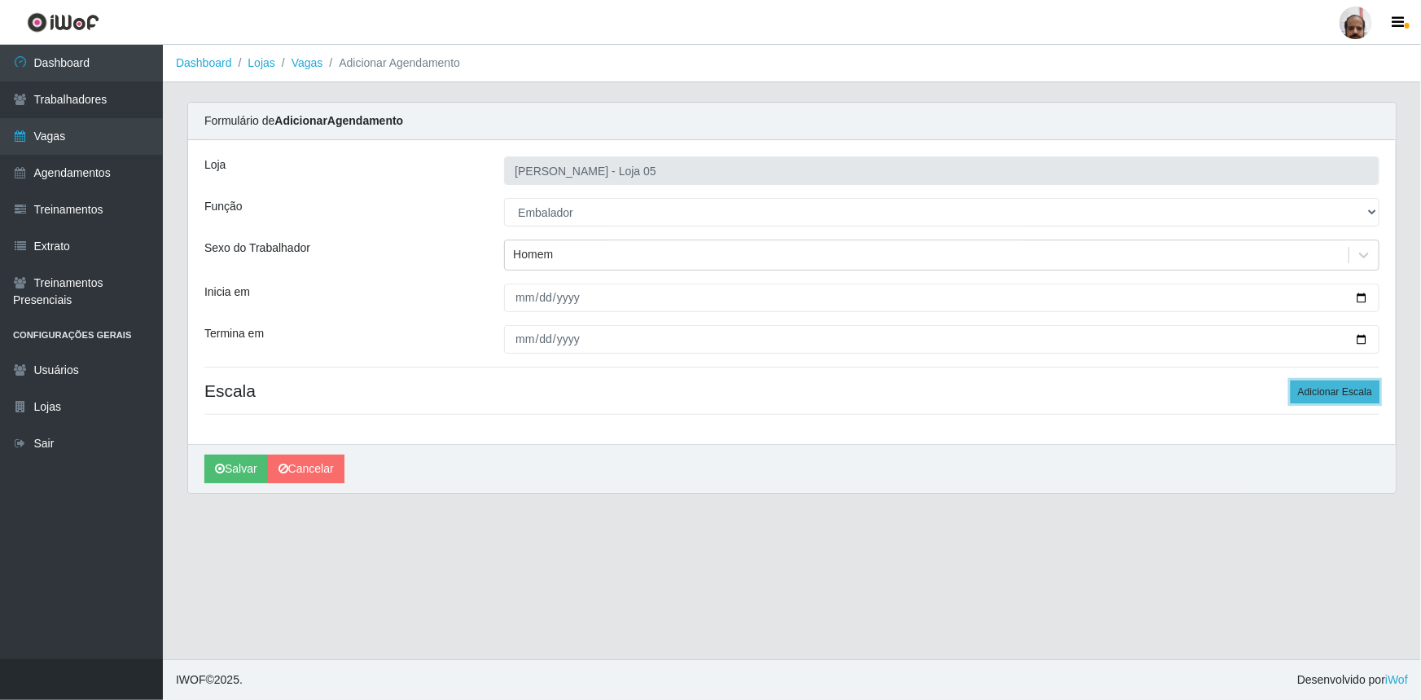
click at [1360, 395] on button "Adicionar Escala" at bounding box center [1335, 391] width 89 height 23
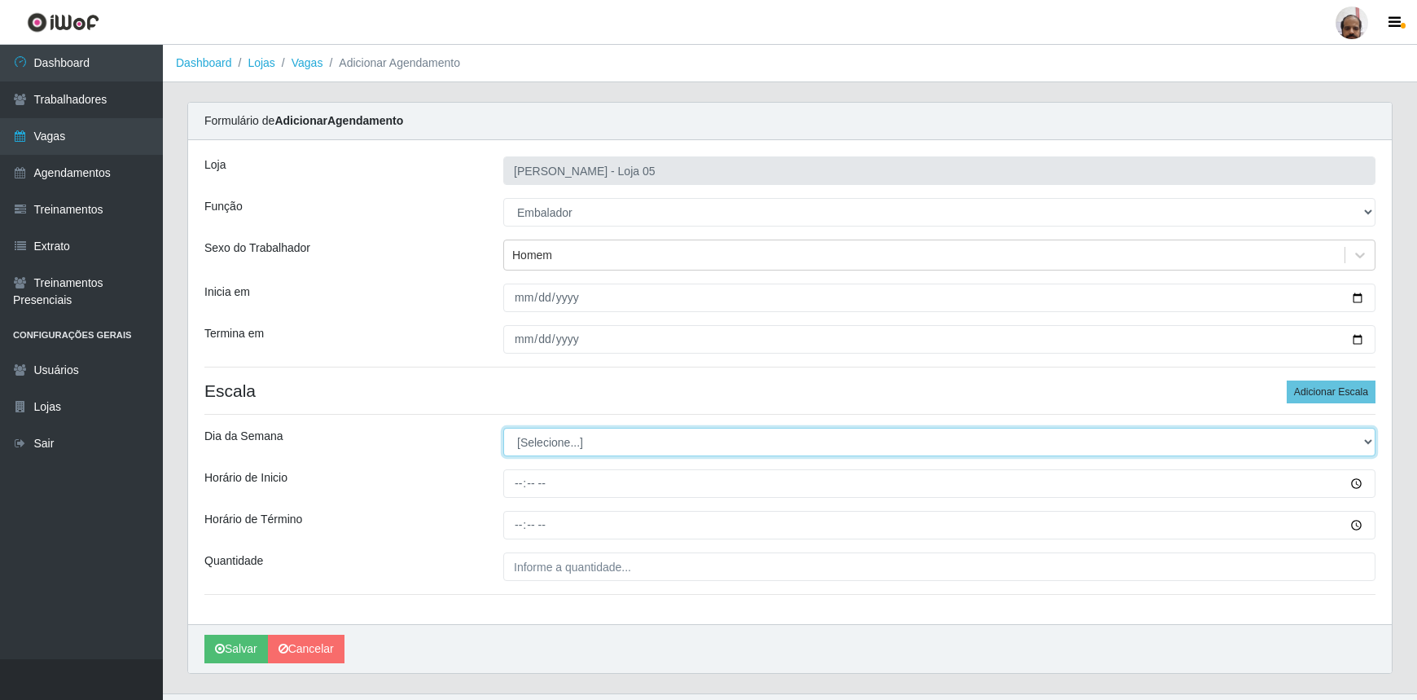
click at [1363, 442] on select "[Selecione...] Segunda Terça Quarta Quinta Sexta Sábado Domingo" at bounding box center [939, 442] width 872 height 29
select select "5"
click at [503, 428] on select "[Selecione...] Segunda Terça Quarta Quinta Sexta Sábado Domingo" at bounding box center [939, 442] width 872 height 29
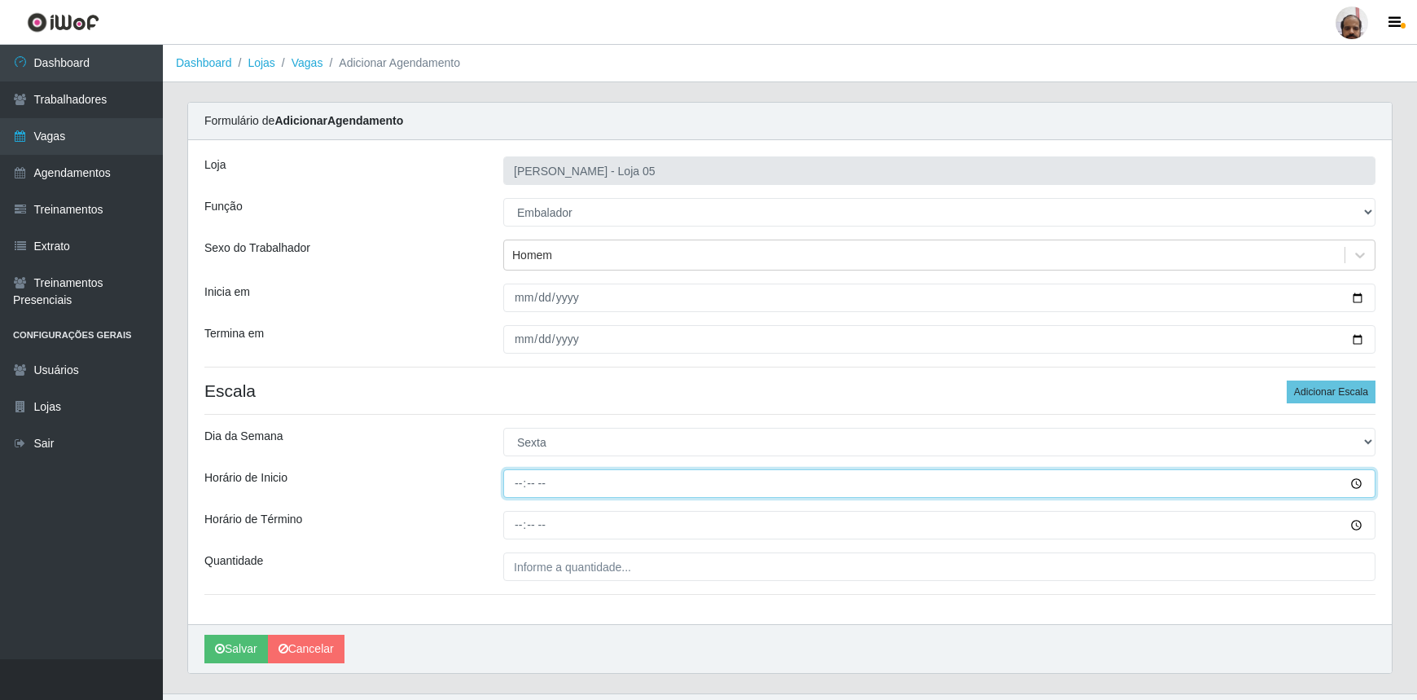
click at [515, 485] on input "Horário de Inicio" at bounding box center [939, 483] width 872 height 29
click at [519, 485] on input "08:00" at bounding box center [939, 483] width 872 height 29
type input "08:30"
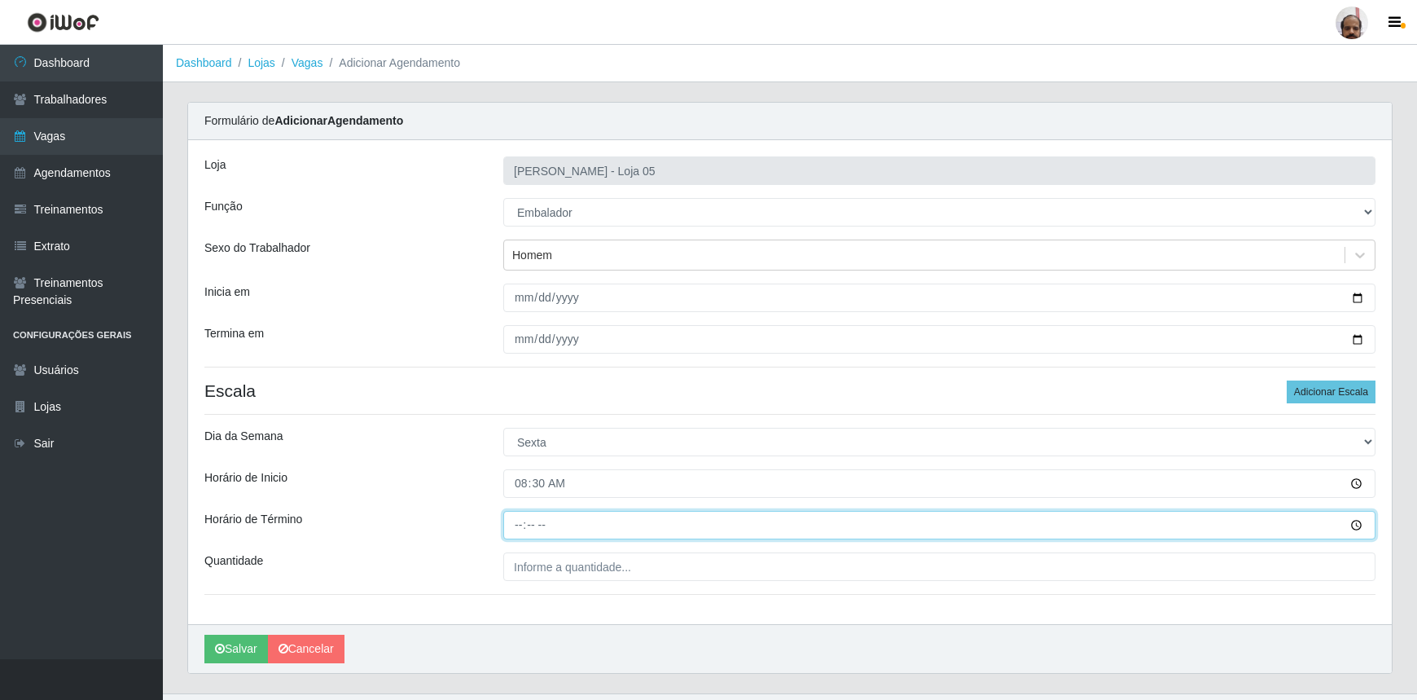
click at [516, 524] on input "Horário de Término" at bounding box center [939, 525] width 872 height 29
type input "14:30"
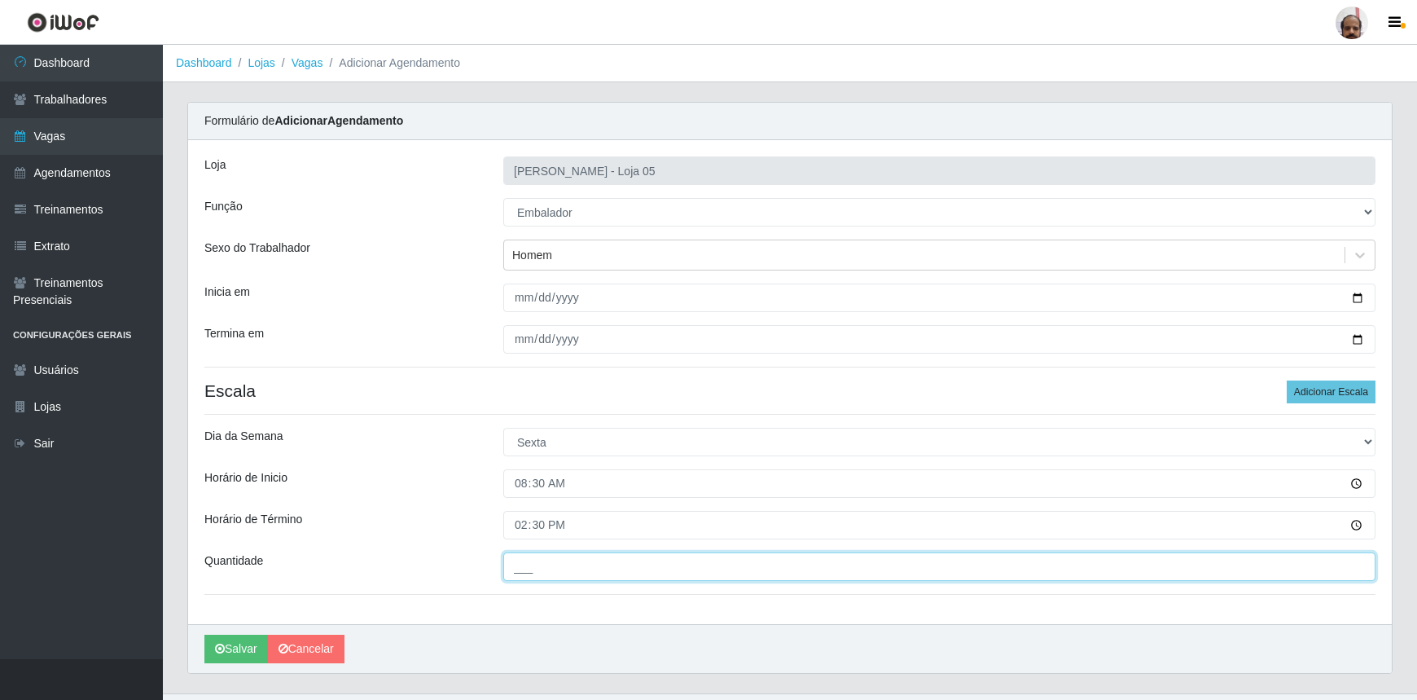
click at [520, 567] on input "___" at bounding box center [939, 566] width 872 height 29
type input "8__"
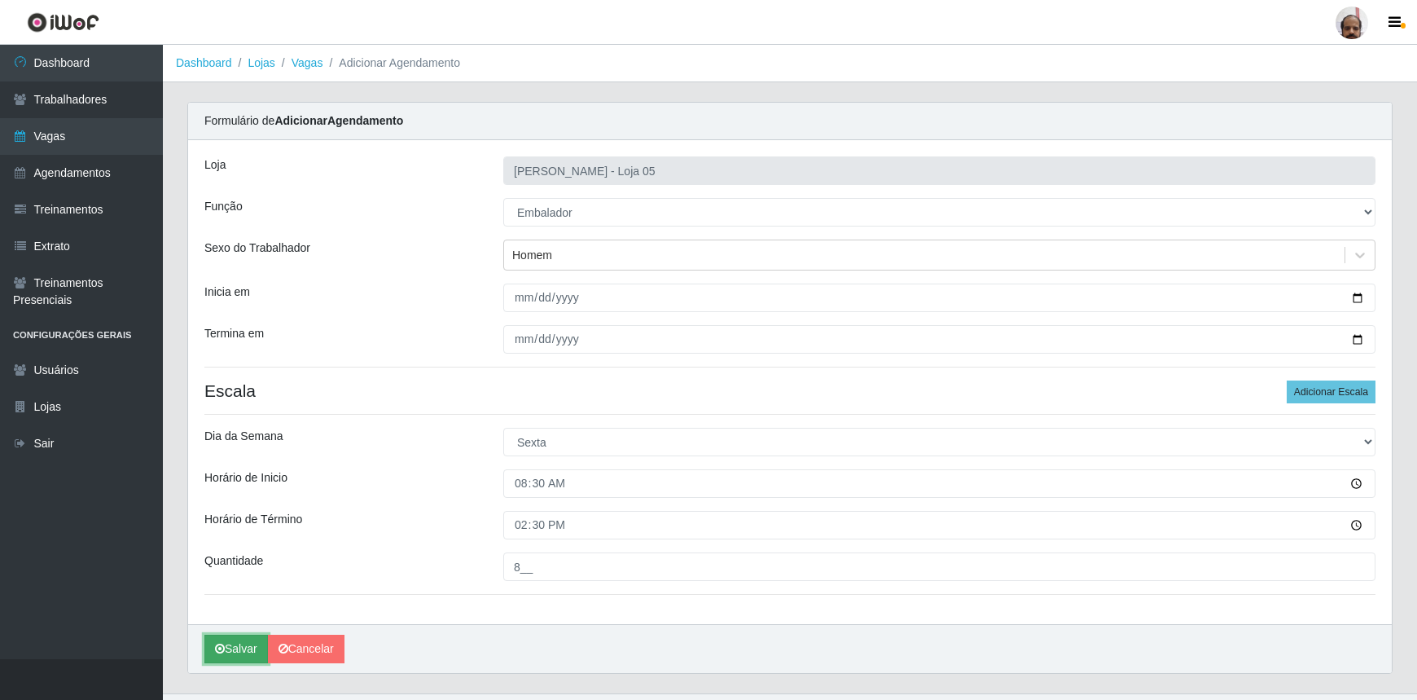
click at [246, 649] on button "Salvar" at bounding box center [236, 649] width 64 height 29
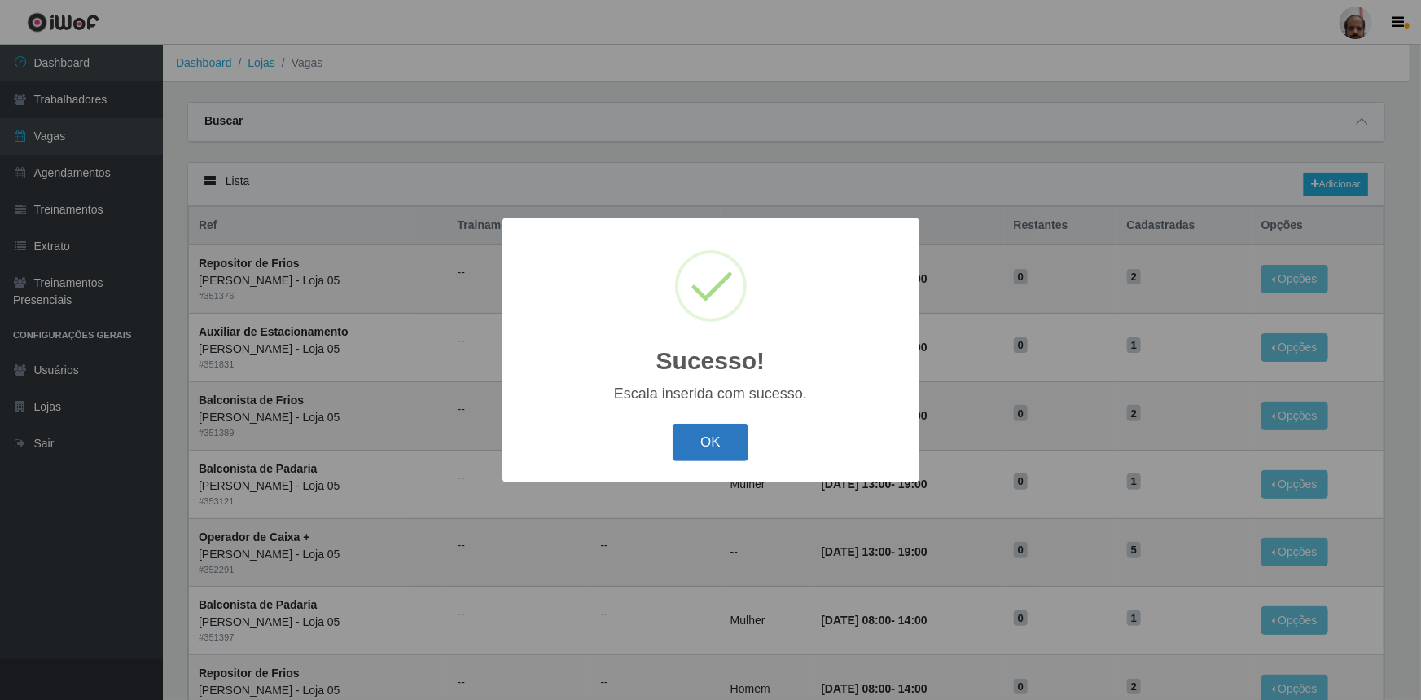
click at [732, 444] on button "OK" at bounding box center [711, 443] width 76 height 38
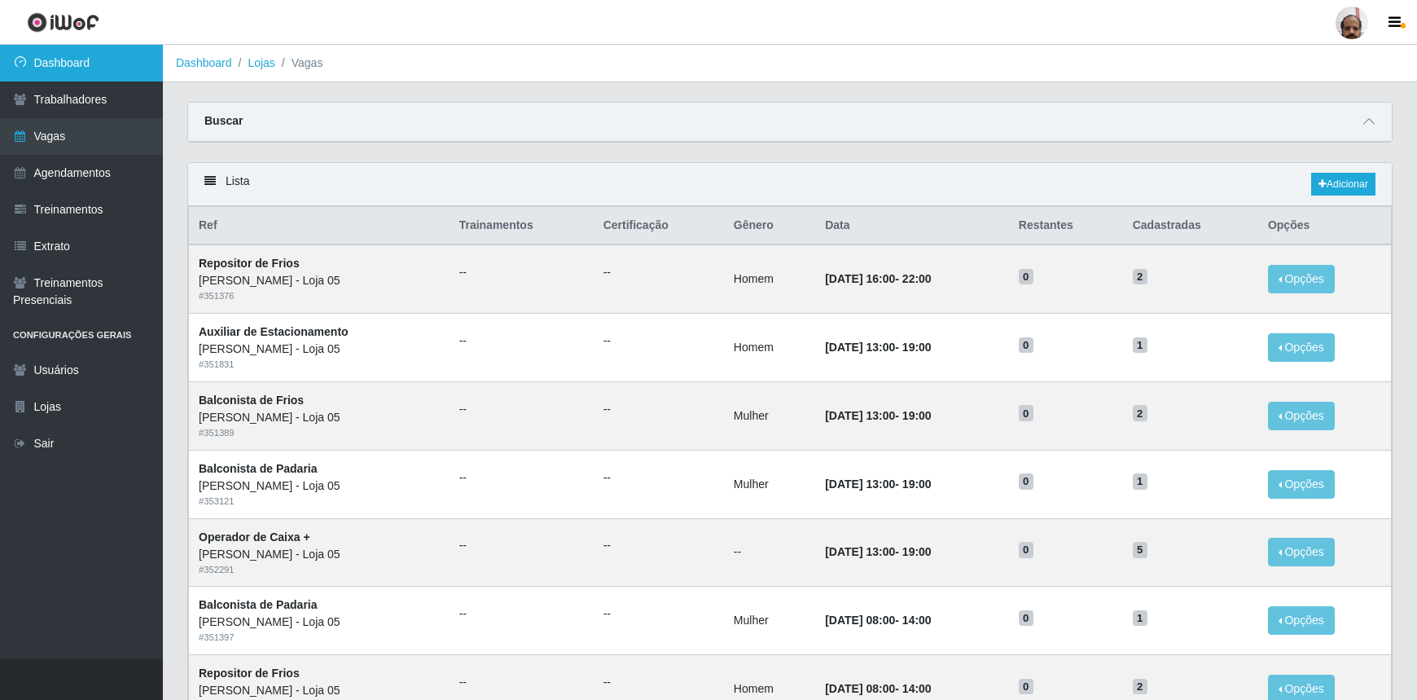
click at [57, 65] on link "Dashboard" at bounding box center [81, 63] width 163 height 37
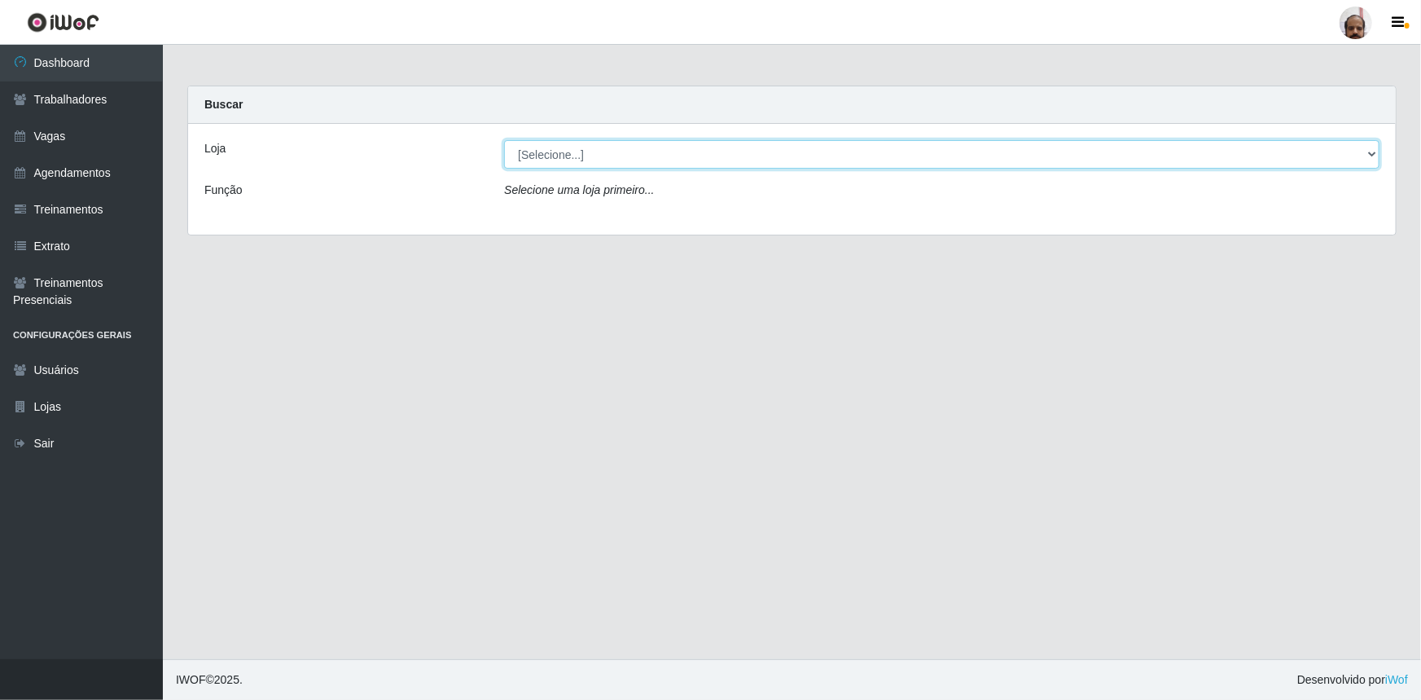
click at [1371, 155] on select "[Selecione...] Mar Vermelho - Loja 05" at bounding box center [942, 154] width 876 height 29
select select "252"
click at [504, 140] on select "[Selecione...] Mar Vermelho - Loja 05" at bounding box center [942, 154] width 876 height 29
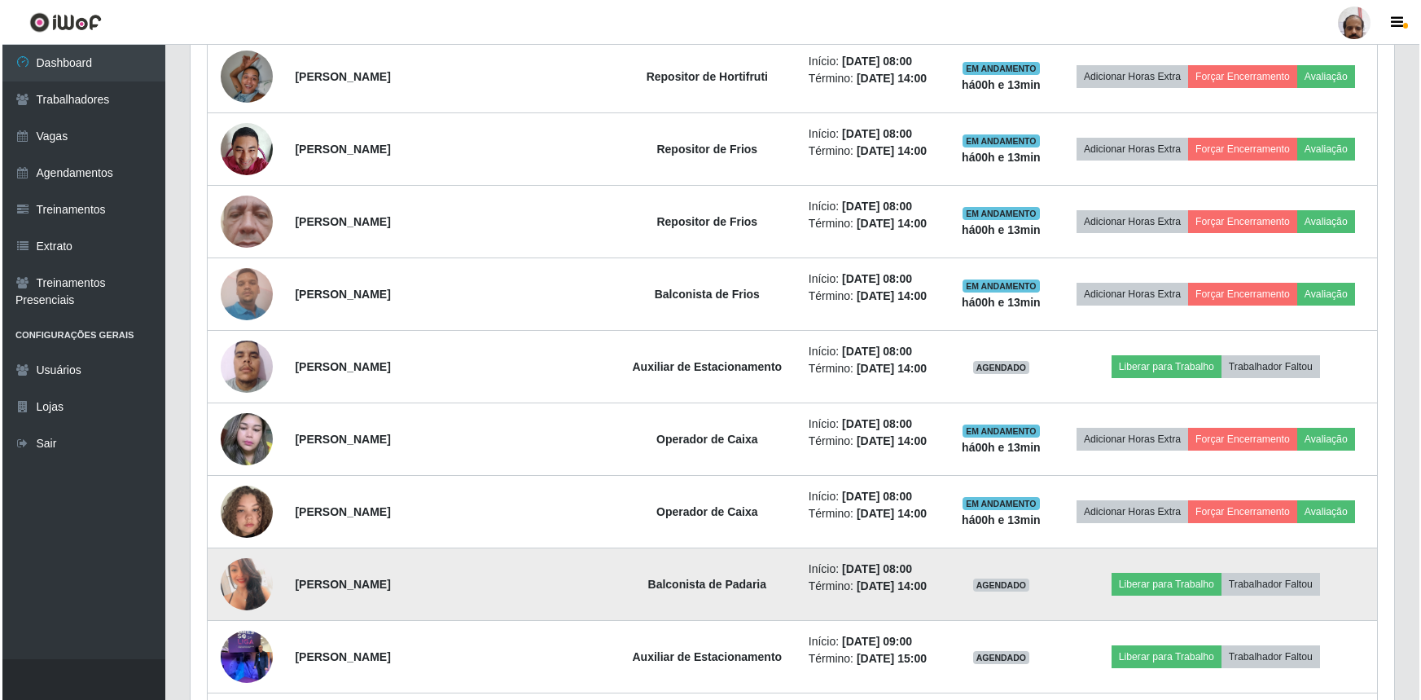
scroll to position [1184, 0]
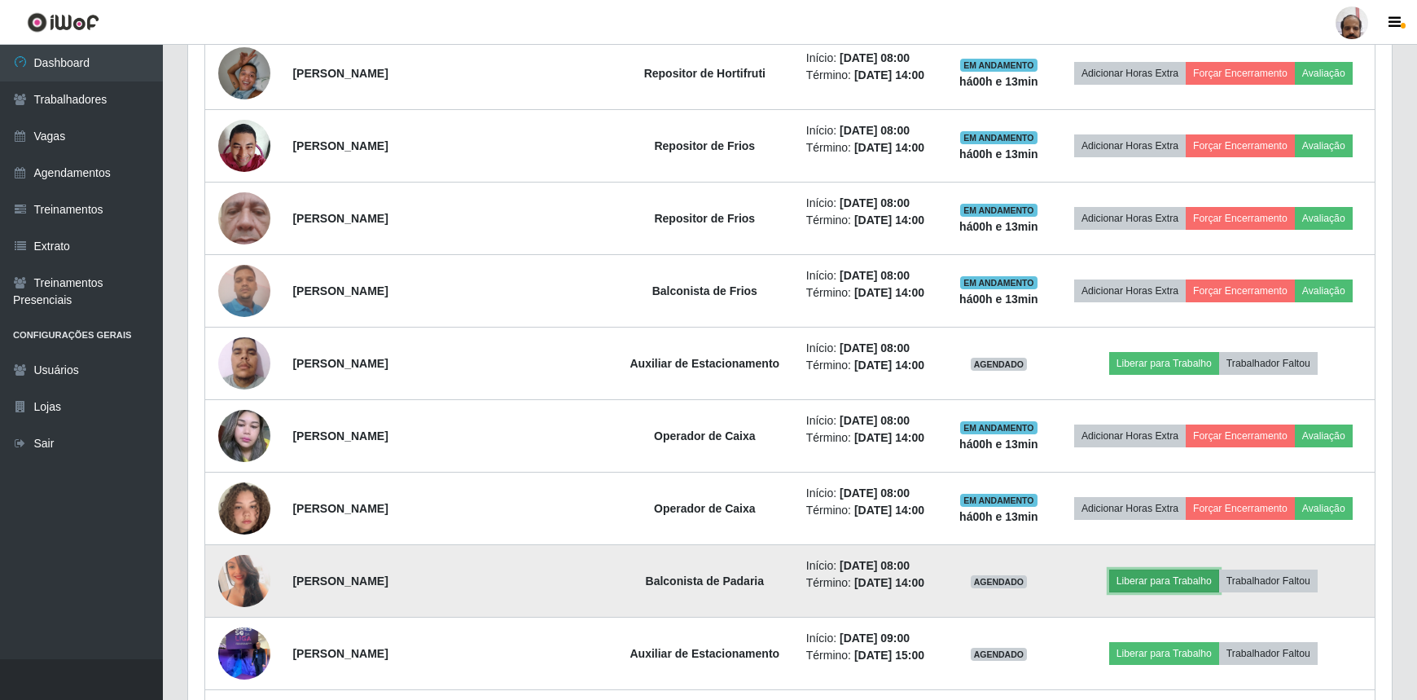
click at [1184, 582] on button "Liberar para Trabalho" at bounding box center [1164, 580] width 110 height 23
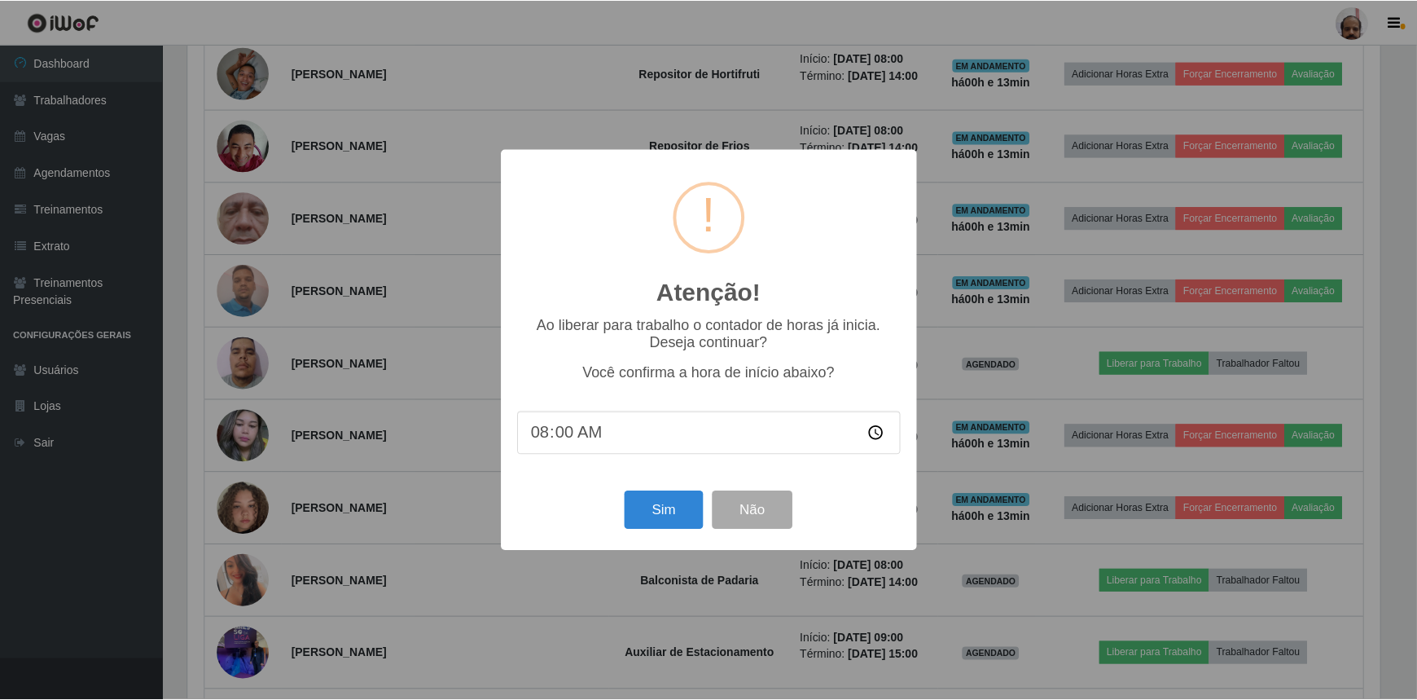
scroll to position [338, 1197]
click at [562, 435] on input "08:00" at bounding box center [711, 432] width 384 height 43
type input "08:13"
click at [654, 513] on button "Sim" at bounding box center [665, 510] width 79 height 38
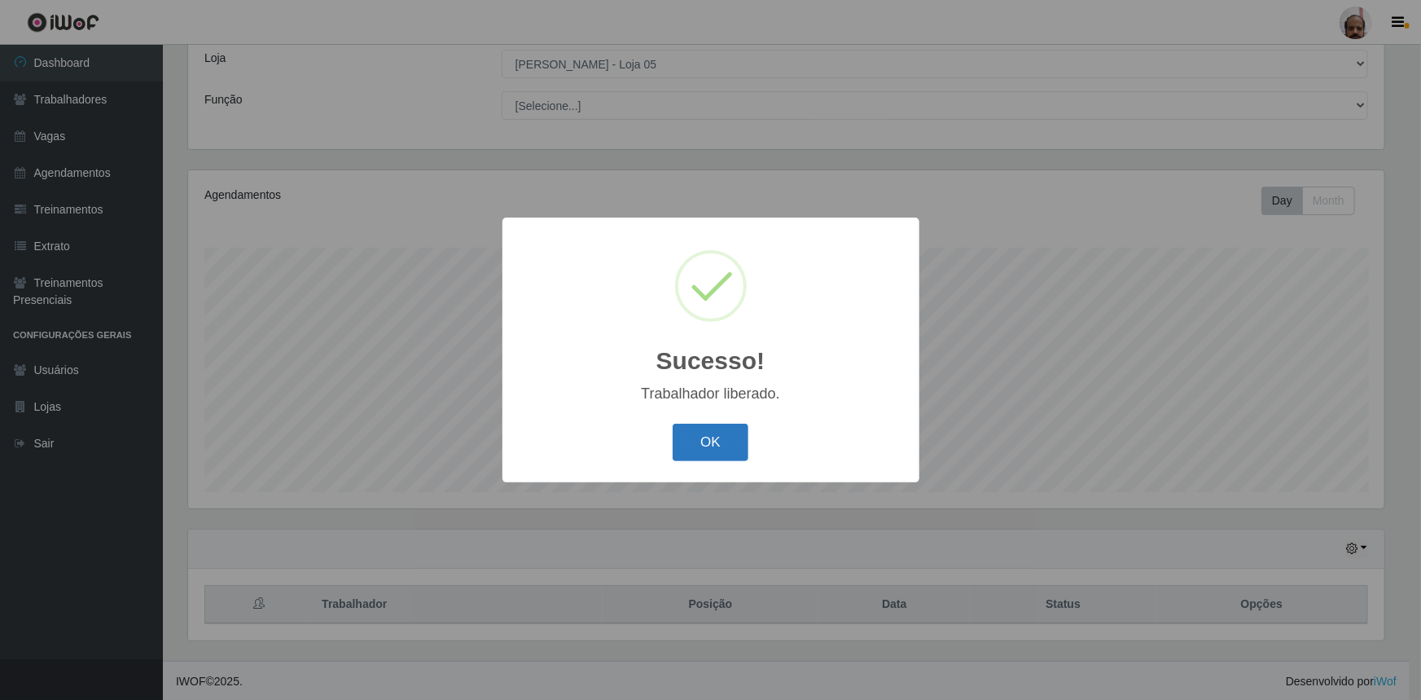
click at [701, 442] on button "OK" at bounding box center [711, 443] width 76 height 38
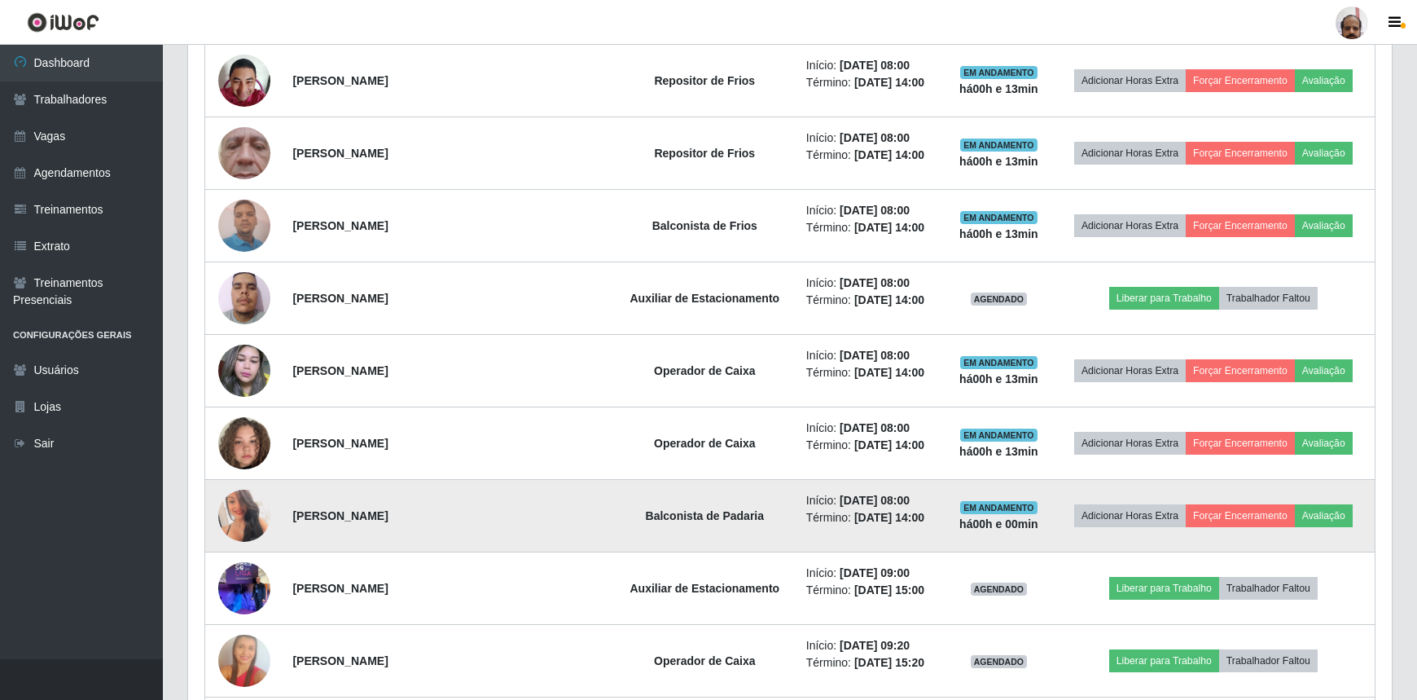
scroll to position [1276, 0]
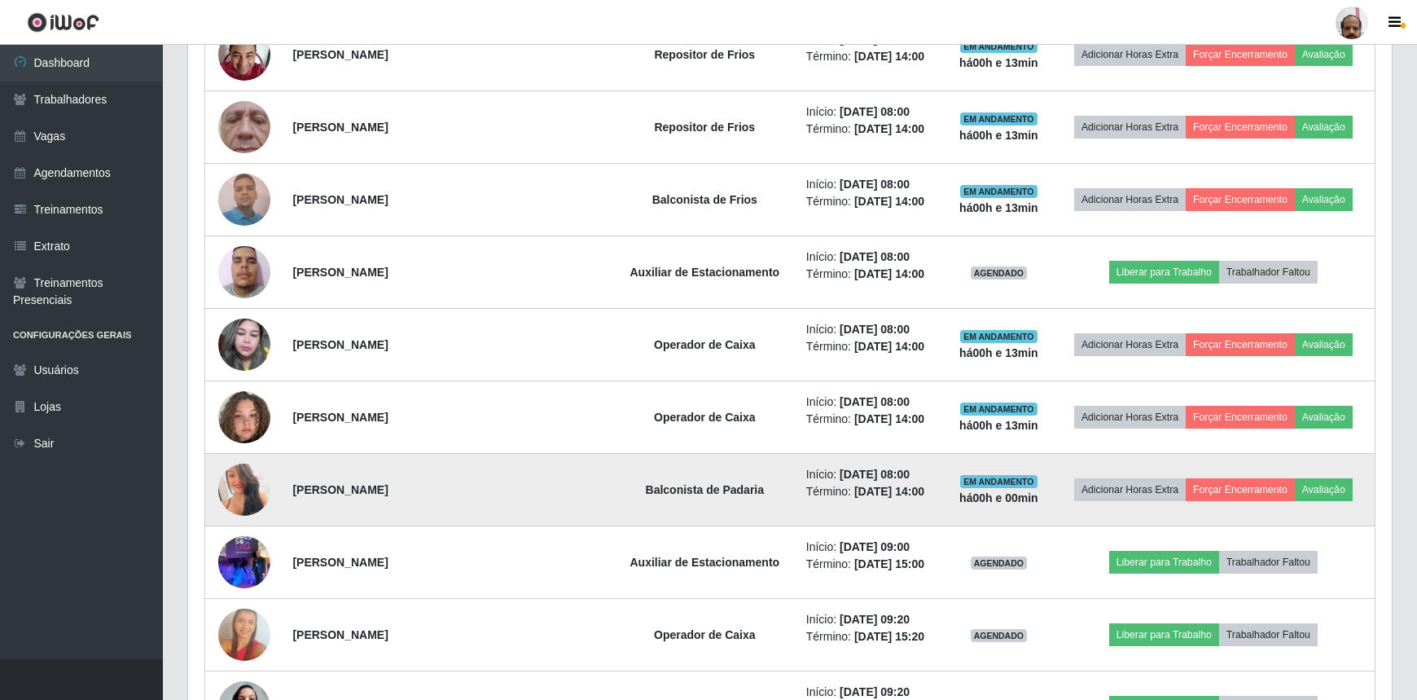
click at [231, 493] on img at bounding box center [244, 489] width 52 height 73
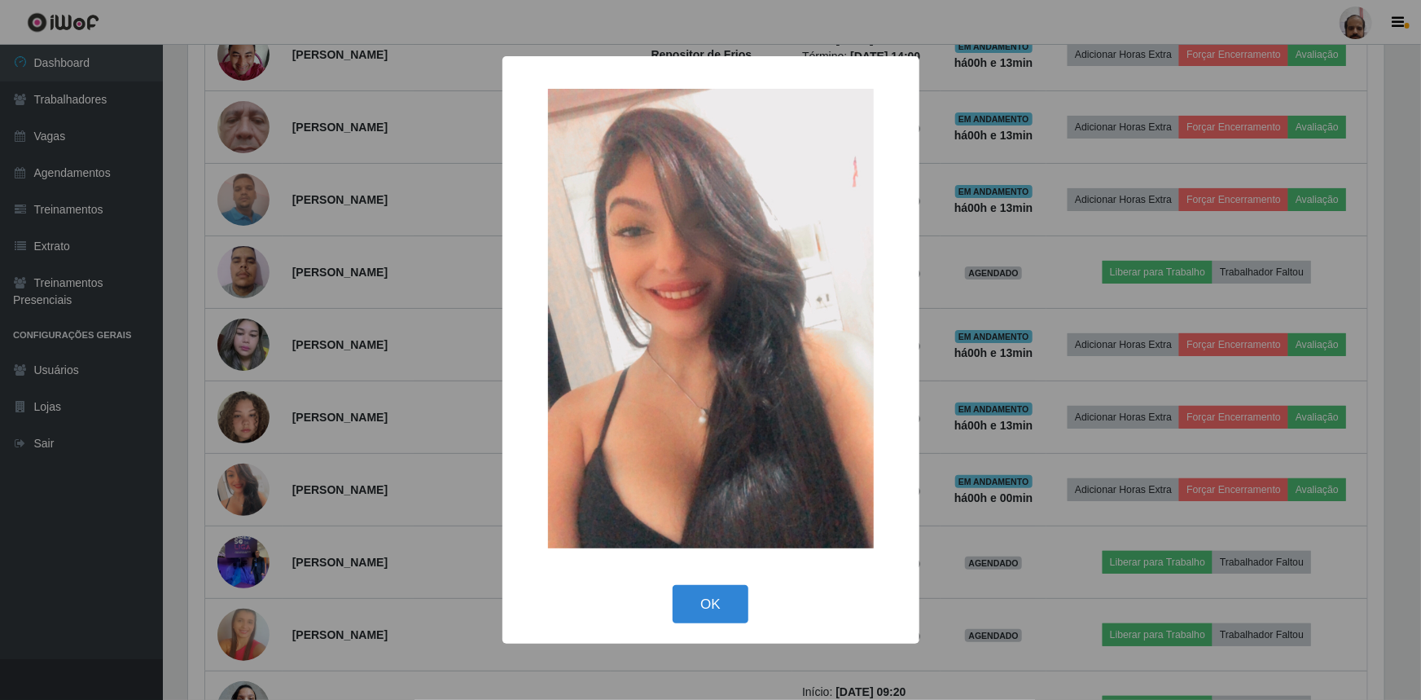
click at [230, 494] on div "× OK Cancel" at bounding box center [710, 350] width 1421 height 700
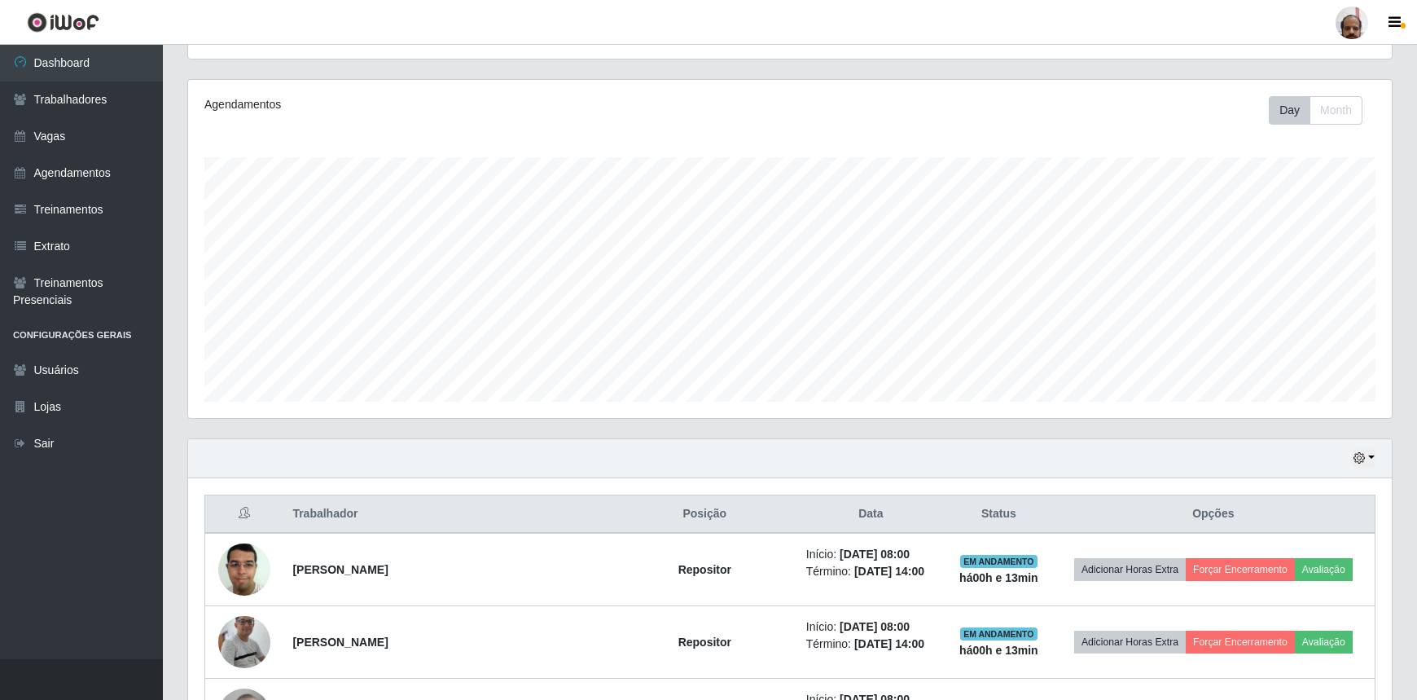
scroll to position [165, 0]
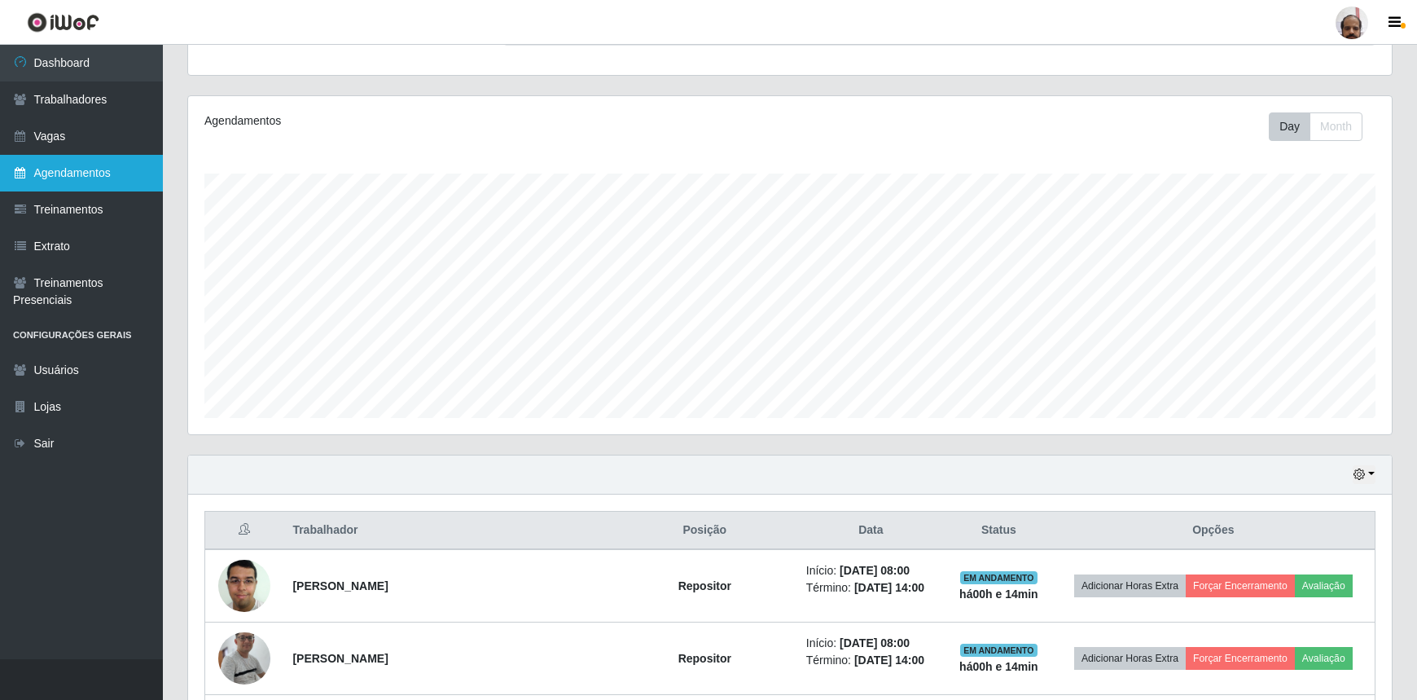
click at [92, 171] on link "Agendamentos" at bounding box center [81, 173] width 163 height 37
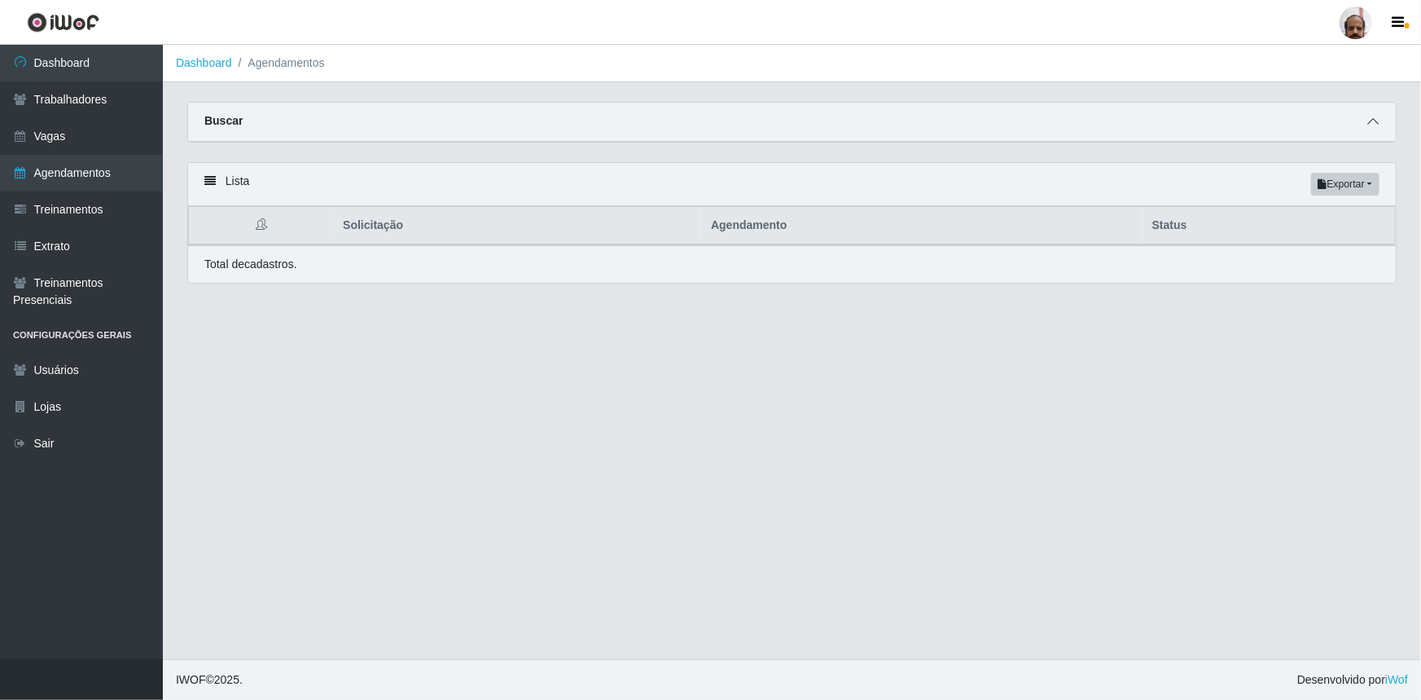
click at [1368, 122] on icon at bounding box center [1373, 121] width 11 height 11
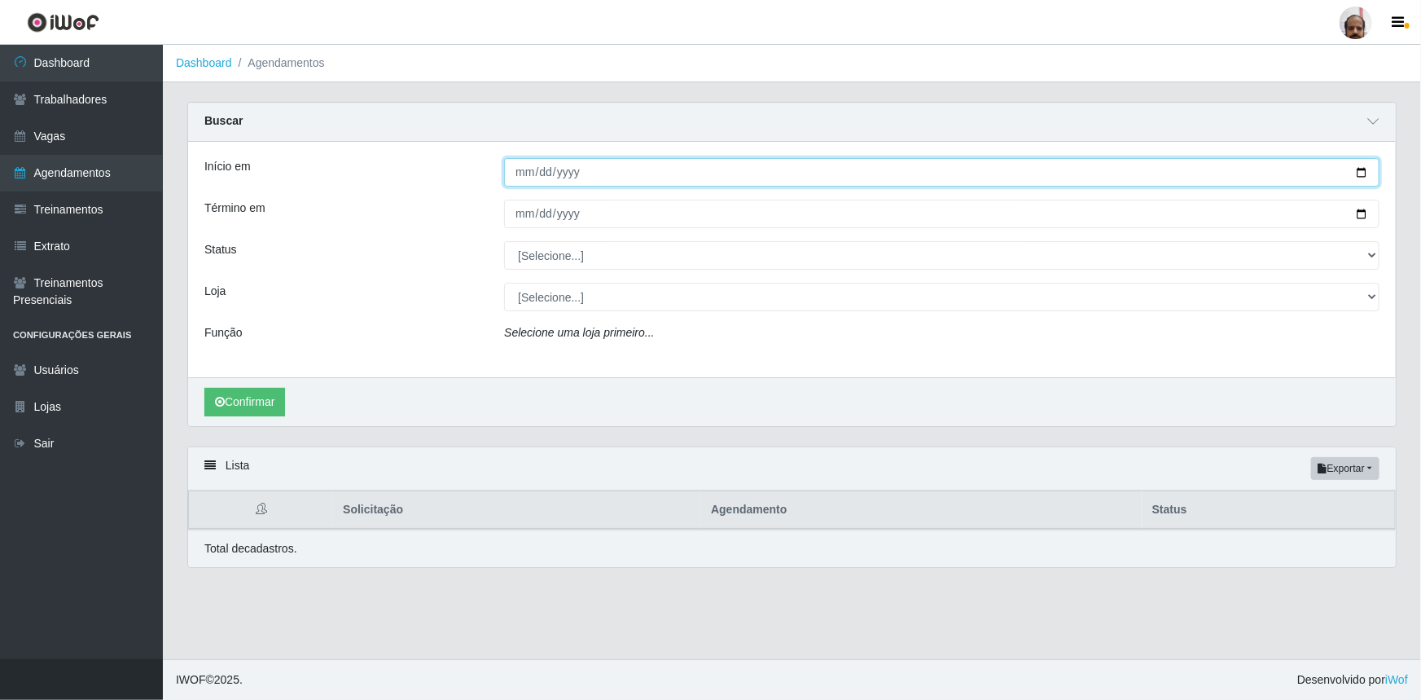
click at [1368, 174] on input "Início em" at bounding box center [942, 172] width 876 height 29
type input "[DATE]"
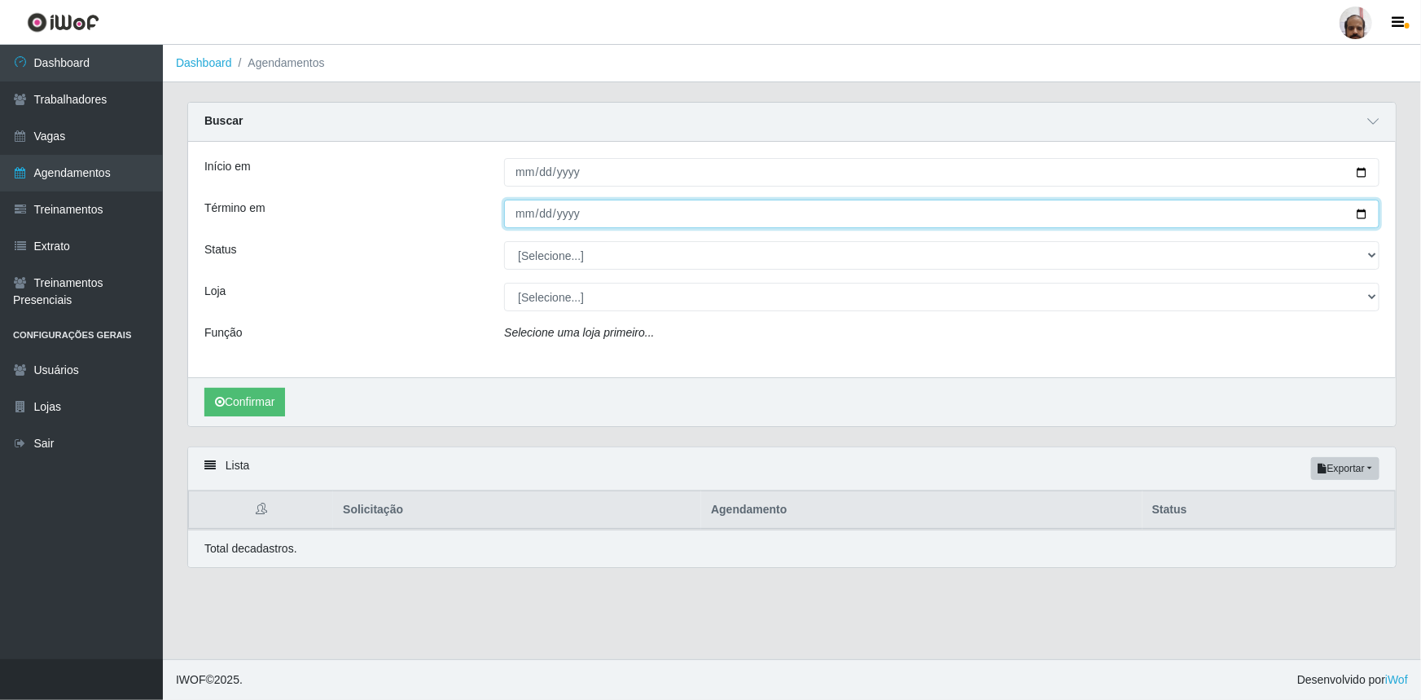
click at [1360, 215] on input "Término em" at bounding box center [942, 214] width 876 height 29
type input "[DATE]"
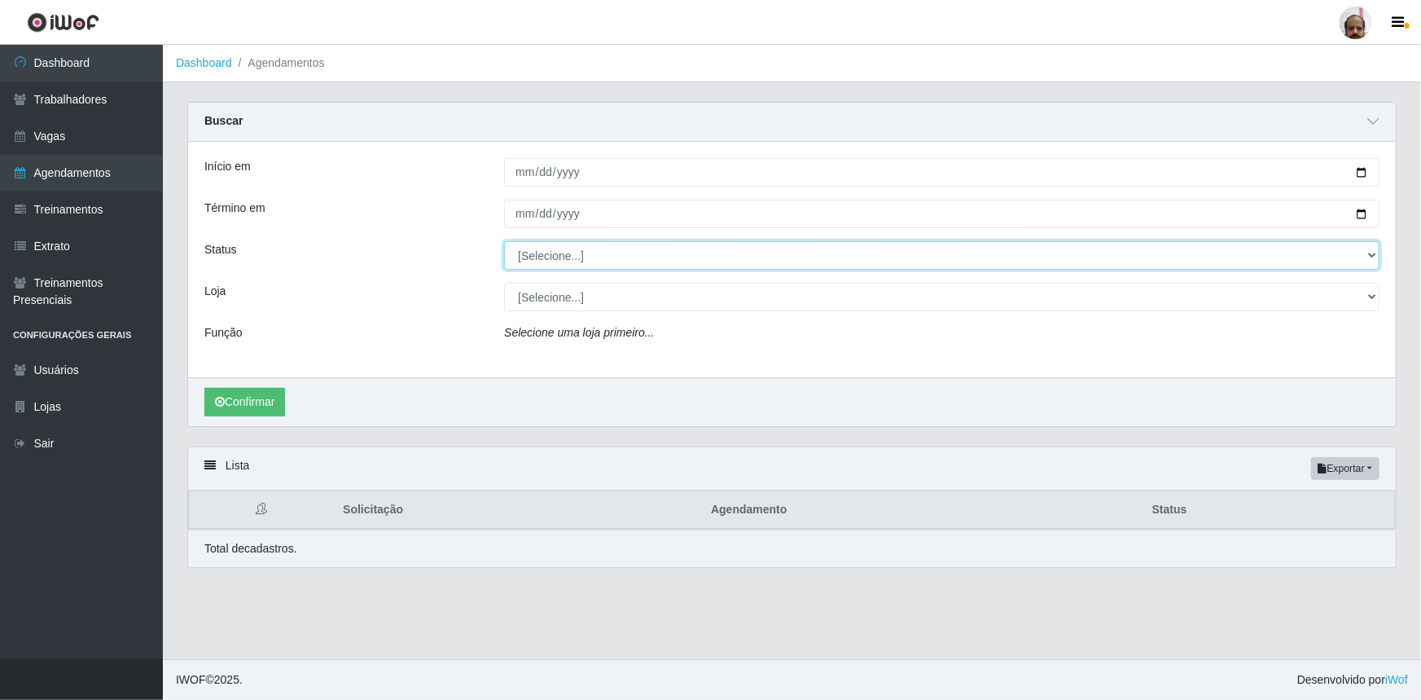
drag, startPoint x: 1368, startPoint y: 257, endPoint x: 1354, endPoint y: 266, distance: 17.2
click at [1368, 257] on select "[Selecione...] AGENDADO AGUARDANDO LIBERAR EM ANDAMENTO EM REVISÃO FINALIZADO C…" at bounding box center [942, 255] width 876 height 29
select select "AGENDADO"
click at [504, 241] on select "[Selecione...] AGENDADO AGUARDANDO LIBERAR EM ANDAMENTO EM REVISÃO FINALIZADO C…" at bounding box center [942, 255] width 876 height 29
click at [1376, 296] on select "[Selecione...] Mar Vermelho - Loja 05" at bounding box center [942, 297] width 876 height 29
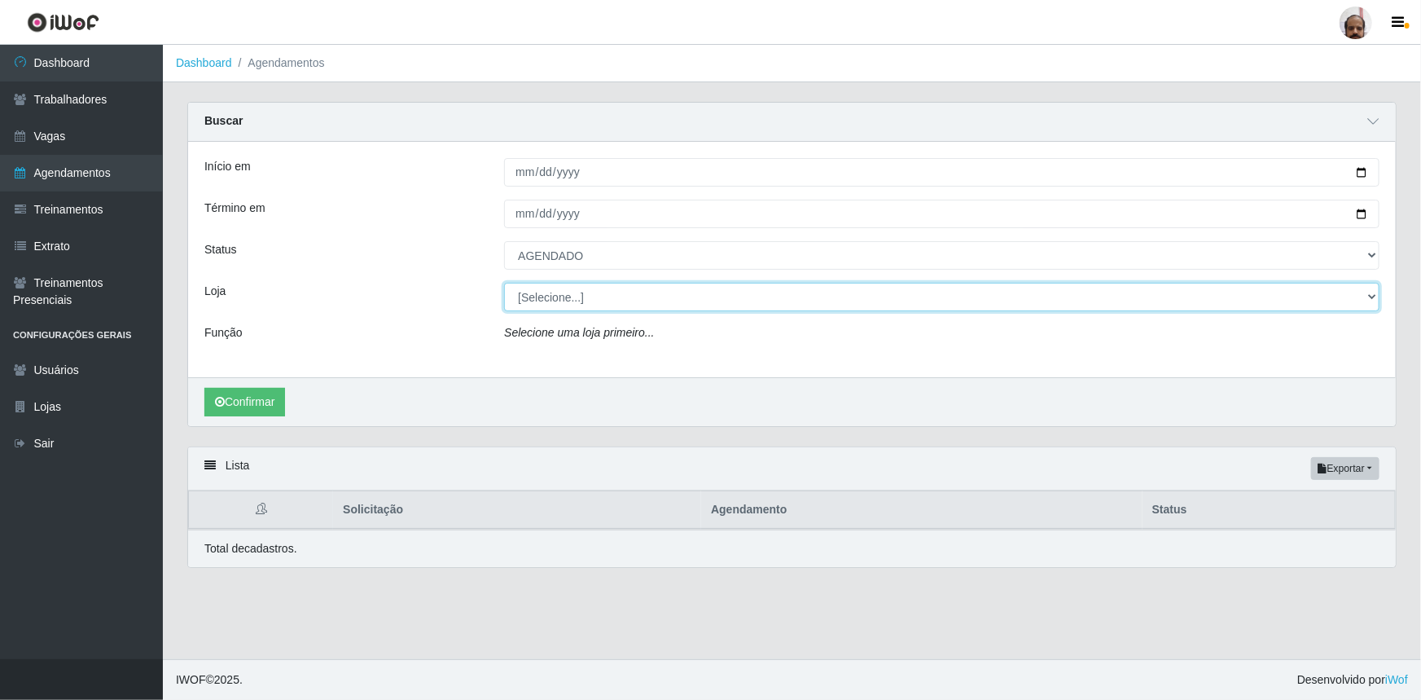
select select "252"
click at [504, 283] on select "[Selecione...] Mar Vermelho - Loja 05" at bounding box center [942, 297] width 876 height 29
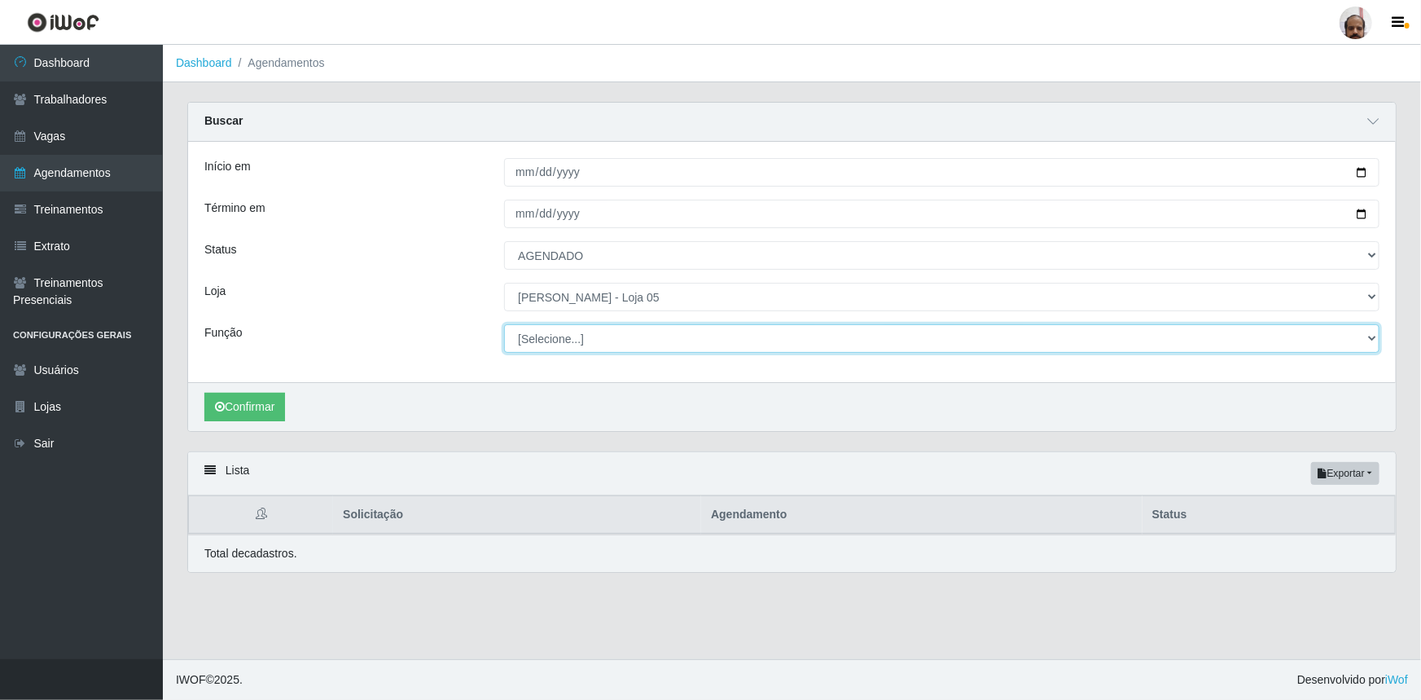
click at [1374, 337] on select "[Selecione...] ASG ASG + ASG ++ Auxiliar de Depósito Auxiliar de Depósito + Aux…" at bounding box center [942, 338] width 876 height 29
select select "4"
click at [504, 324] on select "[Selecione...] ASG ASG + ASG ++ Auxiliar de Depósito Auxiliar de Depósito + Aux…" at bounding box center [942, 338] width 876 height 29
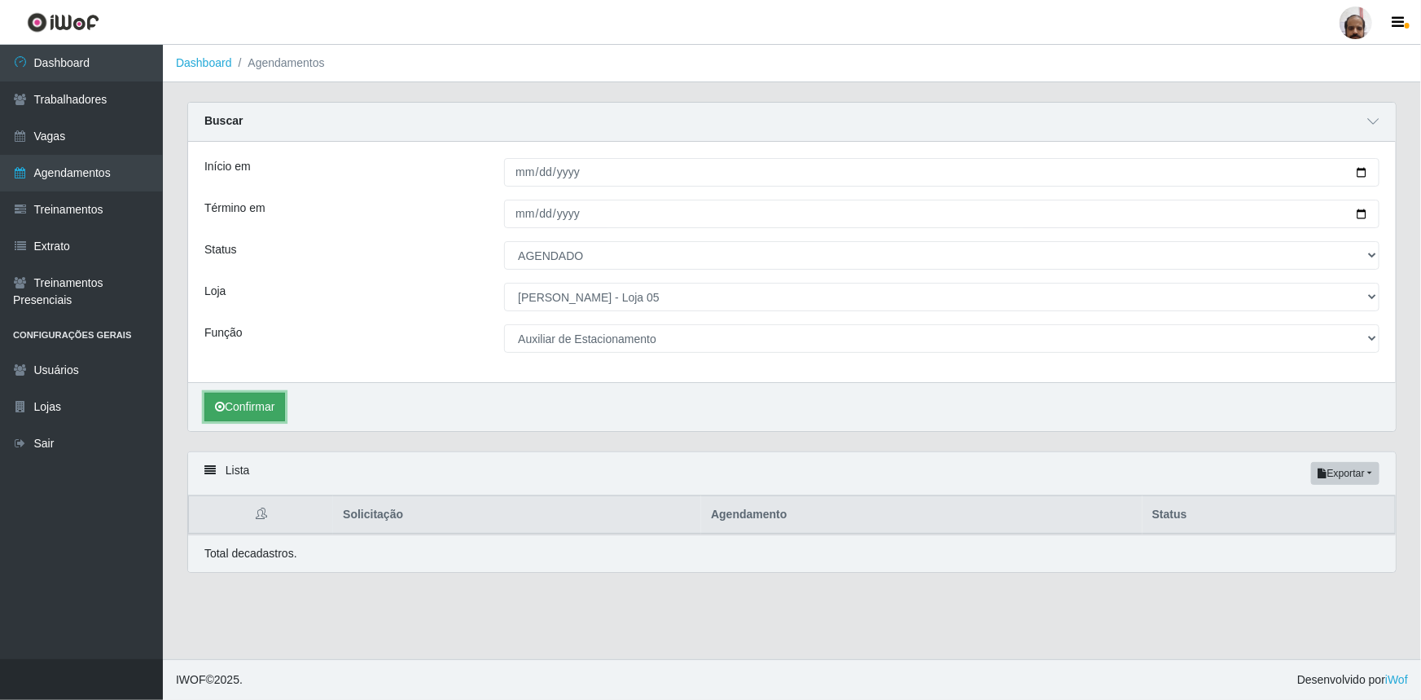
click at [276, 406] on button "Confirmar" at bounding box center [244, 407] width 81 height 29
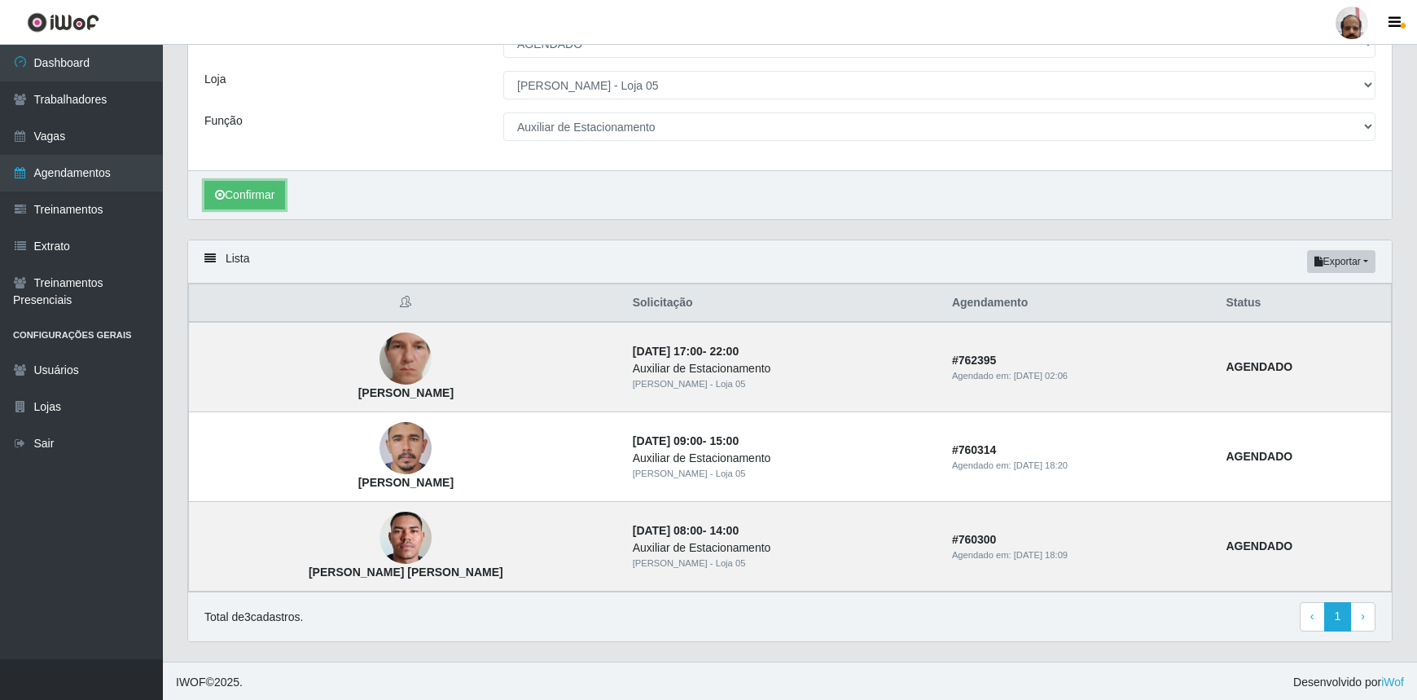
scroll to position [213, 0]
drag, startPoint x: 124, startPoint y: 63, endPoint x: 125, endPoint y: 71, distance: 8.2
click at [124, 63] on link "Dashboard" at bounding box center [81, 63] width 163 height 37
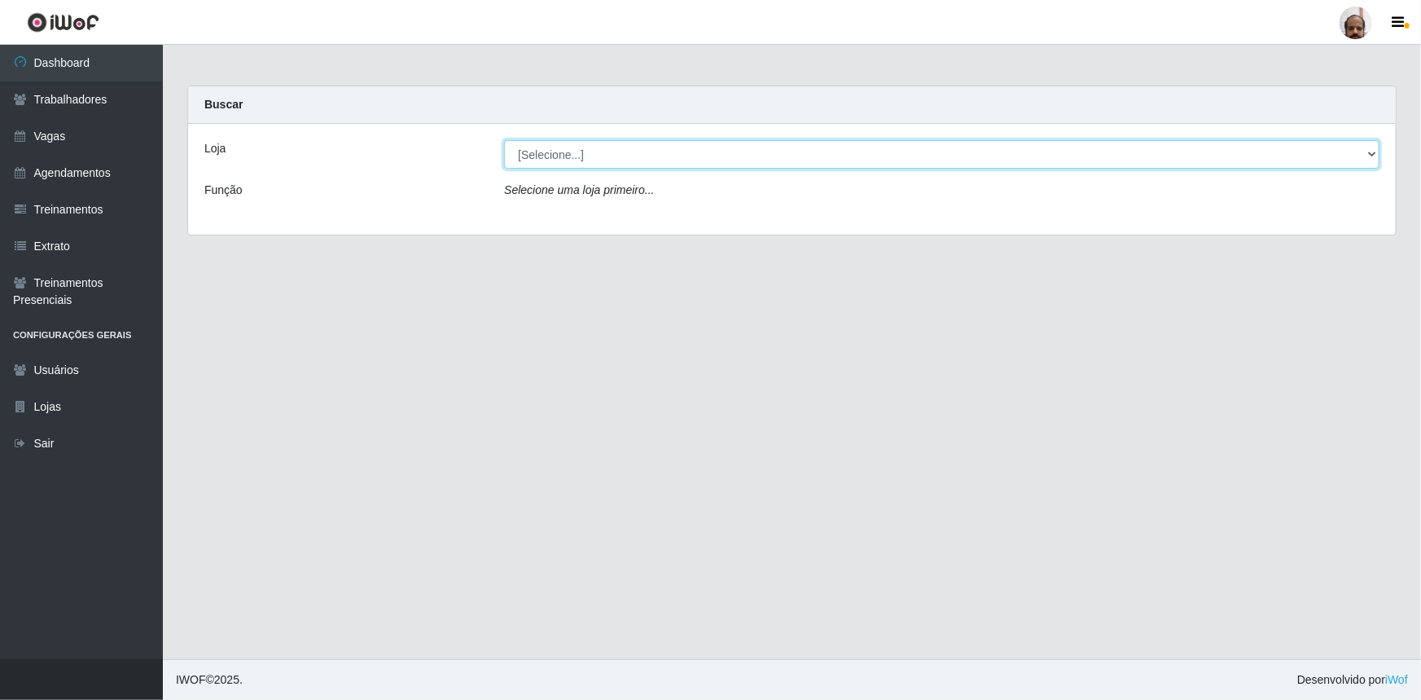
drag, startPoint x: 1372, startPoint y: 147, endPoint x: 1327, endPoint y: 163, distance: 47.7
click at [1372, 147] on select "[Selecione...] Mar Vermelho - Loja 05" at bounding box center [942, 154] width 876 height 29
select select "252"
click at [504, 140] on select "[Selecione...] Mar Vermelho - Loja 05" at bounding box center [942, 154] width 876 height 29
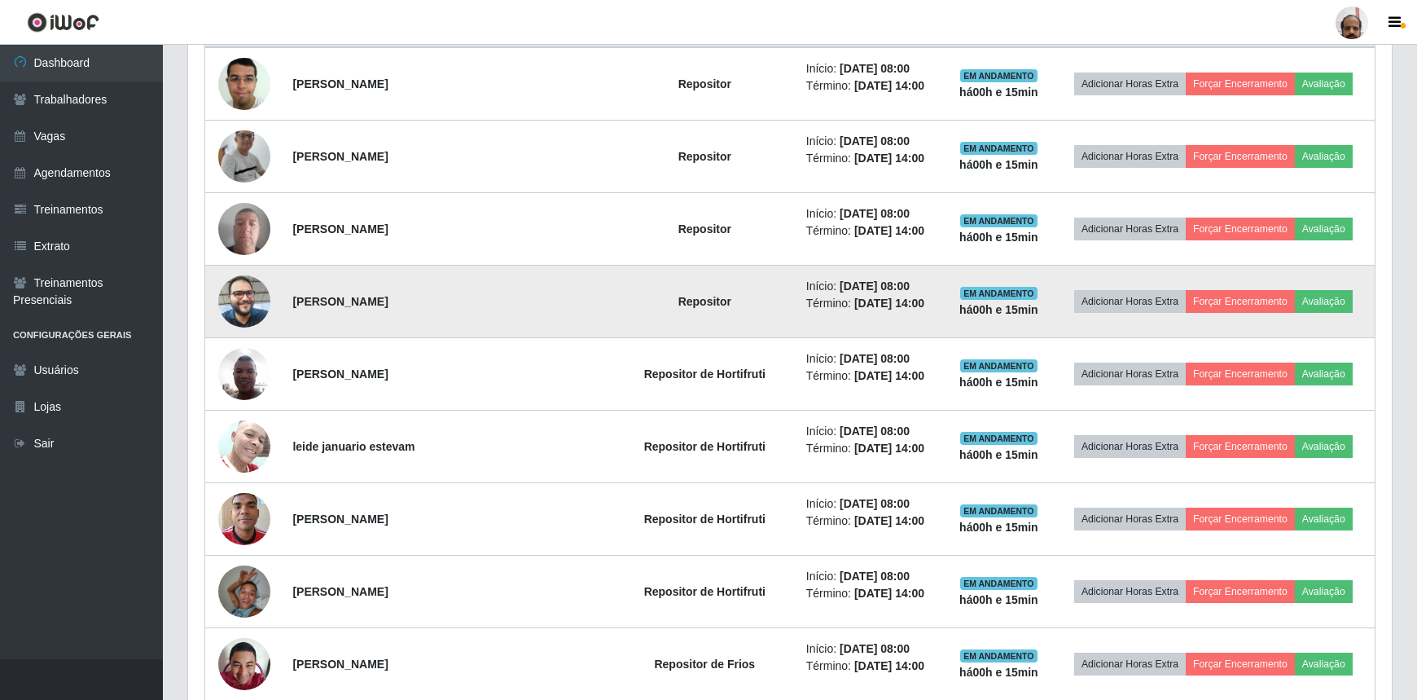
scroll to position [815, 0]
